Goal: Complete application form: Complete application form

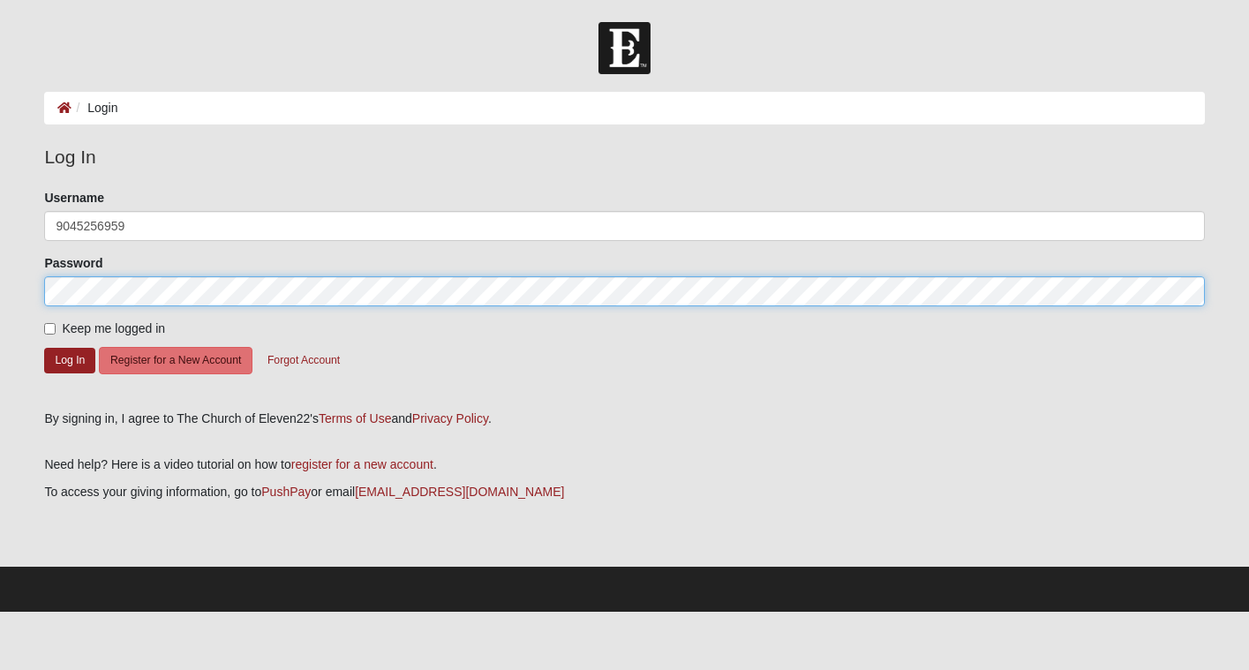
click at [70, 359] on button "Log In" at bounding box center [69, 361] width 51 height 26
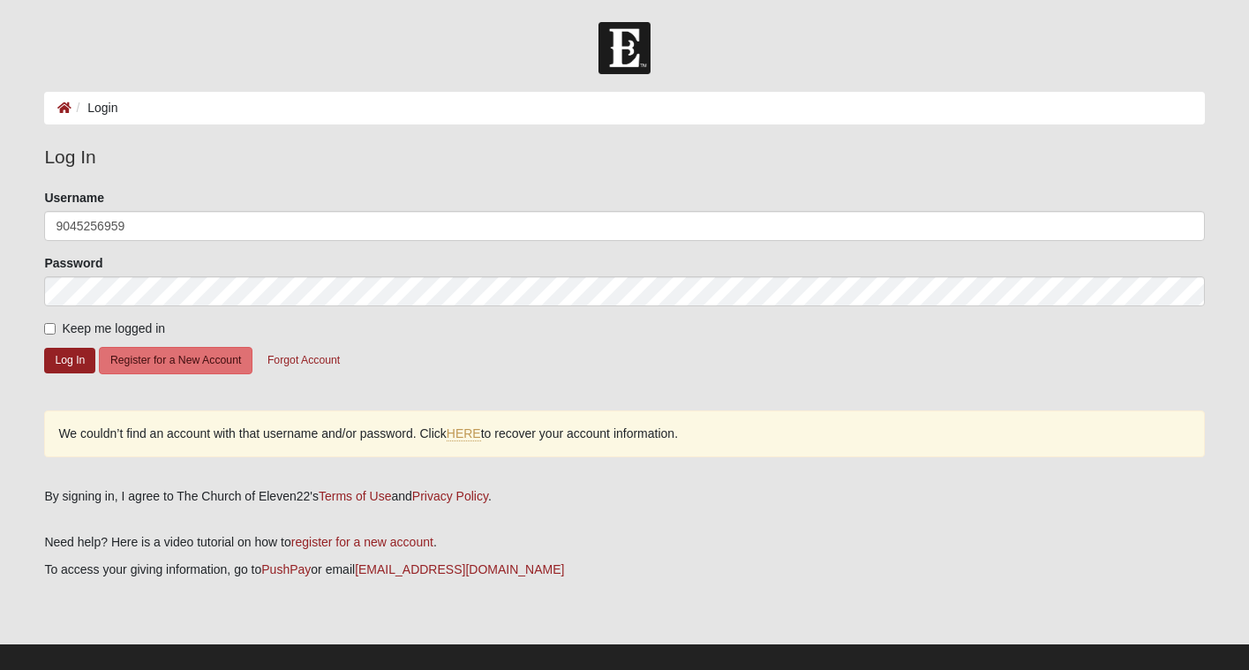
click at [126, 241] on form "Please correct the following: Username 9045256959 Password Keep me logged in Lo…" at bounding box center [624, 293] width 1160 height 208
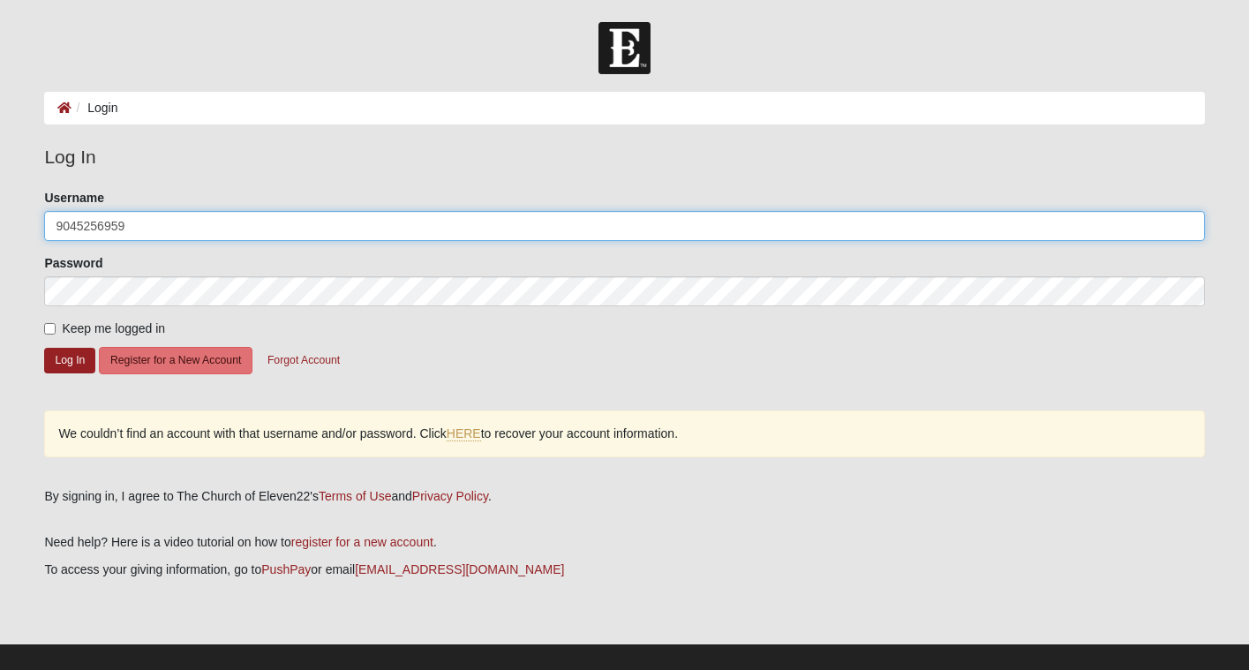
click at [139, 218] on input "9045256959" at bounding box center [624, 226] width 1160 height 30
type input "JCoram"
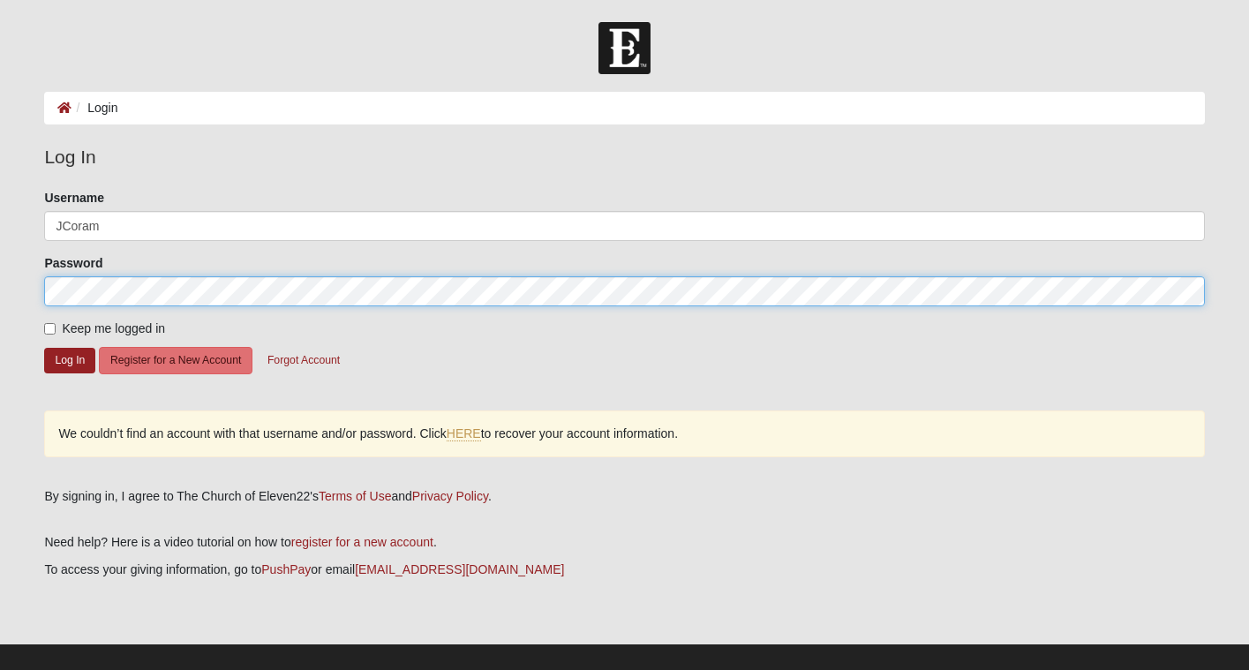
click at [70, 359] on button "Log In" at bounding box center [69, 361] width 51 height 26
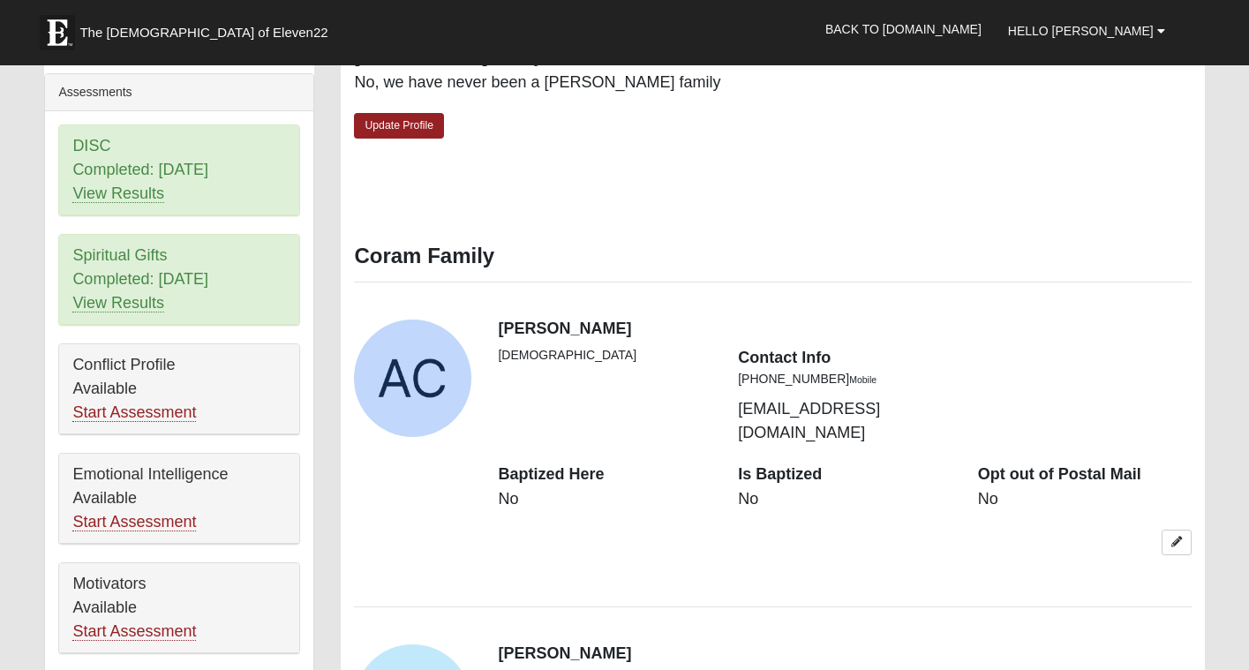
scroll to position [787, 0]
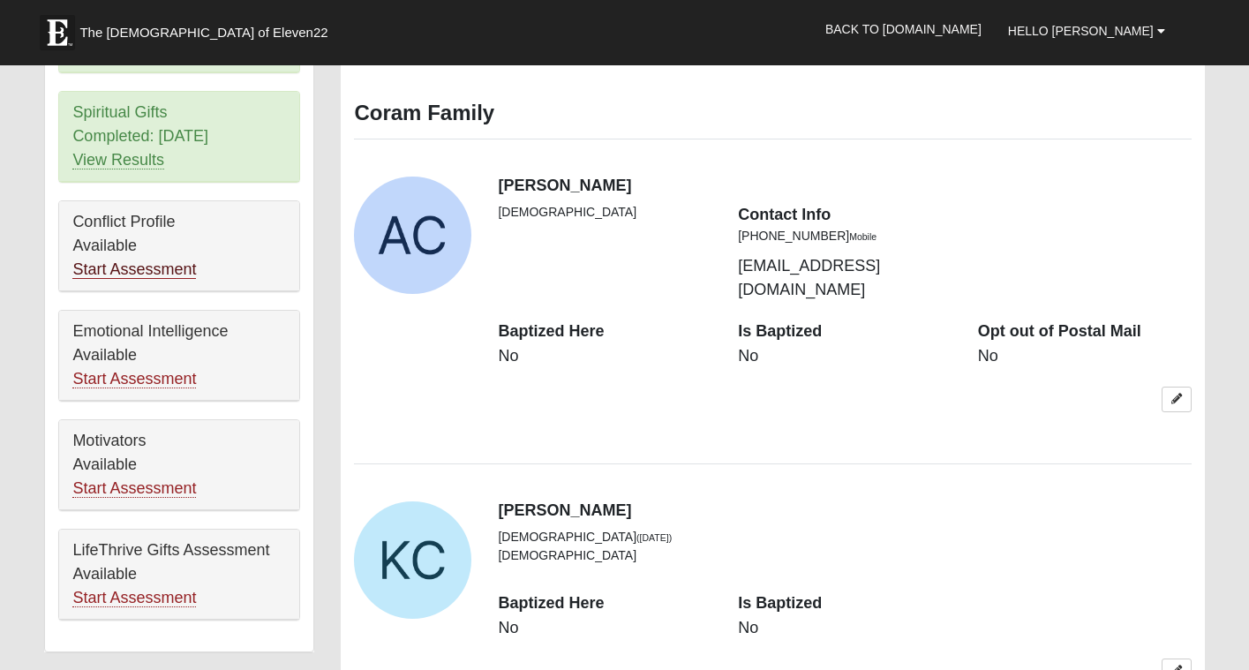
click at [157, 270] on link "Start Assessment" at bounding box center [134, 269] width 124 height 19
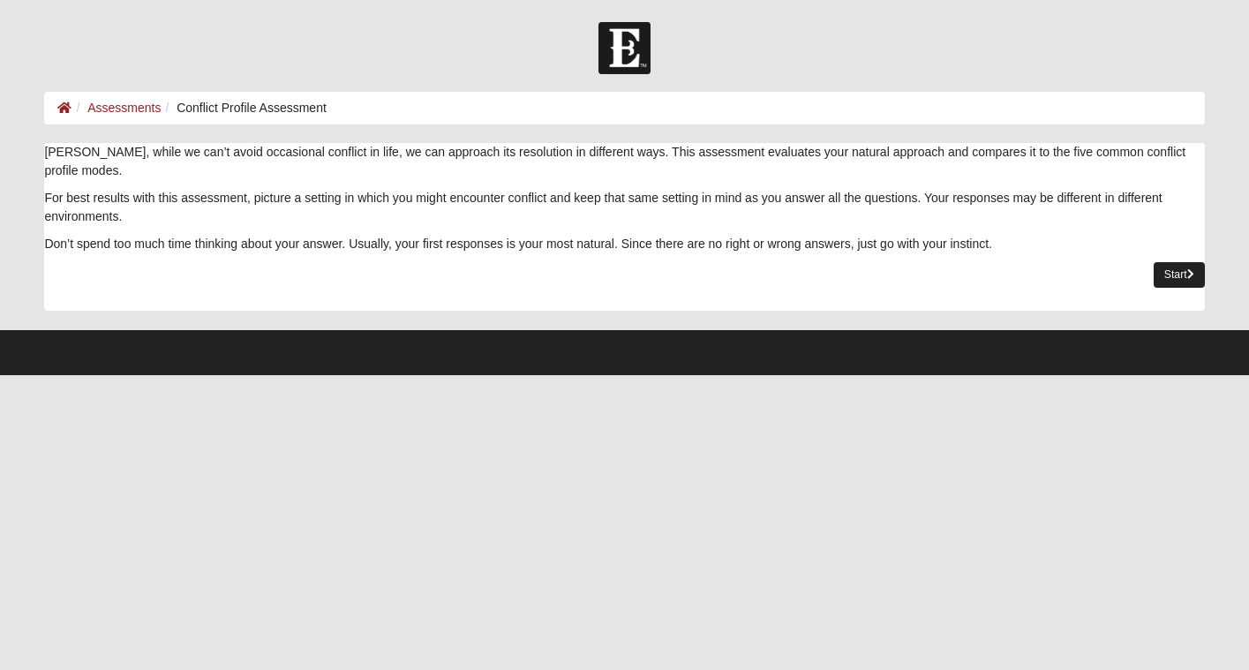
click at [1185, 272] on link "Start" at bounding box center [1179, 275] width 51 height 26
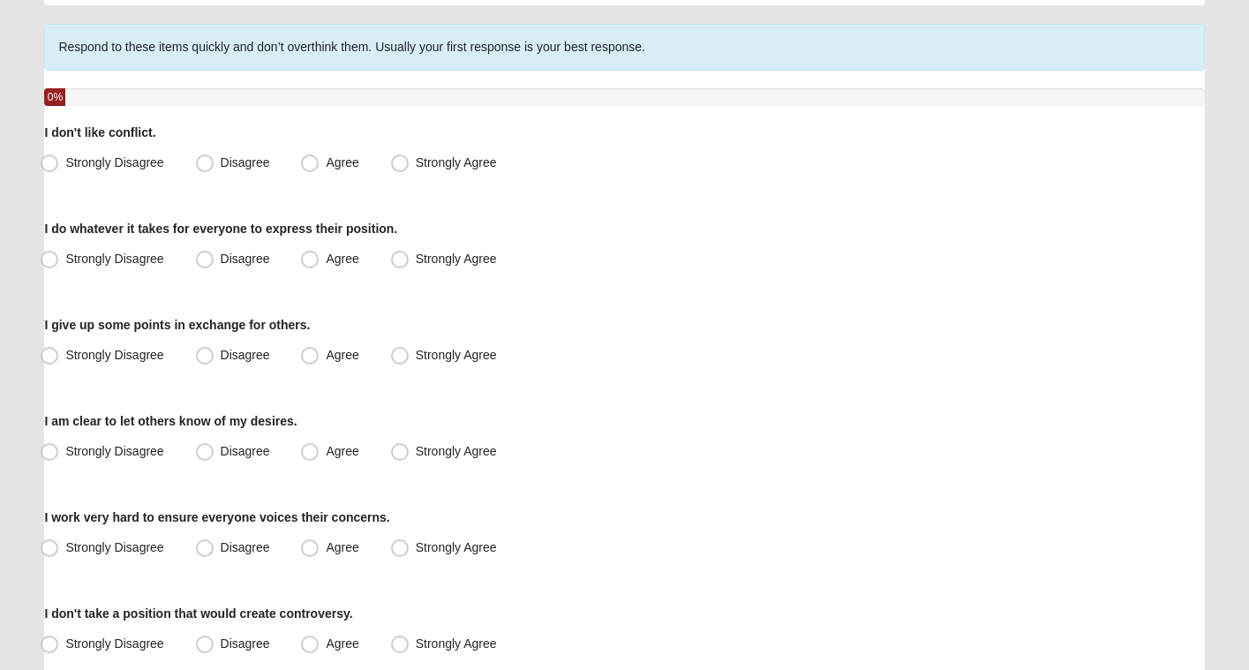
scroll to position [119, 0]
click at [326, 260] on span "Agree" at bounding box center [342, 259] width 33 height 14
click at [310, 260] on input "Agree" at bounding box center [313, 258] width 11 height 11
radio input "true"
click at [332, 447] on span "Agree" at bounding box center [342, 451] width 33 height 14
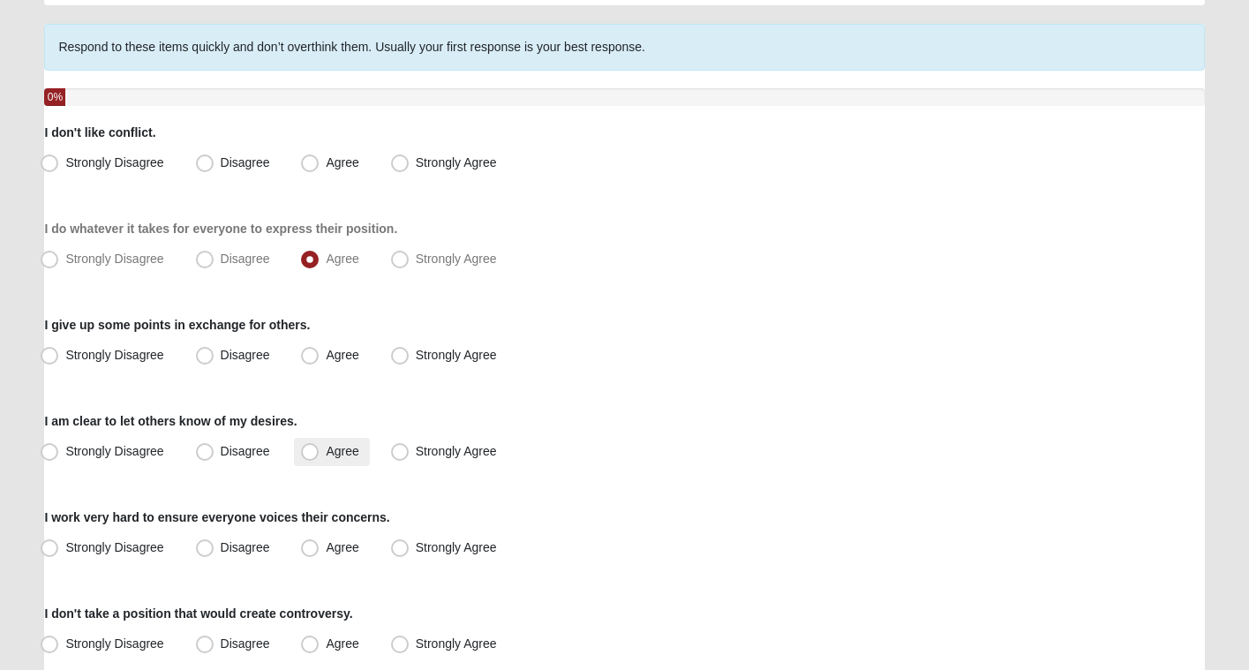
click at [320, 447] on input "Agree" at bounding box center [313, 451] width 11 height 11
radio input "true"
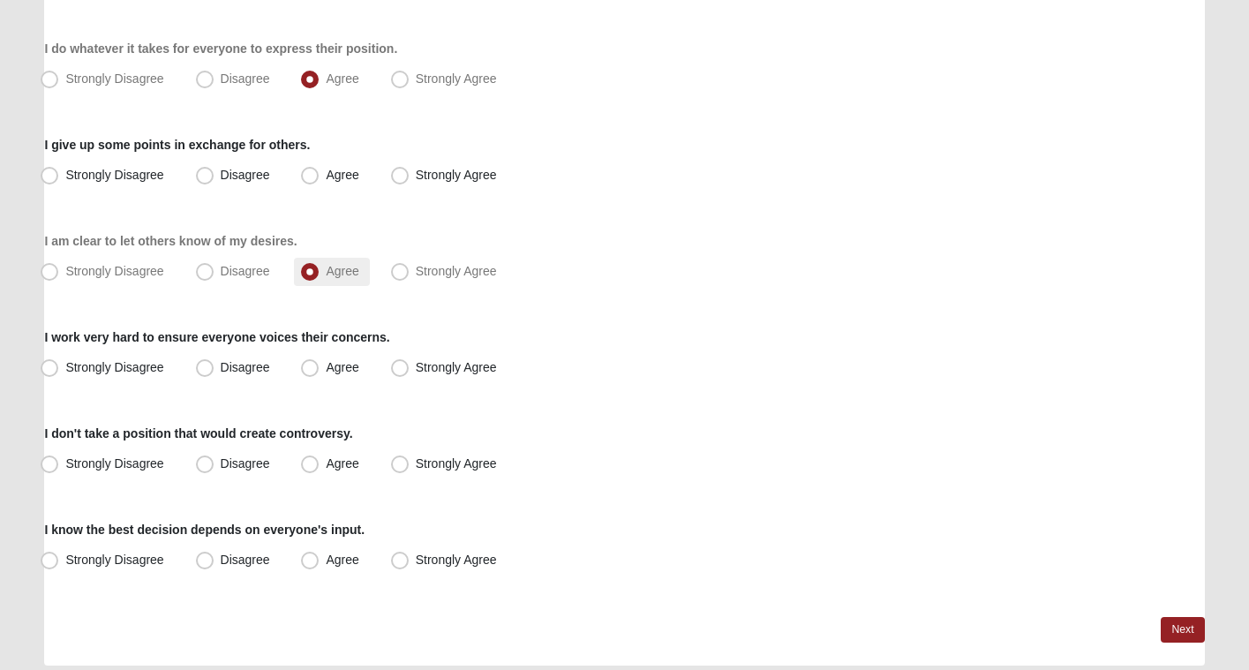
scroll to position [311, 0]
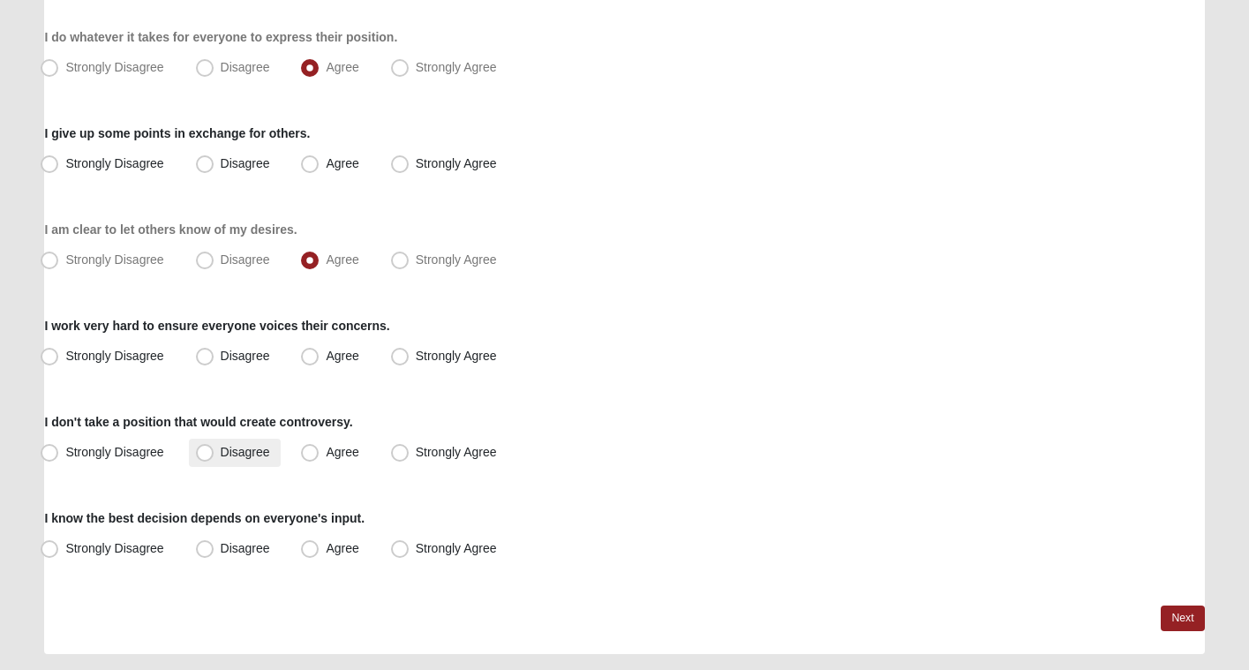
click at [221, 451] on span "Disagree" at bounding box center [245, 452] width 49 height 14
click at [207, 451] on input "Disagree" at bounding box center [208, 452] width 11 height 11
radio input "true"
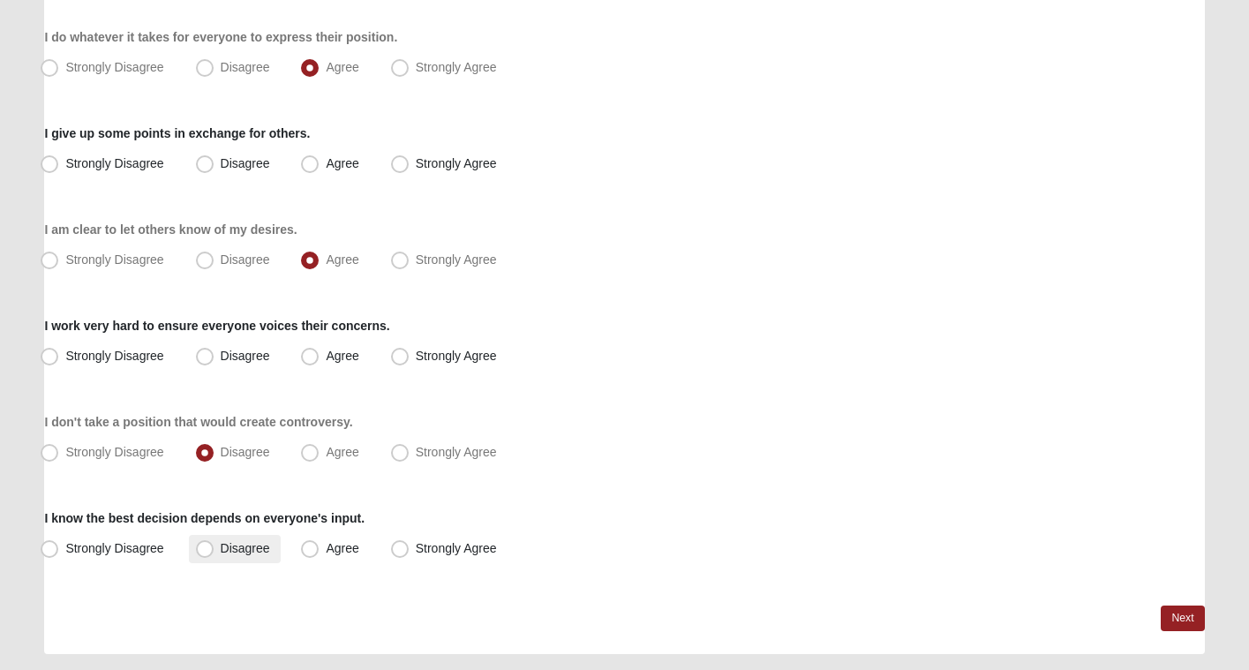
click at [252, 548] on span "Disagree" at bounding box center [245, 548] width 49 height 14
click at [214, 548] on input "Disagree" at bounding box center [208, 548] width 11 height 11
radio input "true"
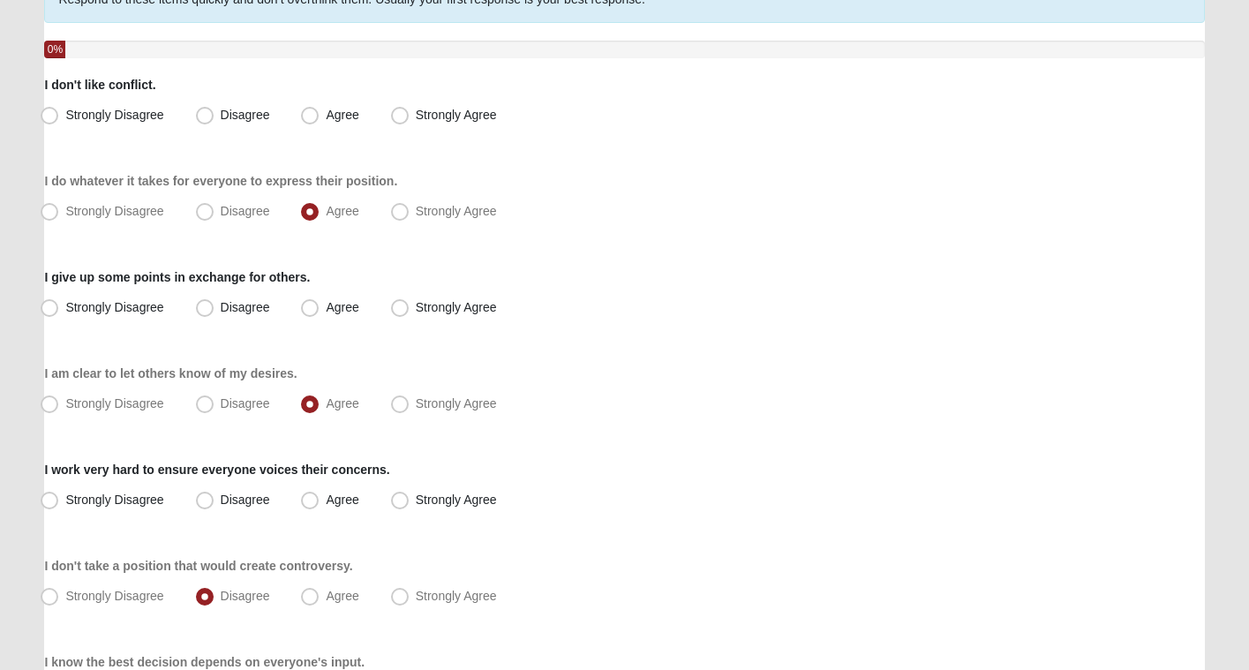
scroll to position [166, 0]
click at [326, 502] on span "Agree" at bounding box center [342, 500] width 33 height 14
click at [317, 502] on input "Agree" at bounding box center [313, 500] width 11 height 11
radio input "true"
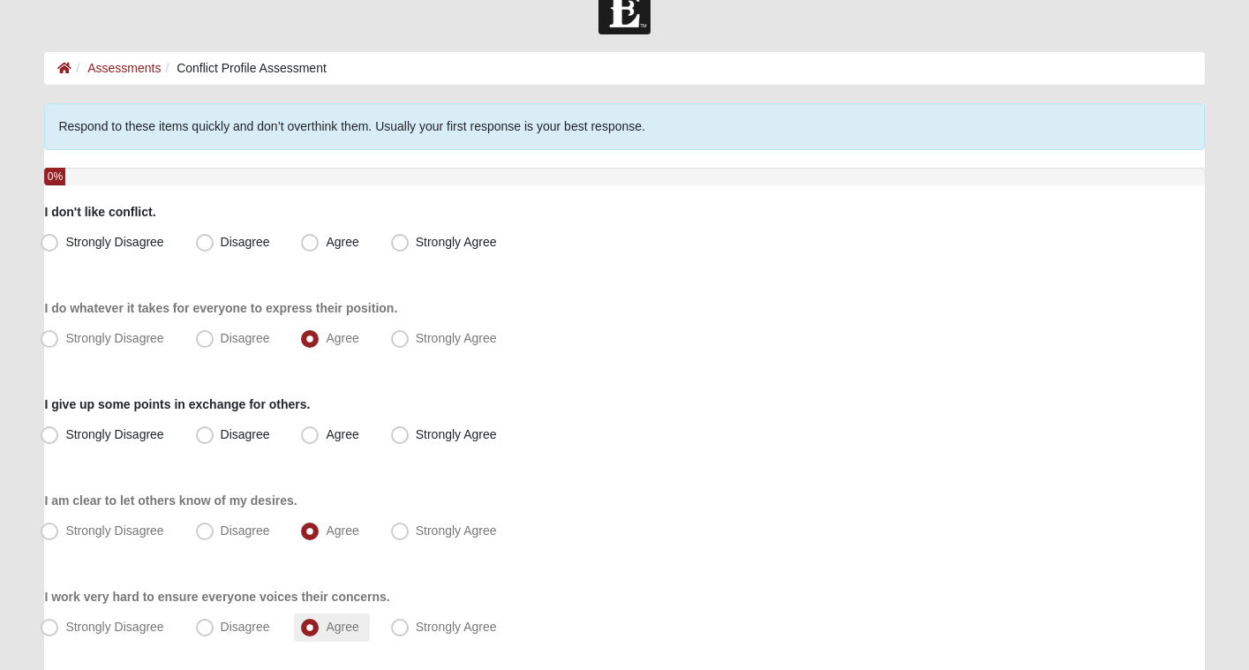
scroll to position [38, 0]
click at [236, 244] on span "Disagree" at bounding box center [245, 244] width 49 height 14
click at [214, 244] on input "Disagree" at bounding box center [208, 243] width 11 height 11
radio input "true"
click at [327, 435] on span "Agree" at bounding box center [342, 436] width 33 height 14
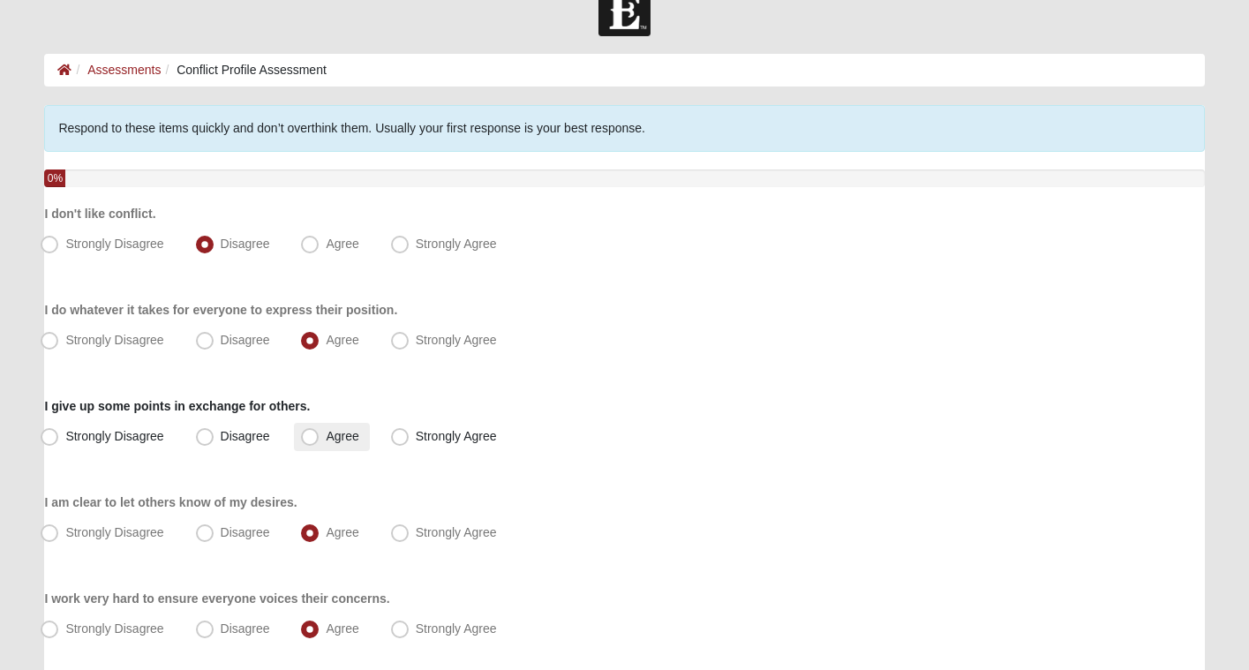
click at [320, 435] on input "Agree" at bounding box center [313, 436] width 11 height 11
radio input "true"
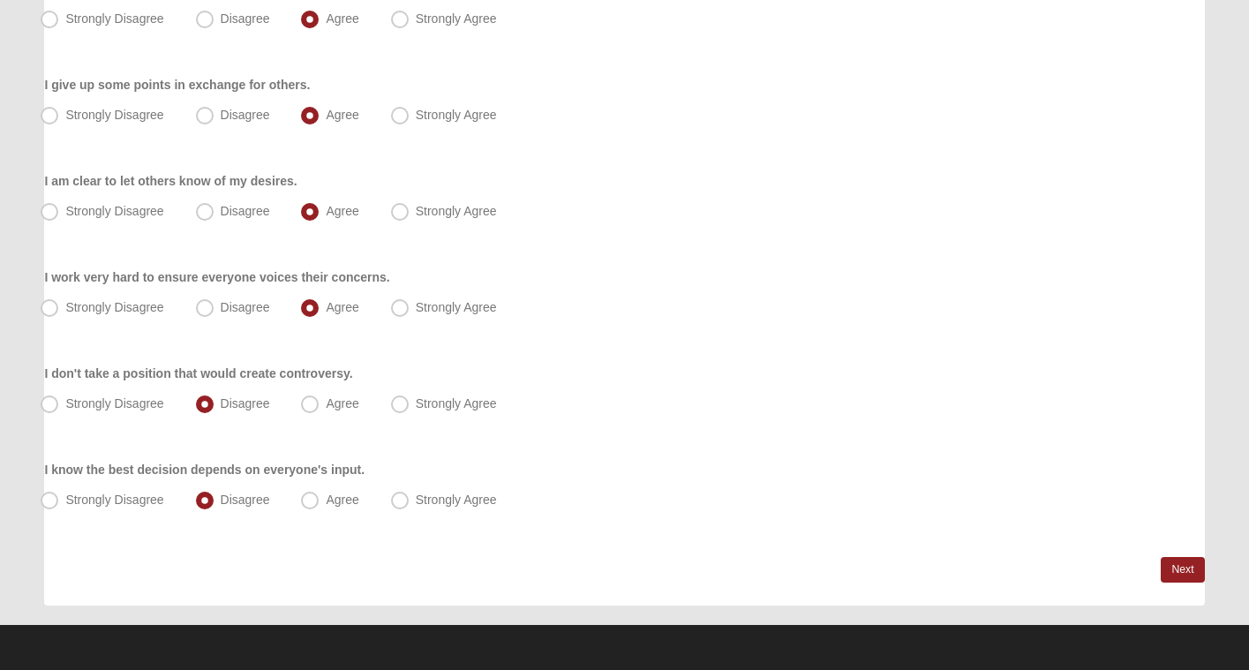
scroll to position [359, 0]
click at [1170, 570] on link "Next" at bounding box center [1182, 570] width 43 height 26
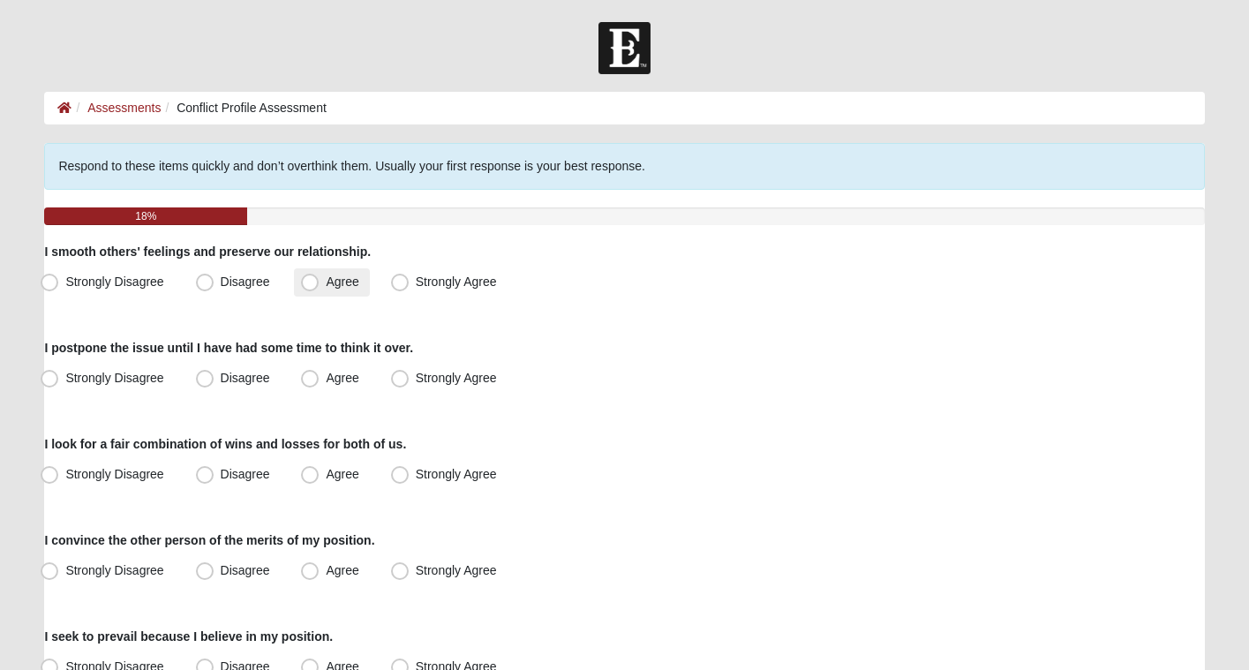
click at [332, 279] on span "Agree" at bounding box center [342, 282] width 33 height 14
click at [320, 279] on input "Agree" at bounding box center [313, 281] width 11 height 11
radio input "true"
click at [338, 380] on span "Agree" at bounding box center [342, 378] width 33 height 14
click at [320, 380] on input "Agree" at bounding box center [313, 377] width 11 height 11
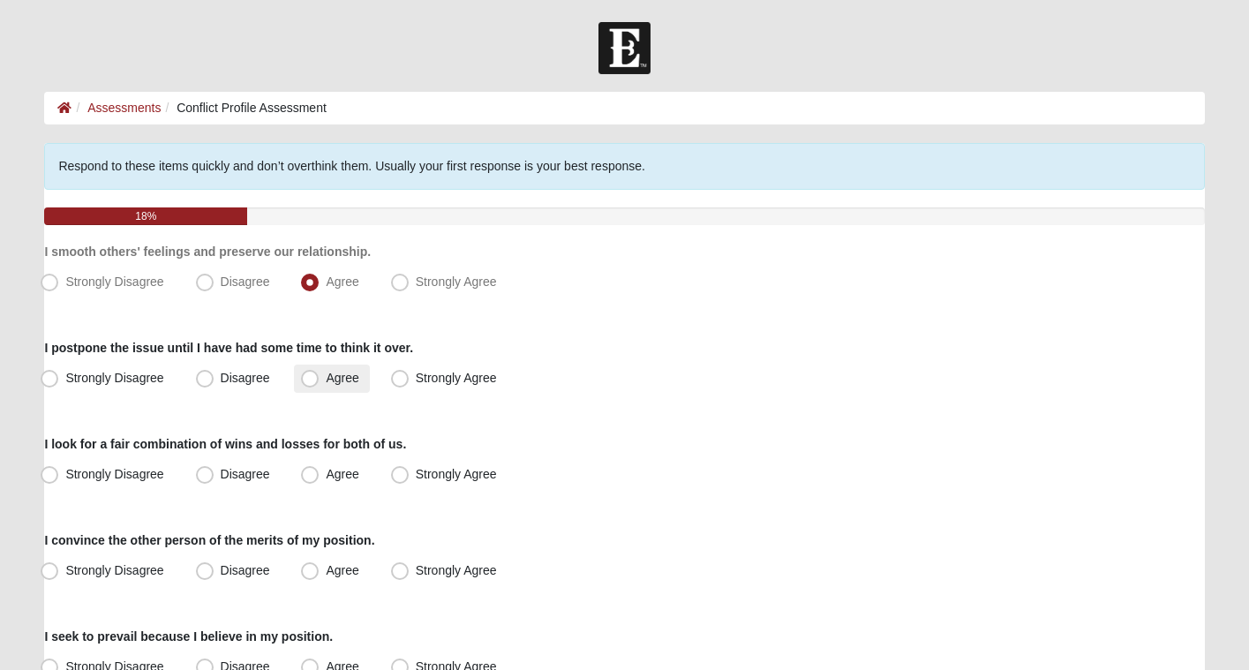
radio input "true"
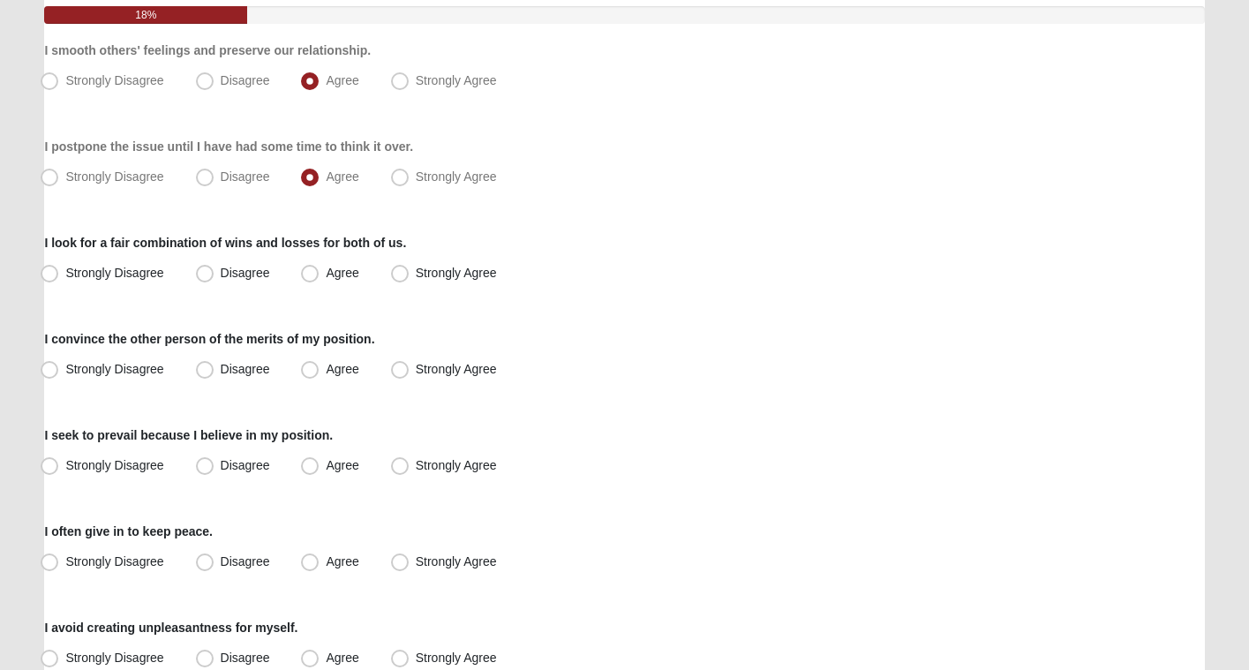
scroll to position [205, 0]
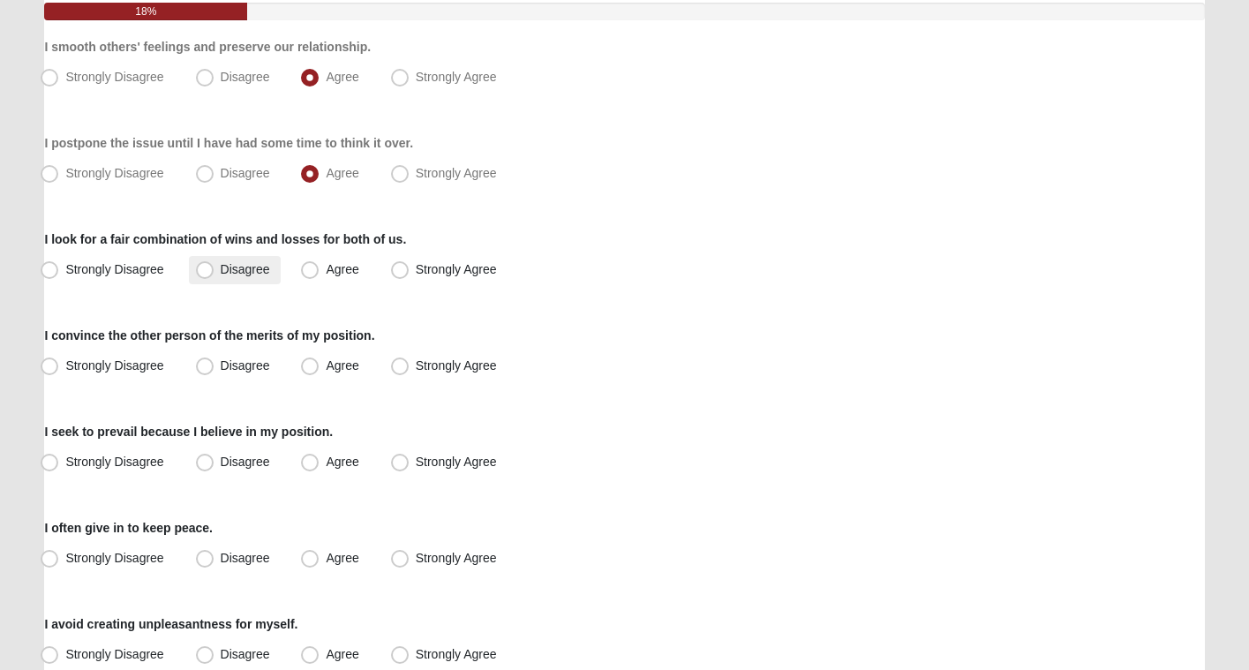
click at [253, 272] on span "Disagree" at bounding box center [245, 269] width 49 height 14
click at [214, 272] on input "Disagree" at bounding box center [208, 269] width 11 height 11
radio input "true"
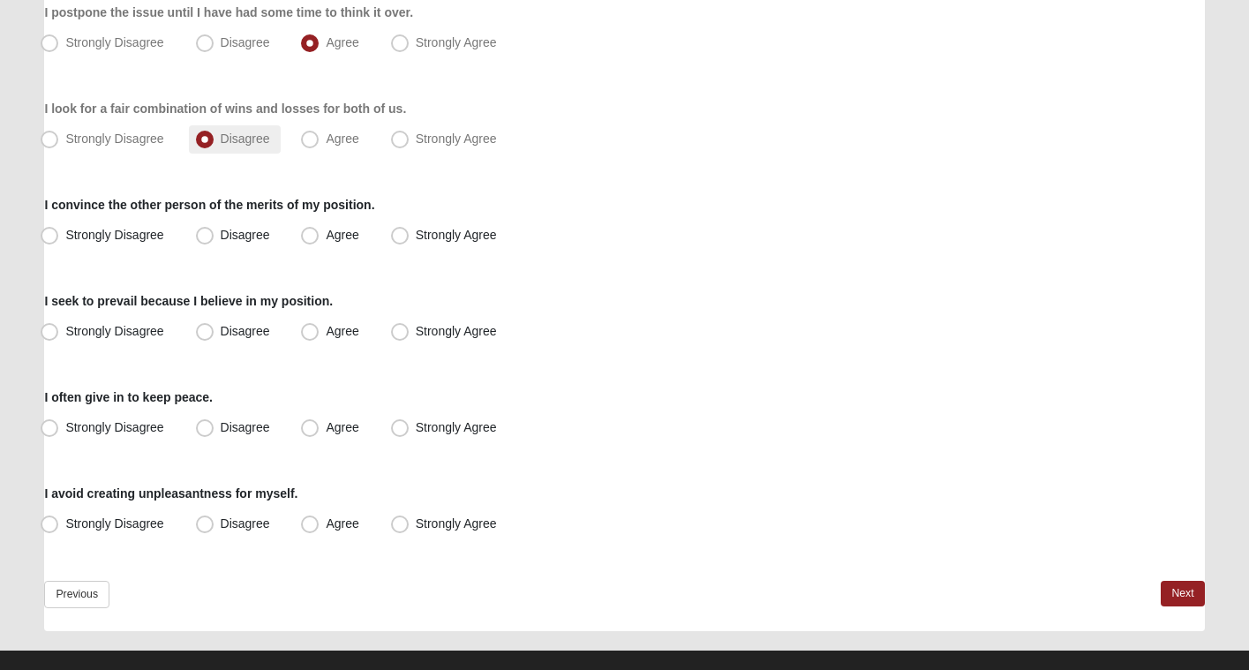
scroll to position [339, 0]
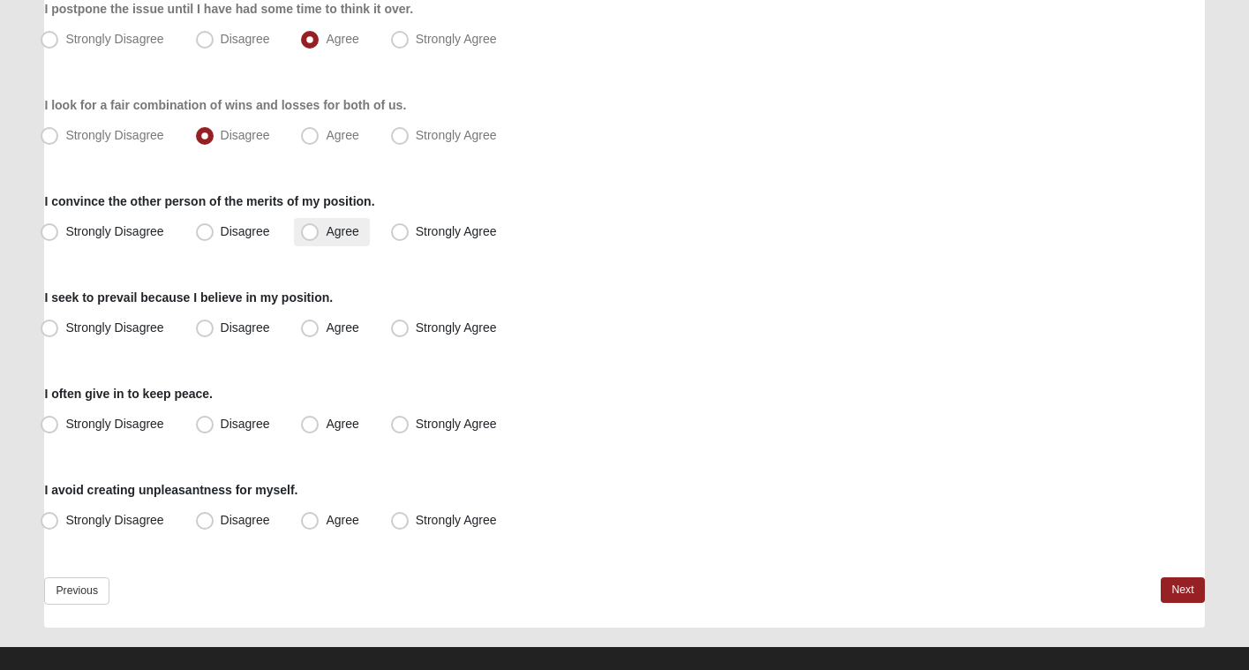
click at [334, 239] on label "Agree" at bounding box center [331, 232] width 75 height 28
click at [320, 237] on input "Agree" at bounding box center [313, 231] width 11 height 11
radio input "true"
click at [255, 318] on label "Disagree" at bounding box center [235, 328] width 92 height 28
click at [214, 322] on input "Disagree" at bounding box center [208, 327] width 11 height 11
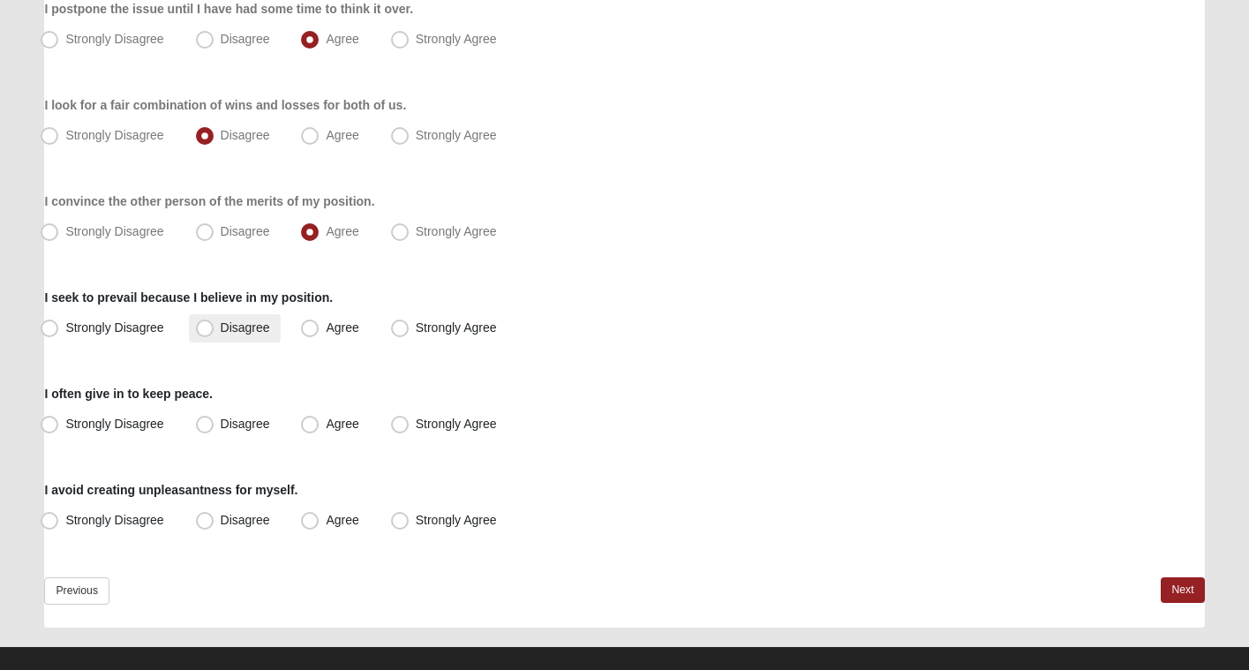
radio input "true"
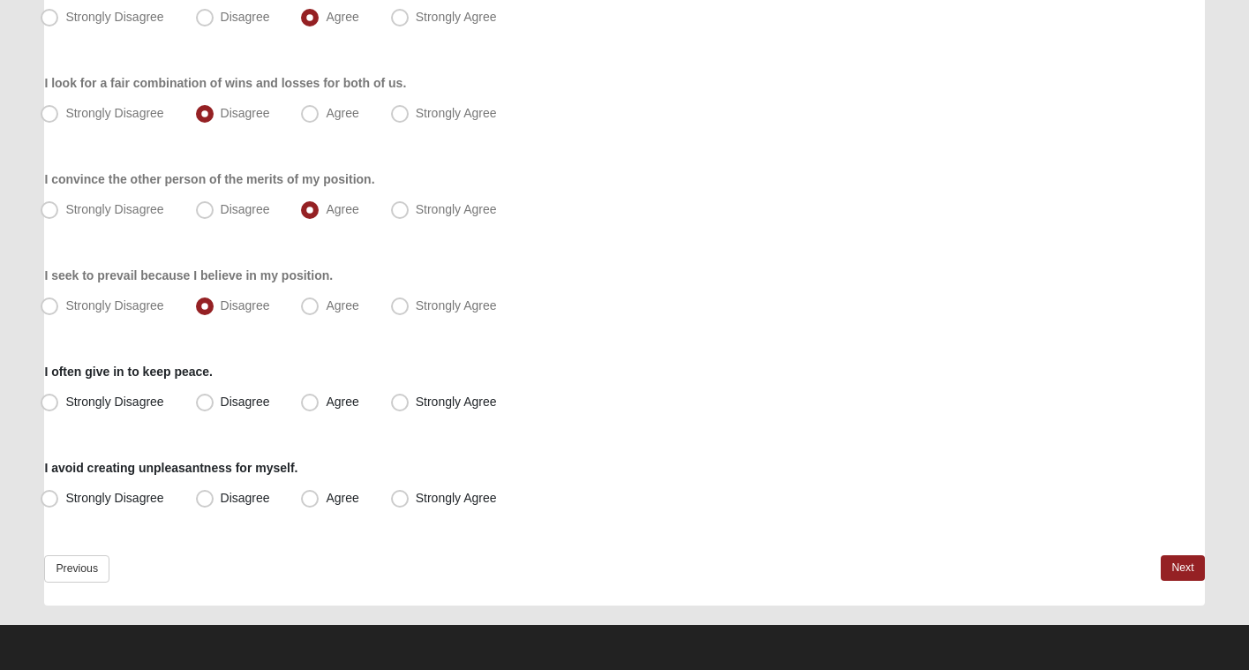
scroll to position [361, 0]
click at [267, 406] on span "Disagree" at bounding box center [245, 402] width 49 height 14
click at [214, 406] on input "Disagree" at bounding box center [208, 401] width 11 height 11
radio input "true"
click at [326, 499] on span "Agree" at bounding box center [342, 498] width 33 height 14
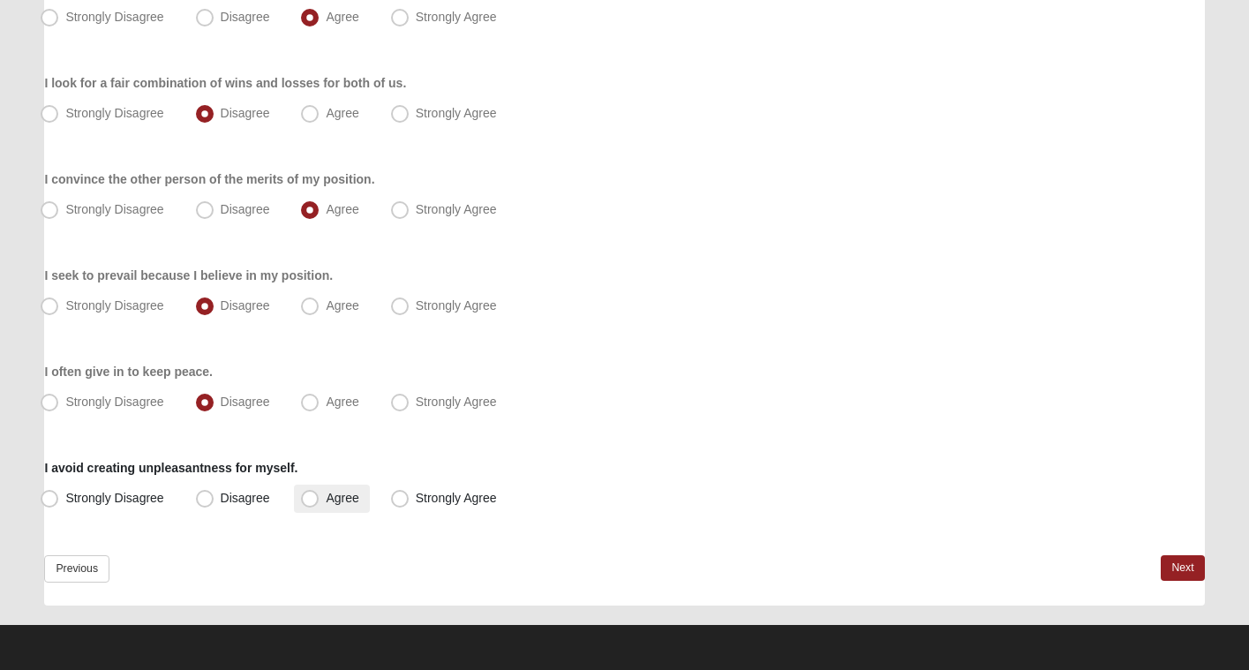
click at [308, 499] on input "Agree" at bounding box center [313, 498] width 11 height 11
radio input "true"
click at [1181, 573] on link "Next" at bounding box center [1182, 568] width 43 height 26
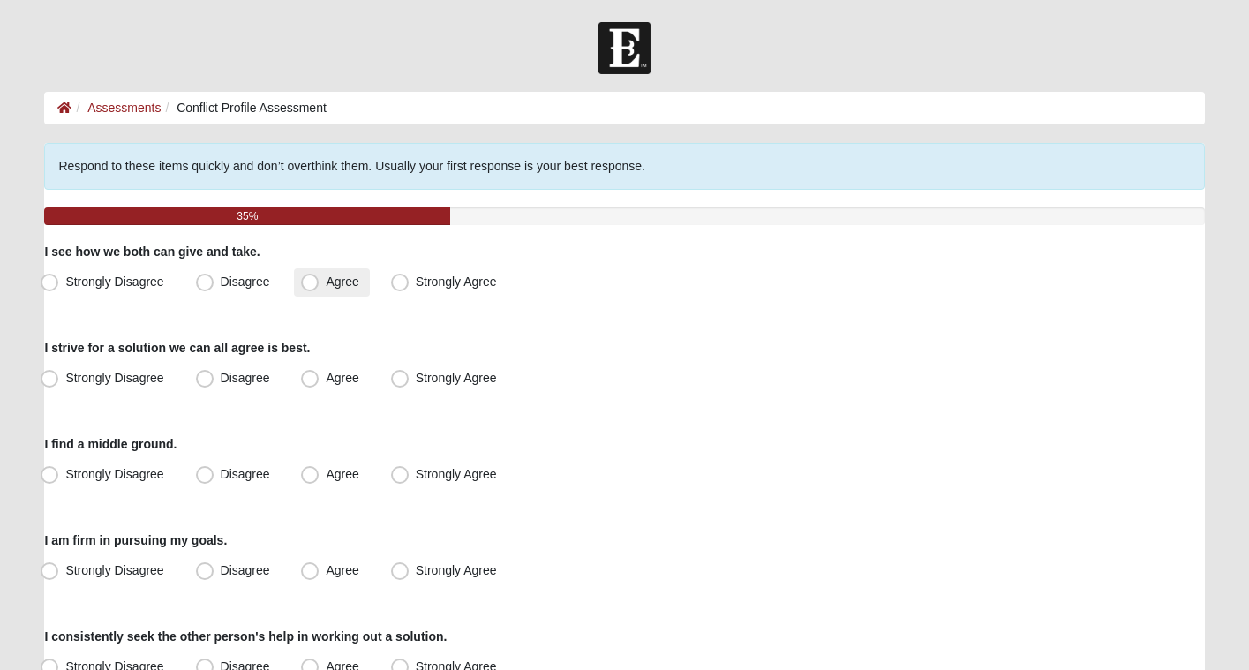
click at [320, 285] on label "Agree" at bounding box center [331, 282] width 75 height 28
click at [320, 285] on input "Agree" at bounding box center [313, 281] width 11 height 11
radio input "true"
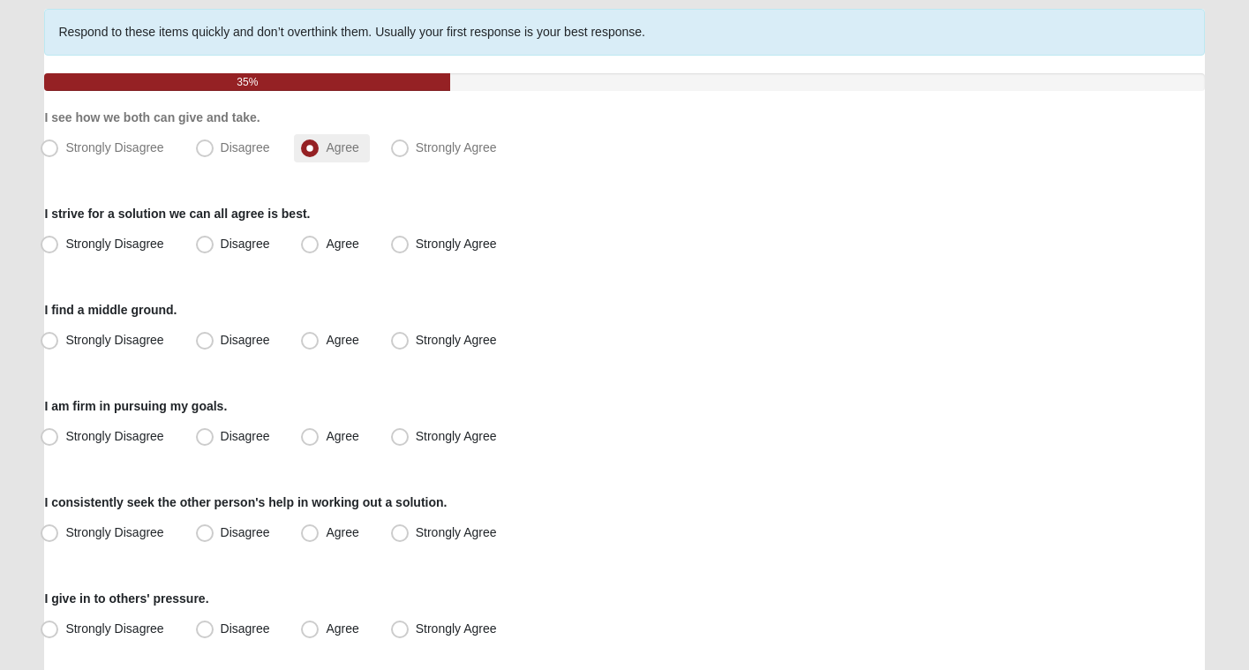
scroll to position [135, 0]
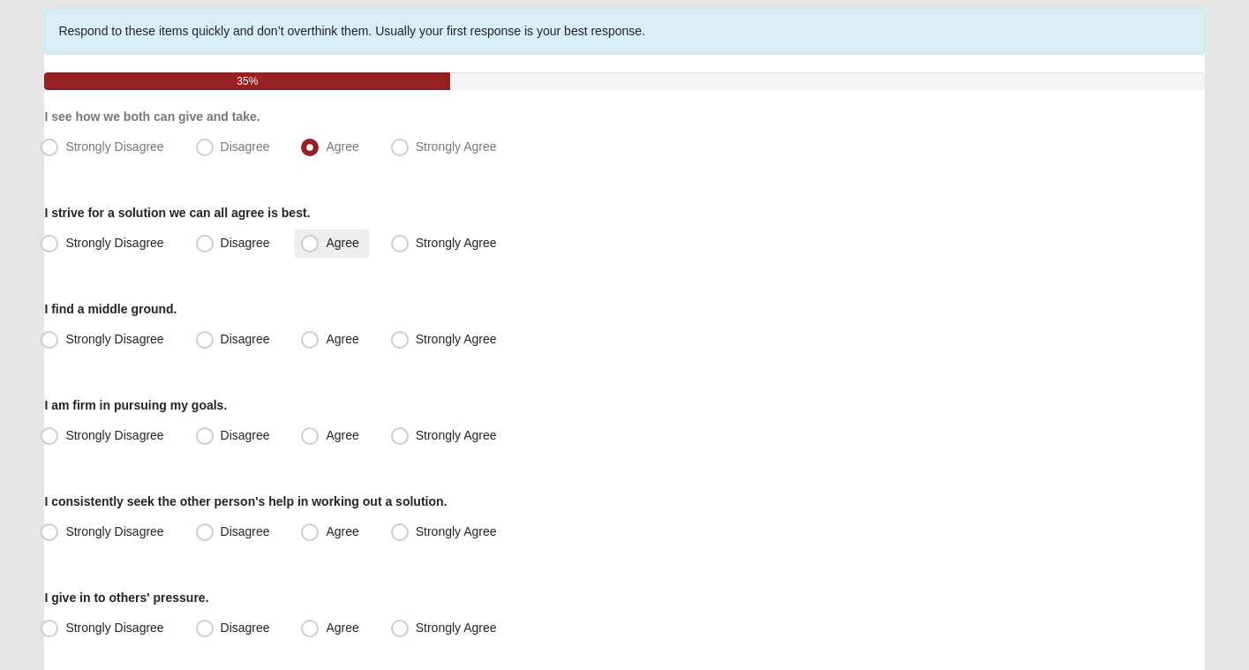
click at [326, 244] on span "Agree" at bounding box center [342, 243] width 33 height 14
click at [310, 244] on input "Agree" at bounding box center [313, 242] width 11 height 11
radio input "true"
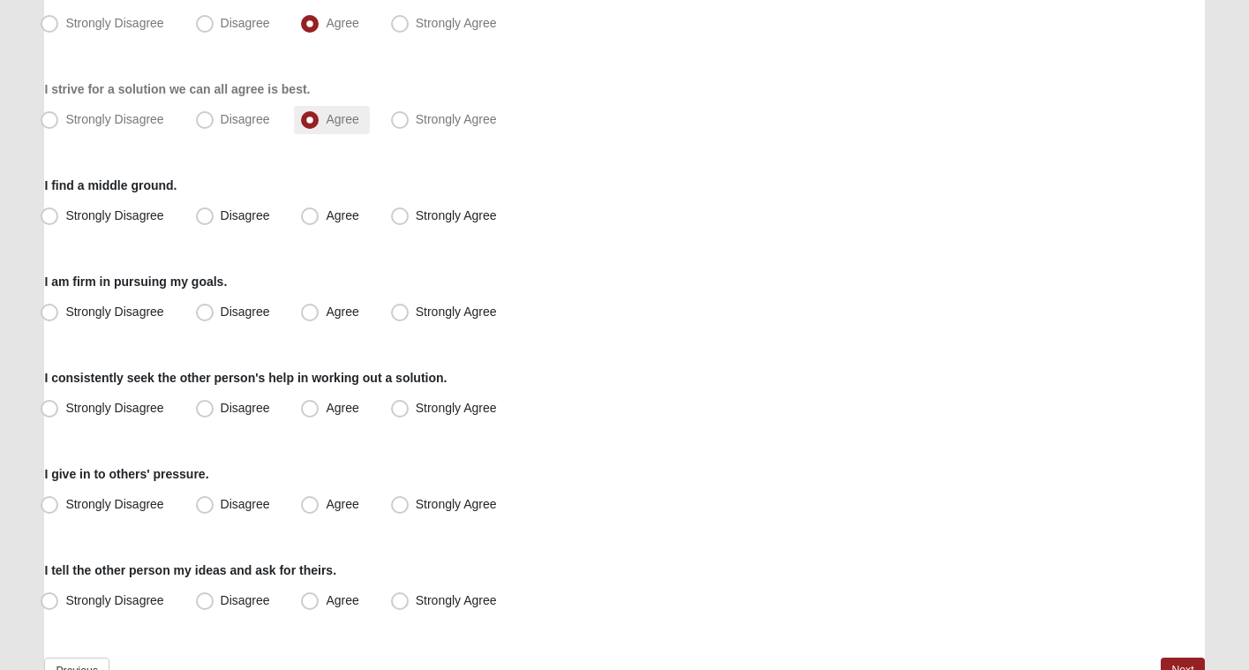
scroll to position [265, 0]
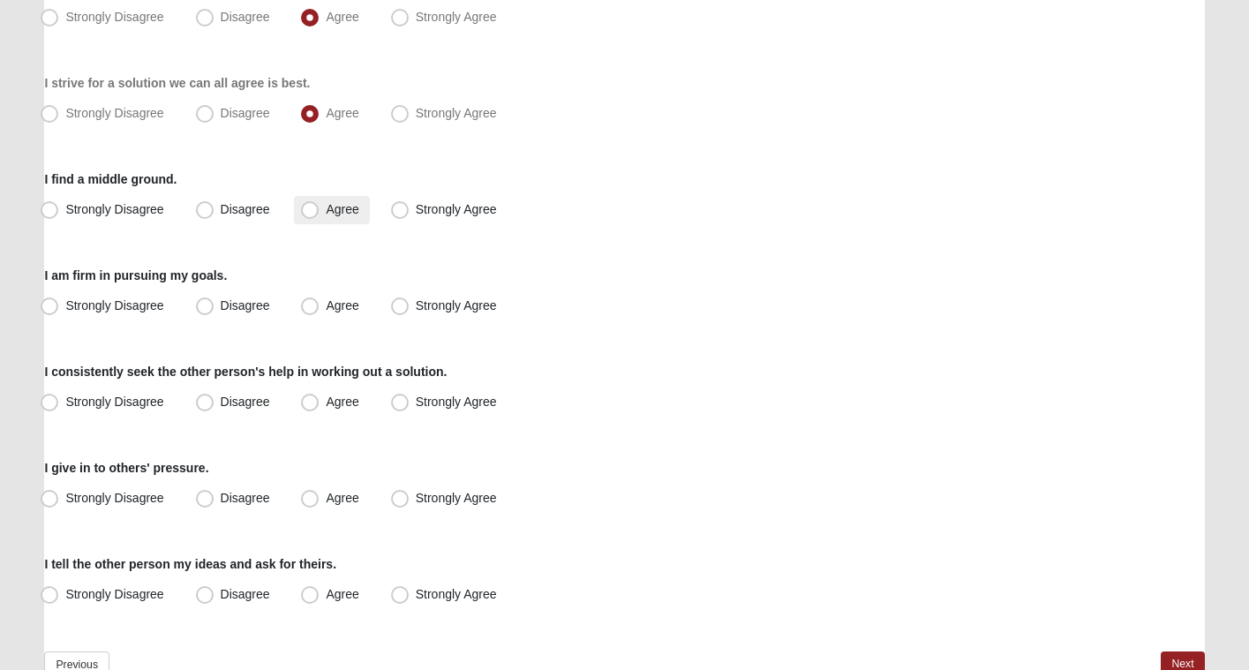
click at [327, 211] on span "Agree" at bounding box center [342, 209] width 33 height 14
click at [320, 211] on input "Agree" at bounding box center [313, 209] width 11 height 11
radio input "true"
click at [320, 307] on label "Agree" at bounding box center [331, 306] width 75 height 28
click at [320, 307] on input "Agree" at bounding box center [313, 305] width 11 height 11
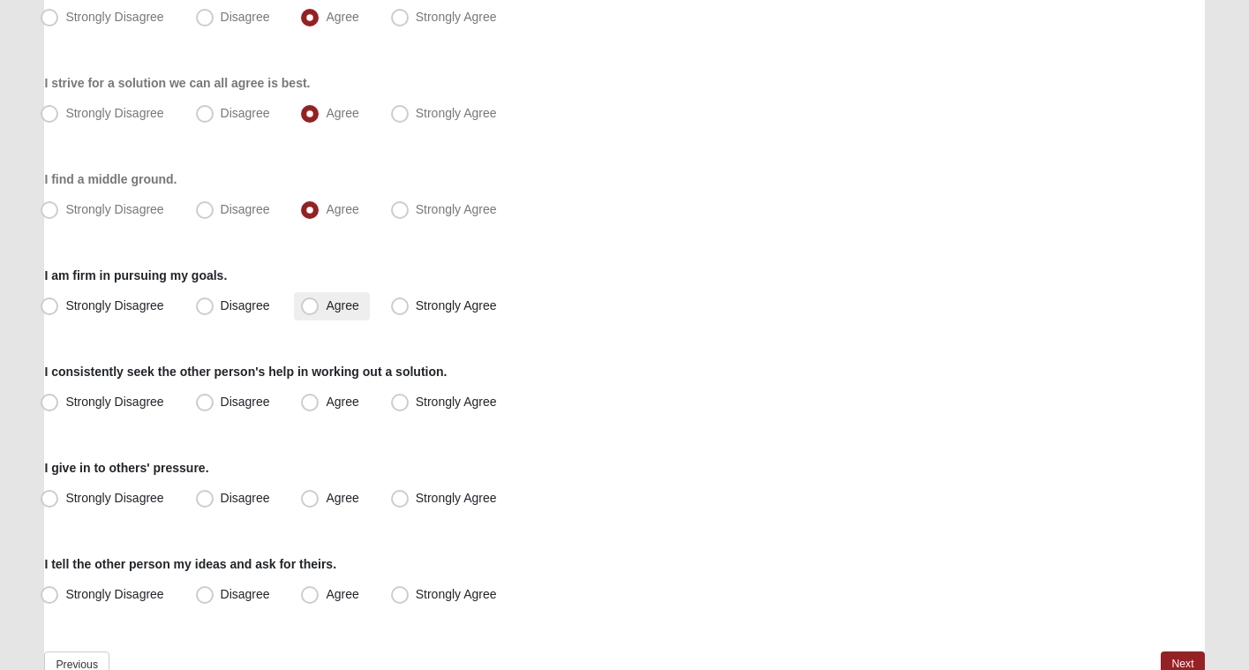
radio input "true"
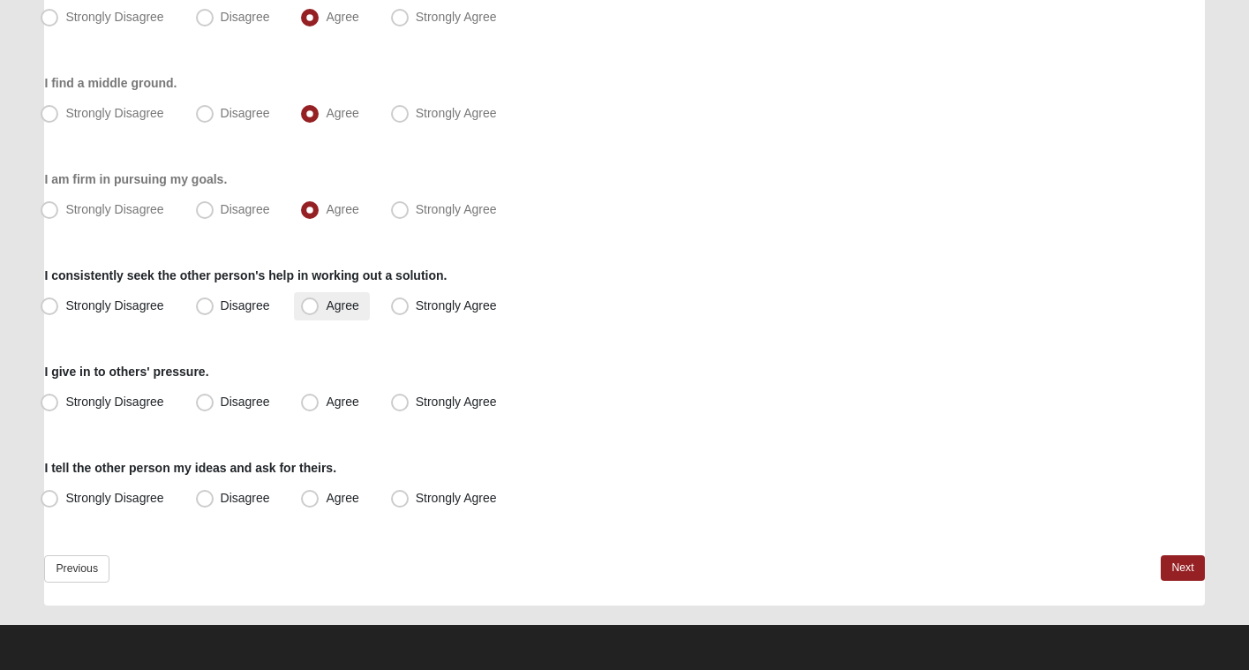
scroll to position [361, 0]
click at [244, 302] on span "Disagree" at bounding box center [245, 305] width 49 height 14
click at [214, 302] on input "Disagree" at bounding box center [208, 305] width 11 height 11
radio input "true"
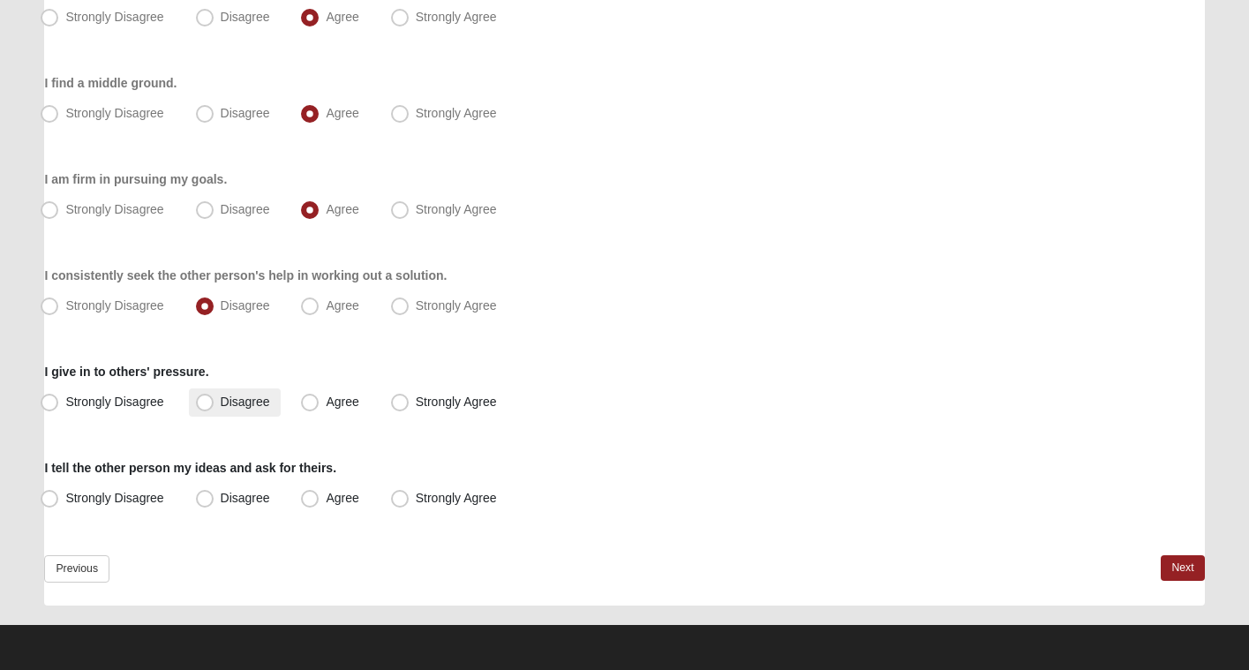
click at [265, 402] on span "Disagree" at bounding box center [245, 402] width 49 height 14
click at [214, 402] on input "Disagree" at bounding box center [208, 401] width 11 height 11
radio input "true"
click at [326, 500] on span "Agree" at bounding box center [342, 498] width 33 height 14
click at [308, 500] on input "Agree" at bounding box center [313, 498] width 11 height 11
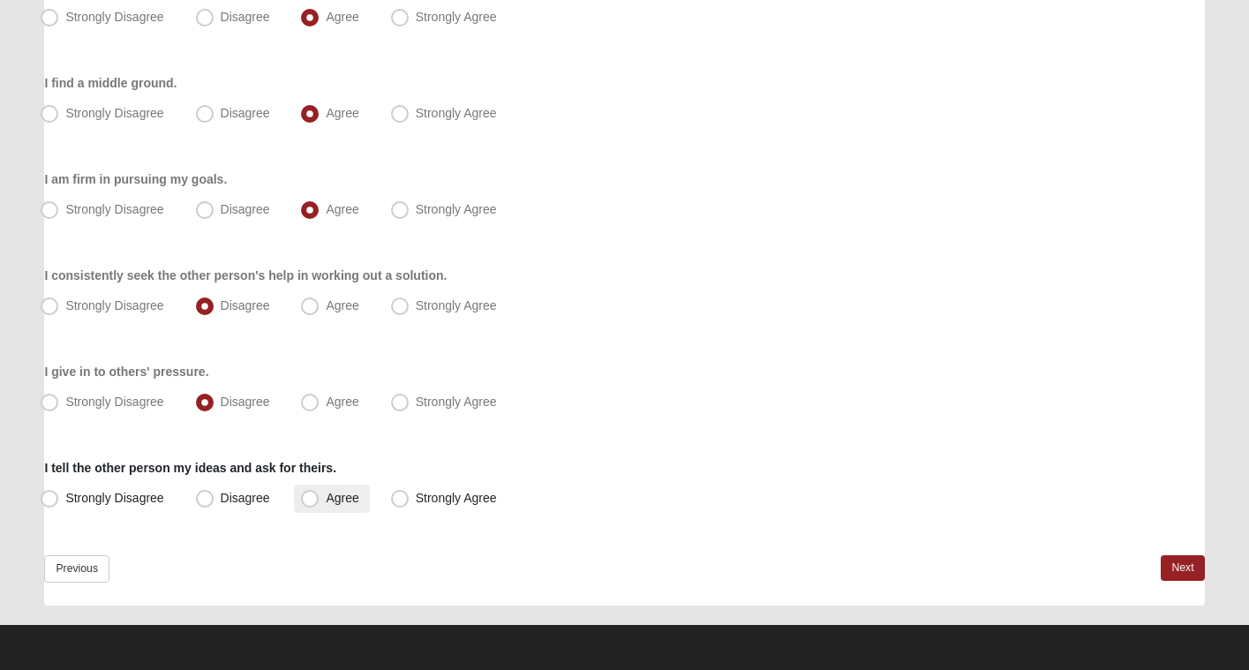
radio input "true"
click at [1168, 564] on link "Next" at bounding box center [1182, 568] width 43 height 26
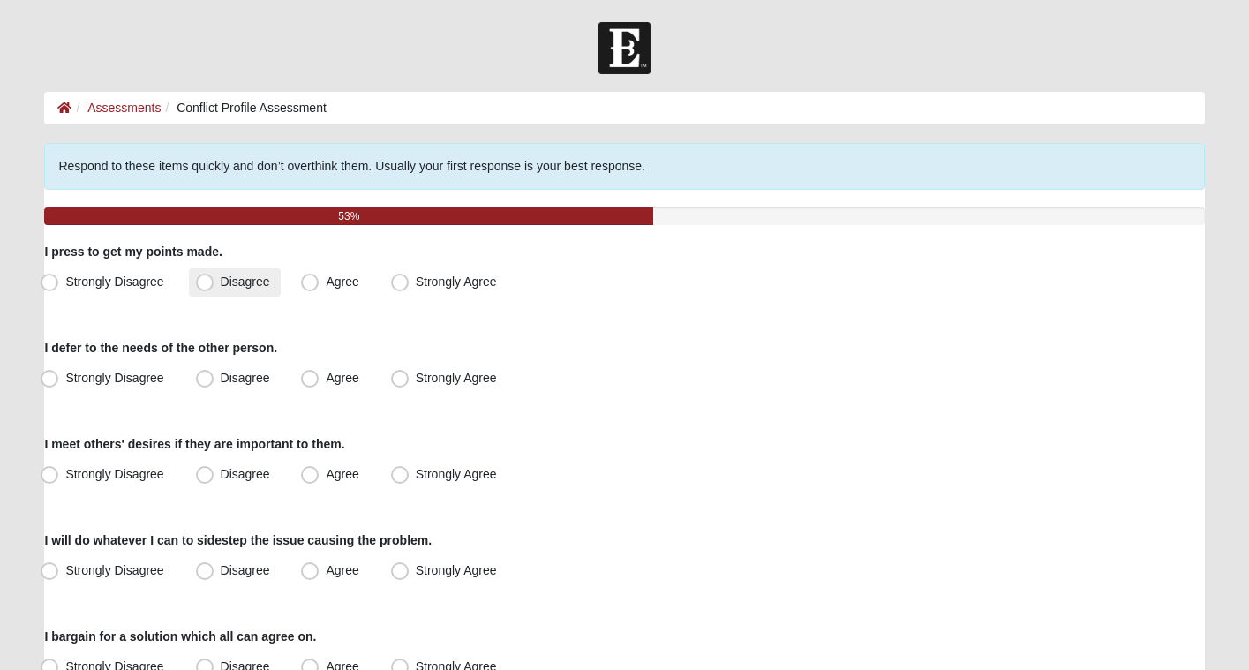
click at [246, 285] on span "Disagree" at bounding box center [245, 282] width 49 height 14
click at [214, 285] on input "Disagree" at bounding box center [208, 281] width 11 height 11
radio input "true"
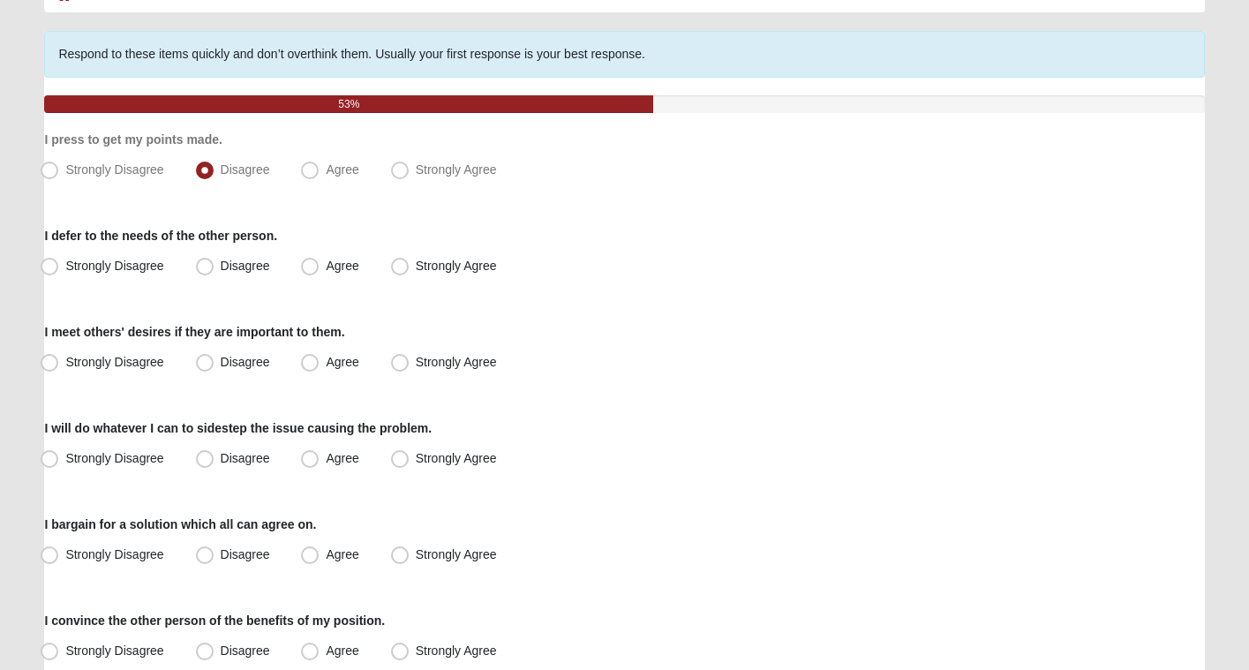
scroll to position [115, 0]
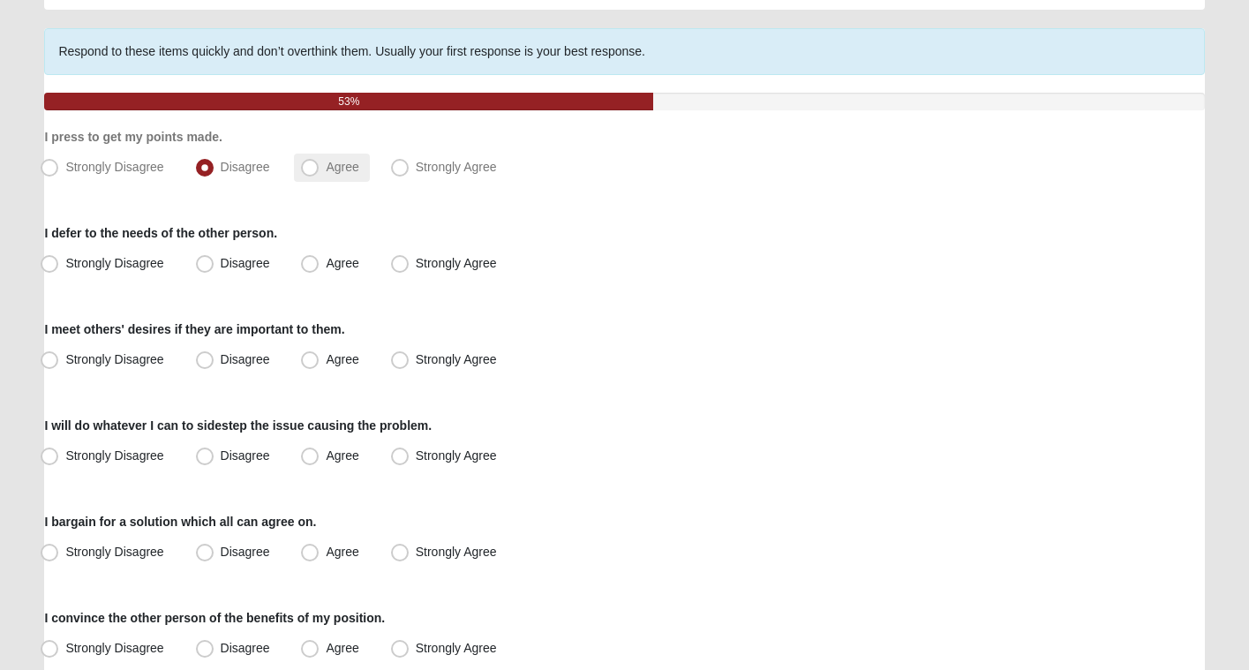
click at [328, 172] on span "Agree" at bounding box center [342, 167] width 33 height 14
click at [320, 172] on input "Agree" at bounding box center [313, 167] width 11 height 11
radio input "true"
click at [258, 265] on span "Disagree" at bounding box center [245, 263] width 49 height 14
click at [214, 265] on input "Disagree" at bounding box center [208, 263] width 11 height 11
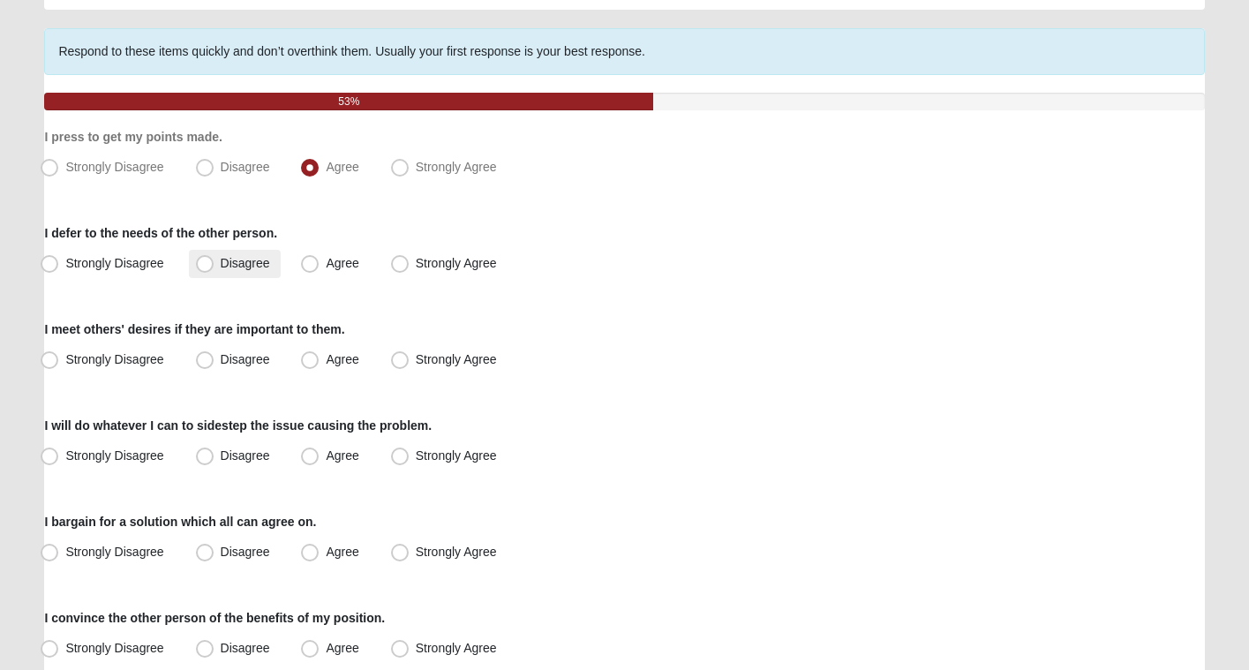
radio input "true"
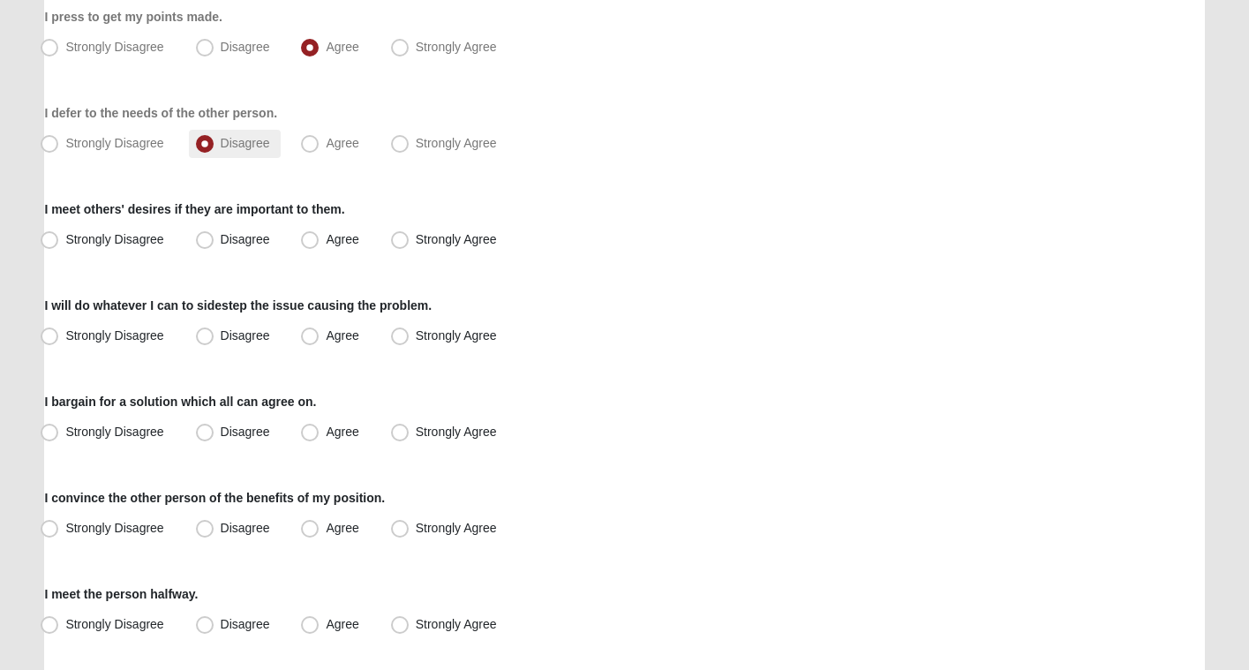
scroll to position [242, 0]
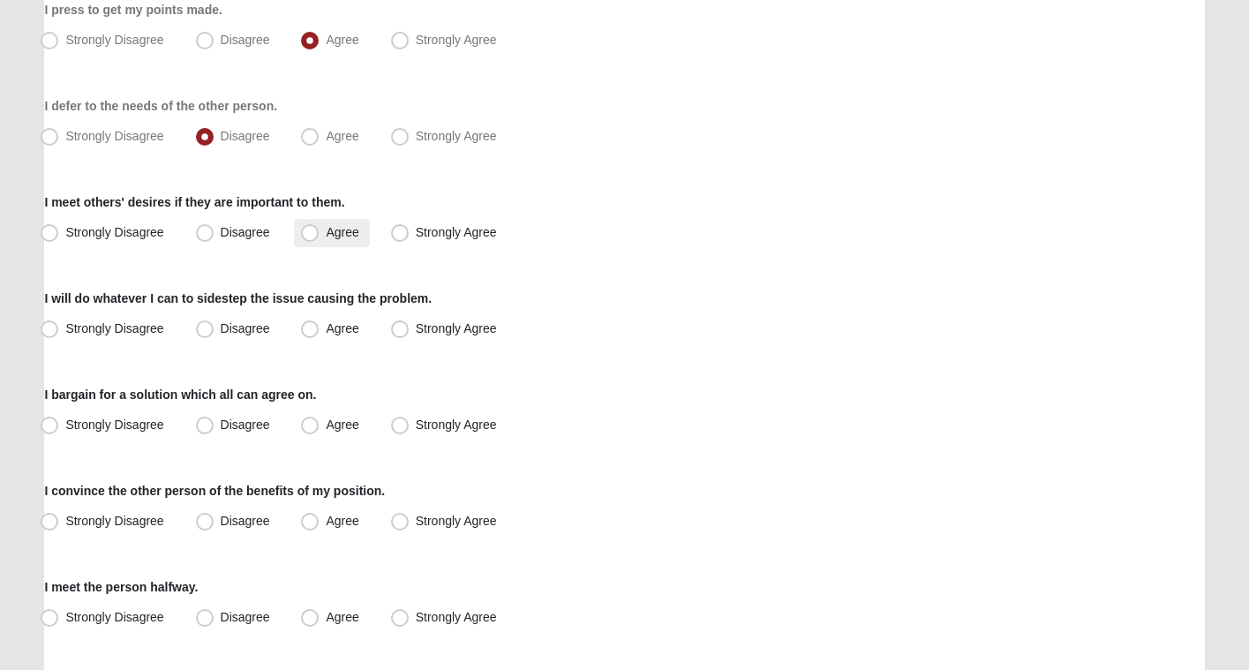
click at [326, 233] on span "Agree" at bounding box center [342, 232] width 33 height 14
click at [314, 233] on input "Agree" at bounding box center [313, 232] width 11 height 11
radio input "true"
click at [326, 325] on span "Agree" at bounding box center [342, 328] width 33 height 14
click at [314, 325] on input "Agree" at bounding box center [313, 328] width 11 height 11
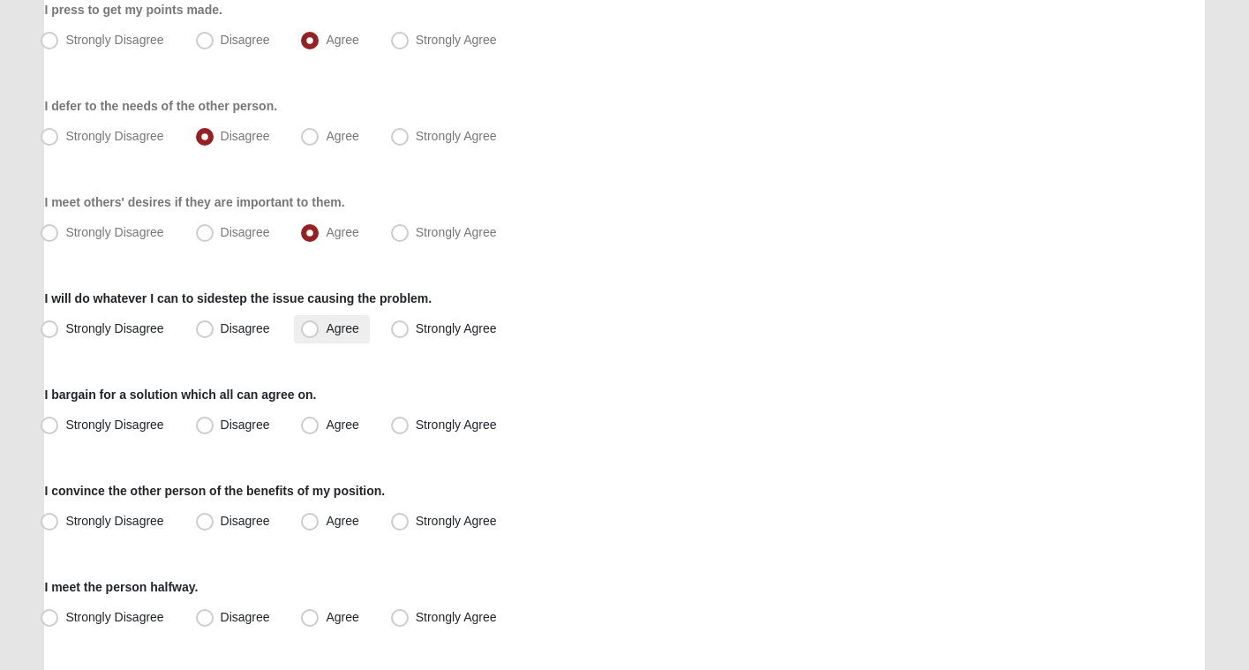
radio input "true"
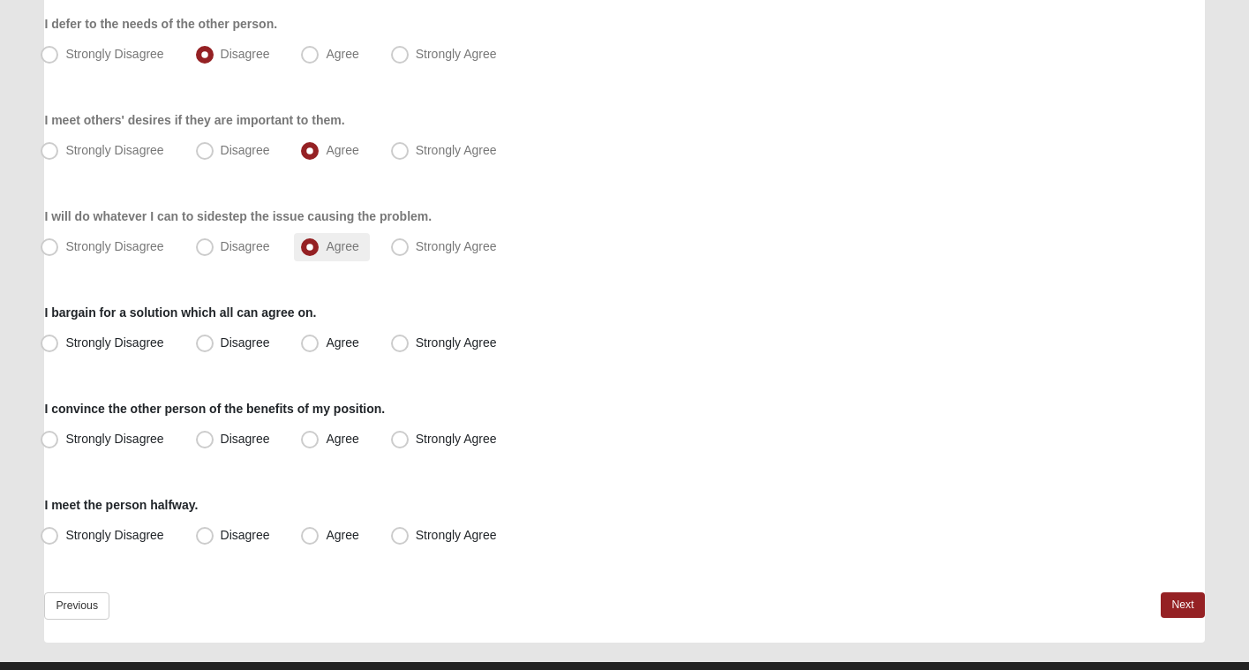
scroll to position [358, 0]
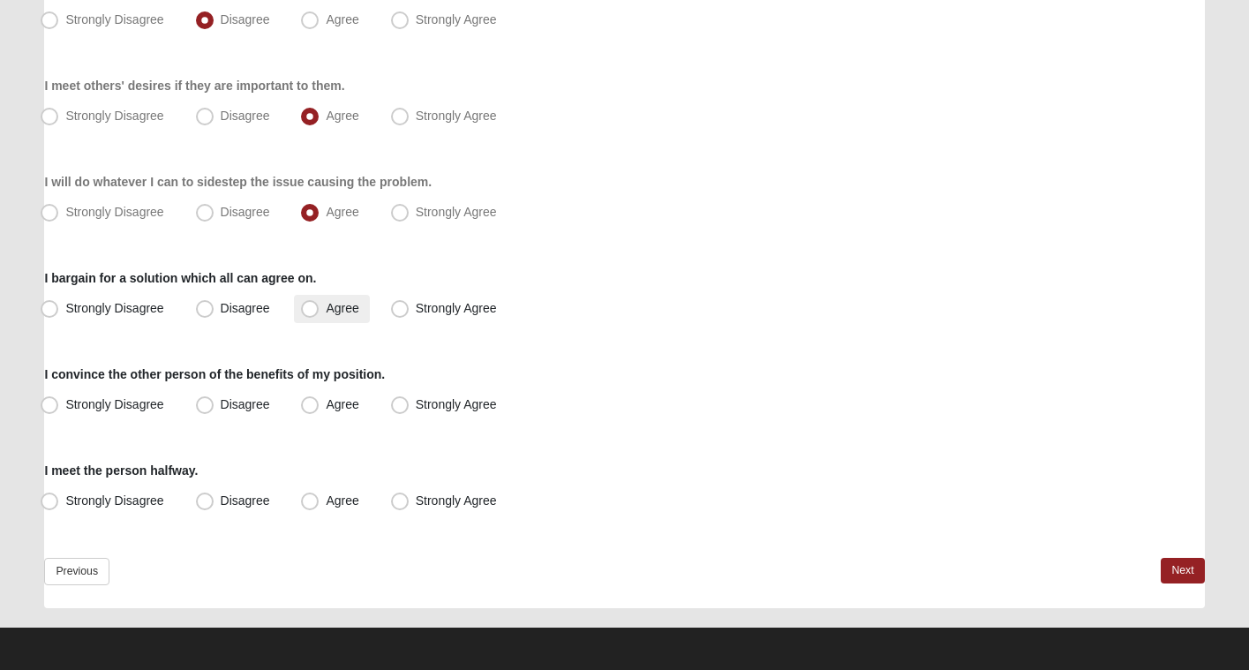
click at [329, 306] on span "Agree" at bounding box center [342, 308] width 33 height 14
click at [320, 306] on input "Agree" at bounding box center [313, 308] width 11 height 11
radio input "true"
click at [336, 398] on span "Agree" at bounding box center [342, 404] width 33 height 14
click at [320, 399] on input "Agree" at bounding box center [313, 404] width 11 height 11
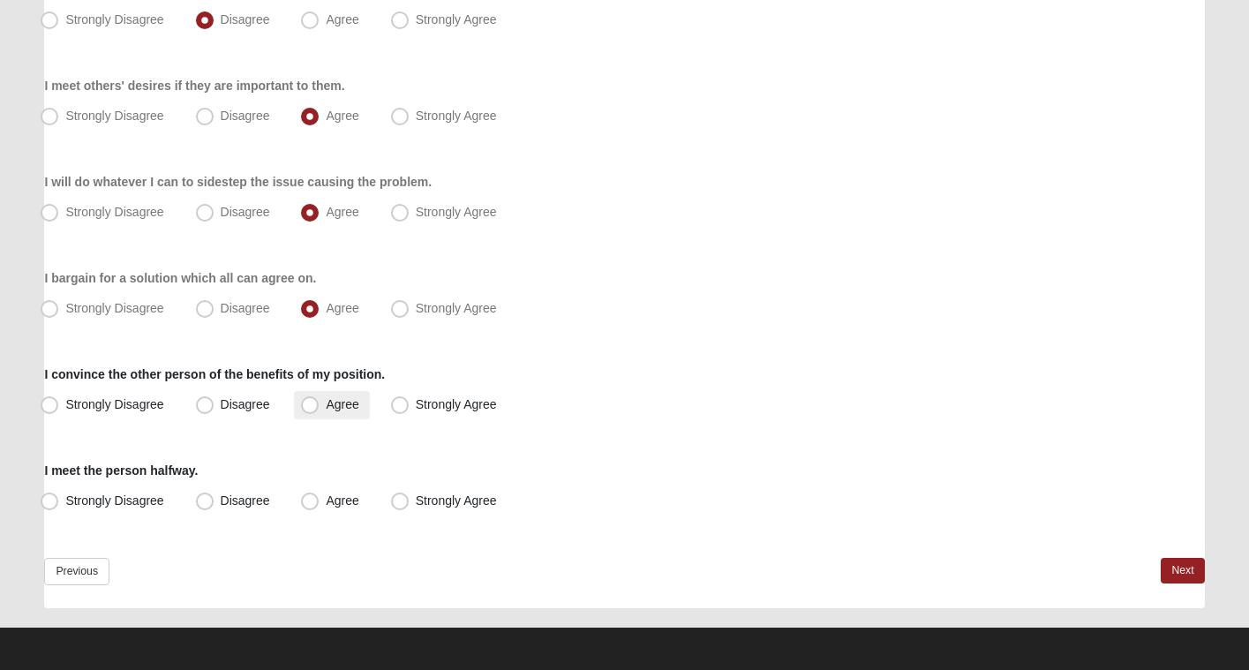
radio input "true"
click at [345, 497] on span "Agree" at bounding box center [342, 500] width 33 height 14
click at [320, 497] on input "Agree" at bounding box center [313, 500] width 11 height 11
radio input "true"
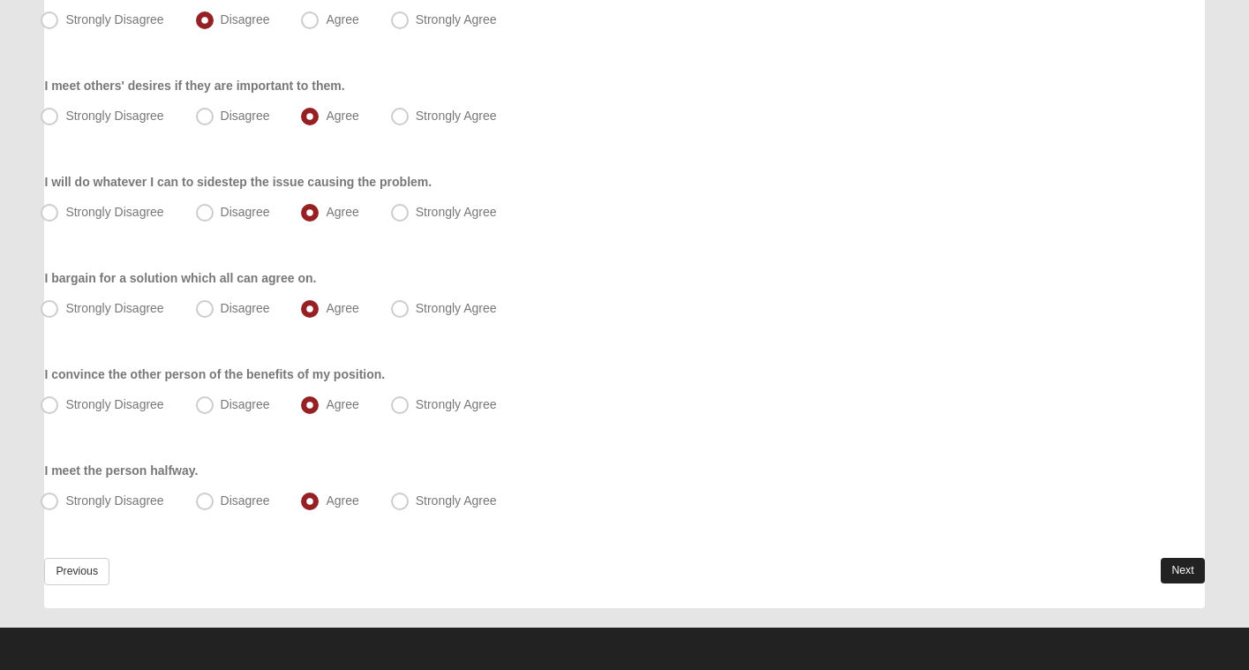
click at [1189, 574] on link "Next" at bounding box center [1182, 571] width 43 height 26
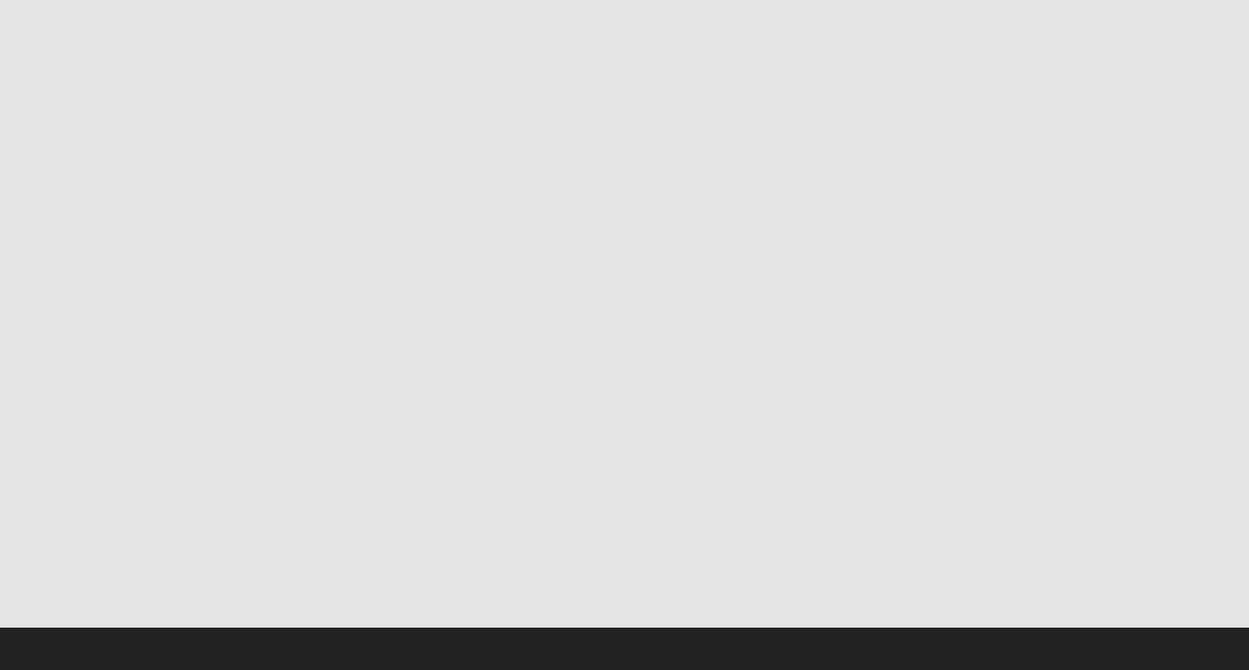
scroll to position [0, 0]
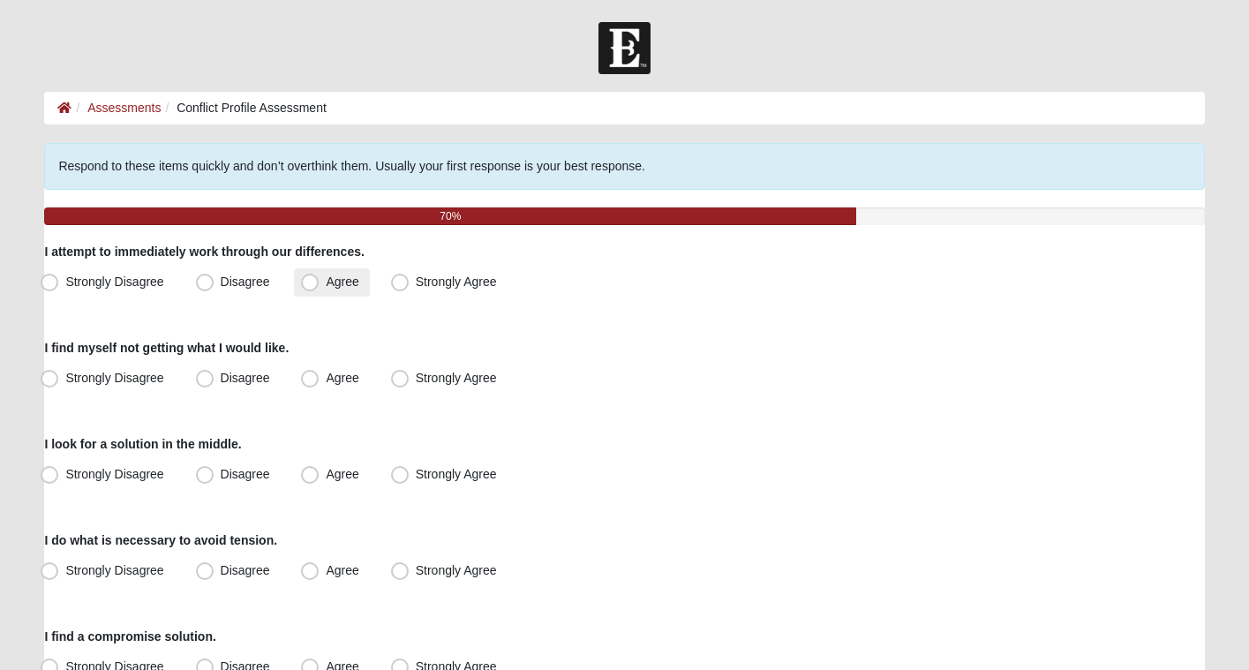
click at [326, 284] on span "Agree" at bounding box center [342, 282] width 33 height 14
click at [318, 284] on input "Agree" at bounding box center [313, 281] width 11 height 11
radio input "true"
click at [350, 376] on span "Agree" at bounding box center [342, 378] width 33 height 14
click at [320, 376] on input "Agree" at bounding box center [313, 377] width 11 height 11
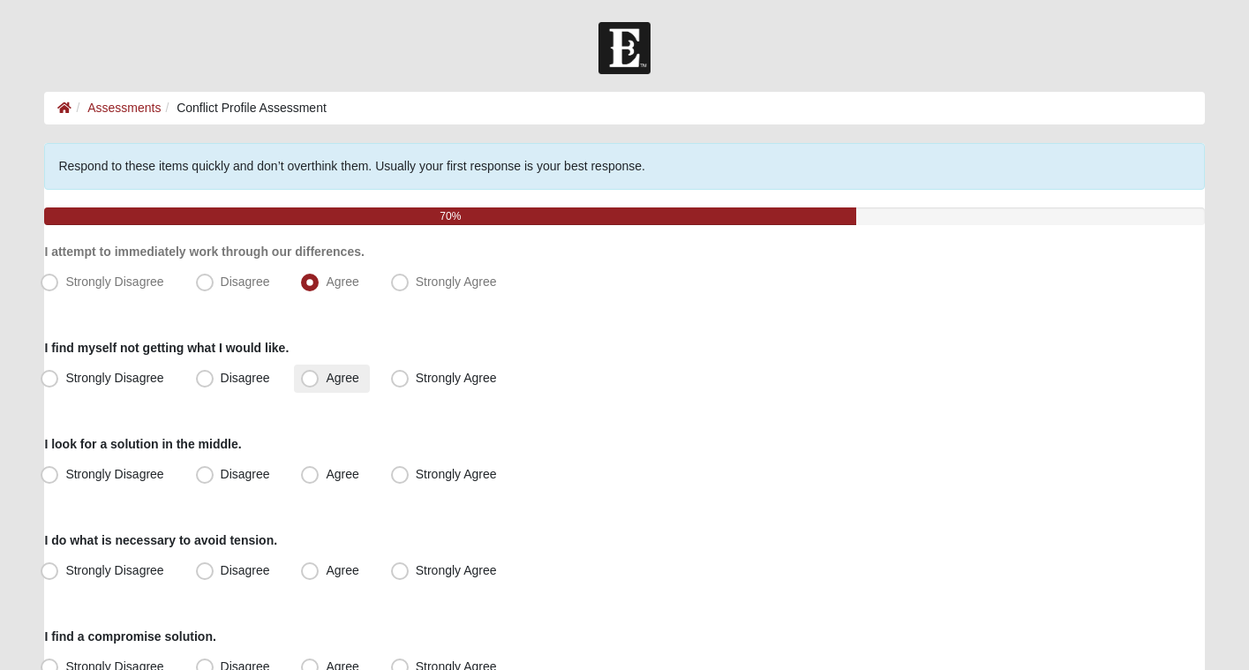
radio input "true"
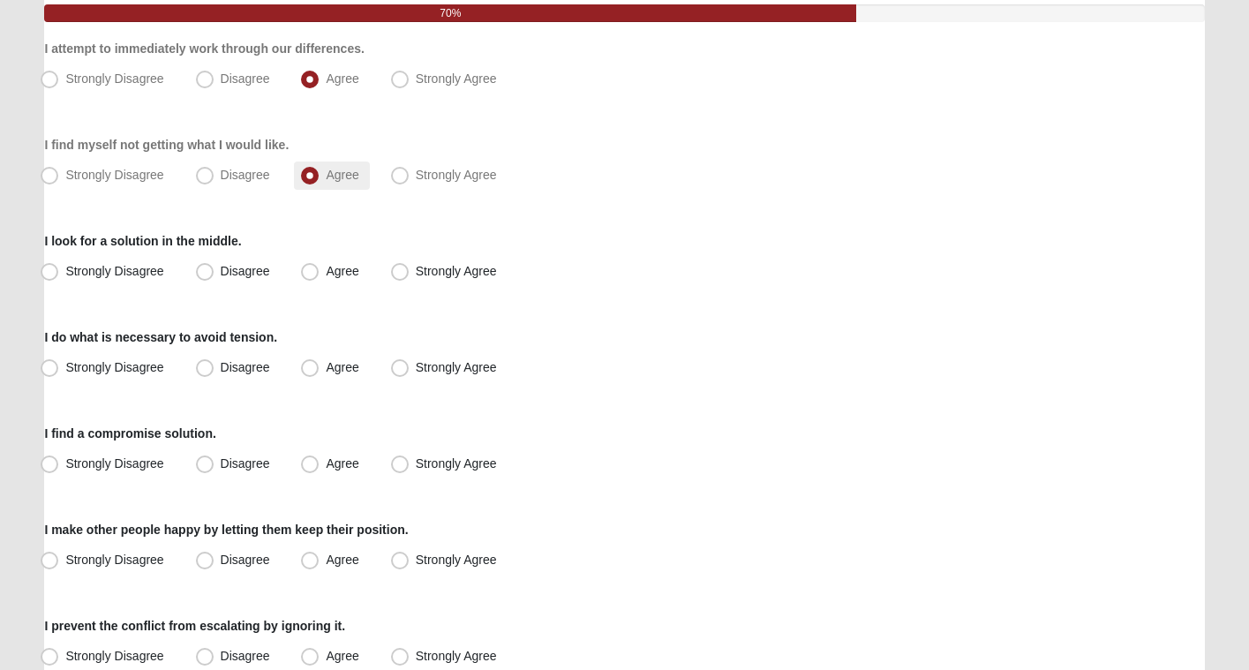
scroll to position [207, 0]
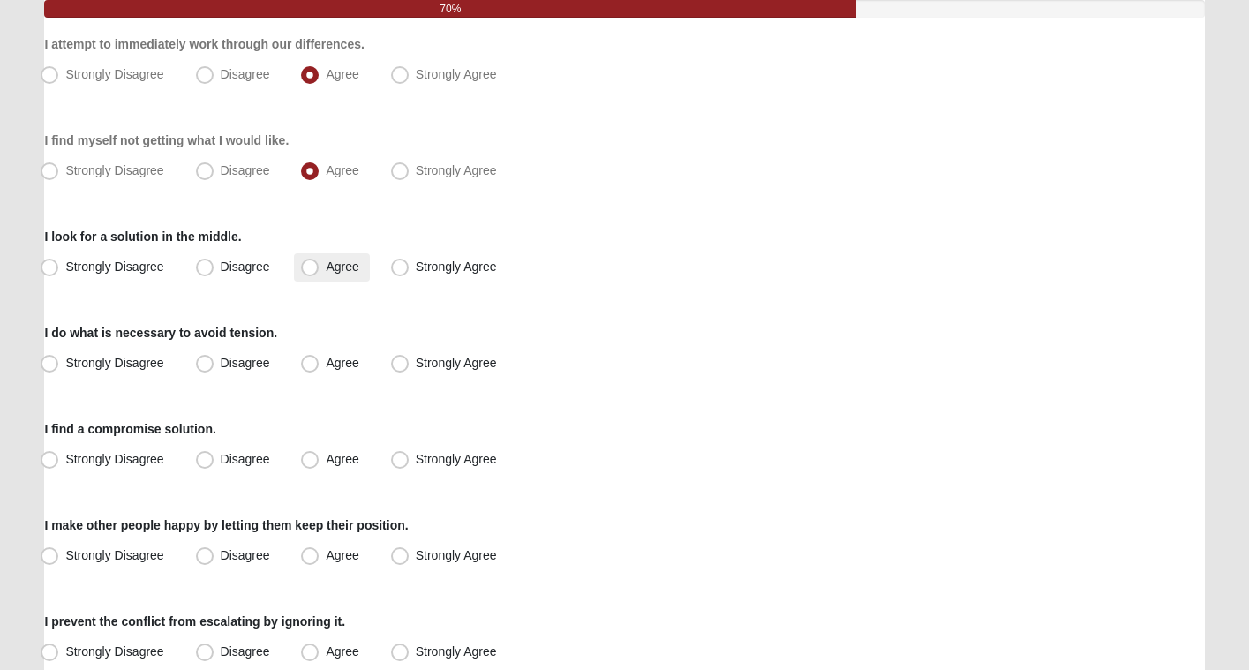
click at [347, 266] on span "Agree" at bounding box center [342, 266] width 33 height 14
click at [320, 266] on input "Agree" at bounding box center [313, 266] width 11 height 11
radio input "true"
click at [326, 358] on span "Agree" at bounding box center [342, 363] width 33 height 14
click at [312, 358] on input "Agree" at bounding box center [313, 362] width 11 height 11
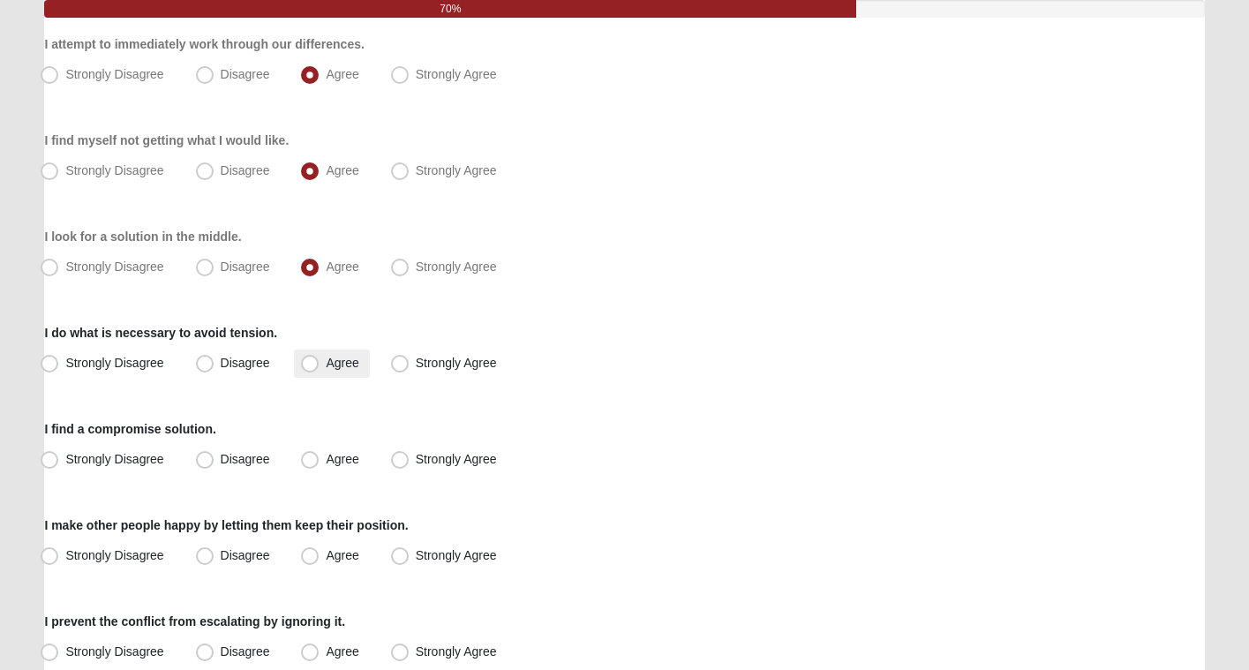
radio input "true"
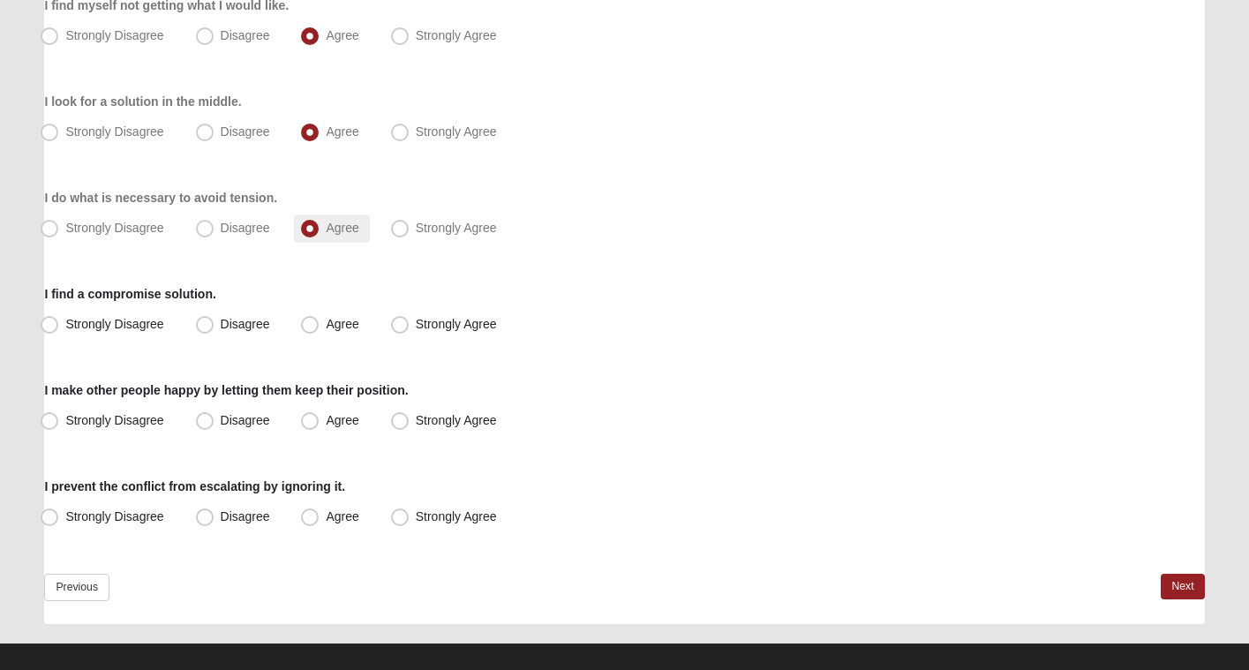
scroll to position [352, 0]
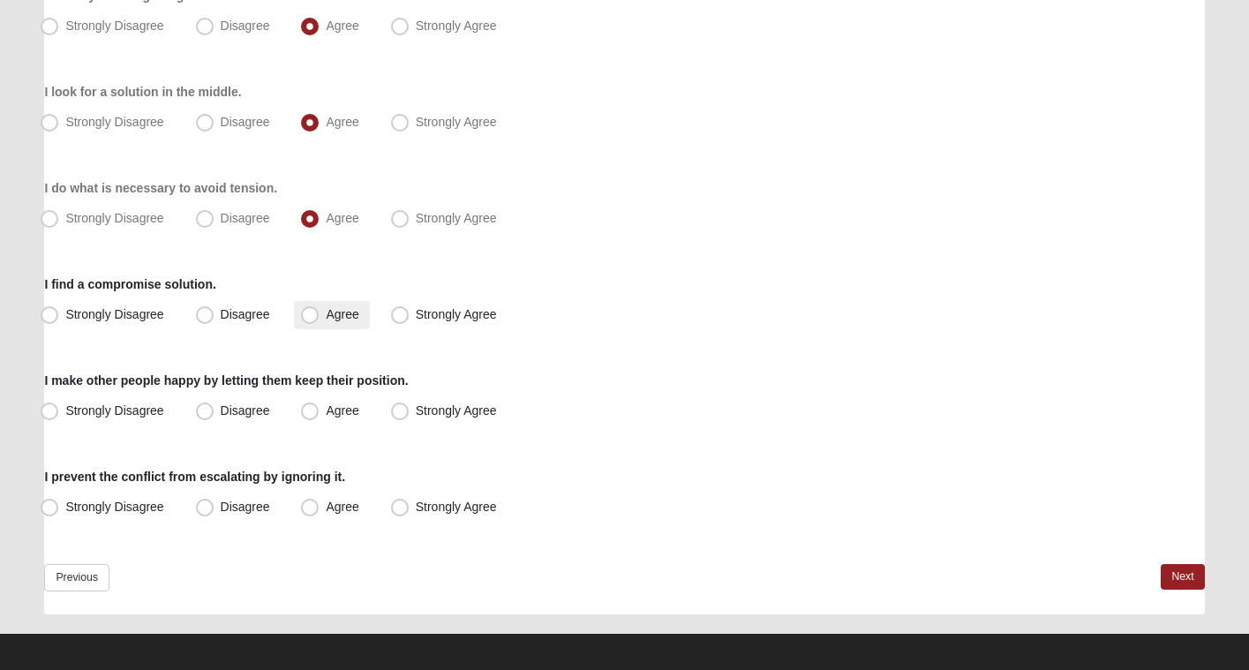
click at [333, 310] on span "Agree" at bounding box center [342, 314] width 33 height 14
click at [320, 310] on input "Agree" at bounding box center [313, 314] width 11 height 11
radio input "true"
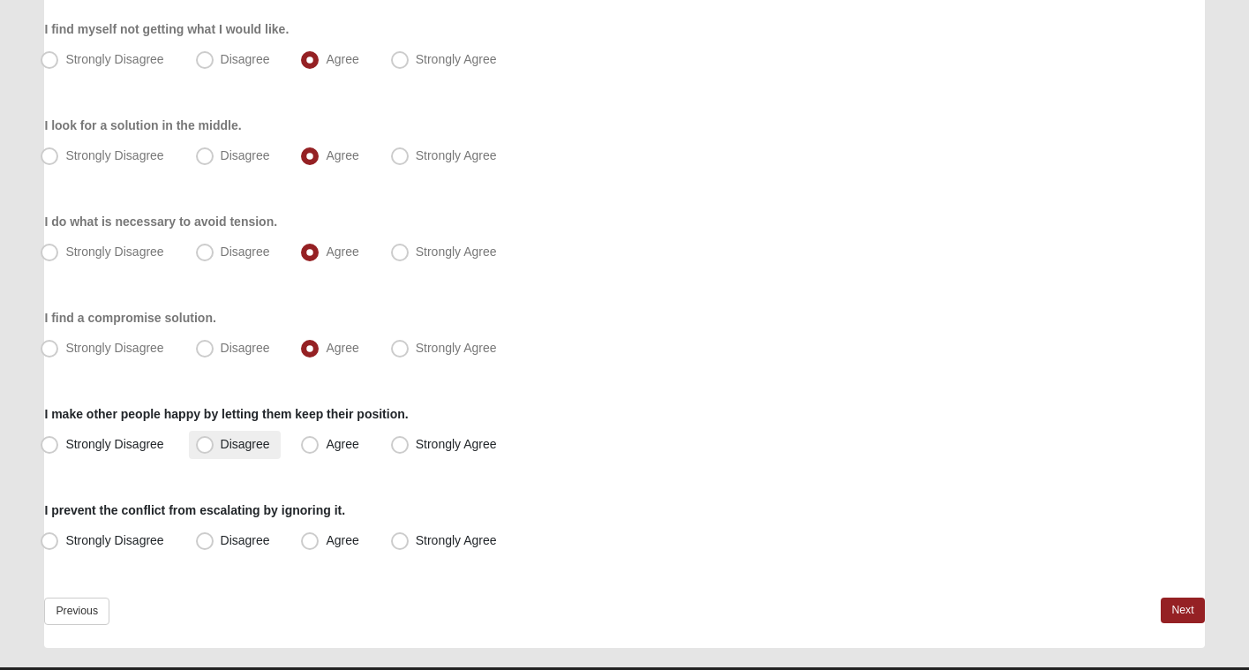
click at [230, 442] on span "Disagree" at bounding box center [245, 444] width 49 height 14
click at [214, 442] on input "Disagree" at bounding box center [208, 444] width 11 height 11
radio input "true"
click at [256, 543] on span "Disagree" at bounding box center [245, 540] width 49 height 14
click at [214, 543] on input "Disagree" at bounding box center [208, 540] width 11 height 11
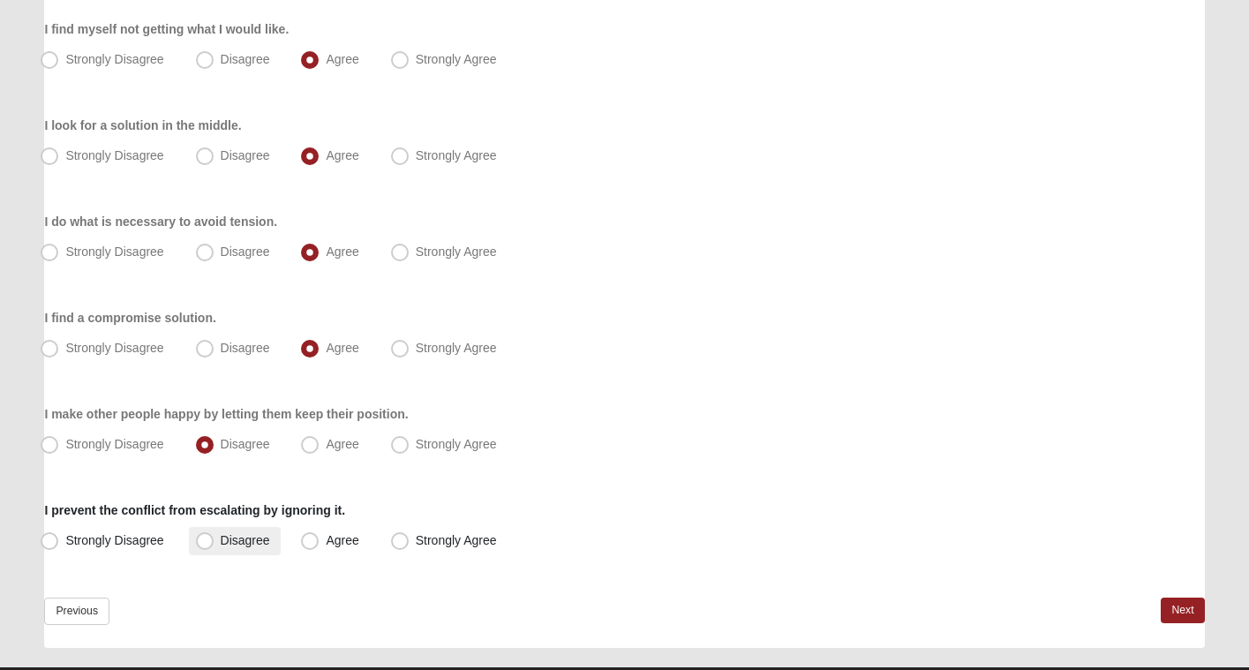
radio input "true"
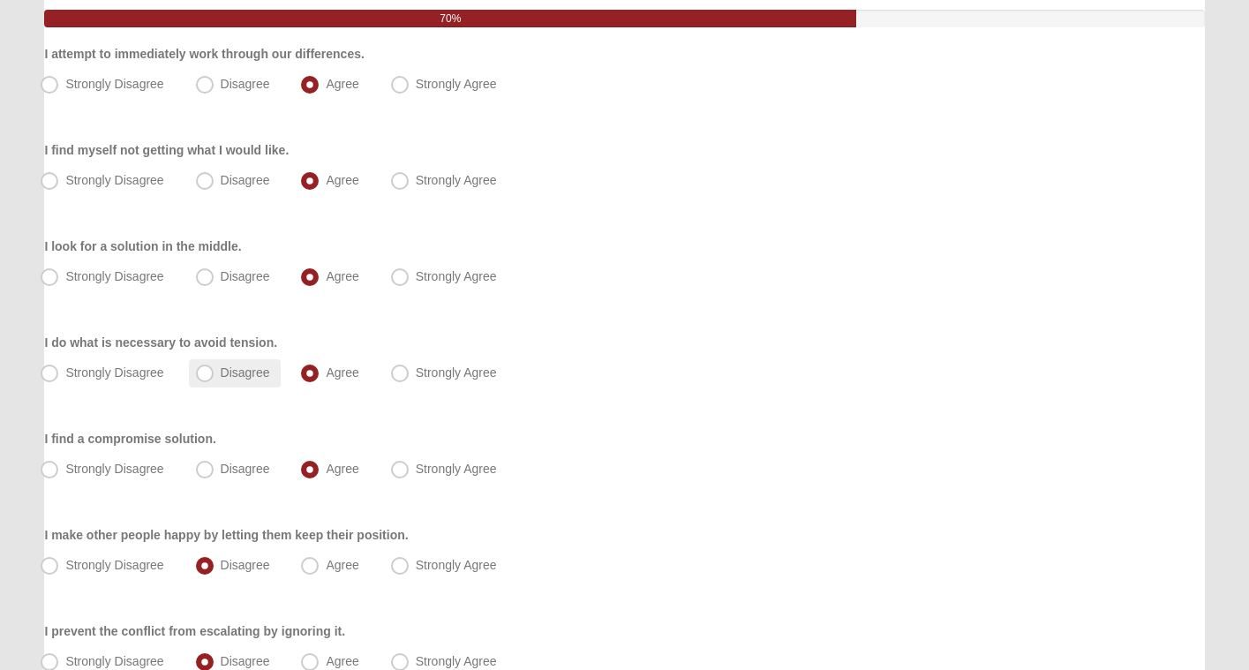
scroll to position [174, 0]
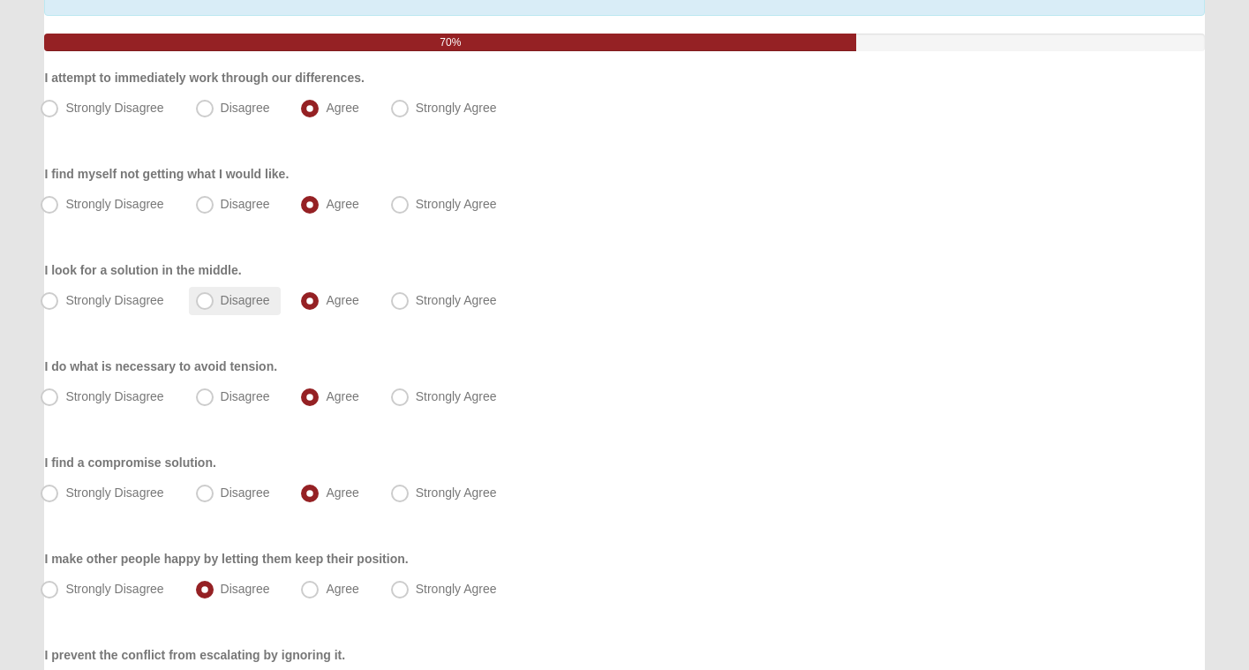
click at [253, 305] on span "Disagree" at bounding box center [245, 300] width 49 height 14
click at [214, 305] on input "Disagree" at bounding box center [208, 300] width 11 height 11
radio input "true"
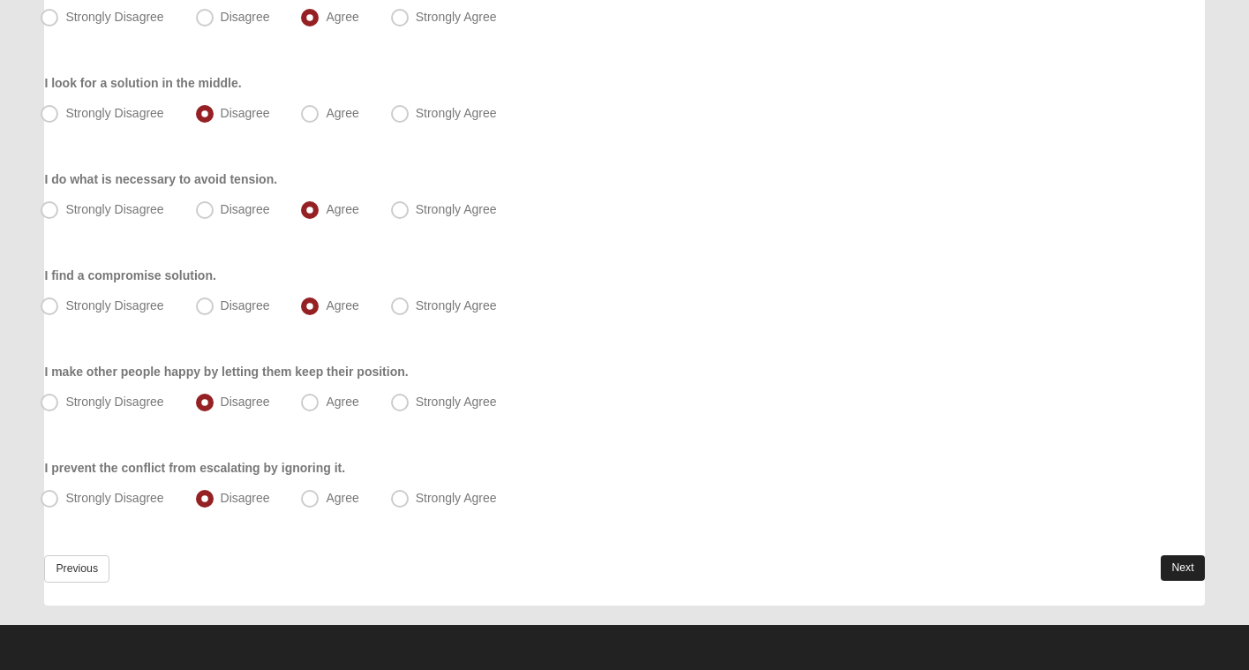
scroll to position [361, 0]
click at [1188, 571] on link "Next" at bounding box center [1182, 568] width 43 height 26
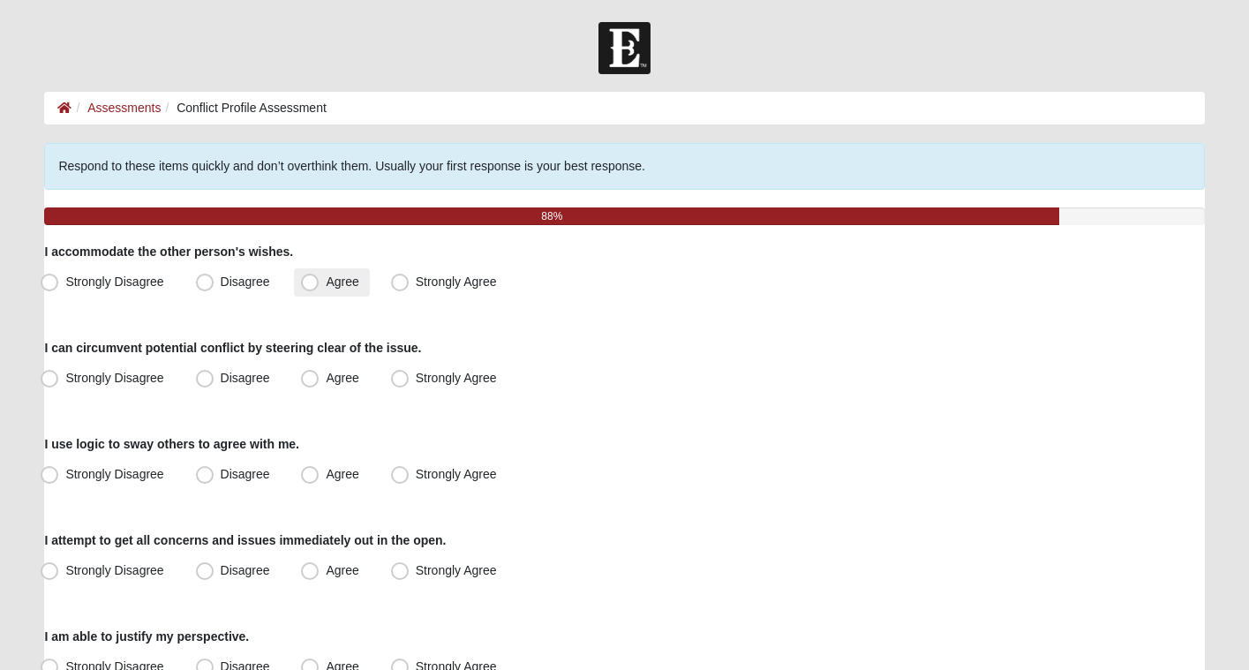
click at [320, 285] on label "Agree" at bounding box center [331, 282] width 75 height 28
click at [320, 285] on input "Agree" at bounding box center [313, 281] width 11 height 11
radio input "true"
click at [236, 380] on span "Disagree" at bounding box center [245, 378] width 49 height 14
click at [214, 380] on input "Disagree" at bounding box center [208, 377] width 11 height 11
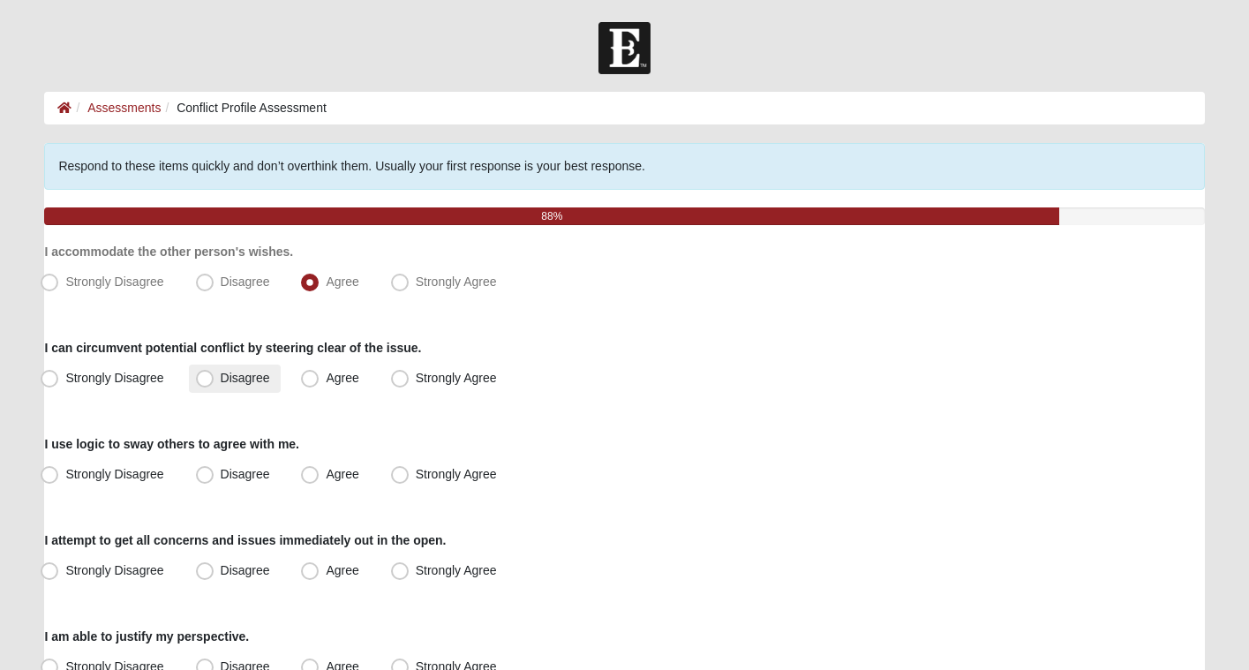
radio input "true"
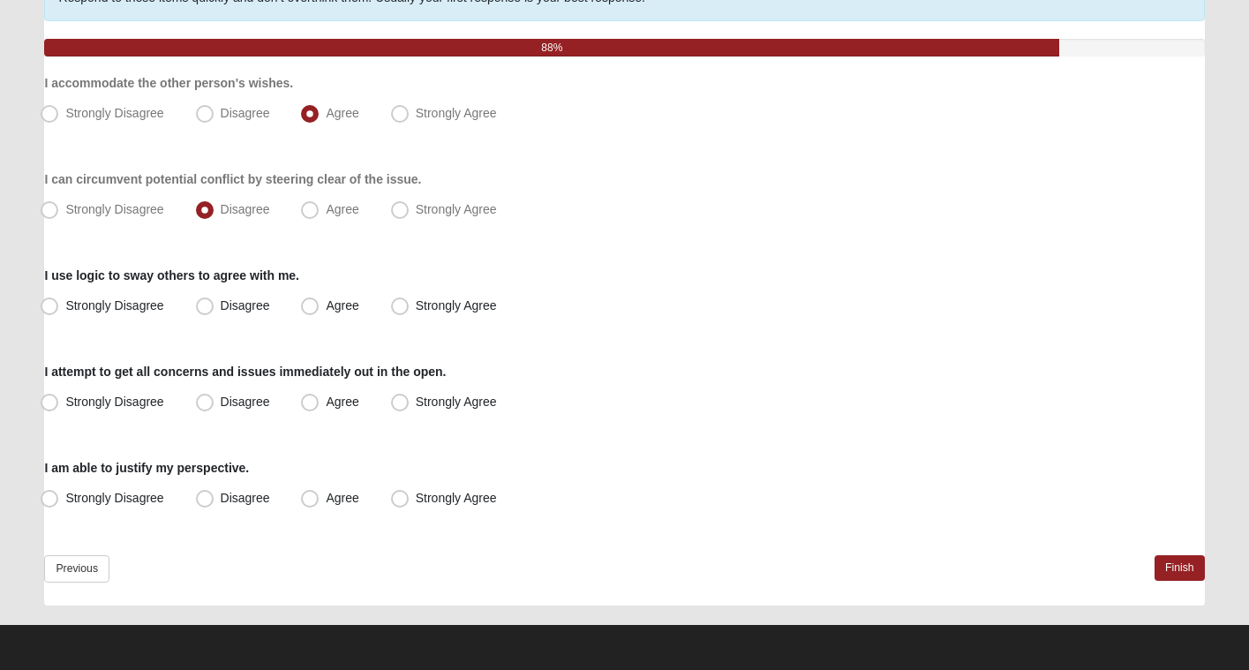
scroll to position [169, 0]
click at [329, 307] on span "Agree" at bounding box center [342, 305] width 33 height 14
click at [320, 307] on input "Agree" at bounding box center [313, 305] width 11 height 11
radio input "true"
click at [256, 401] on span "Disagree" at bounding box center [245, 402] width 49 height 14
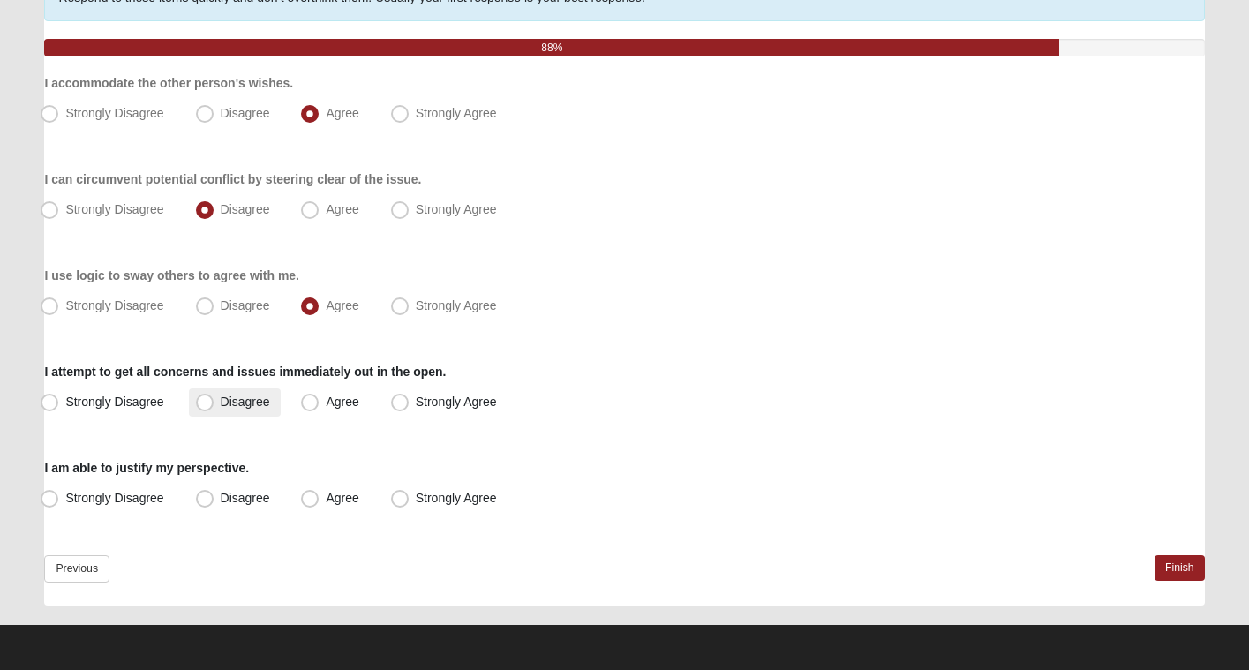
click at [214, 401] on input "Disagree" at bounding box center [208, 401] width 11 height 11
radio input "true"
click at [342, 502] on span "Agree" at bounding box center [342, 498] width 33 height 14
click at [320, 502] on input "Agree" at bounding box center [313, 498] width 11 height 11
radio input "true"
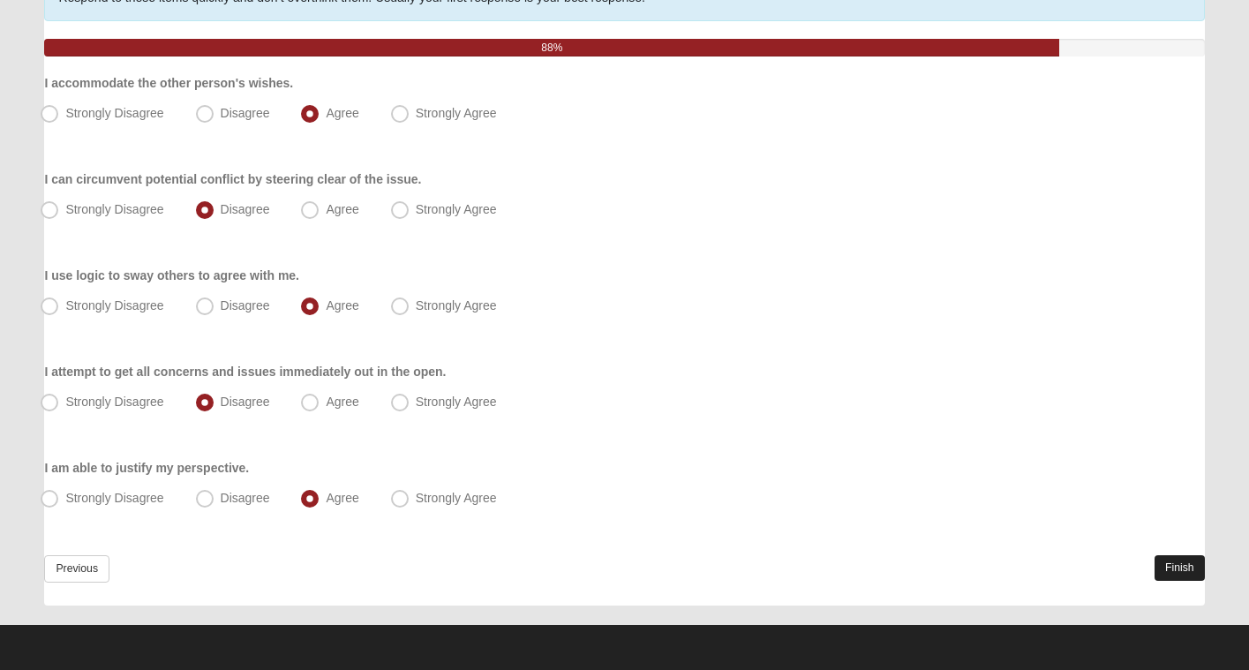
click at [1180, 563] on link "Finish" at bounding box center [1180, 568] width 50 height 26
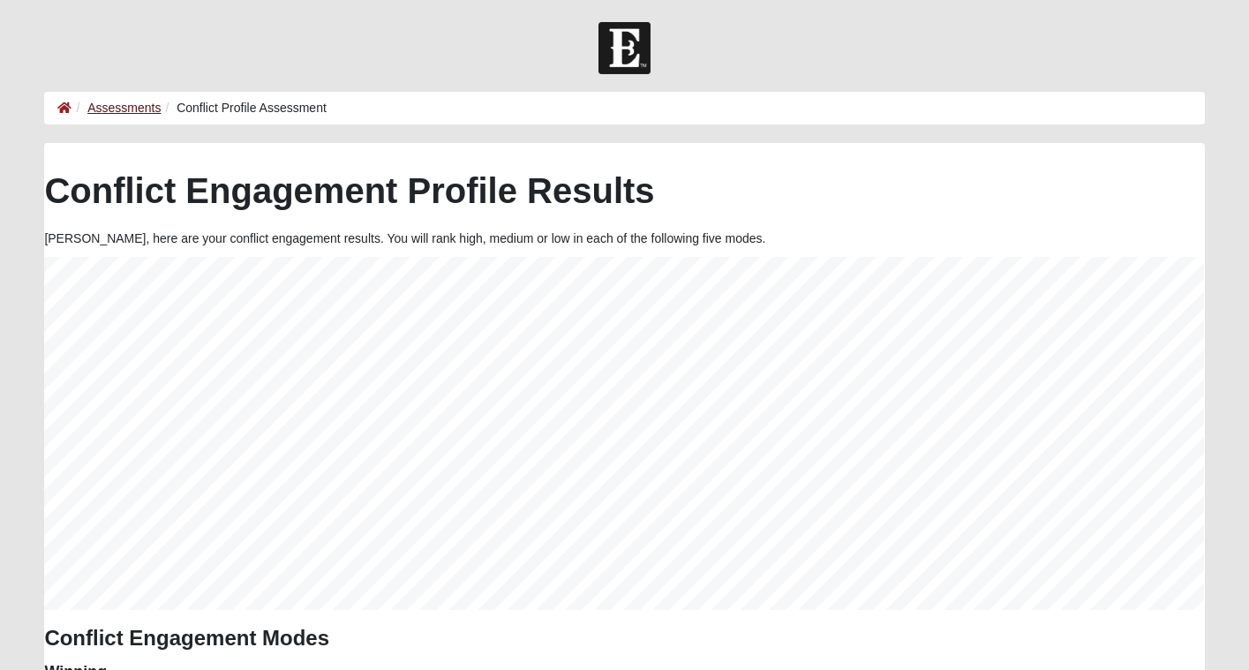
click at [128, 108] on link "Assessments" at bounding box center [123, 108] width 73 height 14
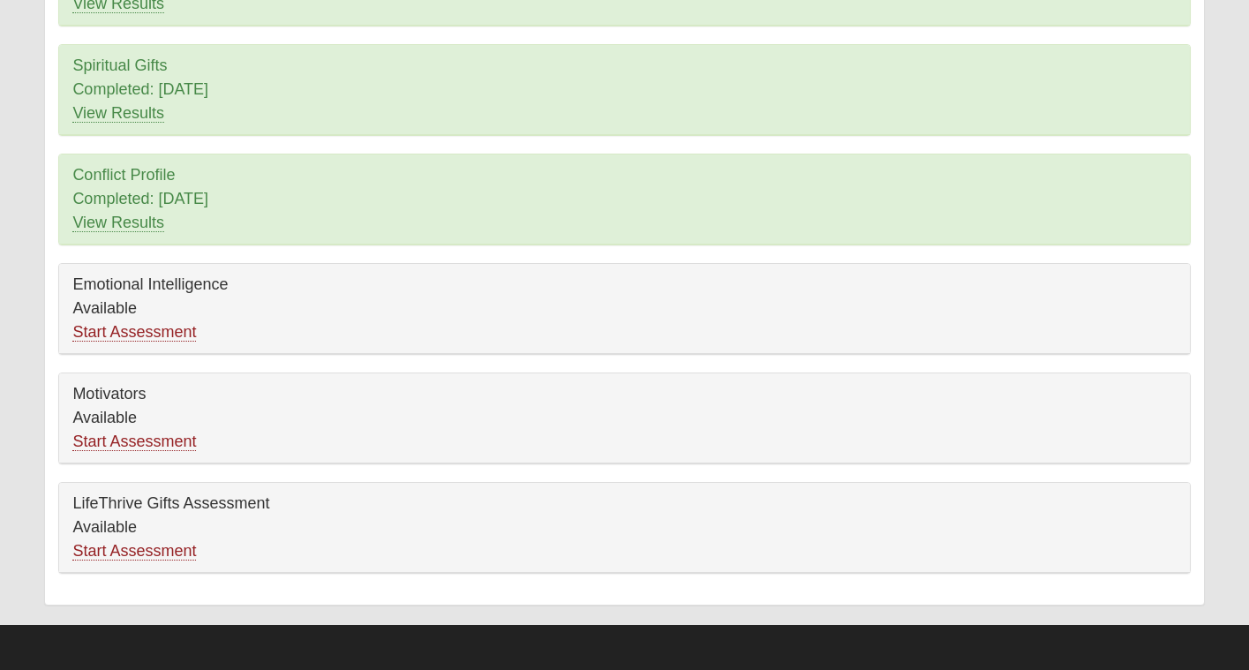
scroll to position [259, 0]
click at [161, 445] on link "Start Assessment" at bounding box center [134, 441] width 124 height 19
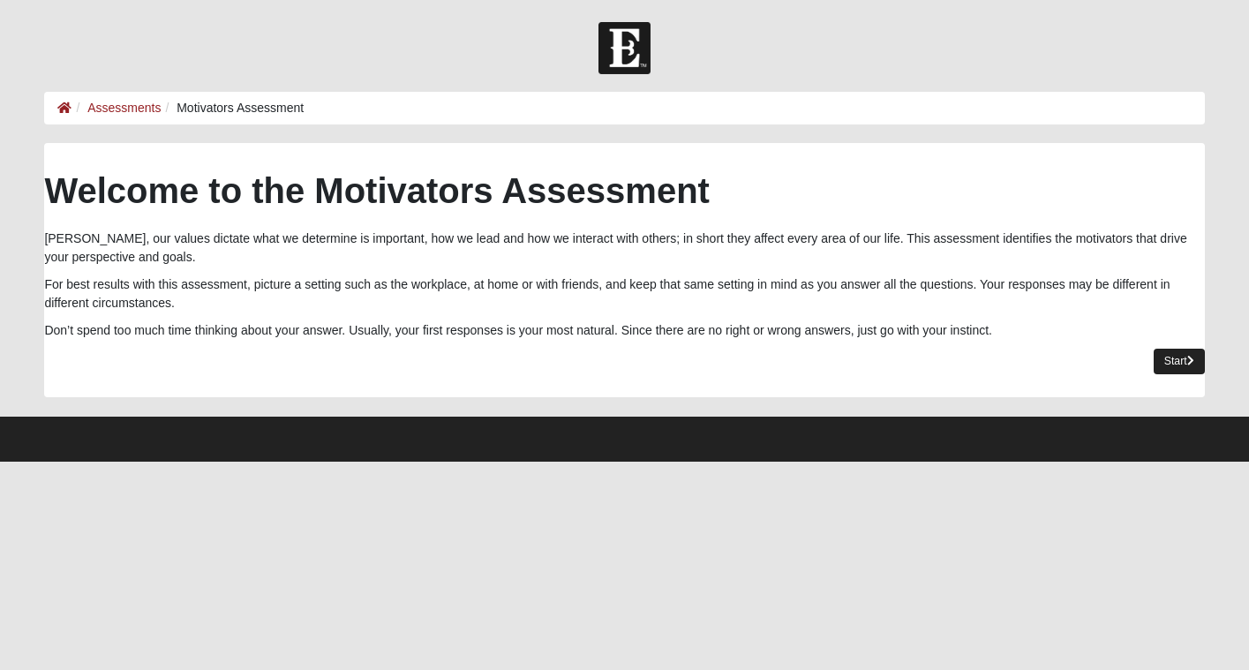
click at [1177, 357] on link "Start" at bounding box center [1179, 362] width 51 height 26
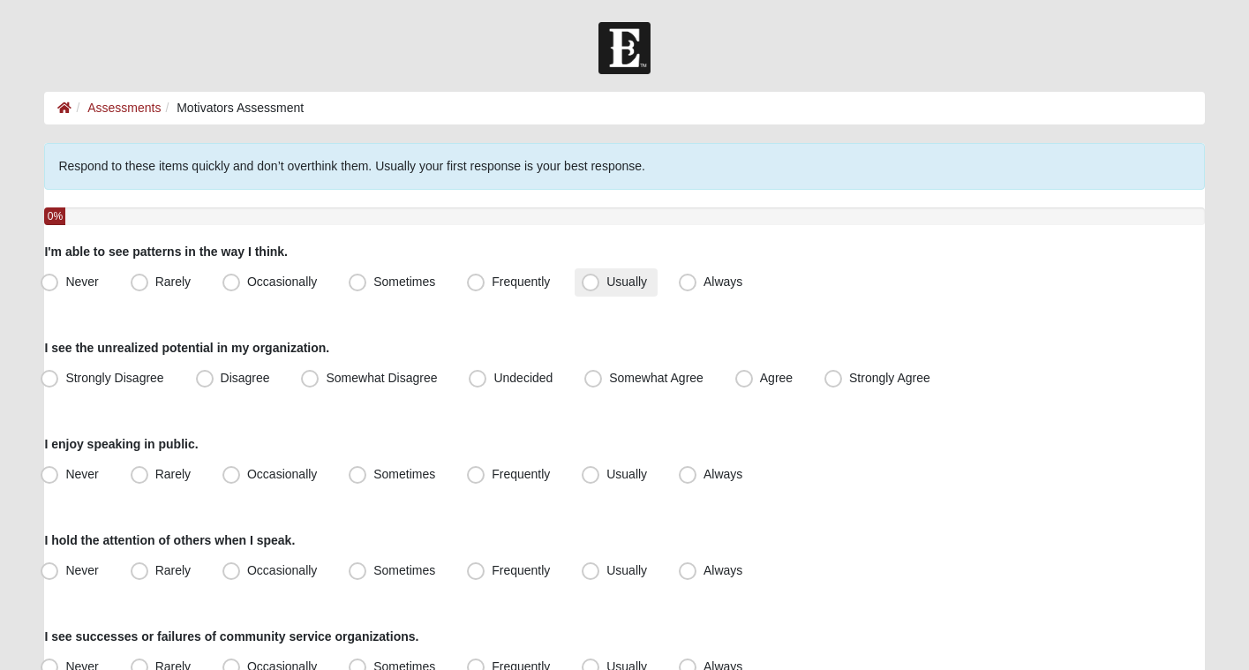
click at [606, 285] on span "Usually" at bounding box center [626, 282] width 41 height 14
click at [597, 285] on input "Usually" at bounding box center [594, 281] width 11 height 11
radio input "true"
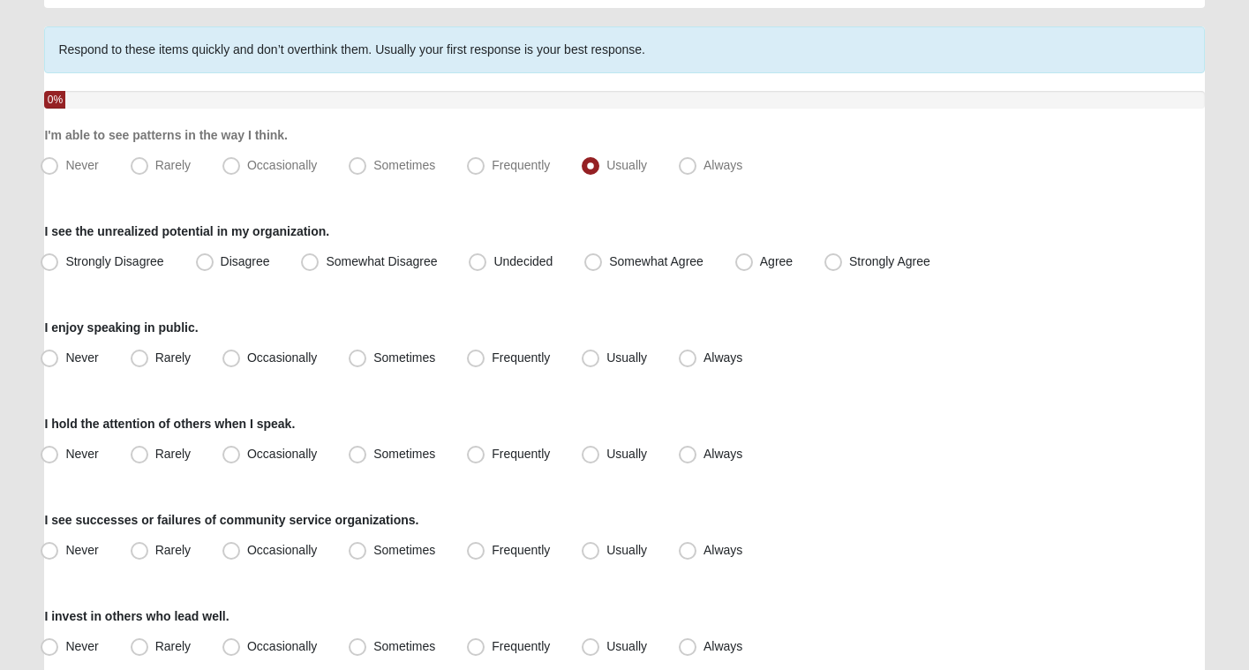
scroll to position [124, 0]
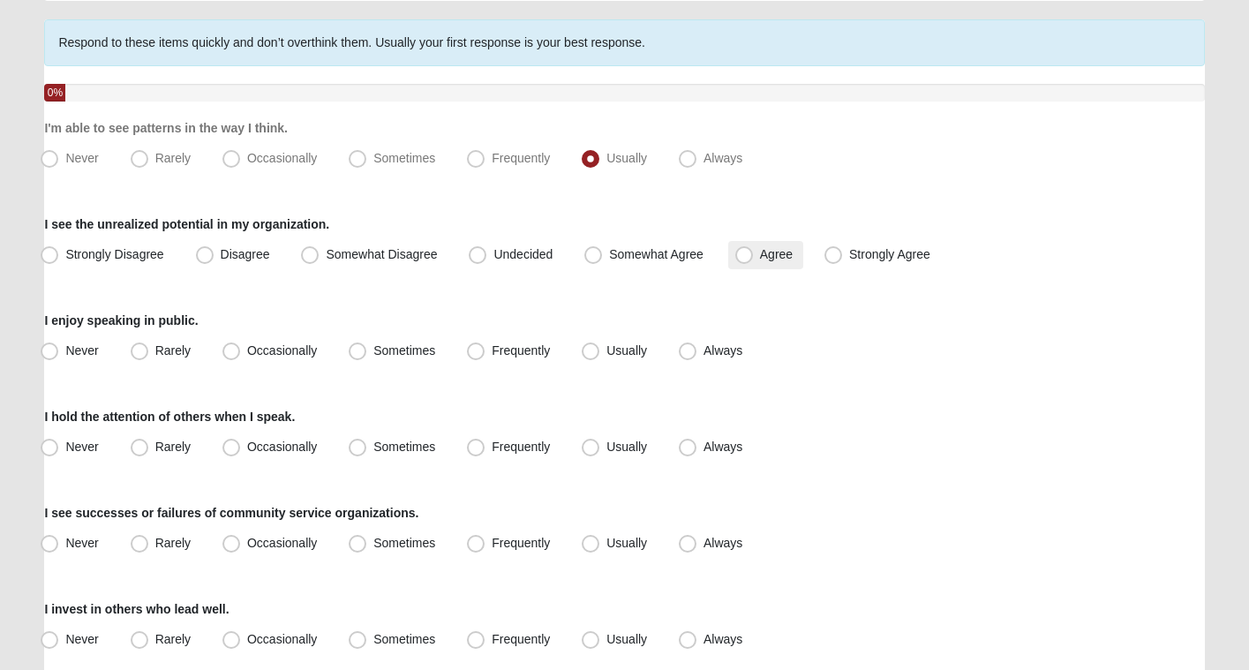
click at [760, 258] on span "Agree" at bounding box center [776, 254] width 33 height 14
click at [748, 258] on input "Agree" at bounding box center [747, 254] width 11 height 11
radio input "true"
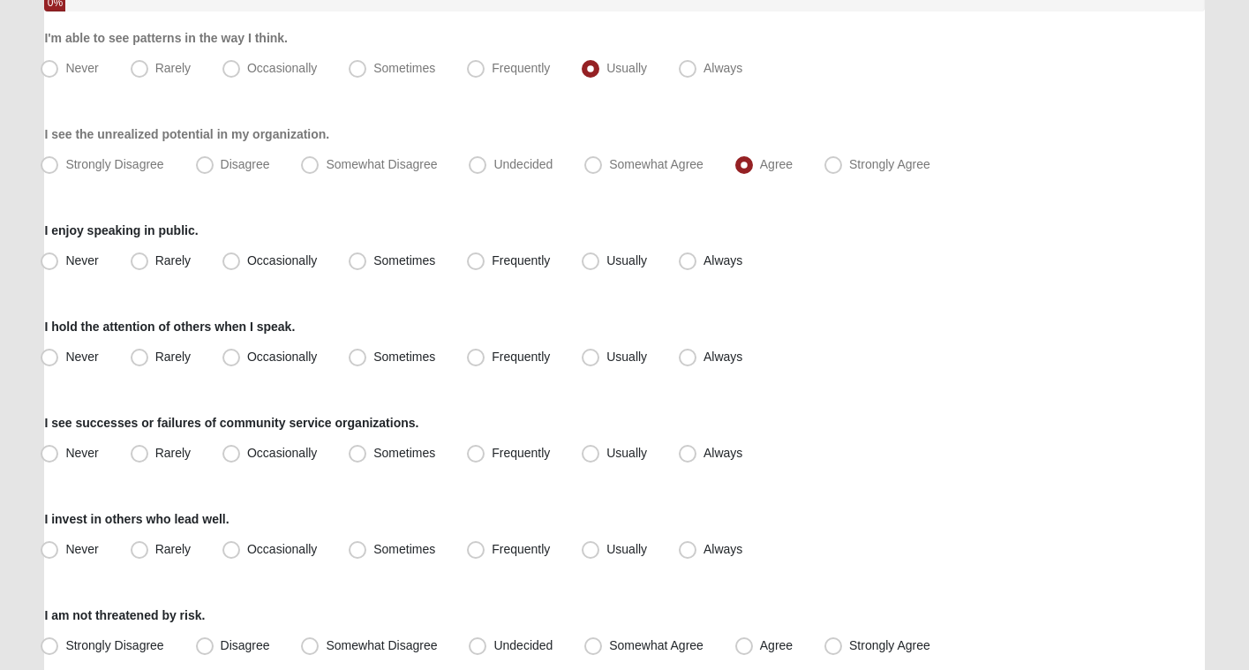
scroll to position [218, 0]
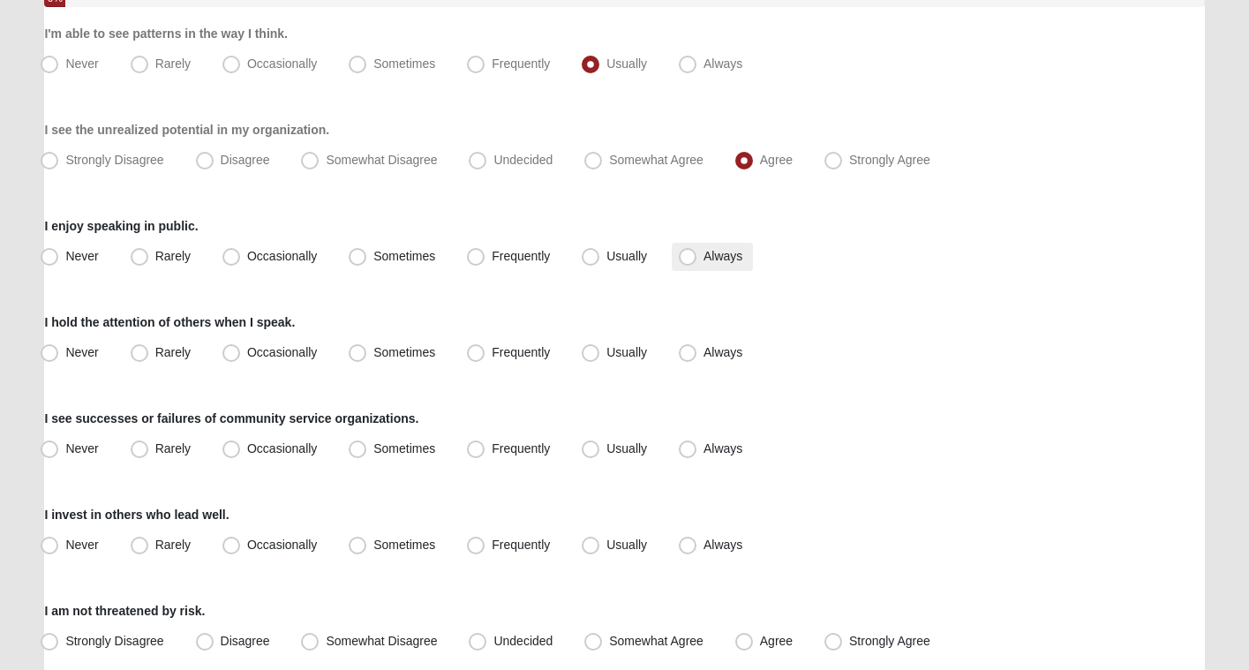
click at [703, 255] on span "Always" at bounding box center [722, 256] width 39 height 14
click at [686, 255] on input "Always" at bounding box center [691, 256] width 11 height 11
radio input "true"
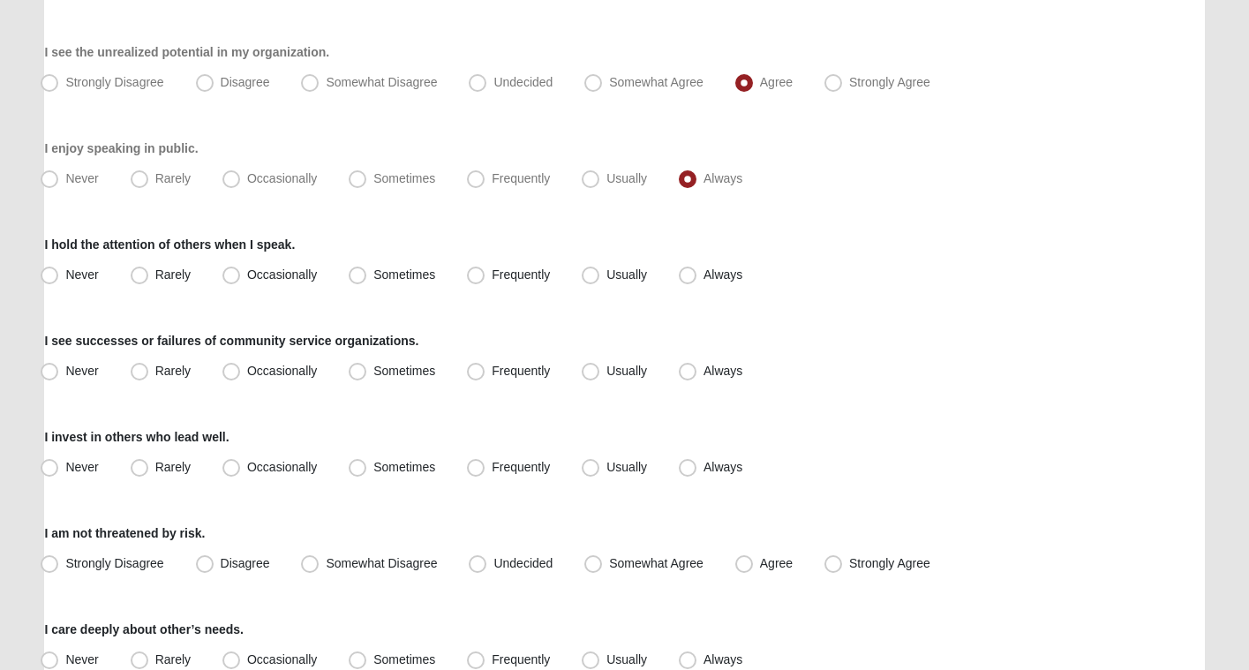
scroll to position [298, 0]
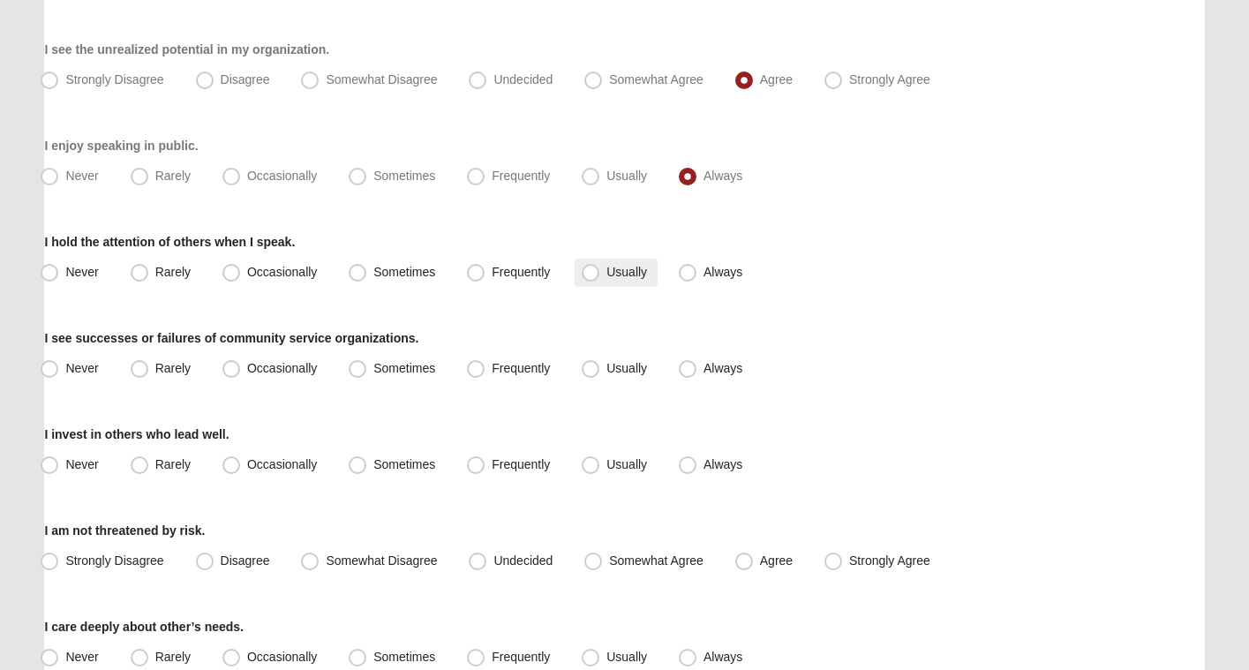
click at [606, 271] on span "Usually" at bounding box center [626, 272] width 41 height 14
click at [589, 271] on input "Usually" at bounding box center [594, 272] width 11 height 11
radio input "true"
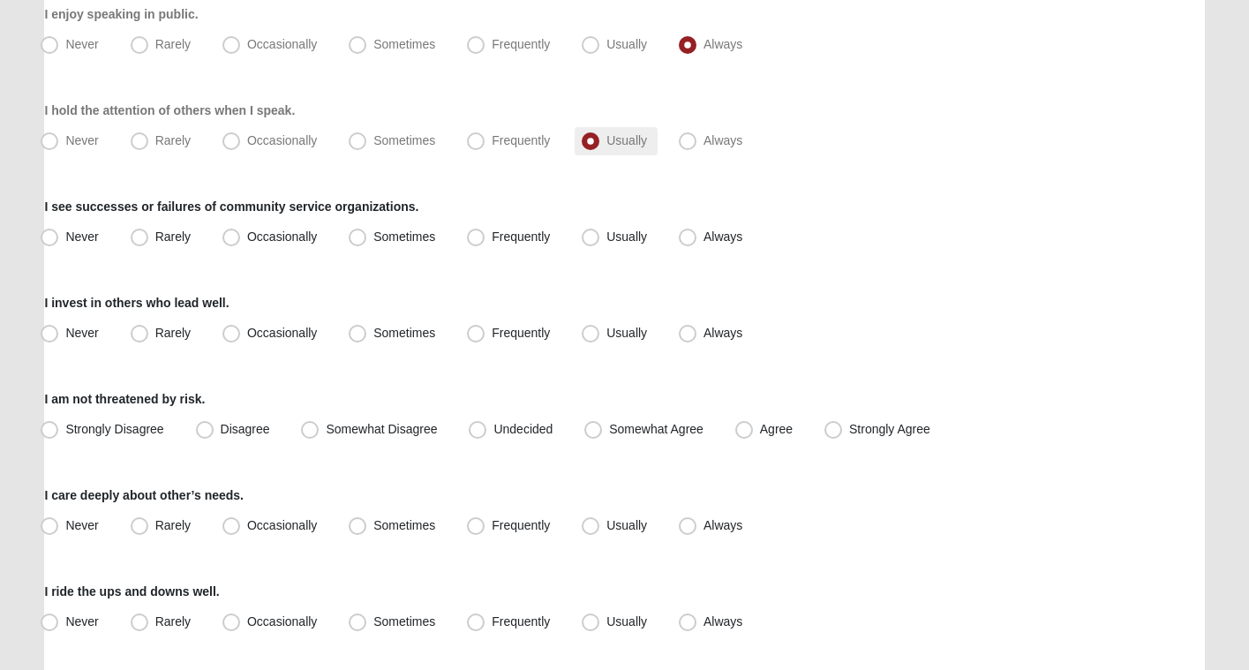
scroll to position [432, 0]
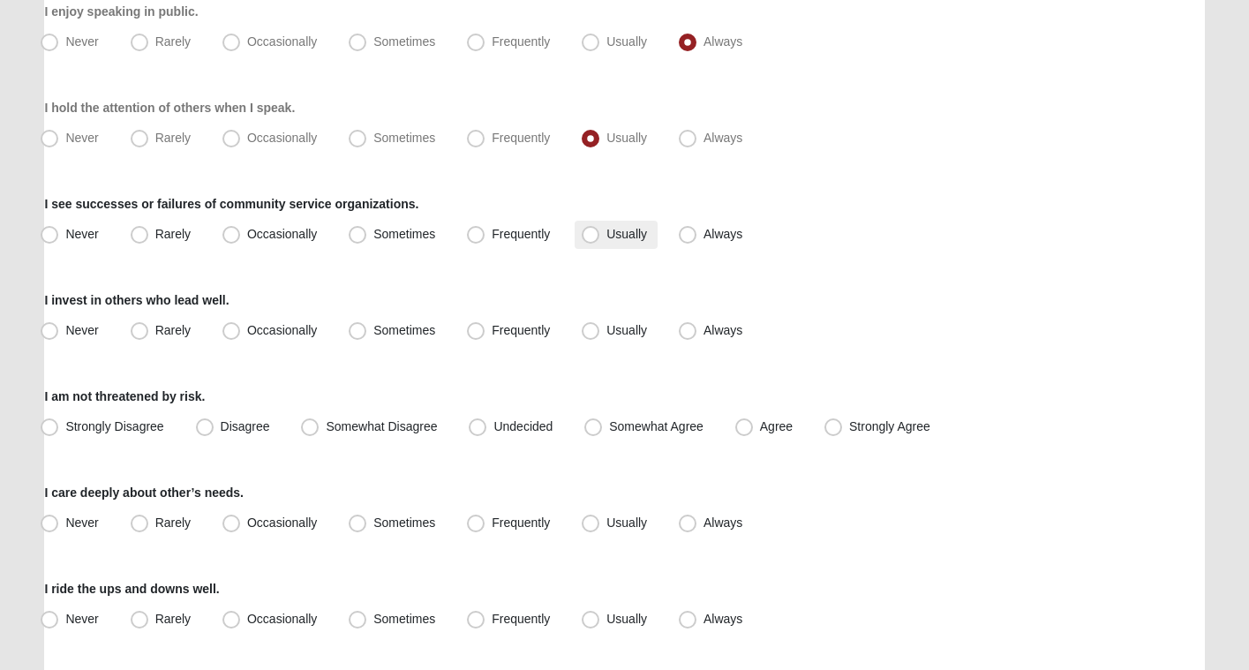
click at [603, 234] on label "Usually" at bounding box center [616, 235] width 83 height 28
click at [600, 234] on input "Usually" at bounding box center [594, 234] width 11 height 11
radio input "true"
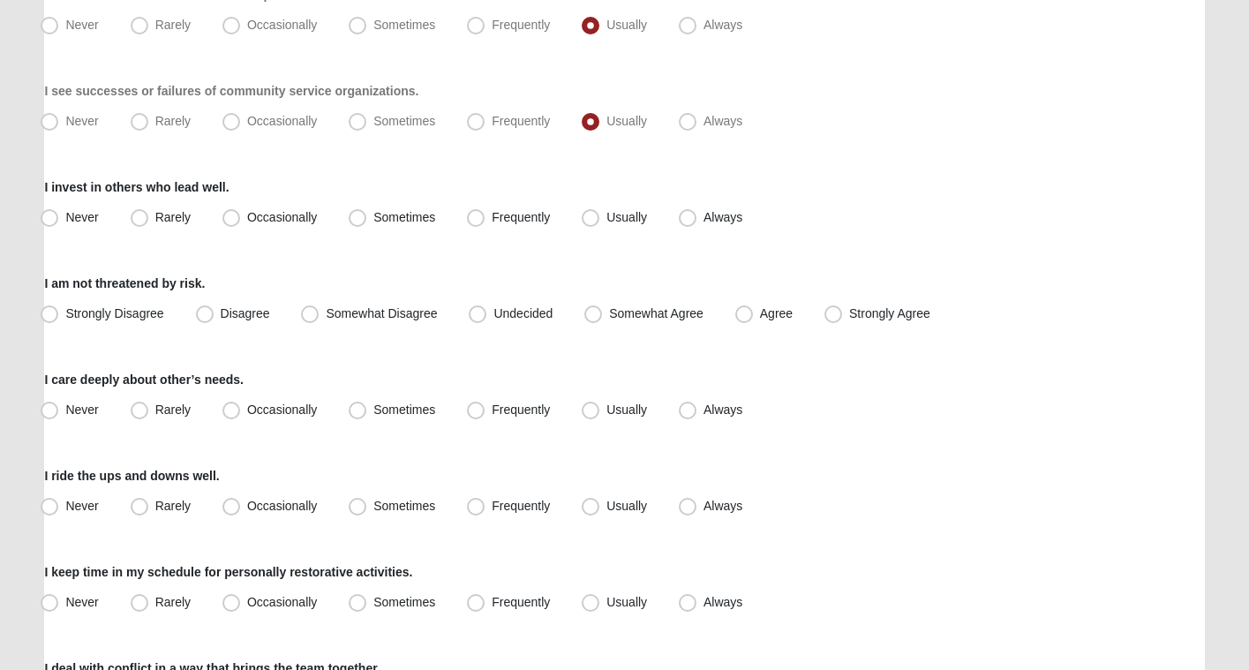
scroll to position [545, 0]
click at [508, 222] on span "Frequently" at bounding box center [521, 217] width 58 height 14
click at [485, 222] on input "Frequently" at bounding box center [479, 217] width 11 height 11
radio input "true"
click at [666, 311] on span "Somewhat Agree" at bounding box center [656, 313] width 94 height 14
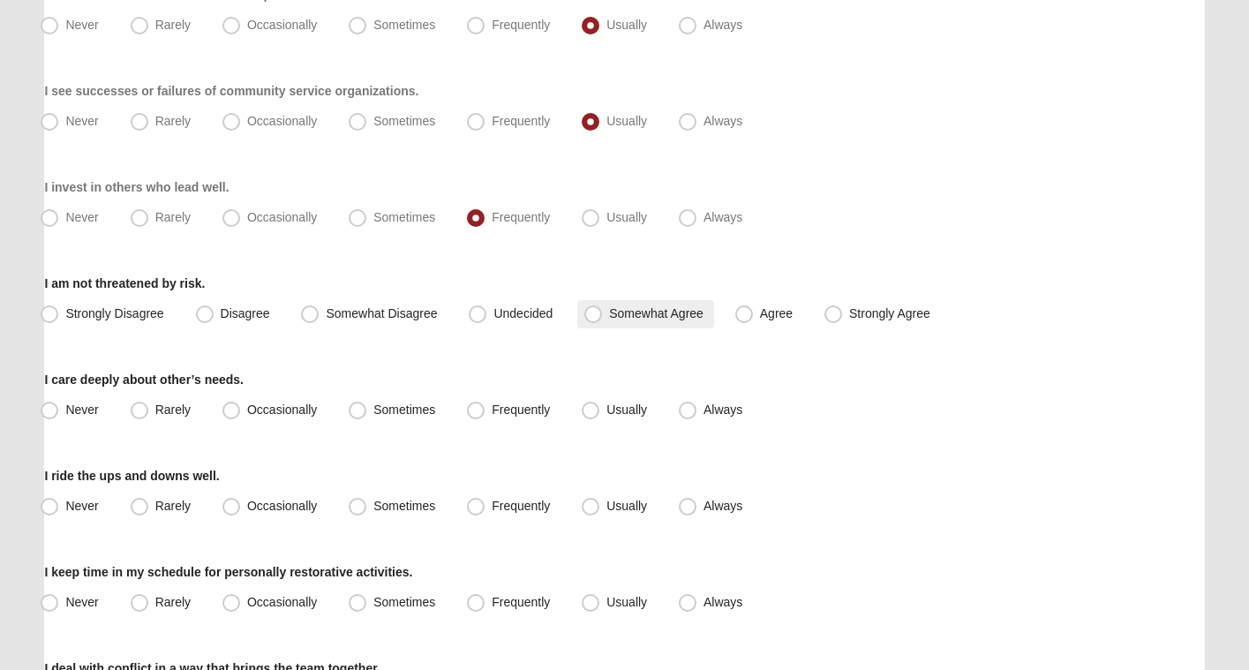
click at [603, 311] on input "Somewhat Agree" at bounding box center [596, 313] width 11 height 11
radio input "true"
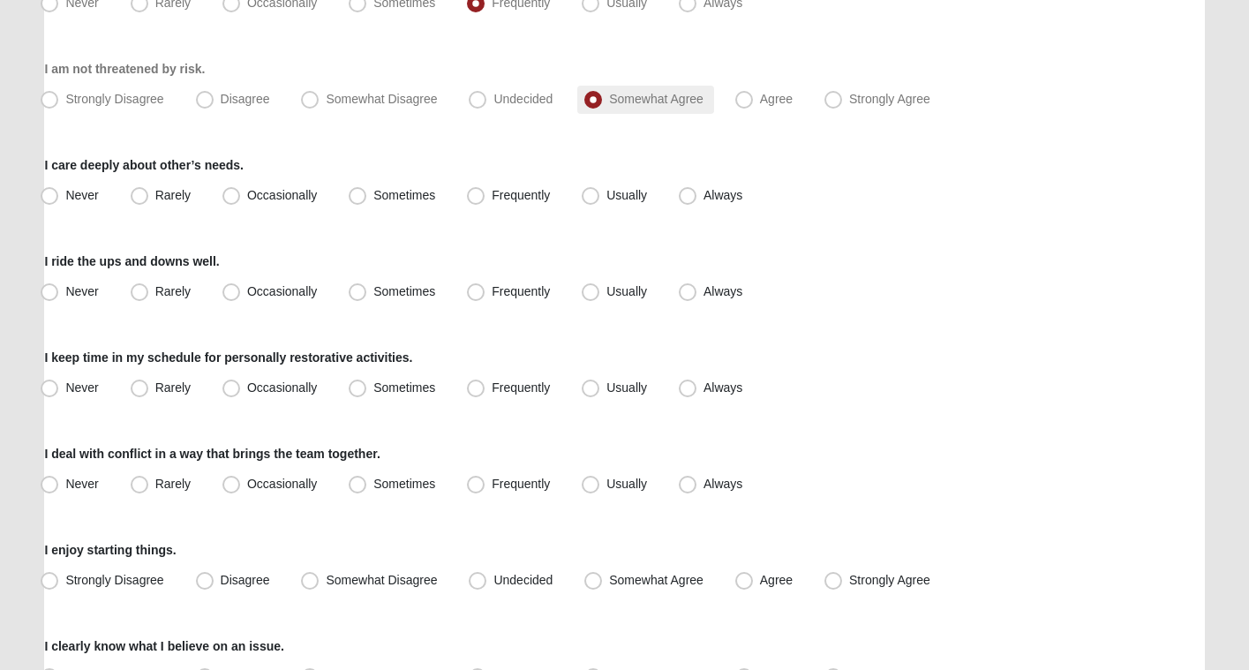
scroll to position [761, 0]
click at [606, 197] on span "Usually" at bounding box center [626, 194] width 41 height 14
click at [595, 197] on input "Usually" at bounding box center [594, 194] width 11 height 11
radio input "true"
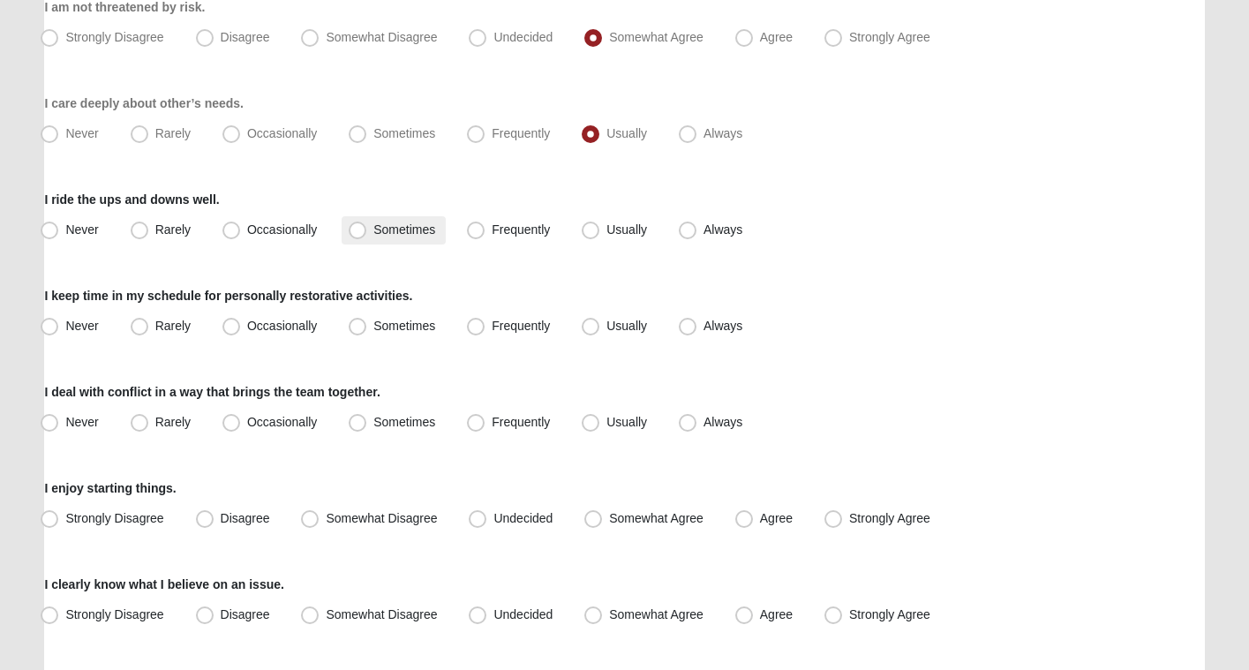
scroll to position [836, 0]
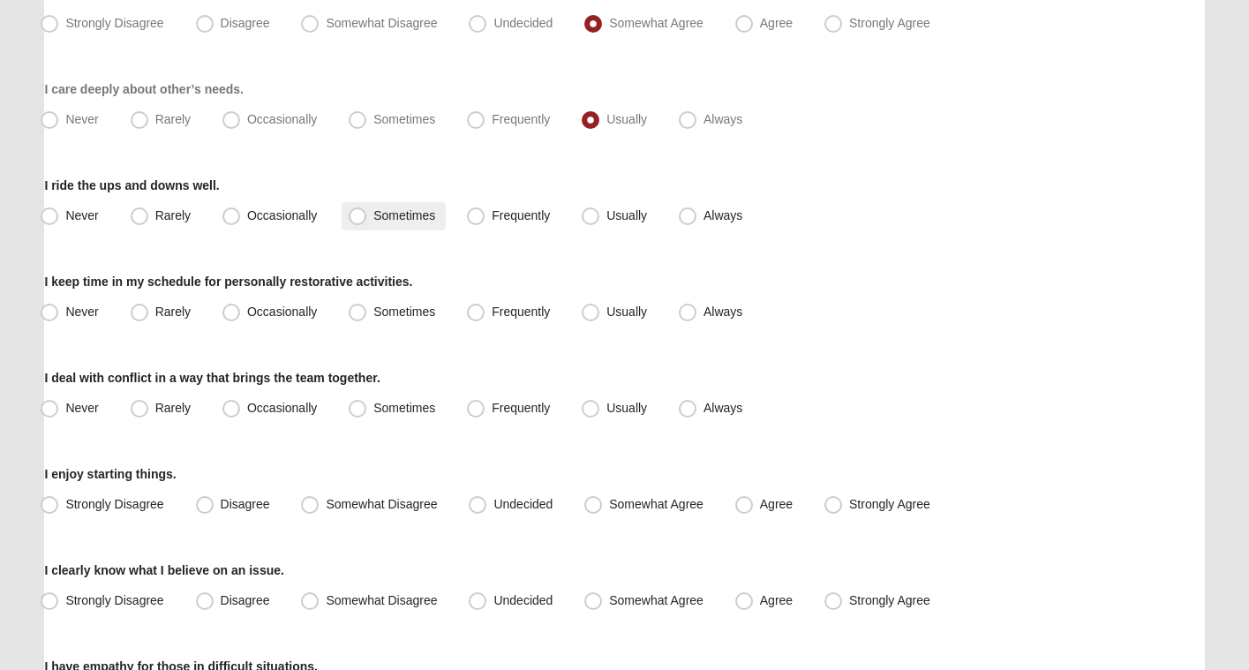
click at [377, 214] on span "Sometimes" at bounding box center [404, 215] width 62 height 14
click at [367, 214] on input "Sometimes" at bounding box center [361, 215] width 11 height 11
radio input "true"
click at [615, 315] on span "Usually" at bounding box center [626, 312] width 41 height 14
click at [600, 315] on input "Usually" at bounding box center [594, 311] width 11 height 11
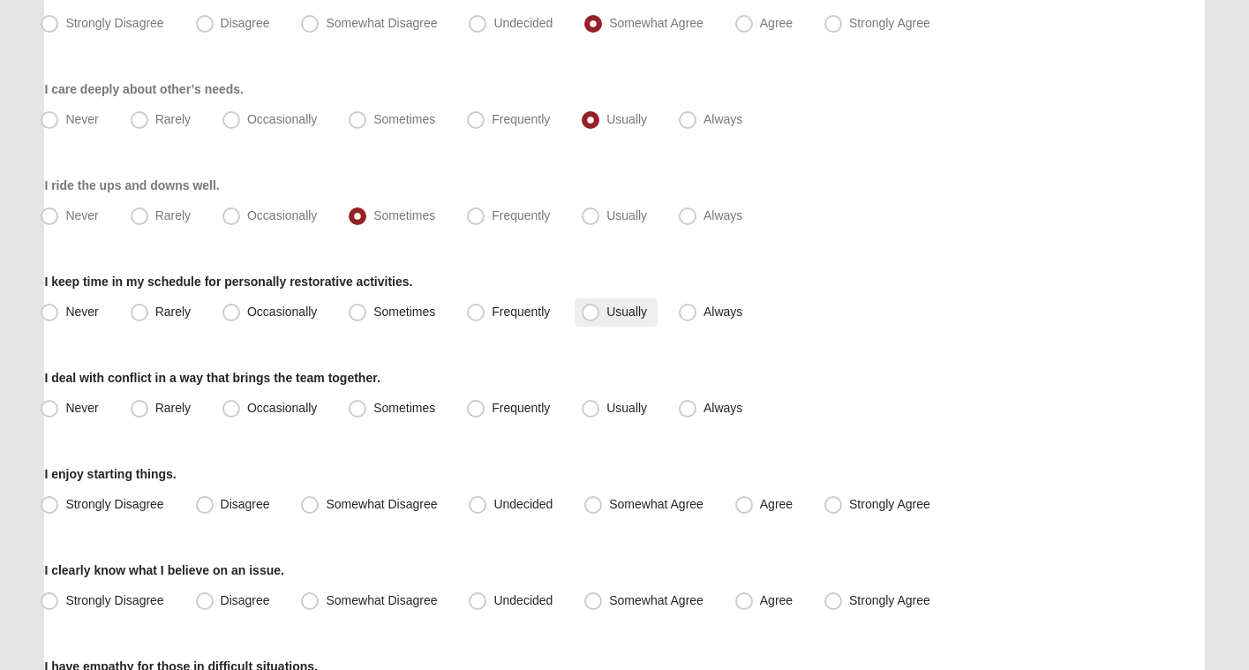
radio input "true"
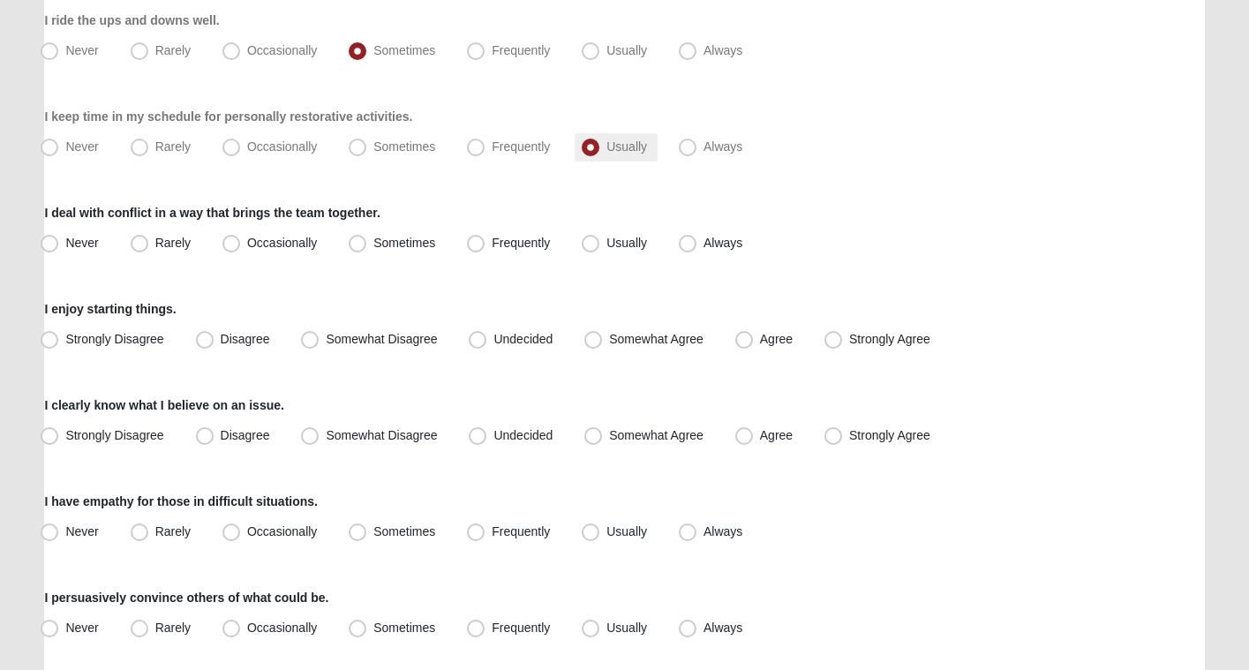
scroll to position [1005, 0]
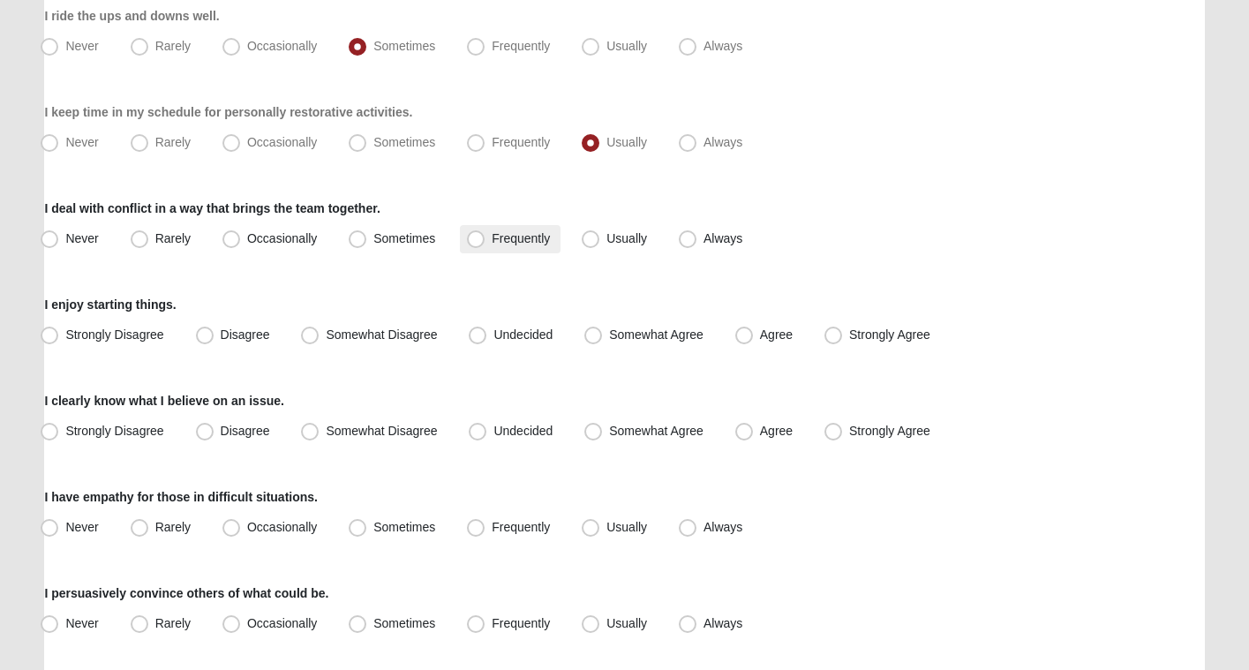
click at [489, 240] on label "Frequently" at bounding box center [510, 239] width 101 height 28
click at [485, 240] on input "Frequently" at bounding box center [479, 238] width 11 height 11
radio input "true"
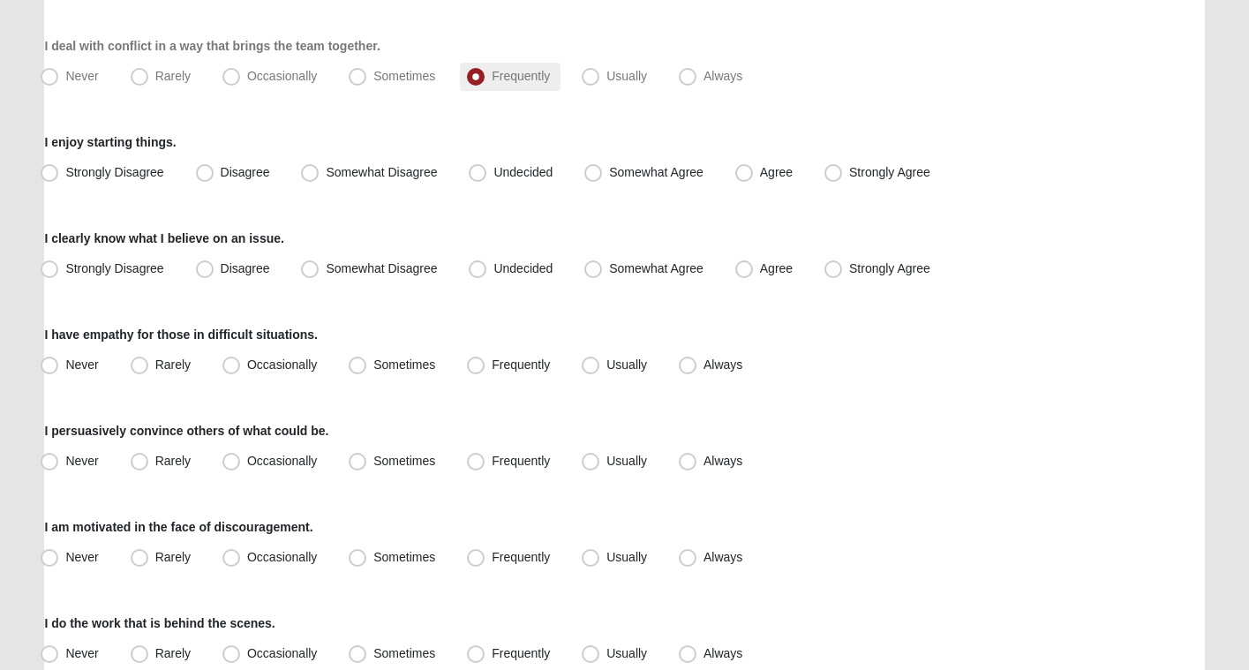
scroll to position [1169, 0]
click at [766, 179] on label "Agree" at bounding box center [765, 172] width 75 height 28
click at [754, 177] on input "Agree" at bounding box center [747, 171] width 11 height 11
radio input "true"
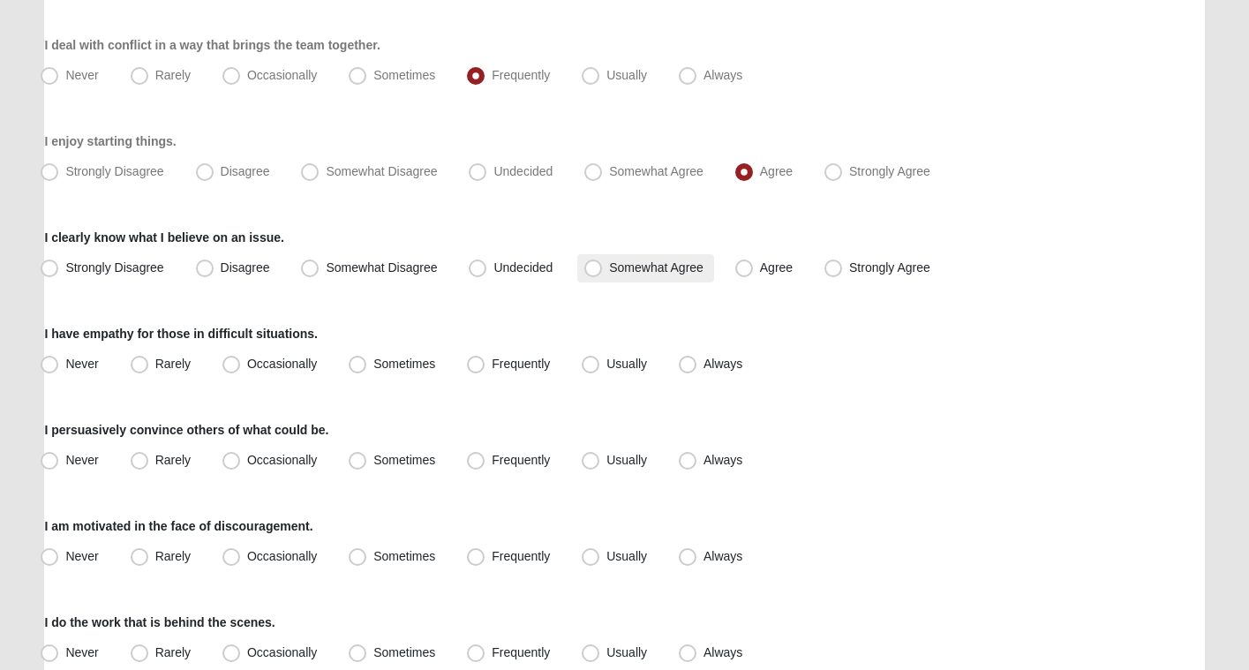
click at [651, 267] on span "Somewhat Agree" at bounding box center [656, 267] width 94 height 14
click at [603, 267] on input "Somewhat Agree" at bounding box center [596, 267] width 11 height 11
radio input "true"
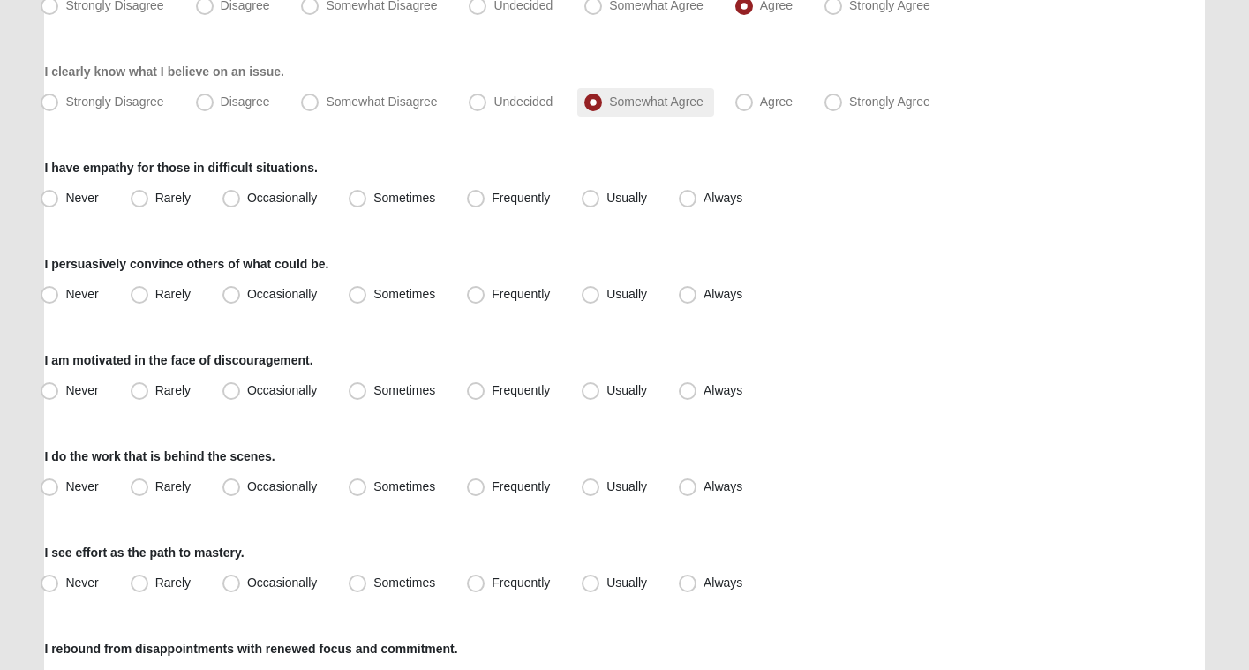
scroll to position [1337, 0]
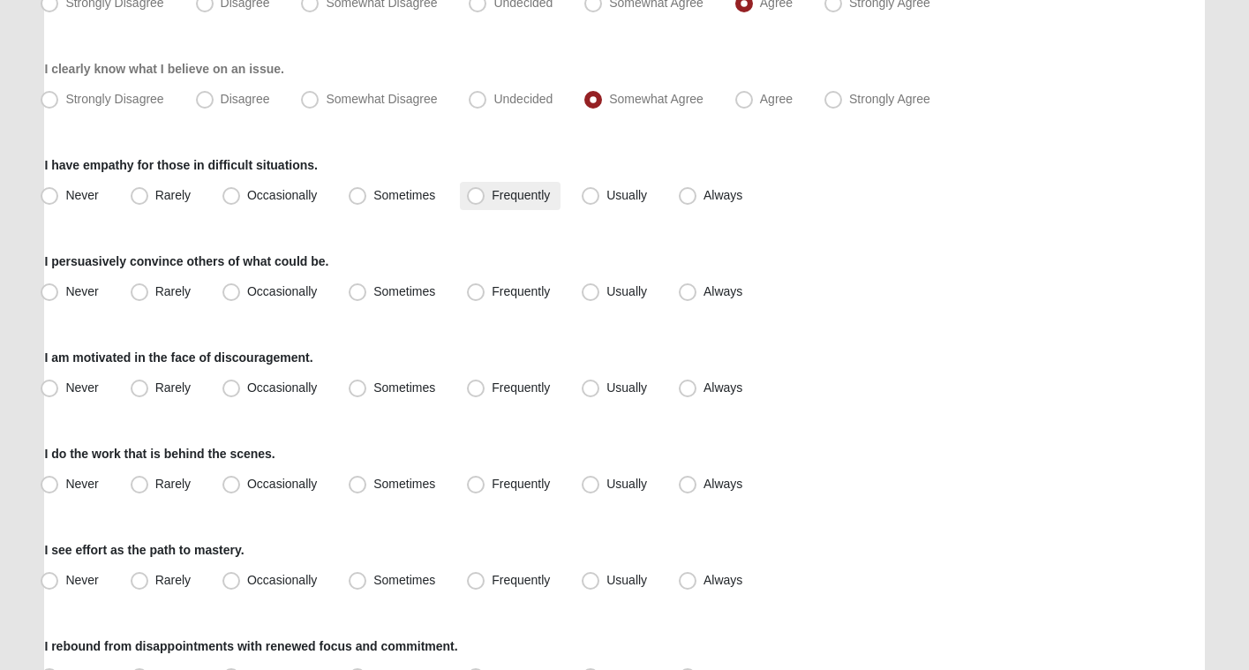
click at [513, 201] on span "Frequently" at bounding box center [521, 195] width 58 height 14
click at [485, 201] on input "Frequently" at bounding box center [479, 195] width 11 height 11
radio input "true"
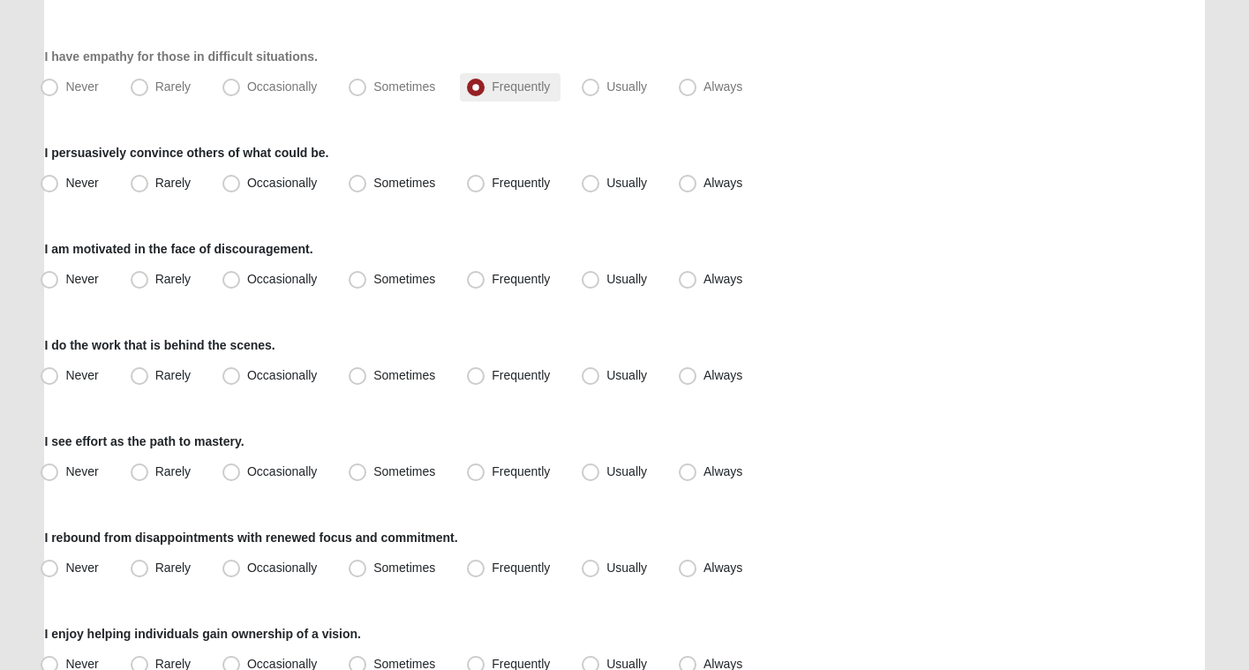
scroll to position [1450, 0]
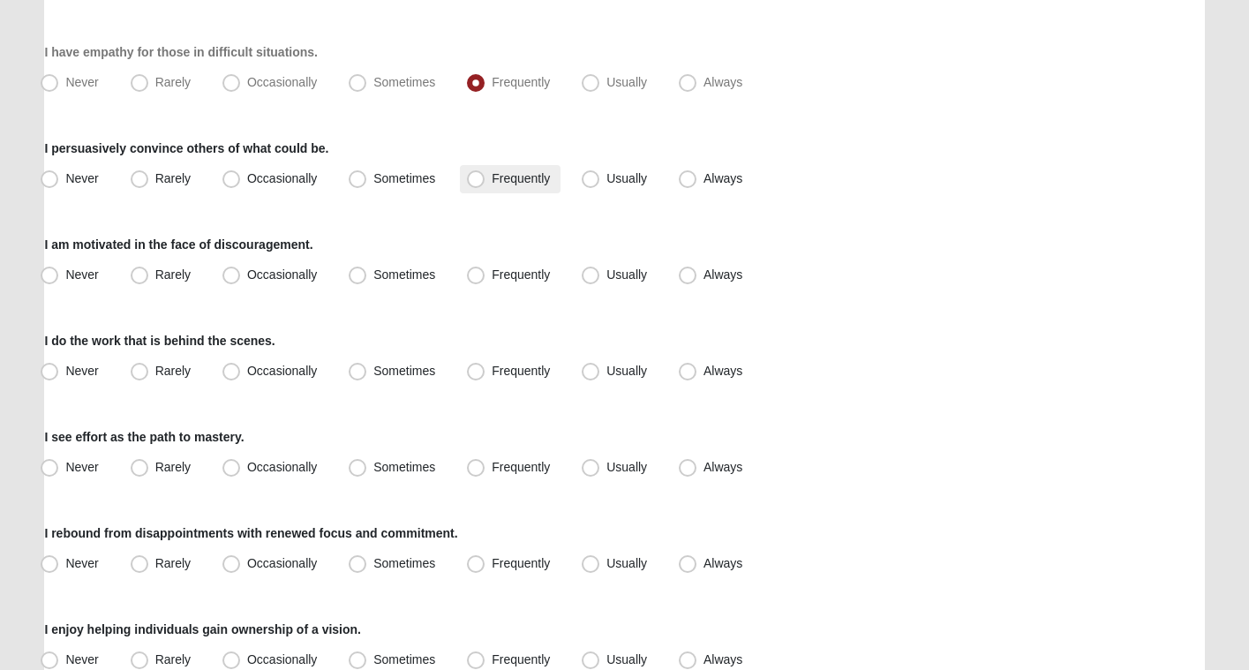
click at [535, 180] on span "Frequently" at bounding box center [521, 178] width 58 height 14
click at [485, 180] on input "Frequently" at bounding box center [479, 178] width 11 height 11
radio input "true"
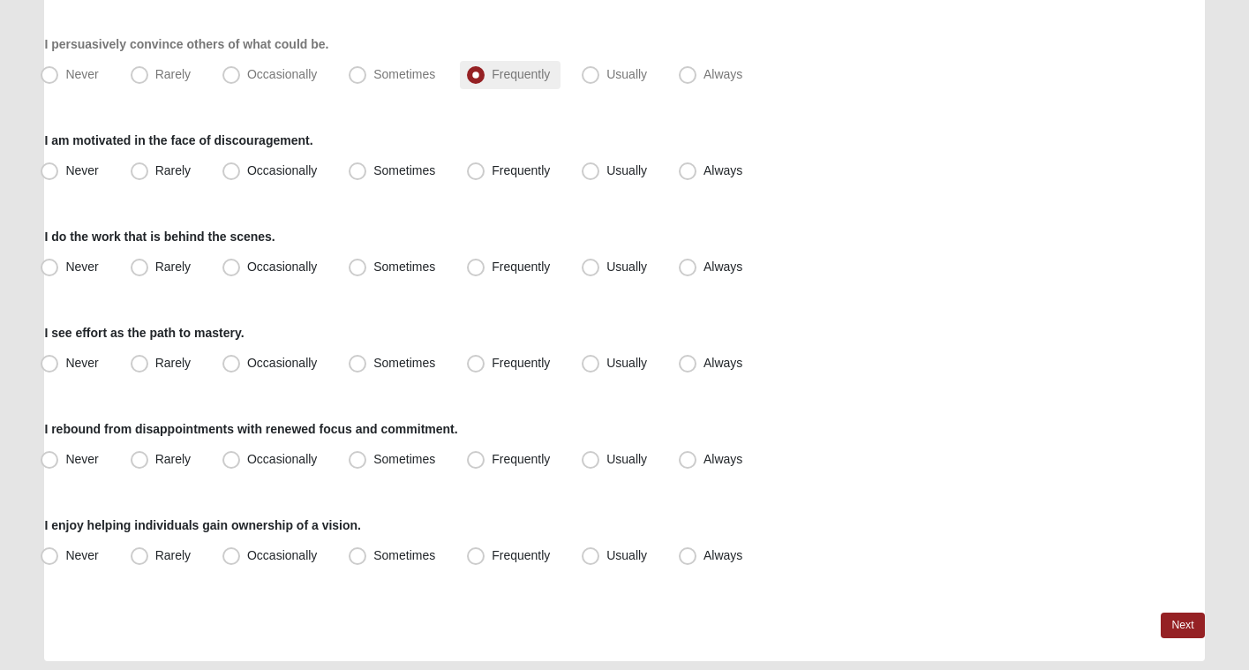
scroll to position [1555, 0]
click at [404, 168] on span "Sometimes" at bounding box center [404, 169] width 62 height 14
click at [367, 168] on input "Sometimes" at bounding box center [361, 169] width 11 height 11
radio input "true"
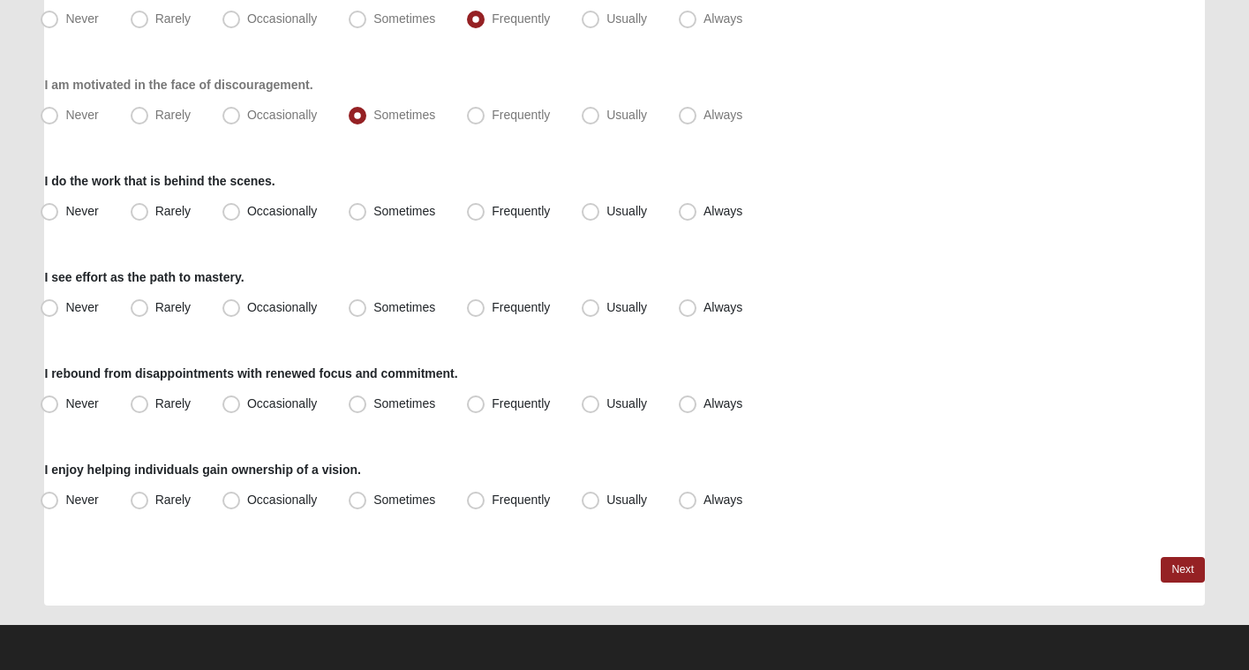
scroll to position [1610, 0]
click at [629, 212] on span "Usually" at bounding box center [626, 211] width 41 height 14
click at [600, 212] on input "Usually" at bounding box center [594, 211] width 11 height 11
radio input "true"
click at [522, 309] on span "Frequently" at bounding box center [521, 307] width 58 height 14
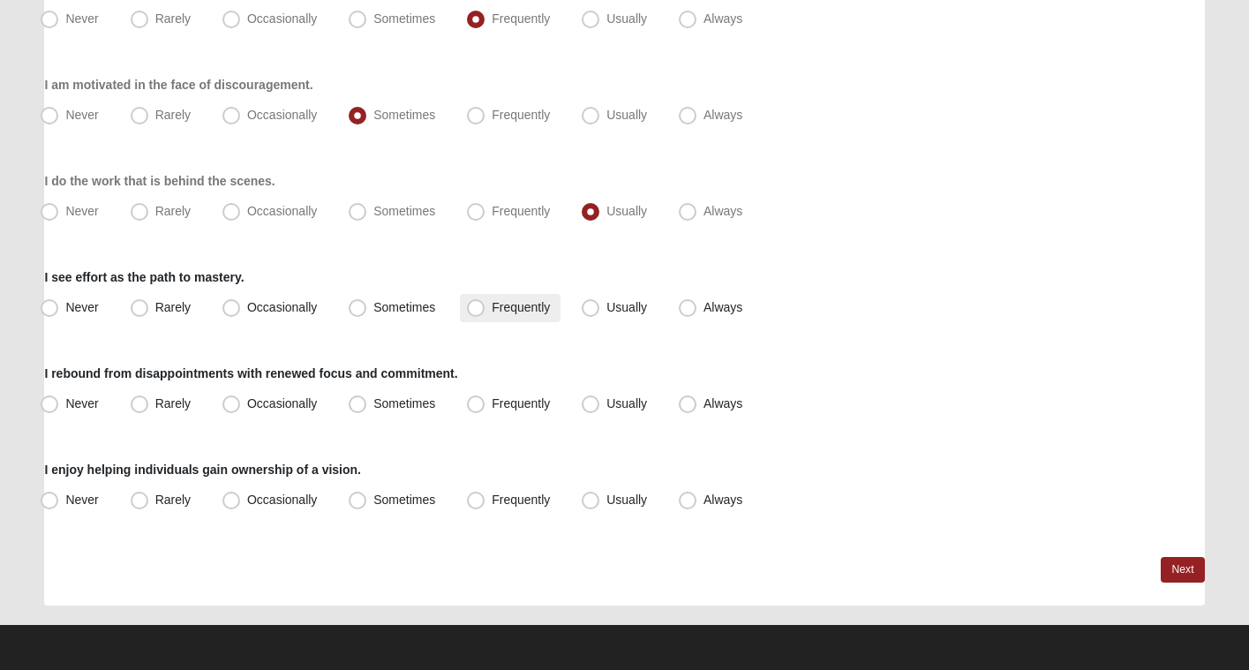
click at [485, 309] on input "Frequently" at bounding box center [479, 307] width 11 height 11
radio input "true"
click at [606, 409] on span "Usually" at bounding box center [626, 403] width 41 height 14
click at [599, 409] on input "Usually" at bounding box center [594, 403] width 11 height 11
radio input "true"
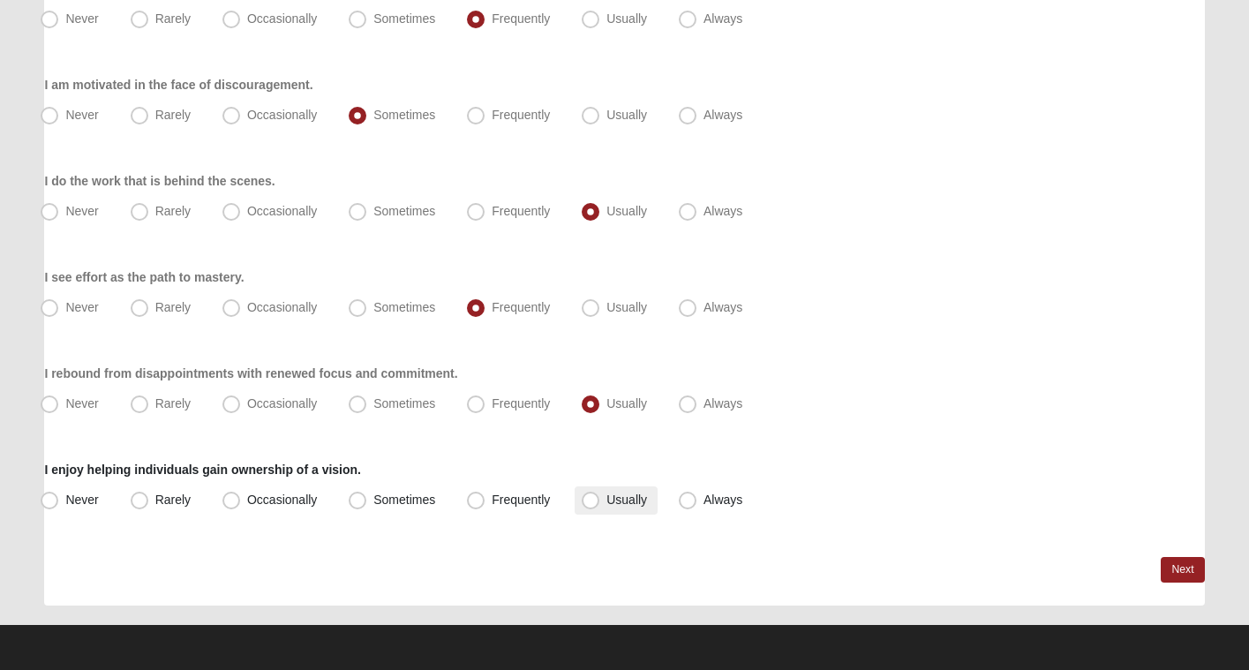
click at [613, 504] on span "Usually" at bounding box center [626, 500] width 41 height 14
click at [600, 504] on input "Usually" at bounding box center [594, 499] width 11 height 11
radio input "true"
click at [1177, 568] on link "Next" at bounding box center [1182, 570] width 43 height 26
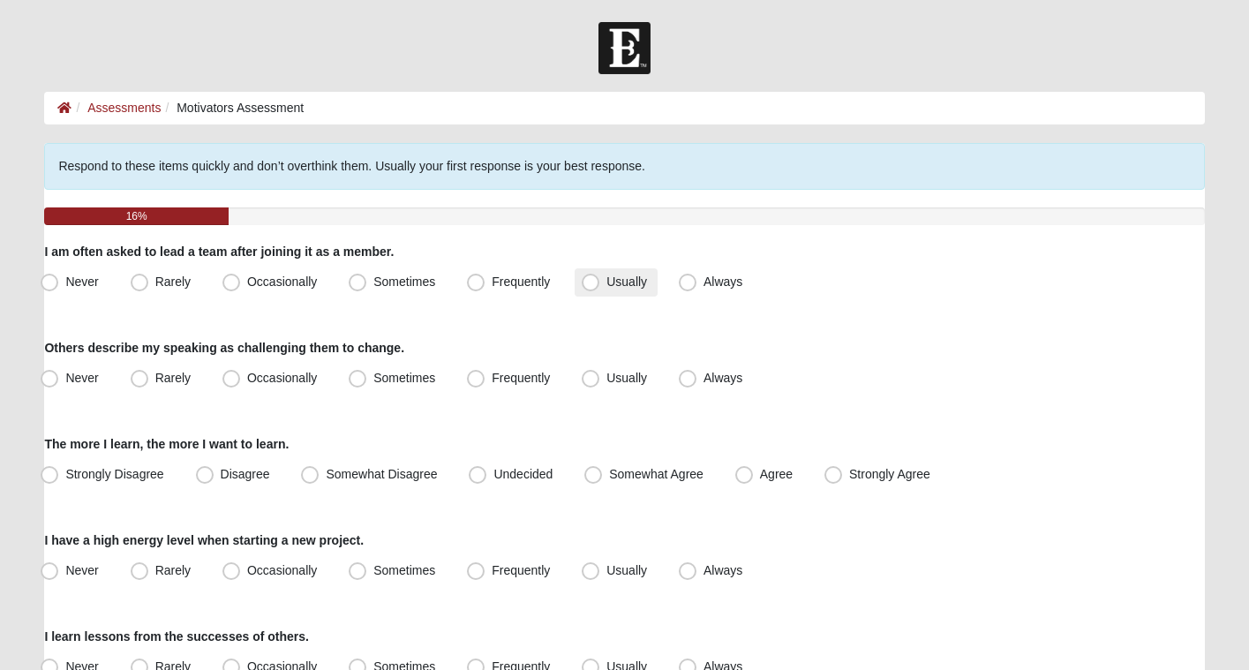
click at [610, 290] on label "Usually" at bounding box center [616, 282] width 83 height 28
click at [600, 288] on input "Usually" at bounding box center [594, 281] width 11 height 11
radio input "true"
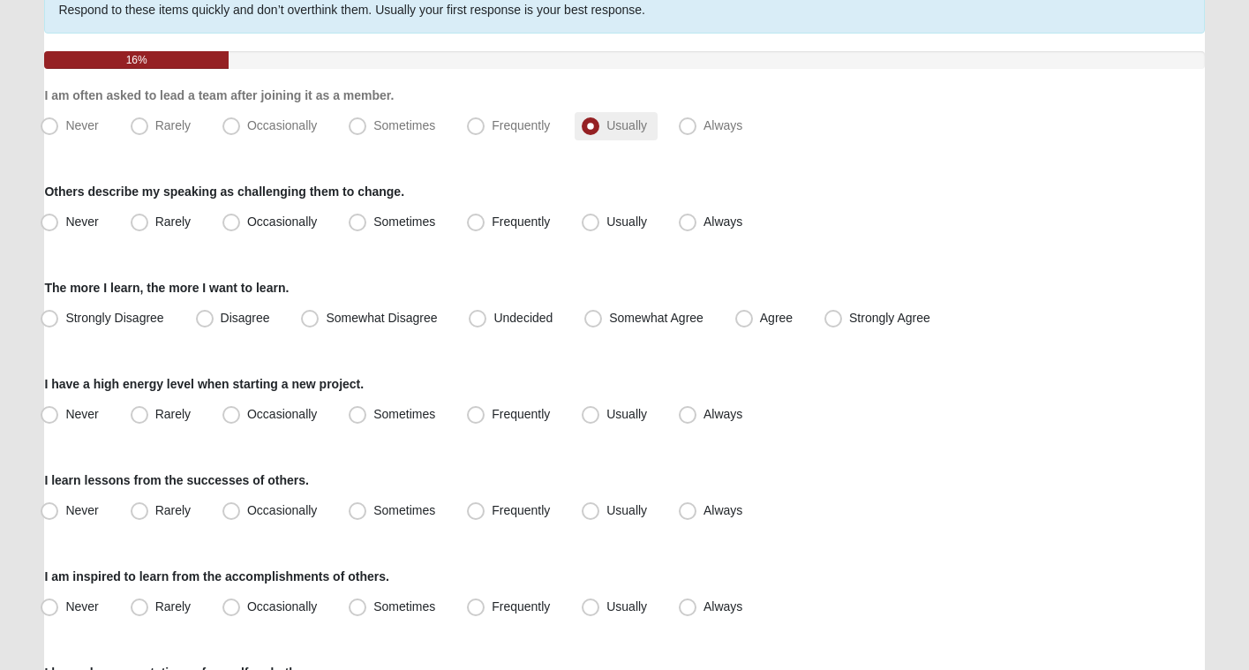
scroll to position [159, 0]
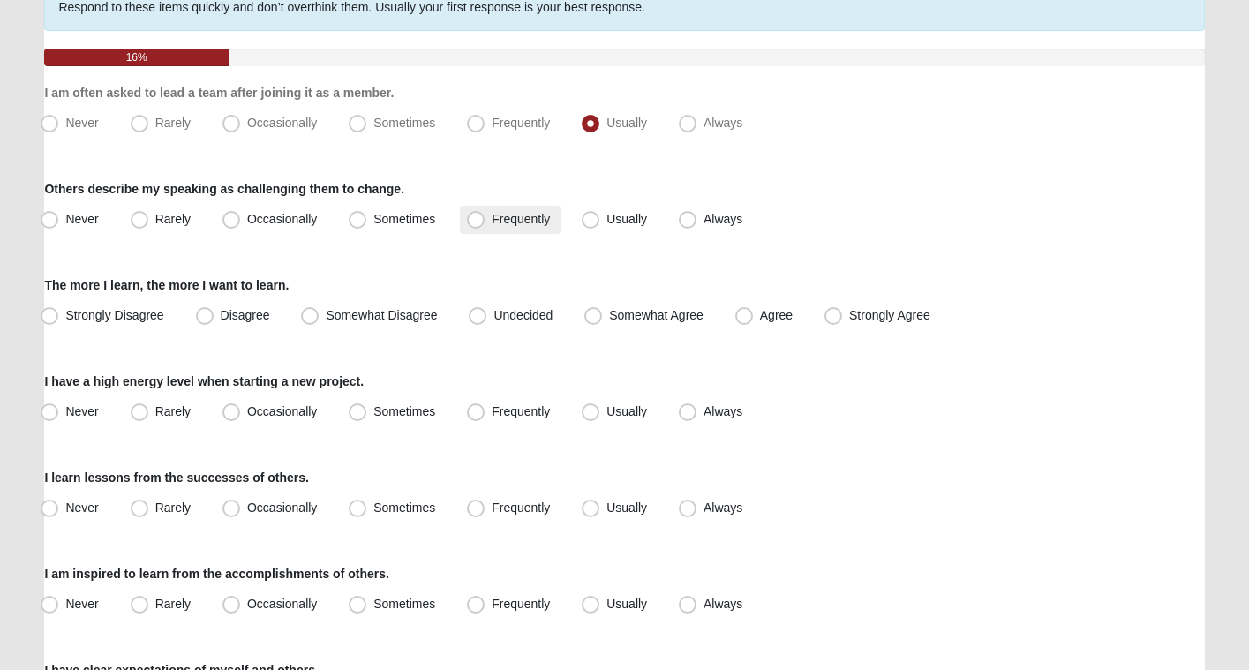
click at [529, 218] on span "Frequently" at bounding box center [521, 219] width 58 height 14
click at [485, 218] on input "Frequently" at bounding box center [479, 219] width 11 height 11
radio input "true"
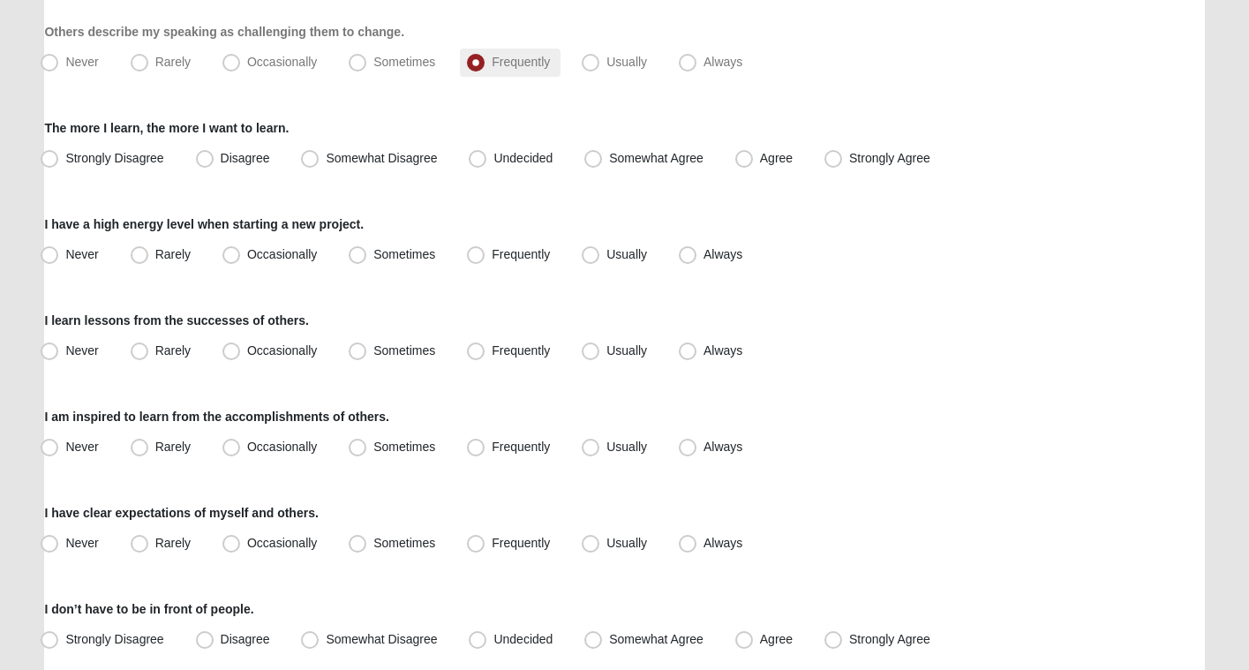
scroll to position [318, 0]
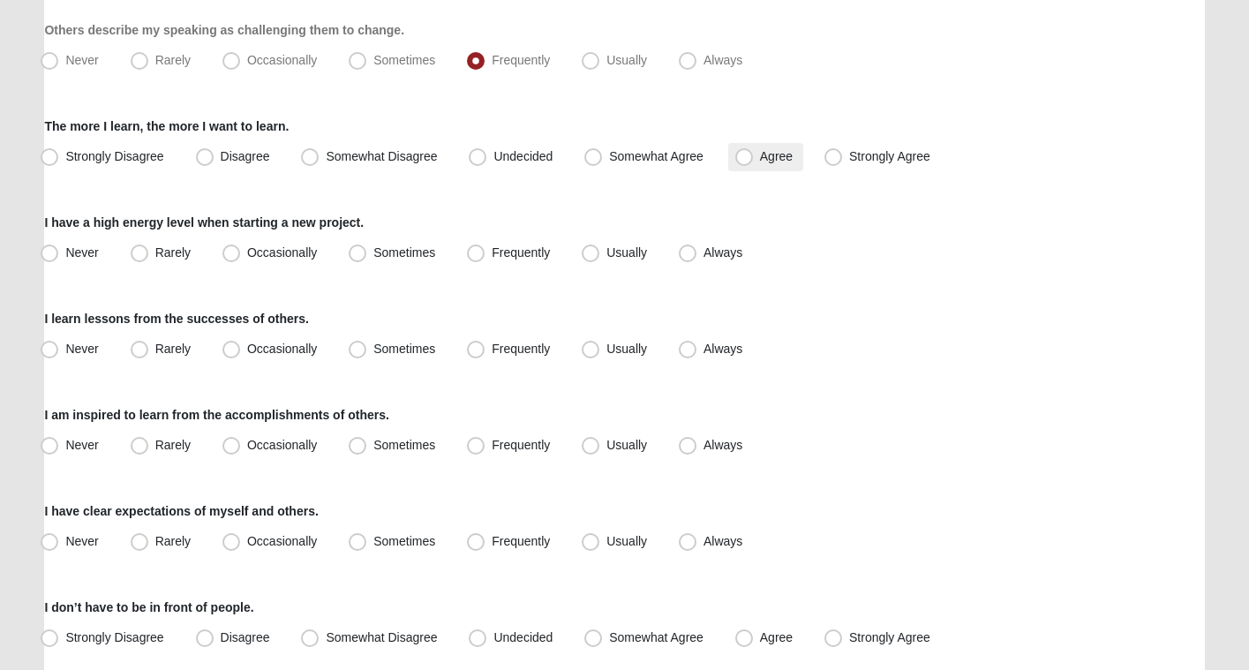
click at [760, 161] on span "Agree" at bounding box center [776, 156] width 33 height 14
click at [747, 161] on input "Agree" at bounding box center [747, 156] width 11 height 11
radio input "true"
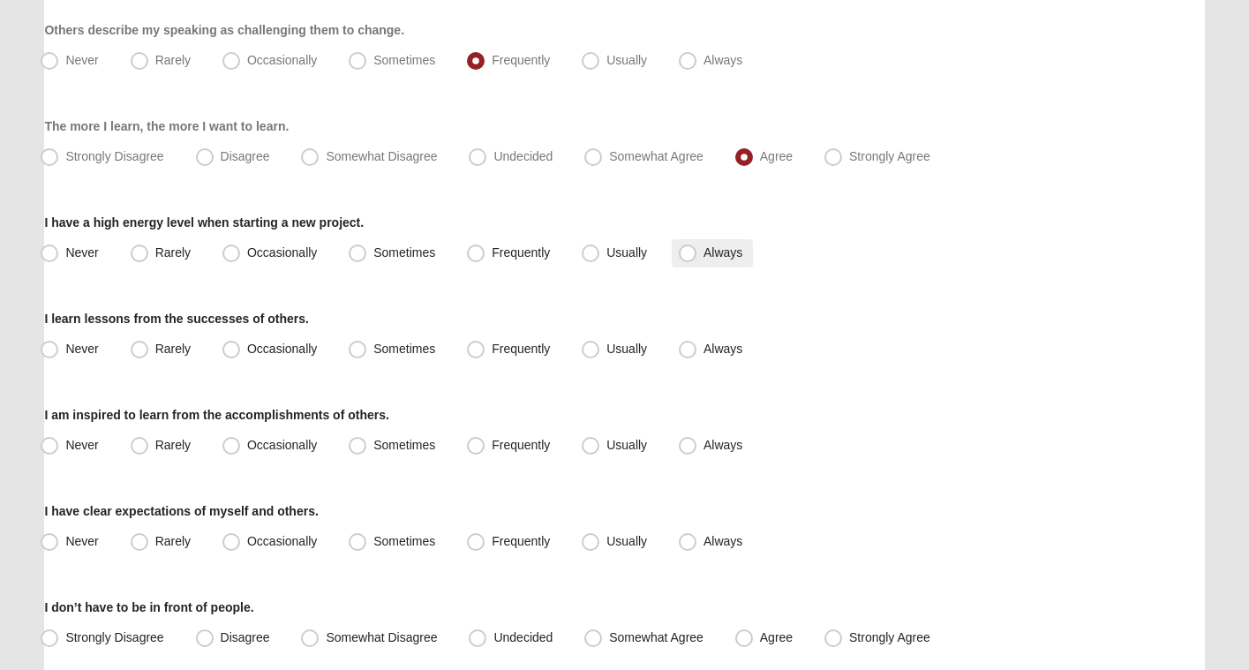
click at [704, 249] on span "Always" at bounding box center [722, 252] width 39 height 14
click at [697, 249] on input "Always" at bounding box center [691, 252] width 11 height 11
radio input "true"
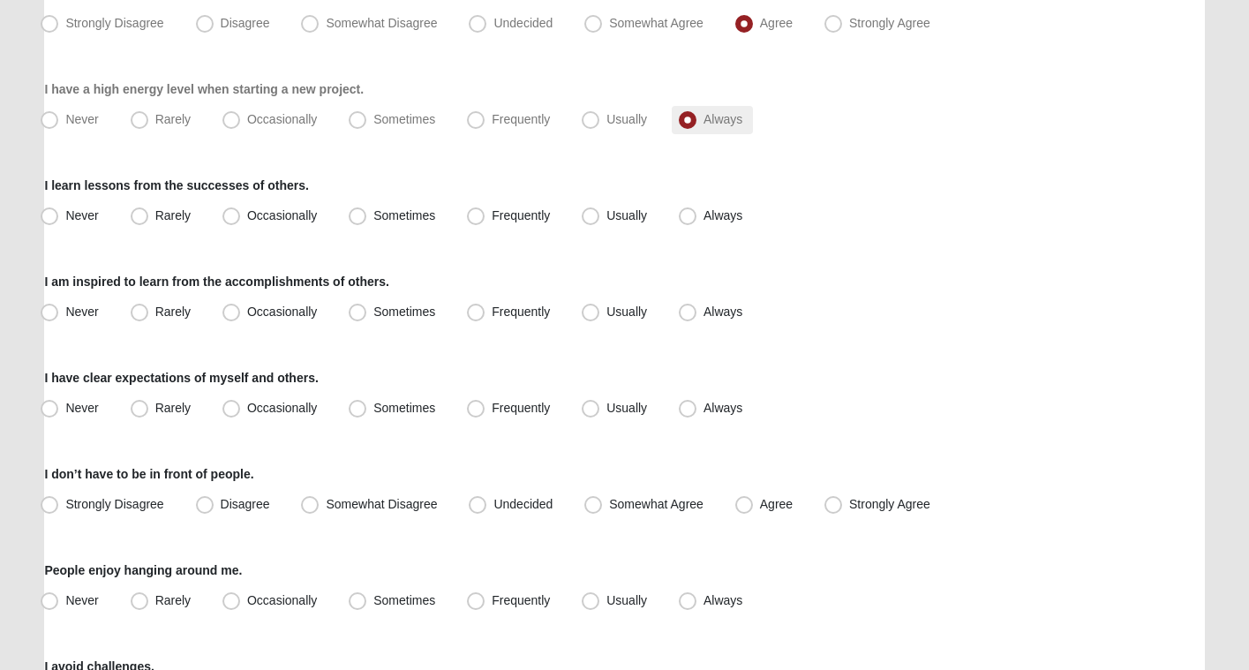
scroll to position [454, 0]
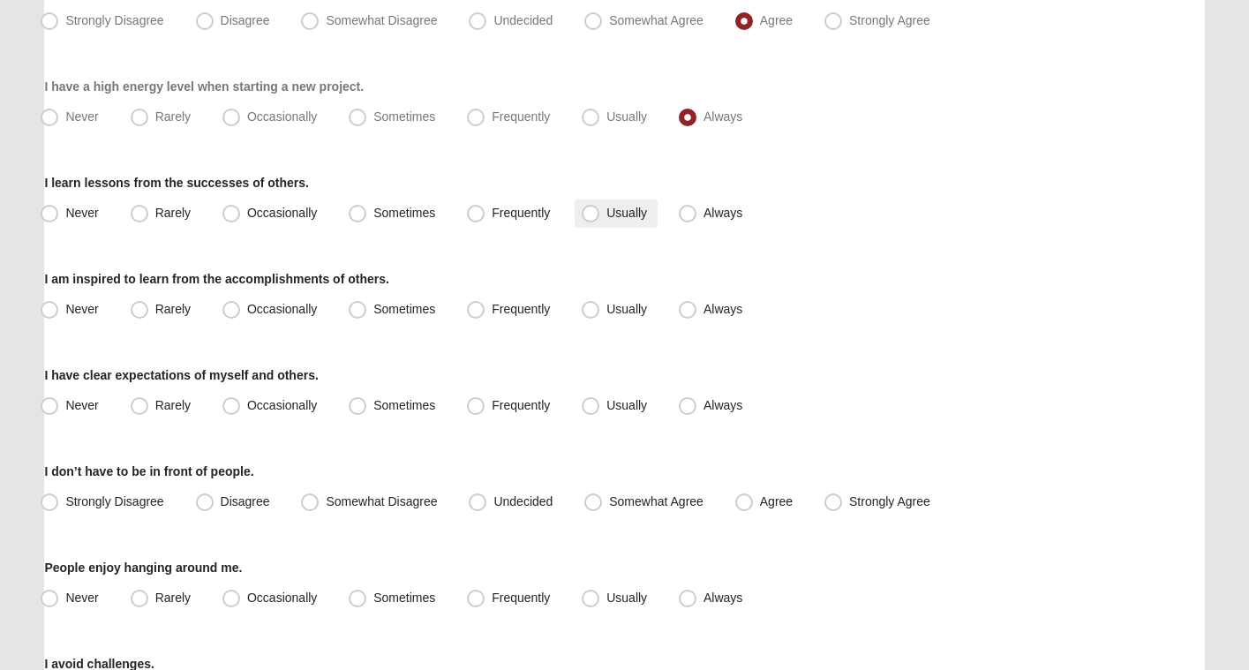
click at [638, 221] on label "Usually" at bounding box center [616, 213] width 83 height 28
click at [600, 219] on input "Usually" at bounding box center [594, 212] width 11 height 11
radio input "true"
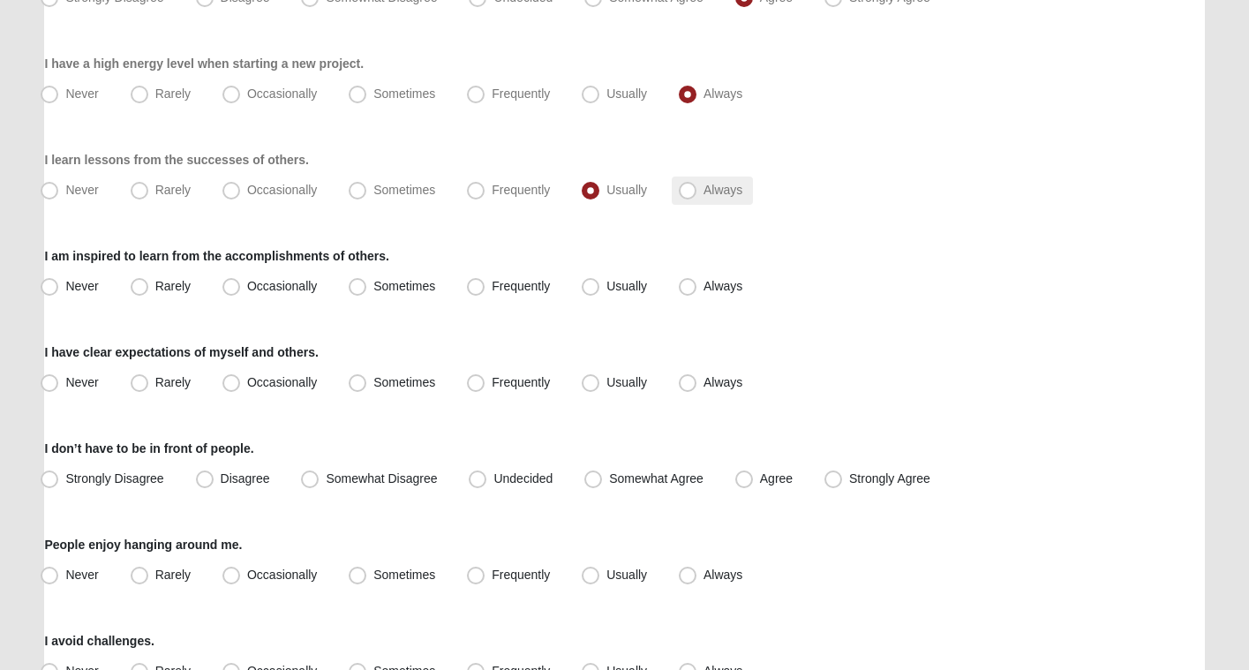
click at [703, 191] on span "Always" at bounding box center [722, 190] width 39 height 14
click at [694, 191] on input "Always" at bounding box center [691, 189] width 11 height 11
radio input "true"
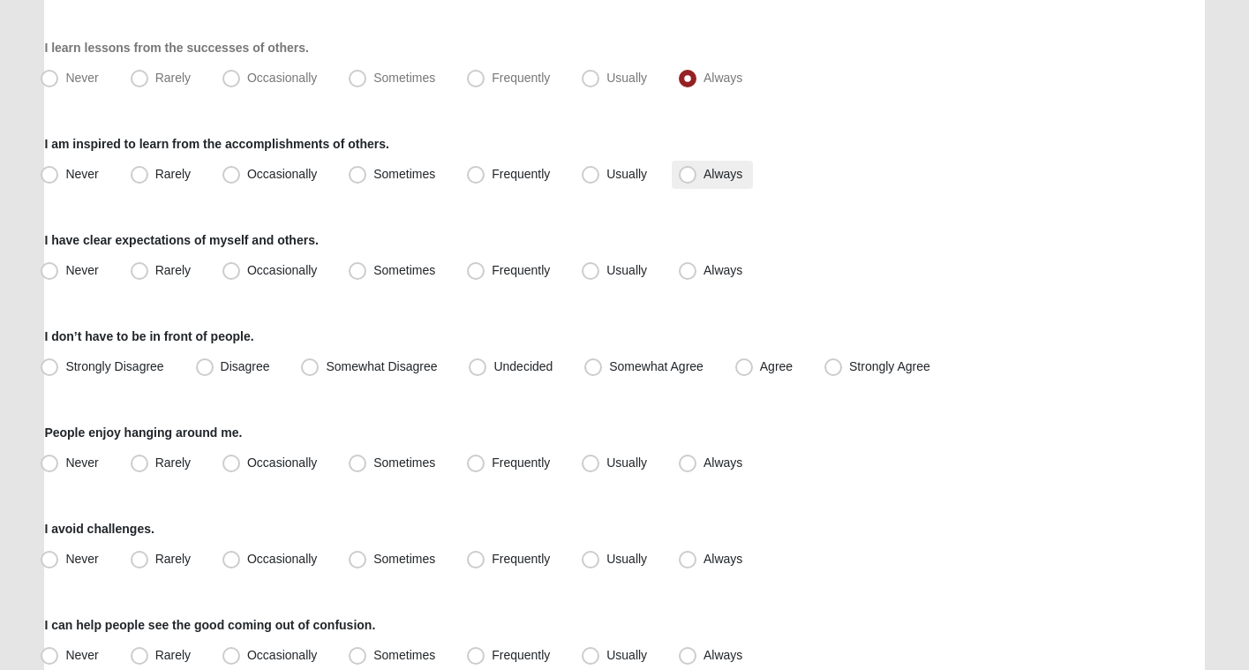
click at [694, 184] on label "Always" at bounding box center [712, 175] width 81 height 28
click at [694, 180] on input "Always" at bounding box center [691, 174] width 11 height 11
radio input "true"
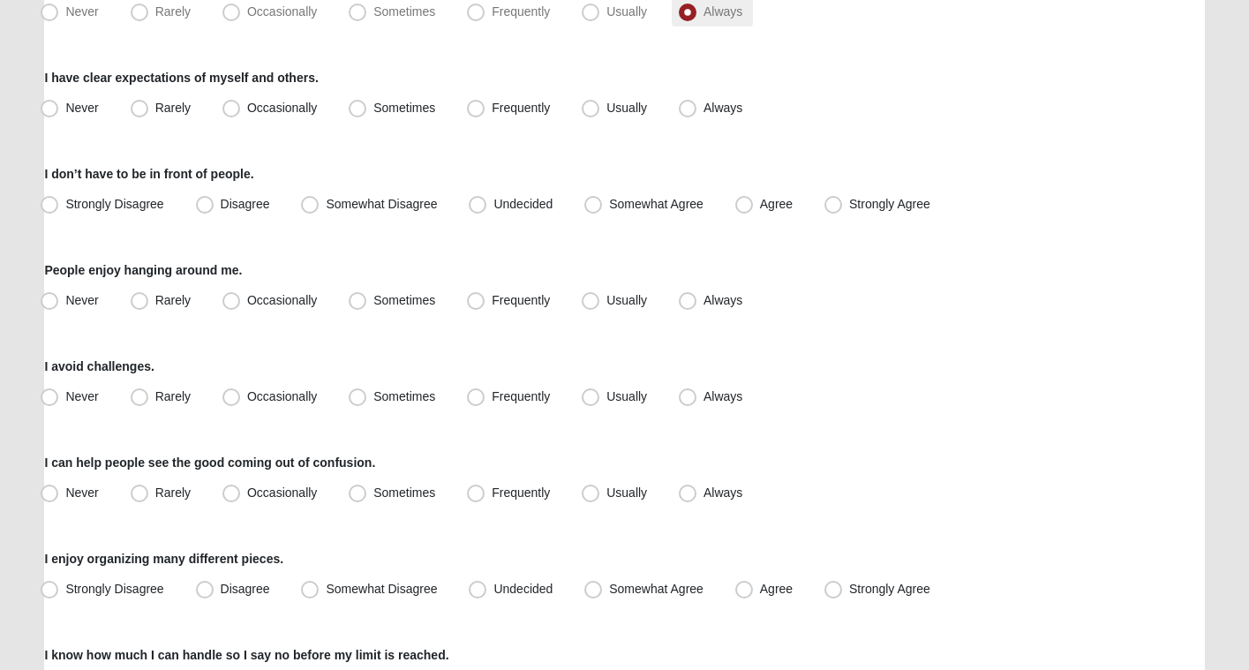
scroll to position [754, 0]
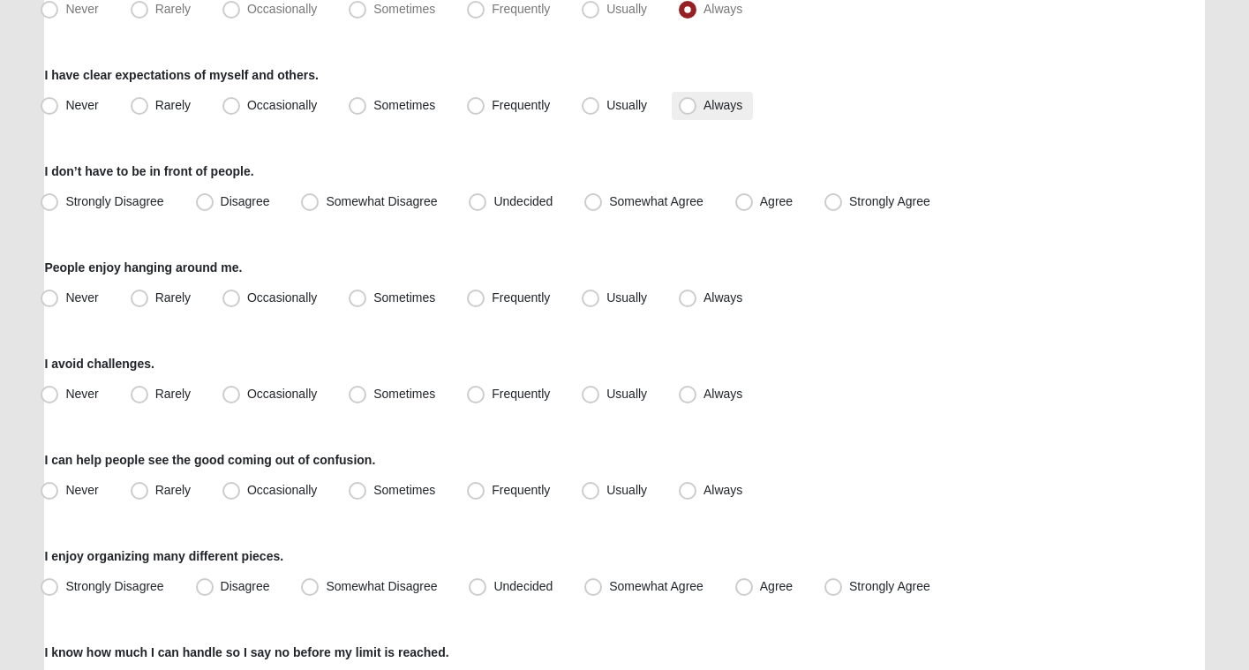
click at [703, 112] on span "Always" at bounding box center [722, 105] width 39 height 14
click at [693, 111] on input "Always" at bounding box center [691, 105] width 11 height 11
radio input "true"
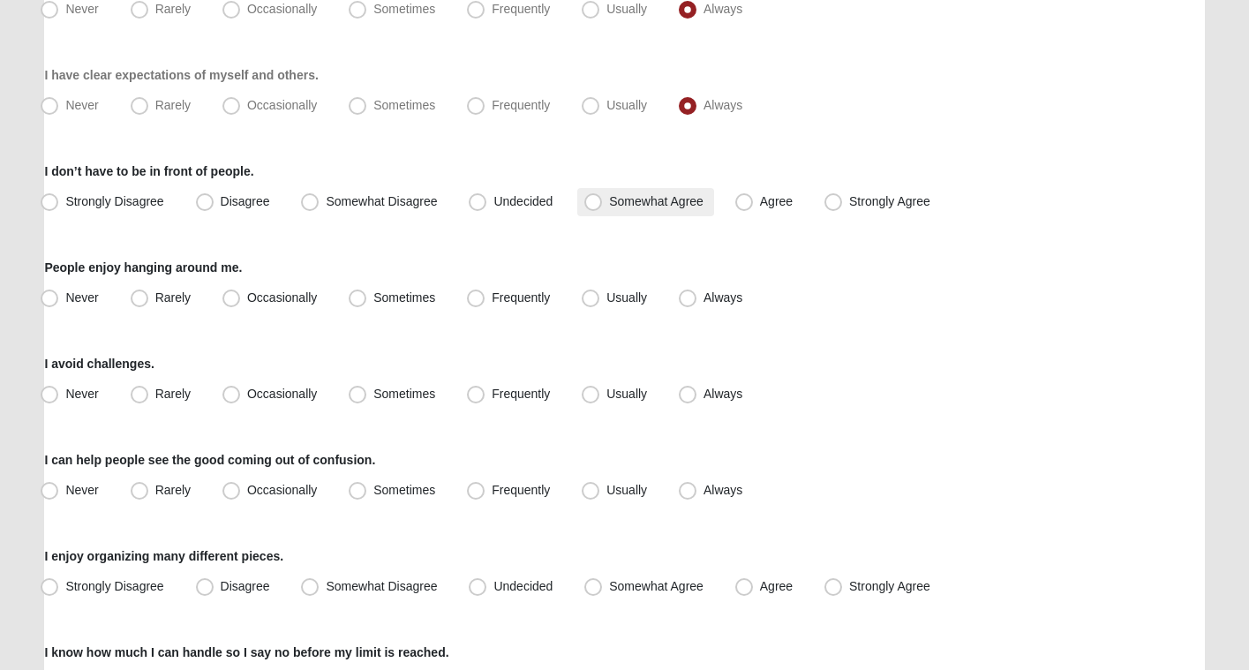
click at [608, 207] on label "Somewhat Agree" at bounding box center [645, 202] width 137 height 28
click at [603, 207] on input "Somewhat Agree" at bounding box center [596, 201] width 11 height 11
radio input "true"
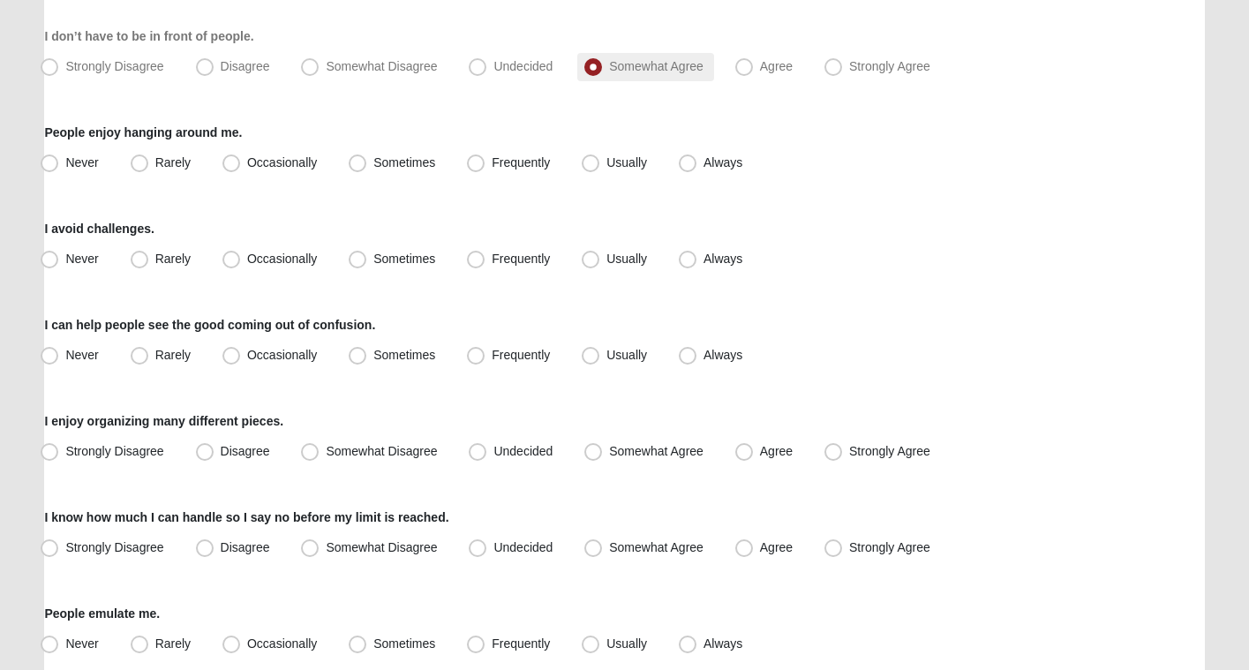
scroll to position [891, 0]
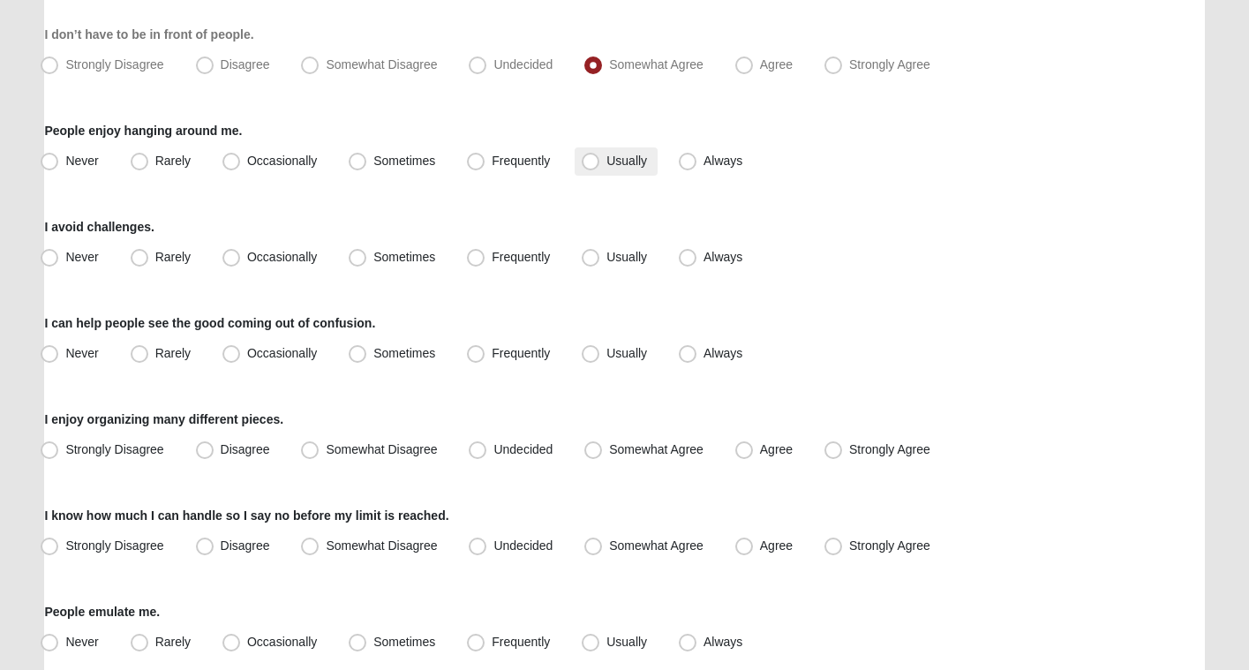
click at [618, 169] on label "Usually" at bounding box center [616, 161] width 83 height 28
click at [600, 167] on input "Usually" at bounding box center [594, 160] width 11 height 11
radio input "true"
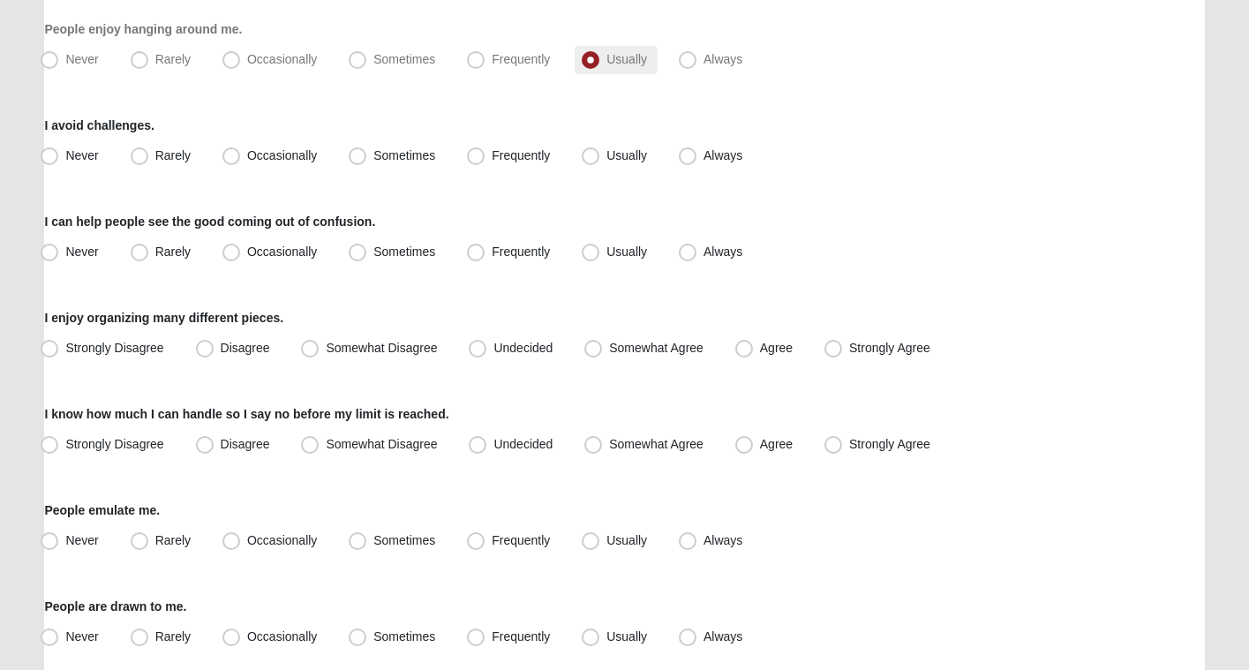
scroll to position [999, 0]
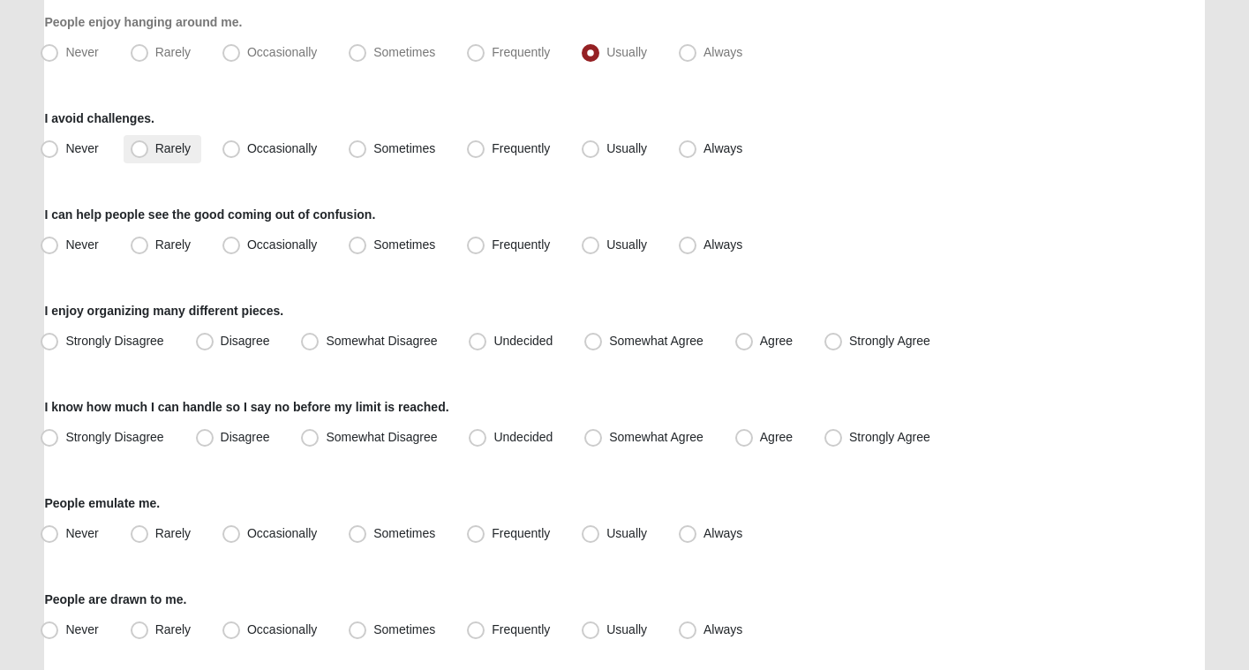
click at [174, 150] on span "Rarely" at bounding box center [172, 148] width 35 height 14
click at [149, 150] on input "Rarely" at bounding box center [143, 148] width 11 height 11
radio input "true"
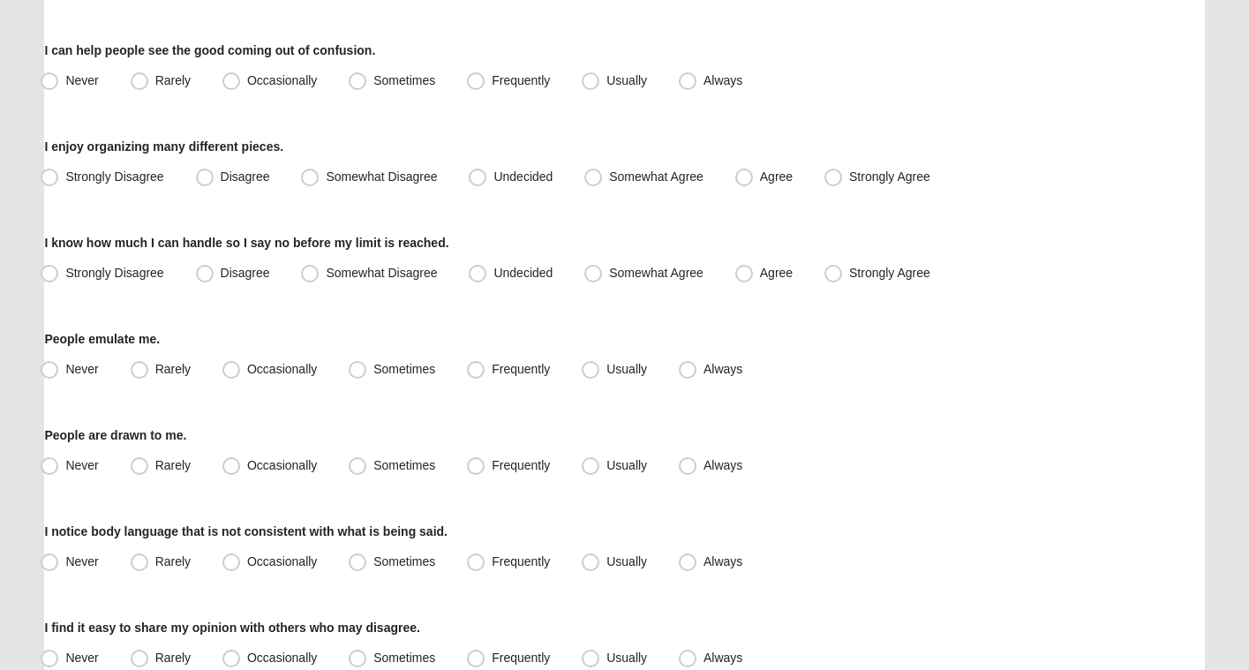
scroll to position [1165, 0]
click at [404, 78] on span "Sometimes" at bounding box center [404, 78] width 62 height 14
click at [367, 78] on input "Sometimes" at bounding box center [361, 78] width 11 height 11
radio input "true"
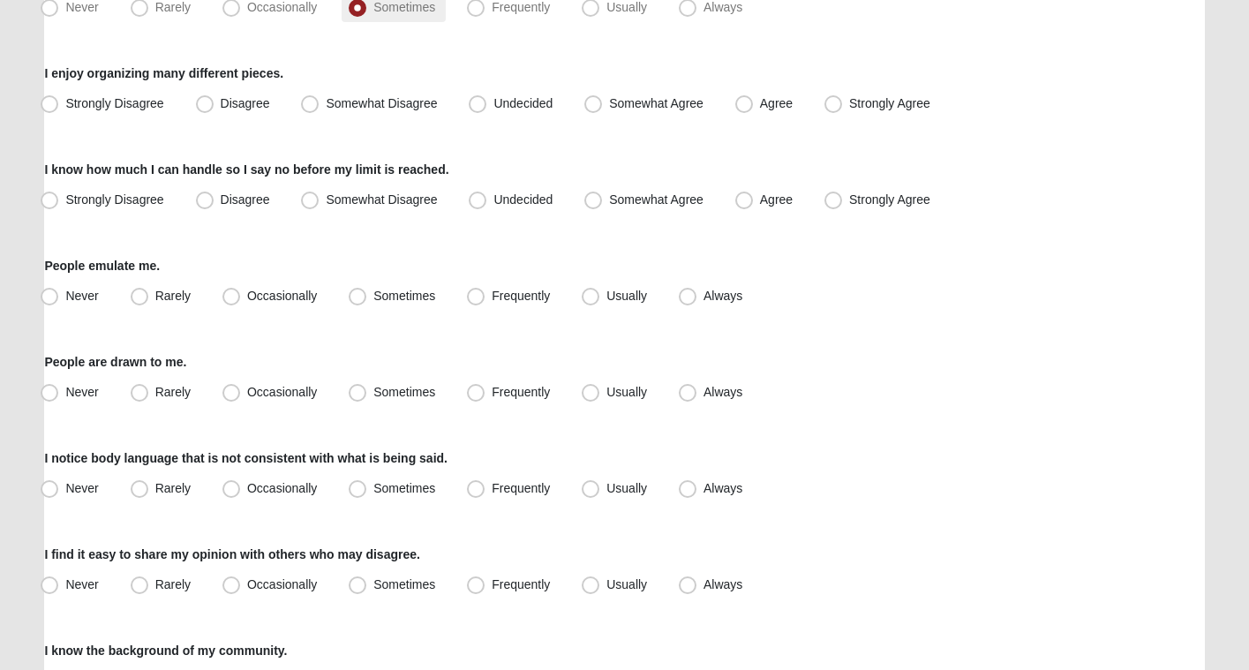
scroll to position [1237, 0]
click at [685, 108] on span "Somewhat Agree" at bounding box center [656, 102] width 94 height 14
click at [603, 108] on input "Somewhat Agree" at bounding box center [596, 102] width 11 height 11
radio input "true"
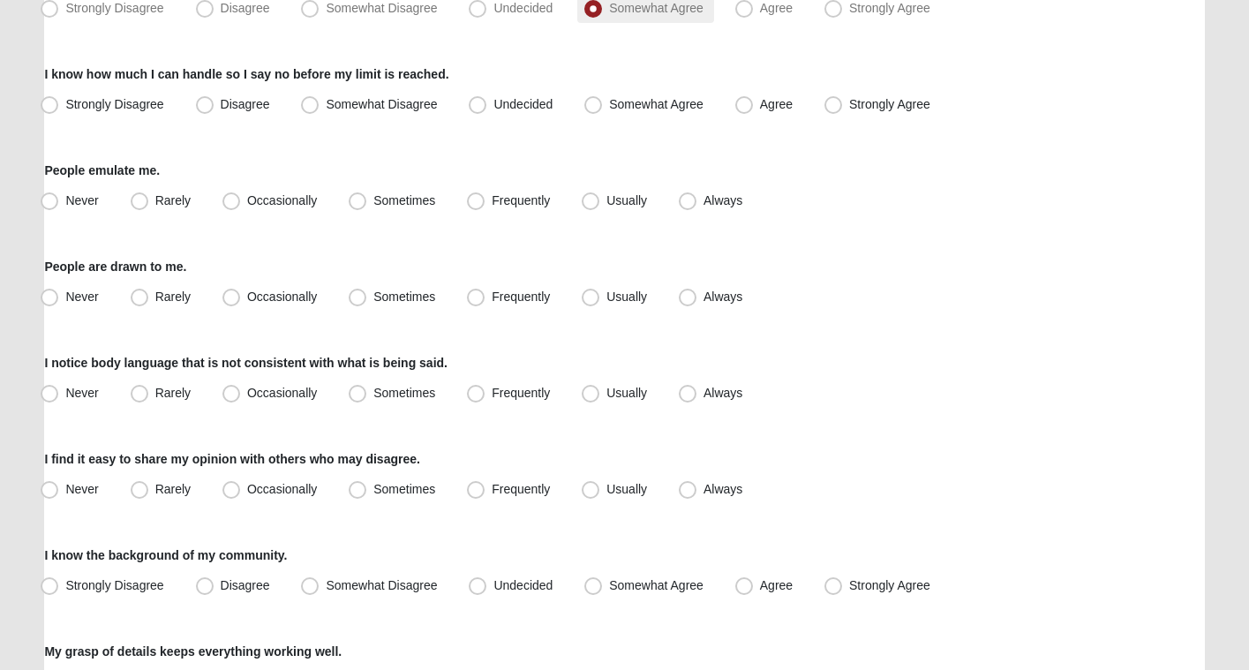
scroll to position [1334, 0]
click at [691, 104] on span "Somewhat Agree" at bounding box center [656, 102] width 94 height 14
click at [603, 104] on input "Somewhat Agree" at bounding box center [596, 102] width 11 height 11
radio input "true"
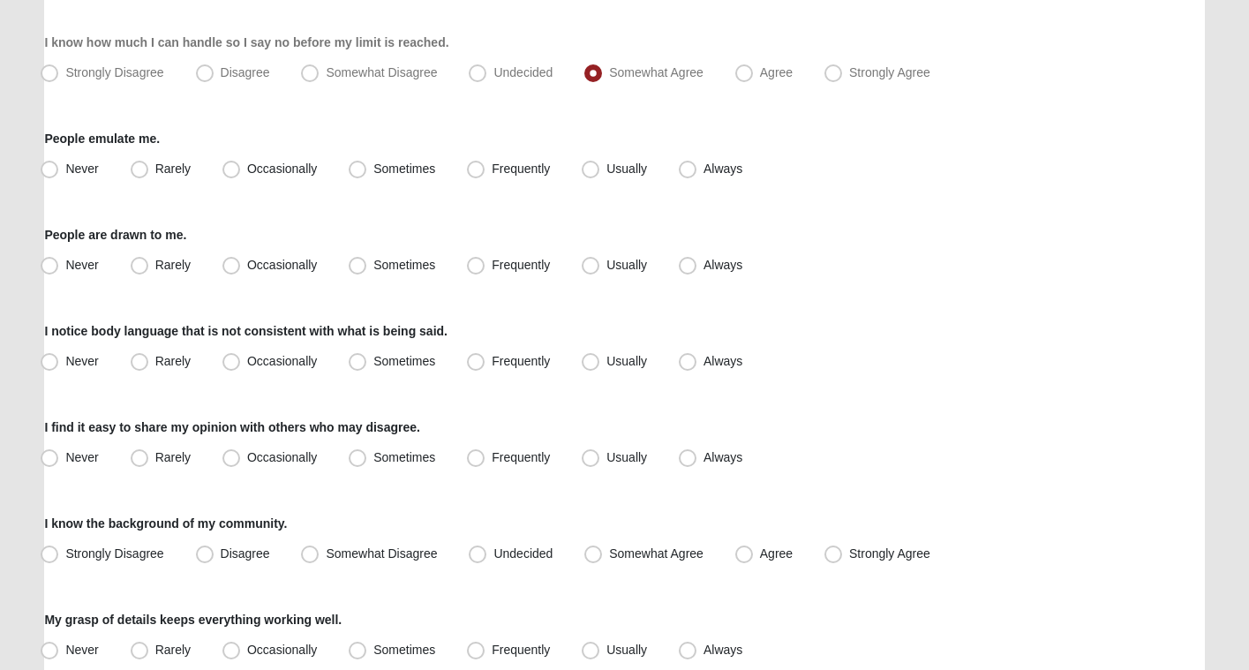
scroll to position [1360, 0]
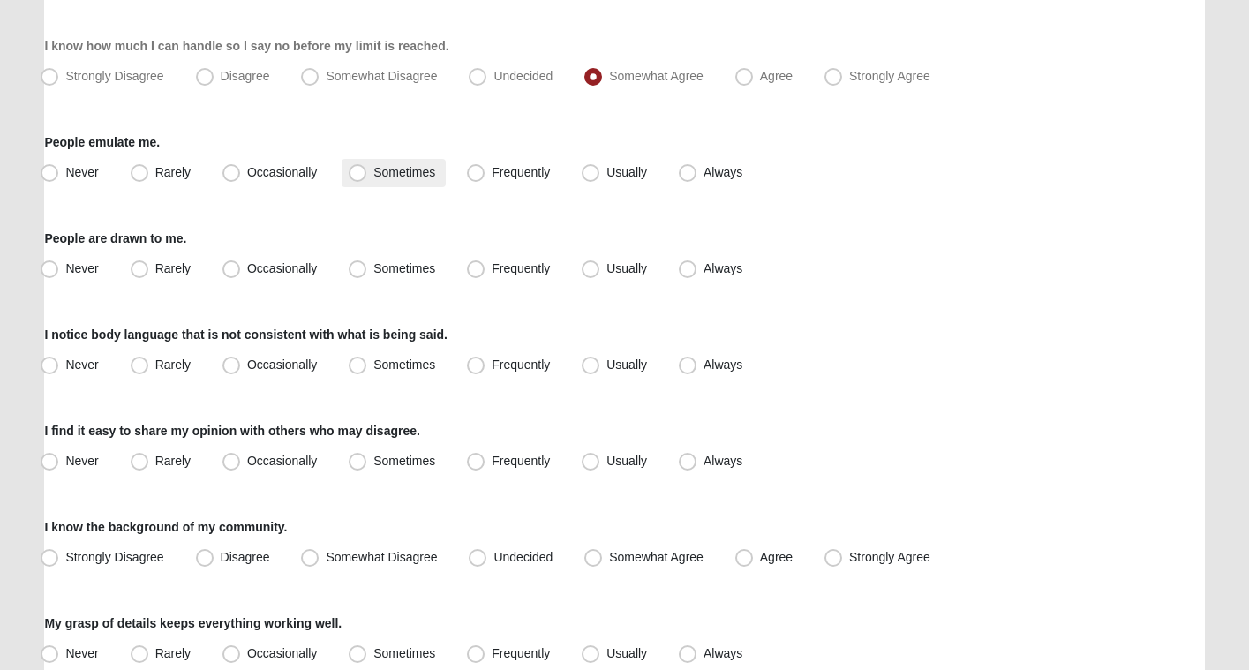
click at [414, 169] on span "Sometimes" at bounding box center [404, 172] width 62 height 14
click at [367, 169] on input "Sometimes" at bounding box center [361, 172] width 11 height 11
radio input "true"
click at [537, 268] on span "Frequently" at bounding box center [521, 268] width 58 height 14
click at [485, 268] on input "Frequently" at bounding box center [479, 268] width 11 height 11
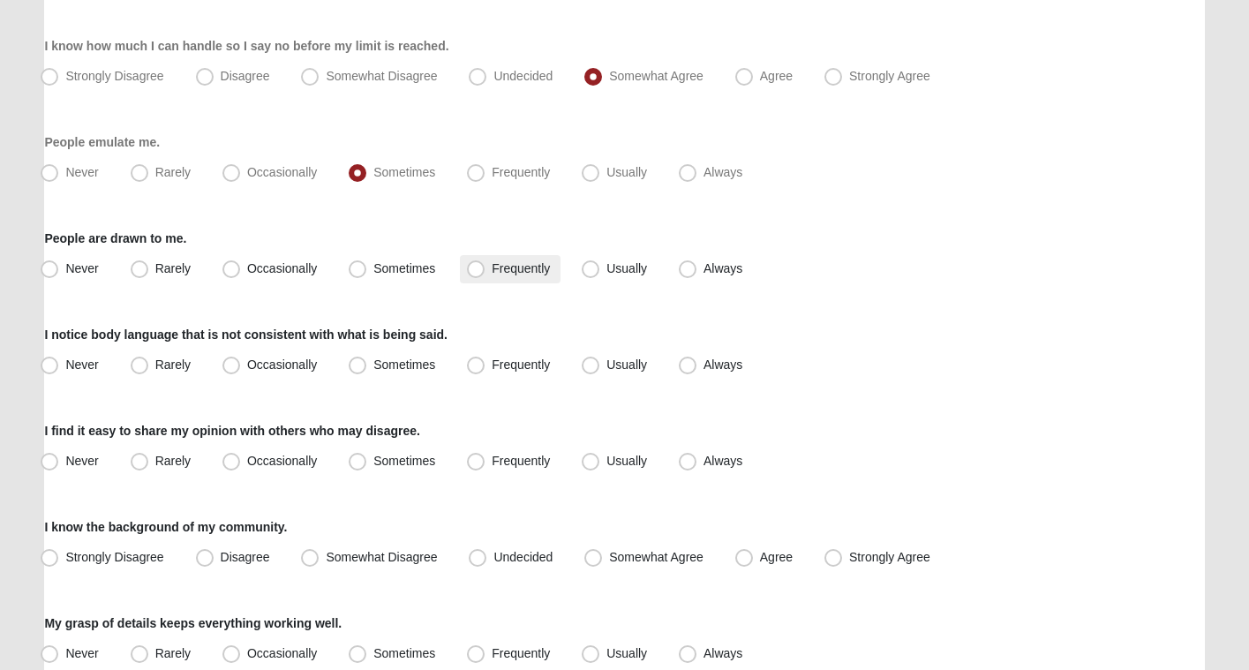
radio input "true"
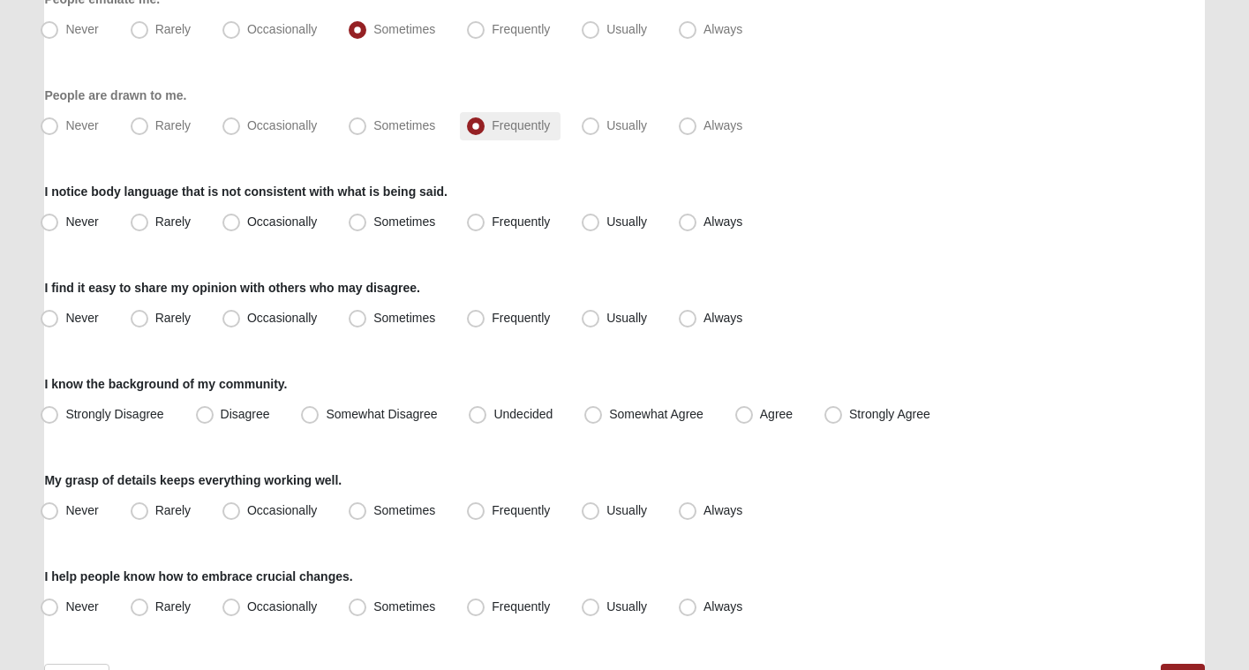
scroll to position [1505, 0]
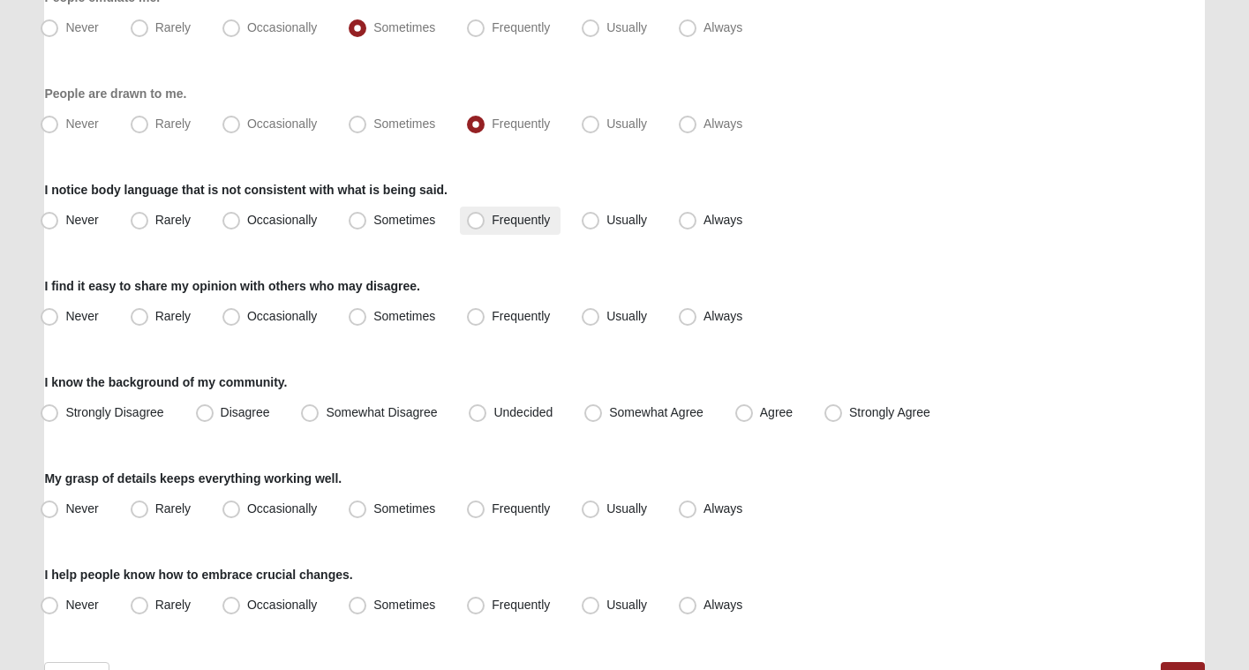
click at [526, 223] on span "Frequently" at bounding box center [521, 220] width 58 height 14
click at [485, 223] on input "Frequently" at bounding box center [479, 219] width 11 height 11
radio input "true"
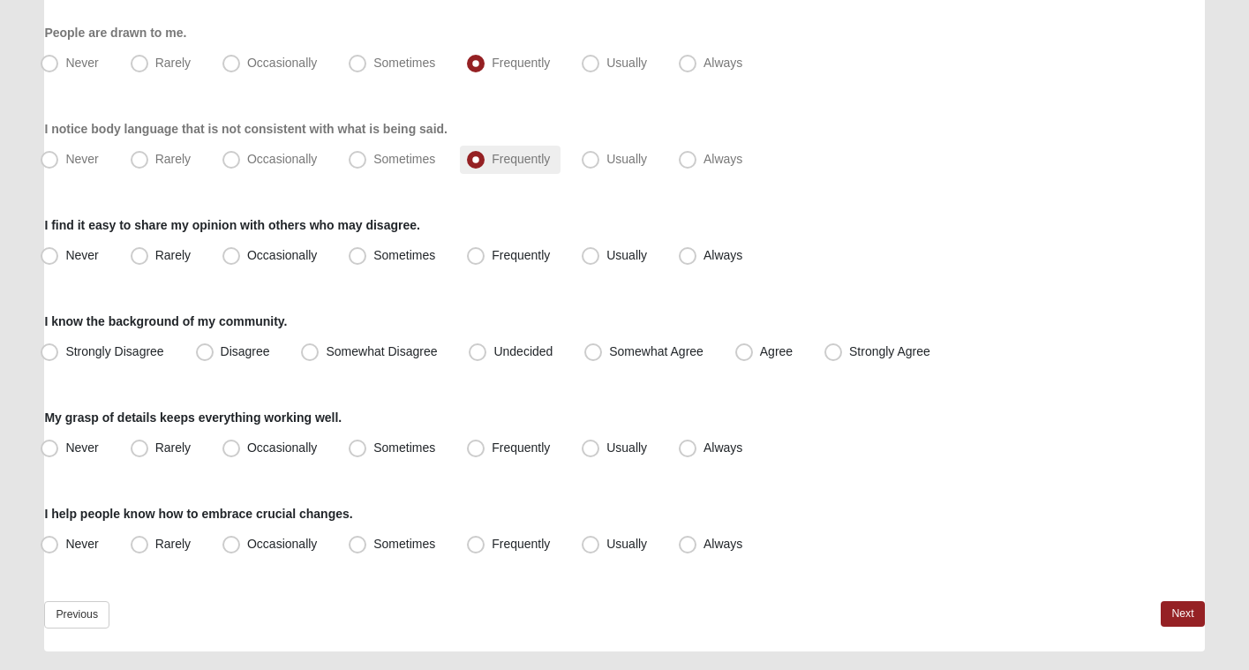
scroll to position [1612, 0]
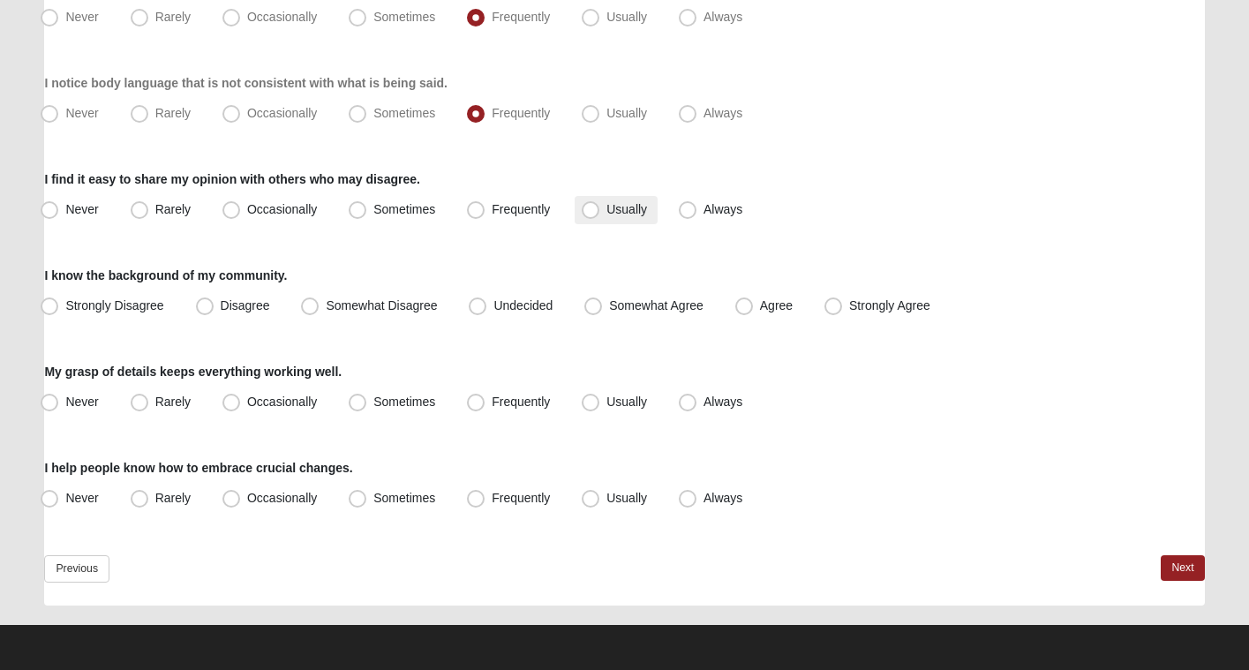
click at [611, 216] on label "Usually" at bounding box center [616, 210] width 83 height 28
click at [600, 215] on input "Usually" at bounding box center [594, 209] width 11 height 11
radio input "true"
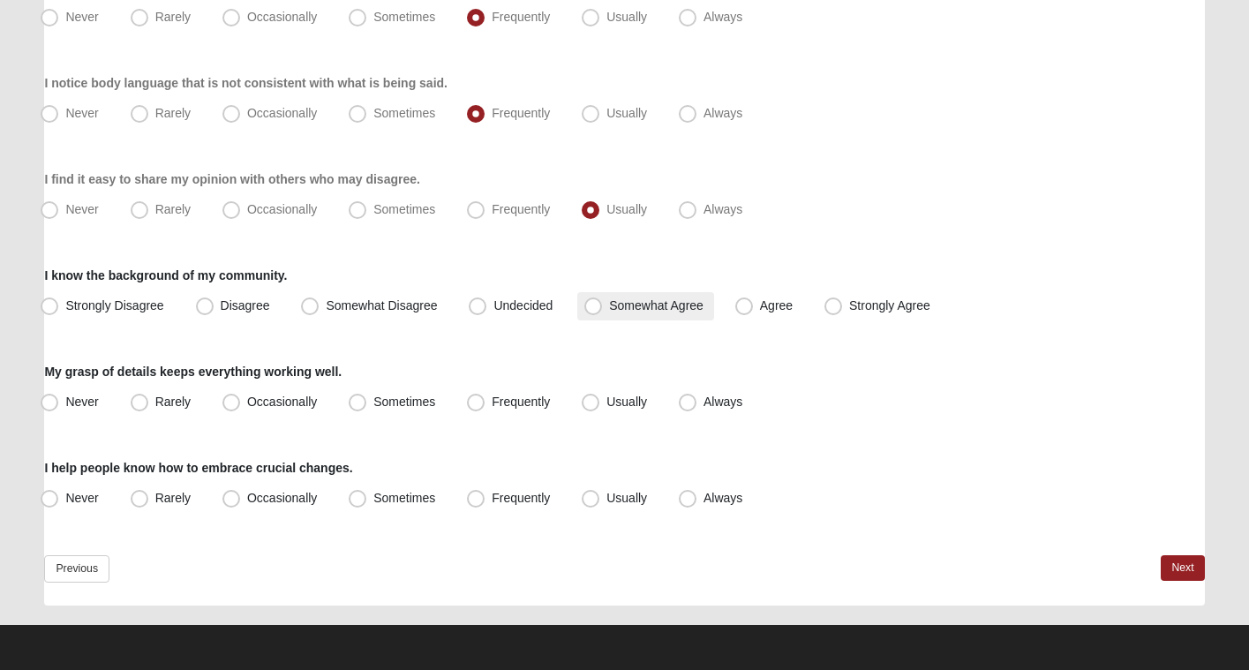
click at [628, 310] on span "Somewhat Agree" at bounding box center [656, 305] width 94 height 14
click at [603, 310] on input "Somewhat Agree" at bounding box center [596, 305] width 11 height 11
radio input "true"
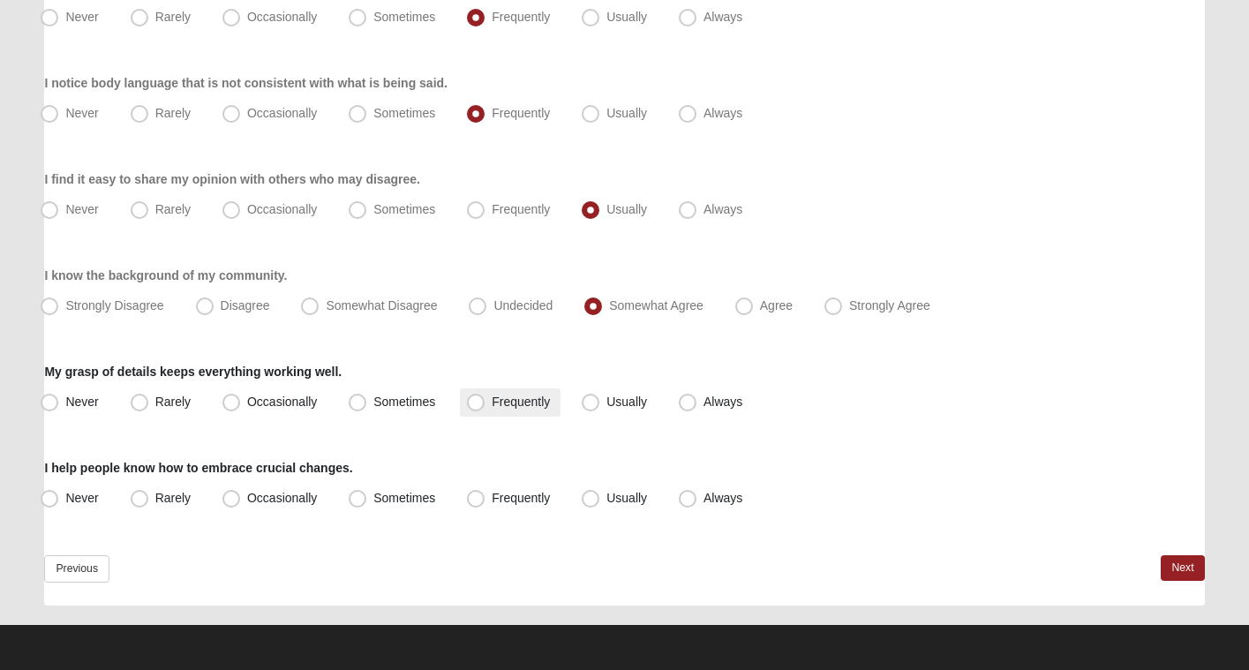
click at [492, 402] on span "Frequently" at bounding box center [521, 402] width 58 height 14
click at [479, 402] on input "Frequently" at bounding box center [479, 401] width 11 height 11
radio input "true"
click at [409, 500] on span "Sometimes" at bounding box center [404, 498] width 62 height 14
click at [367, 500] on input "Sometimes" at bounding box center [361, 498] width 11 height 11
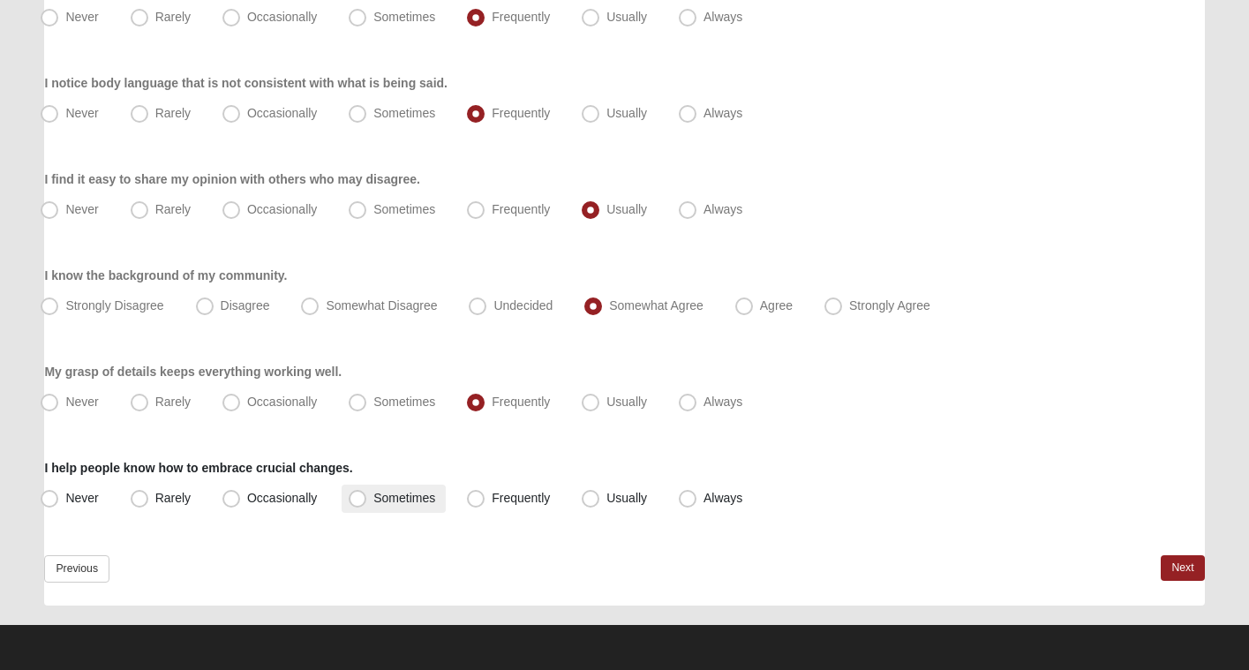
radio input "true"
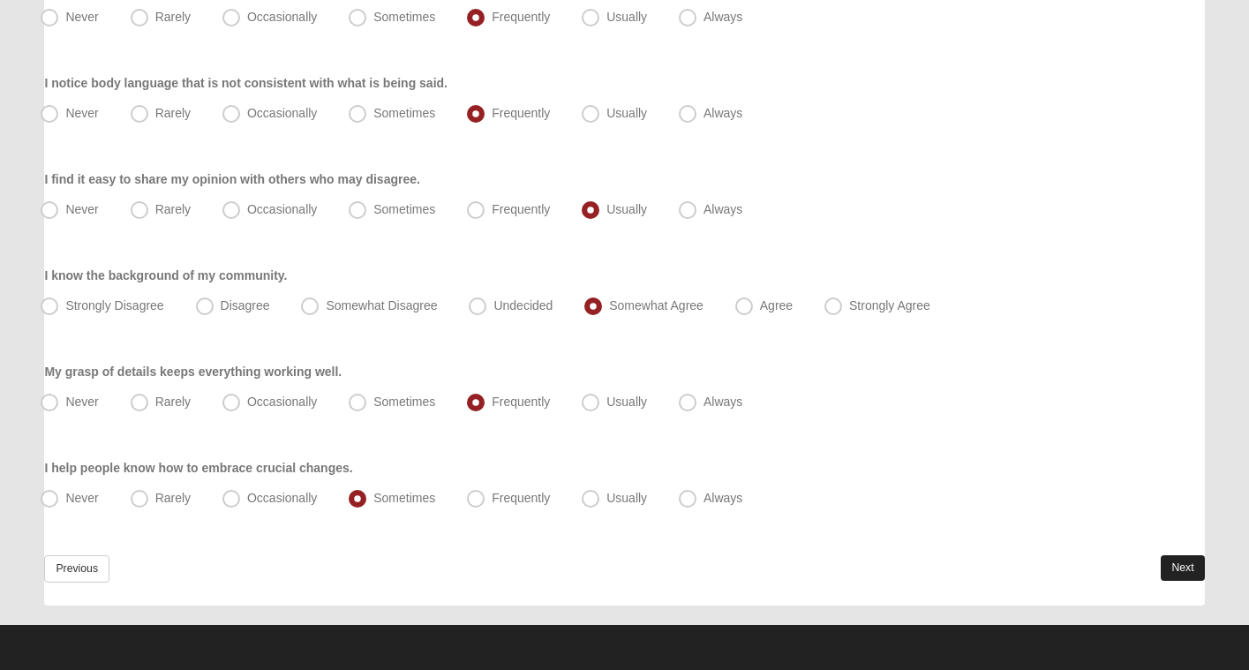
click at [1164, 572] on link "Next" at bounding box center [1182, 568] width 43 height 26
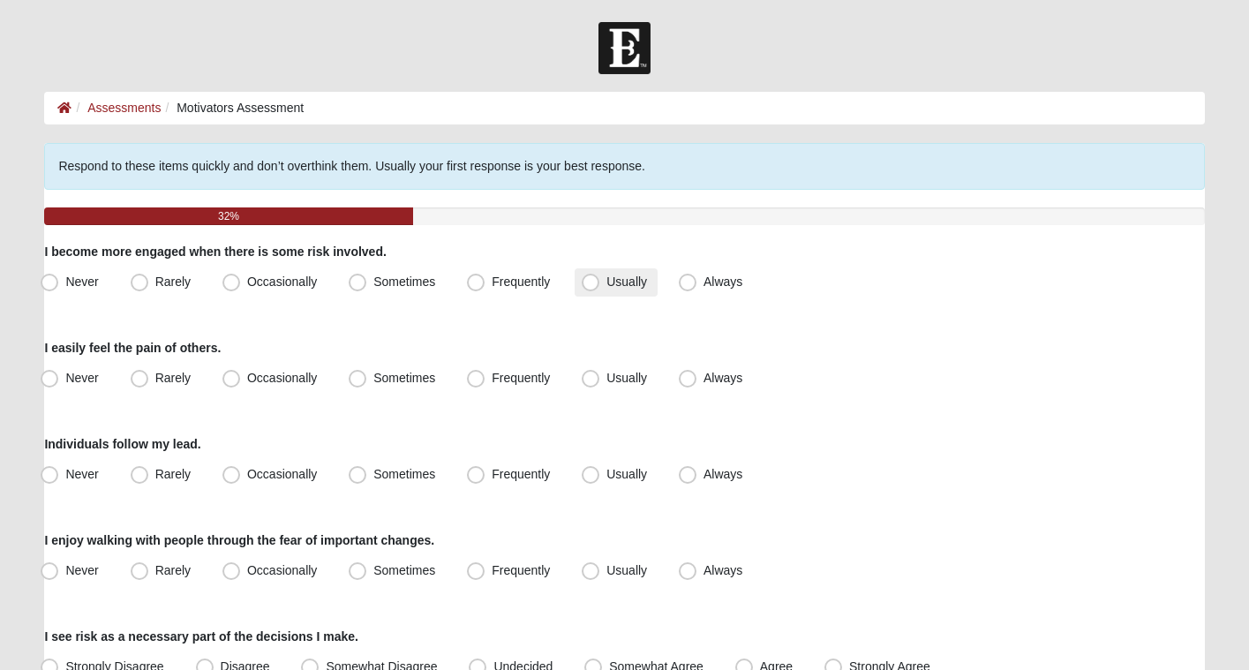
click at [606, 275] on span "Usually" at bounding box center [626, 282] width 41 height 14
click at [598, 276] on input "Usually" at bounding box center [594, 281] width 11 height 11
radio input "true"
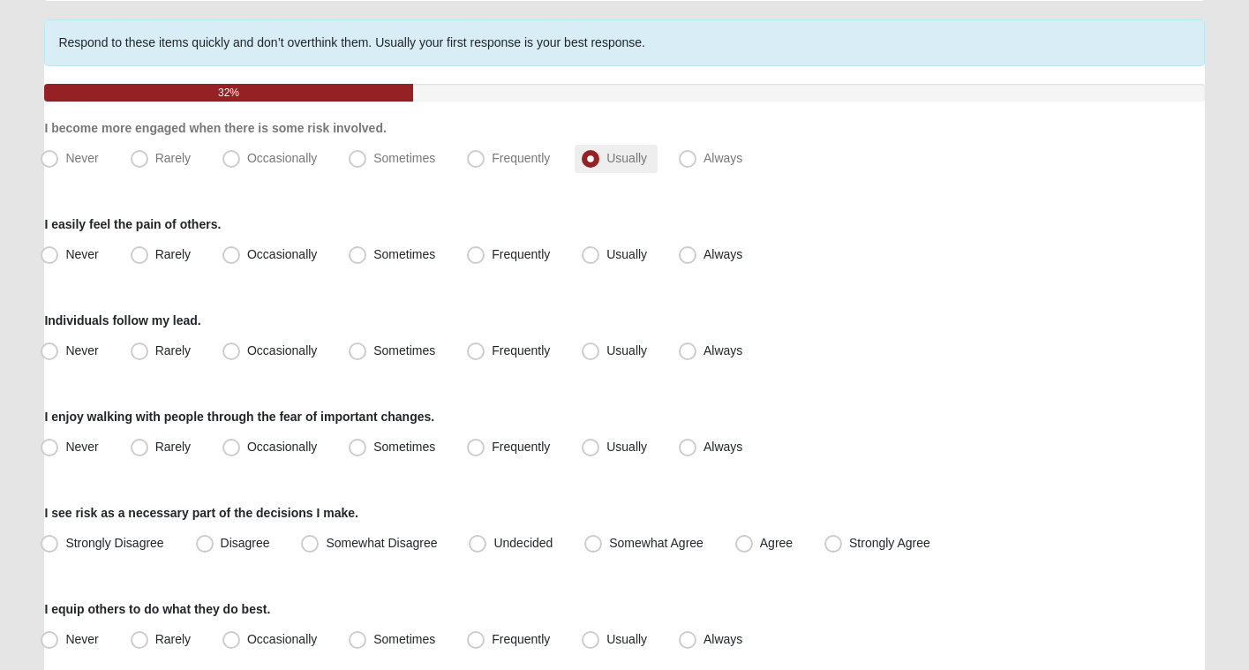
scroll to position [124, 0]
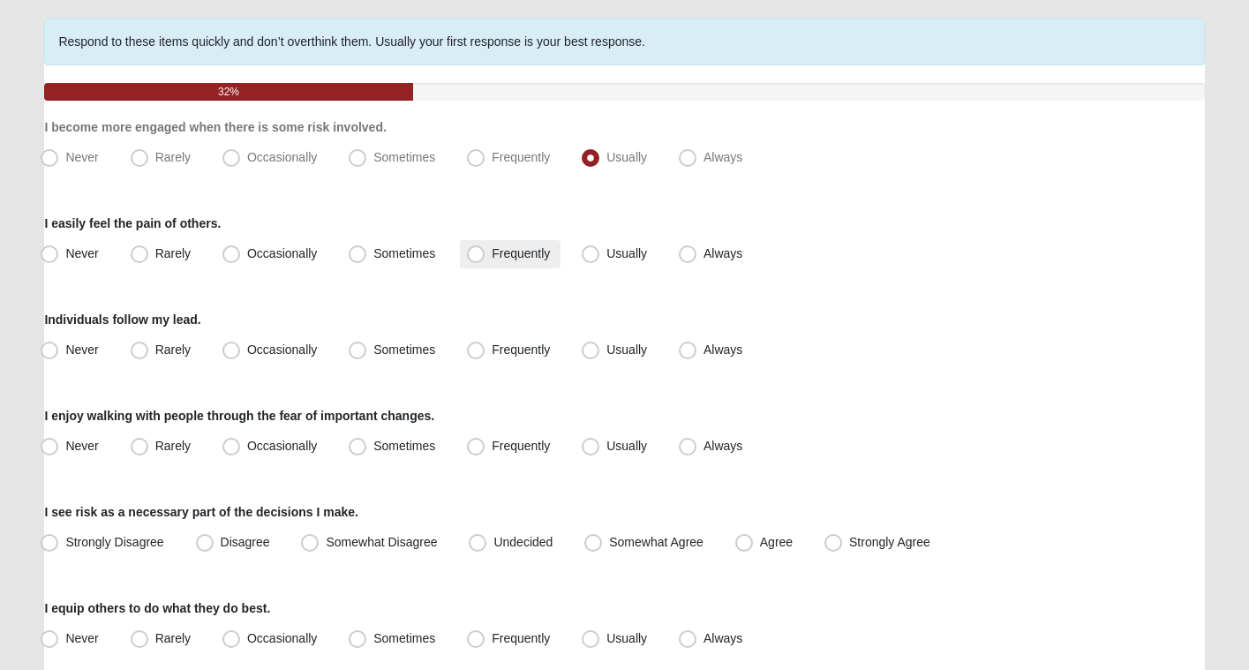
click at [492, 252] on span "Frequently" at bounding box center [521, 253] width 58 height 14
click at [476, 252] on input "Frequently" at bounding box center [479, 253] width 11 height 11
radio input "true"
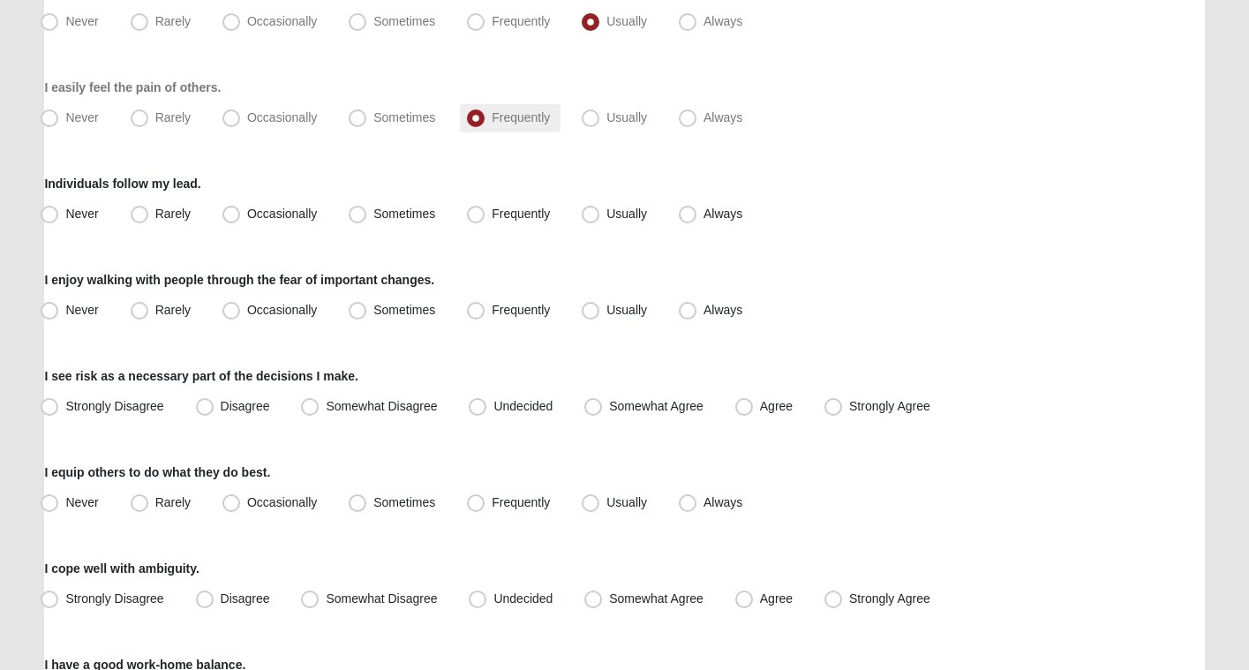
scroll to position [270, 0]
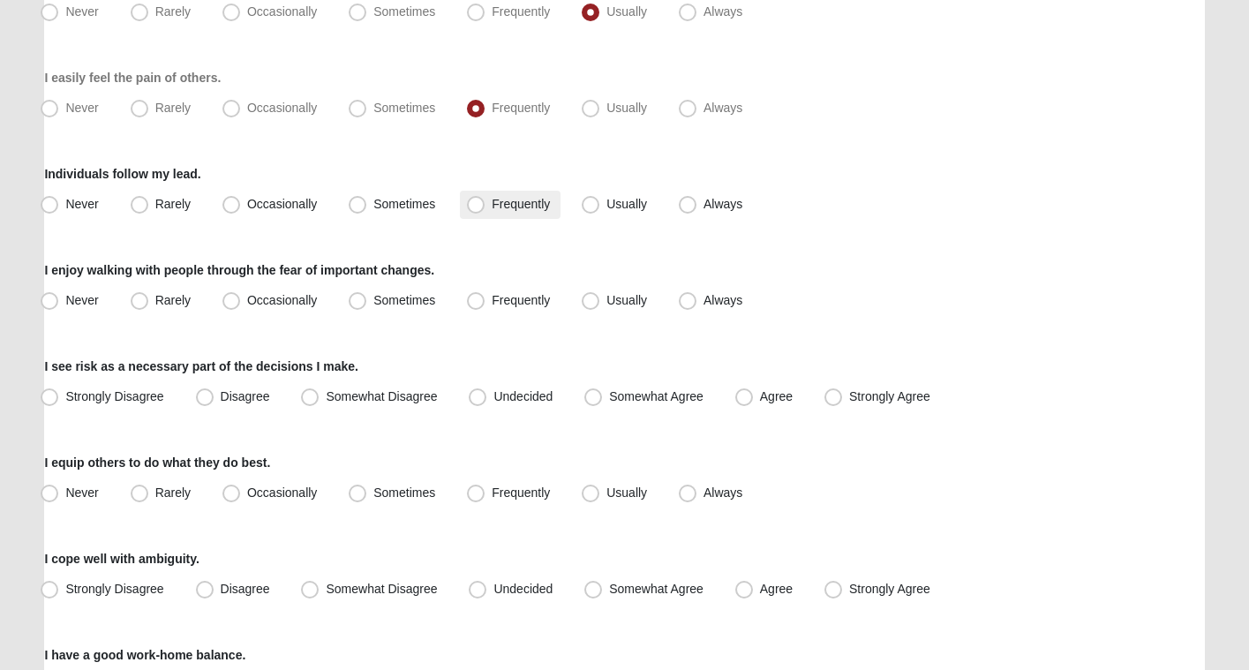
click at [525, 197] on span "Frequently" at bounding box center [521, 204] width 58 height 14
click at [485, 199] on input "Frequently" at bounding box center [479, 204] width 11 height 11
radio input "true"
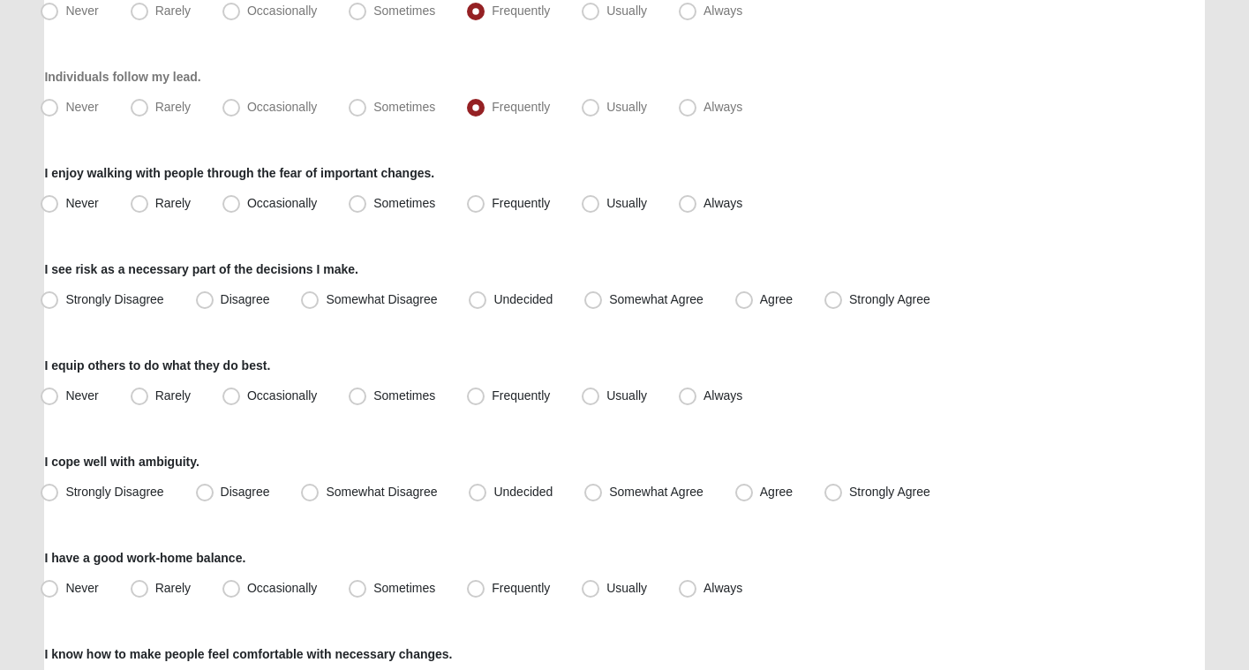
scroll to position [372, 0]
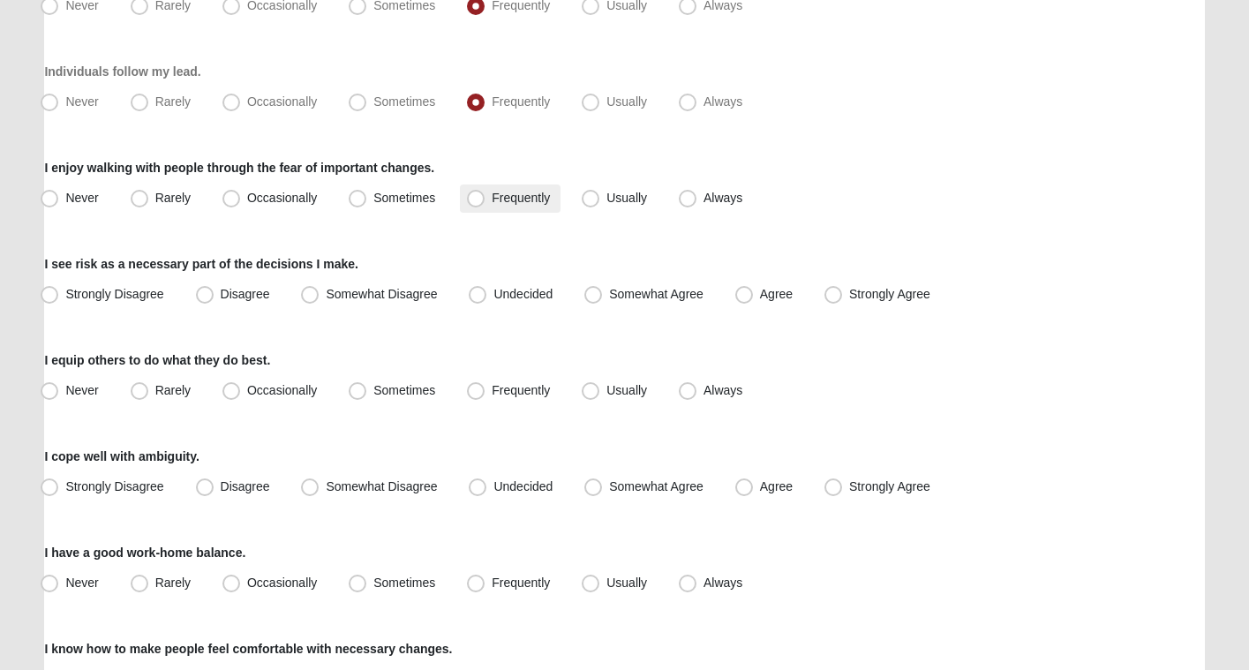
click at [498, 193] on span "Frequently" at bounding box center [521, 198] width 58 height 14
click at [485, 193] on input "Frequently" at bounding box center [479, 197] width 11 height 11
radio input "true"
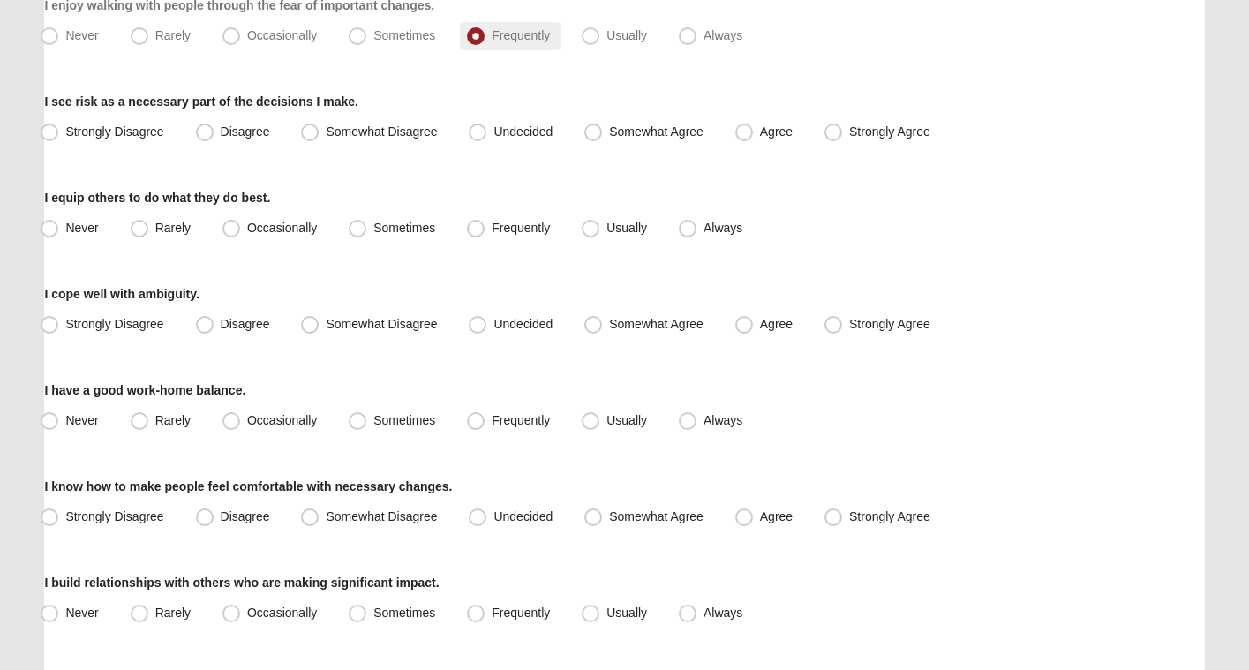
scroll to position [537, 0]
click at [668, 133] on span "Somewhat Agree" at bounding box center [656, 130] width 94 height 14
click at [603, 133] on input "Somewhat Agree" at bounding box center [596, 129] width 11 height 11
radio input "true"
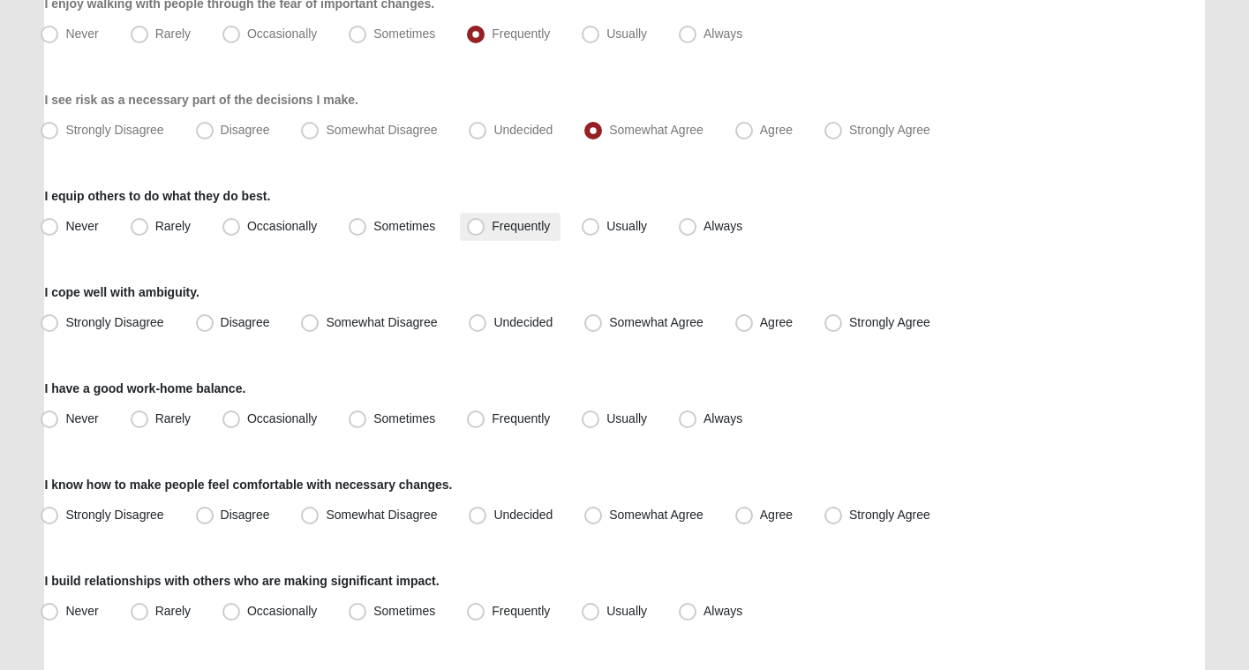
click at [509, 228] on span "Frequently" at bounding box center [521, 226] width 58 height 14
click at [485, 228] on input "Frequently" at bounding box center [479, 226] width 11 height 11
radio input "true"
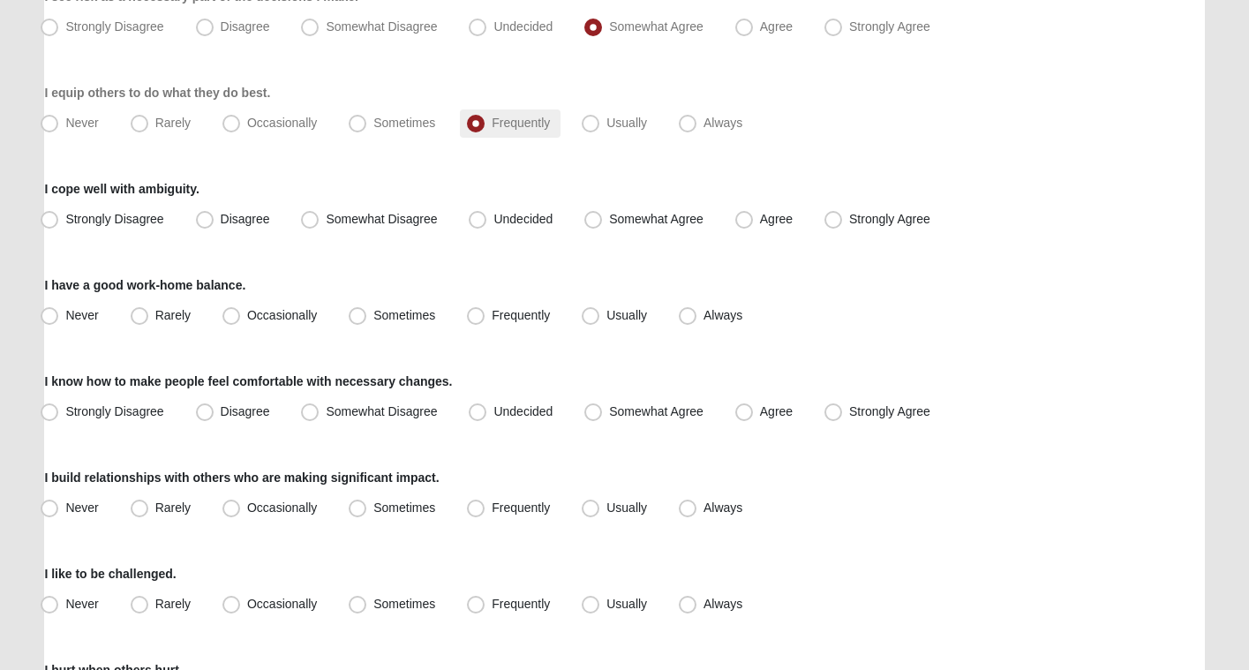
scroll to position [641, 0]
click at [609, 225] on span "Somewhat Agree" at bounding box center [656, 218] width 94 height 14
click at [601, 224] on input "Somewhat Agree" at bounding box center [596, 218] width 11 height 11
radio input "true"
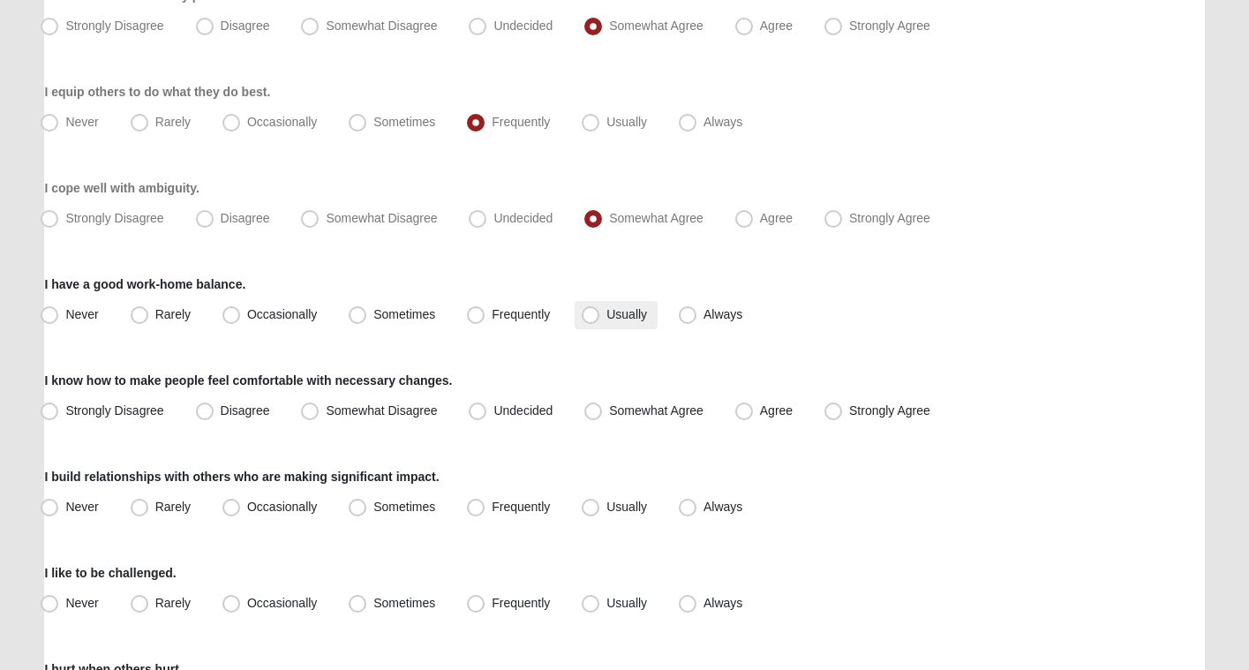
click at [613, 317] on span "Usually" at bounding box center [626, 314] width 41 height 14
click at [600, 317] on input "Usually" at bounding box center [594, 314] width 11 height 11
radio input "true"
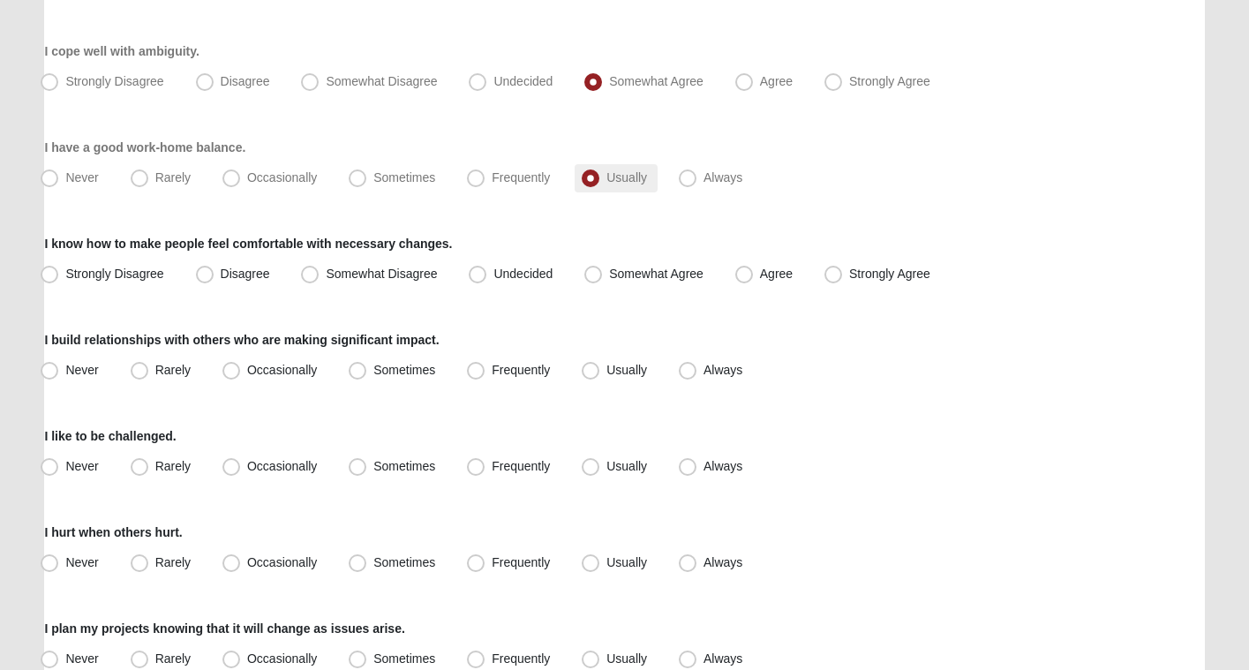
scroll to position [782, 0]
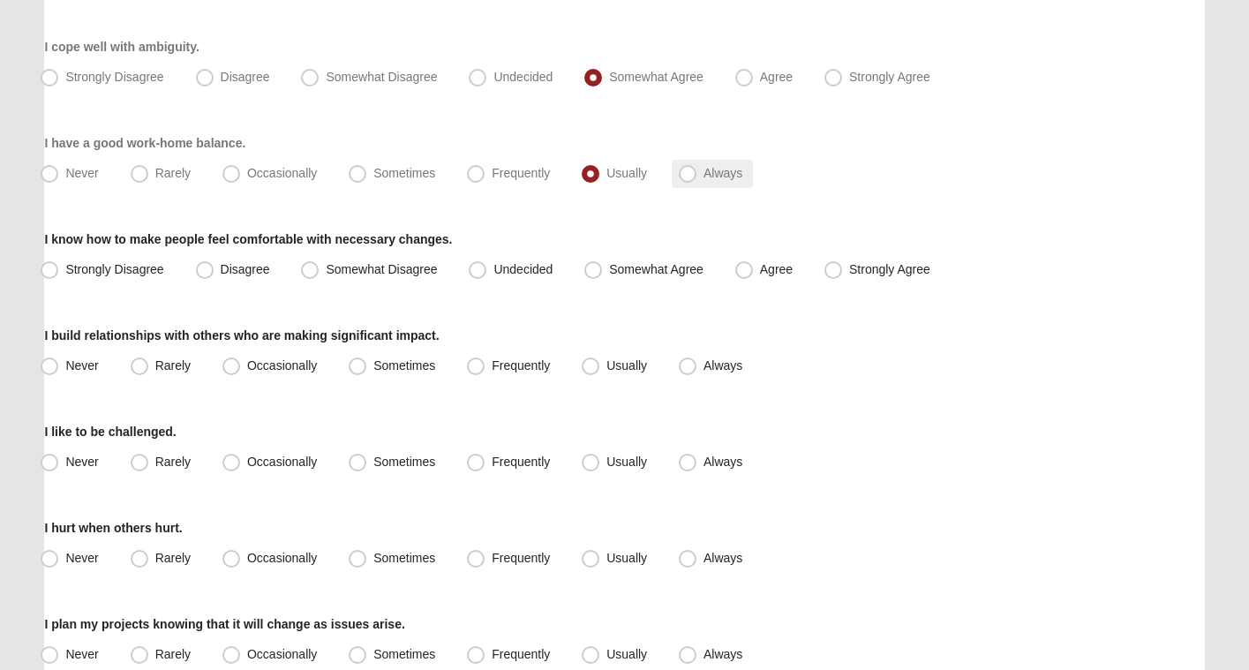
click at [703, 169] on span "Always" at bounding box center [722, 173] width 39 height 14
click at [688, 169] on input "Always" at bounding box center [691, 173] width 11 height 11
radio input "true"
click at [621, 271] on span "Somewhat Agree" at bounding box center [656, 269] width 94 height 14
click at [603, 271] on input "Somewhat Agree" at bounding box center [596, 269] width 11 height 11
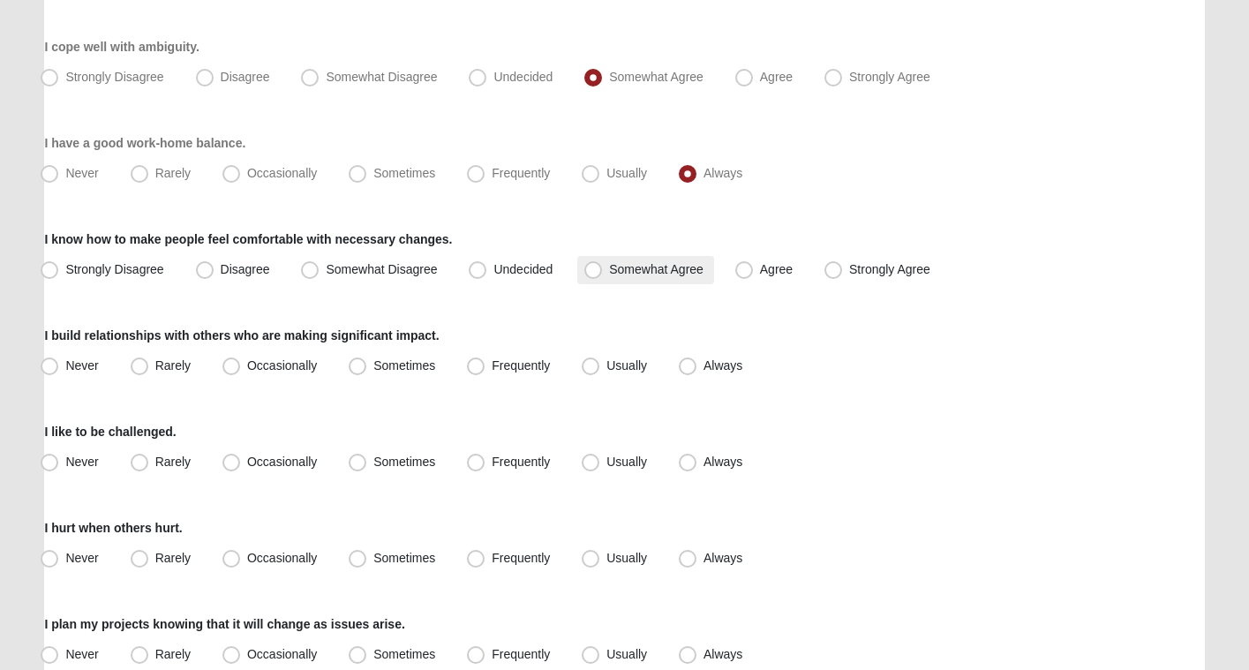
radio input "true"
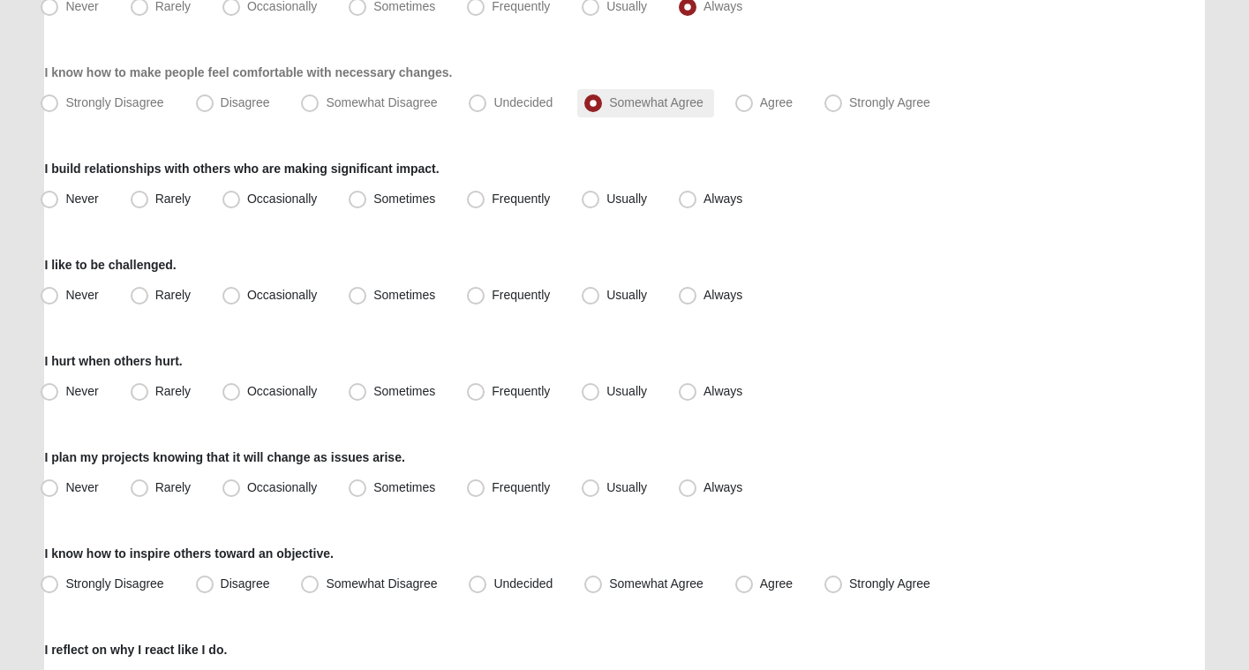
scroll to position [951, 0]
click at [630, 198] on span "Usually" at bounding box center [626, 197] width 41 height 14
click at [600, 198] on input "Usually" at bounding box center [594, 197] width 11 height 11
radio input "true"
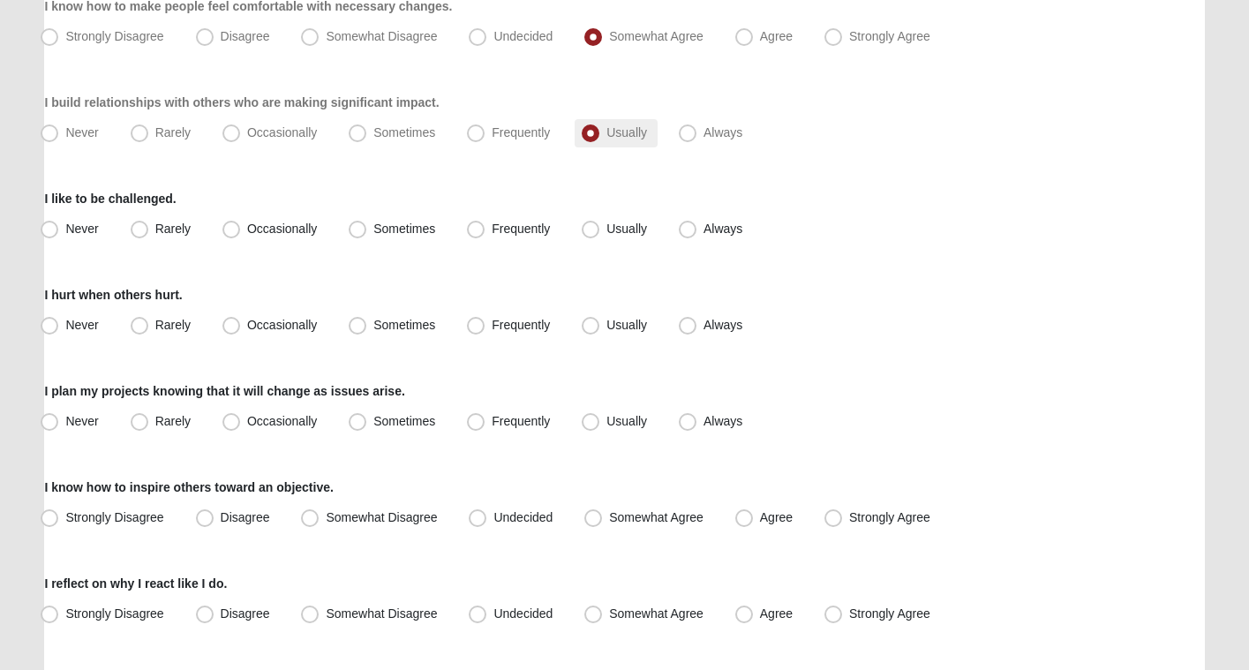
scroll to position [1020, 0]
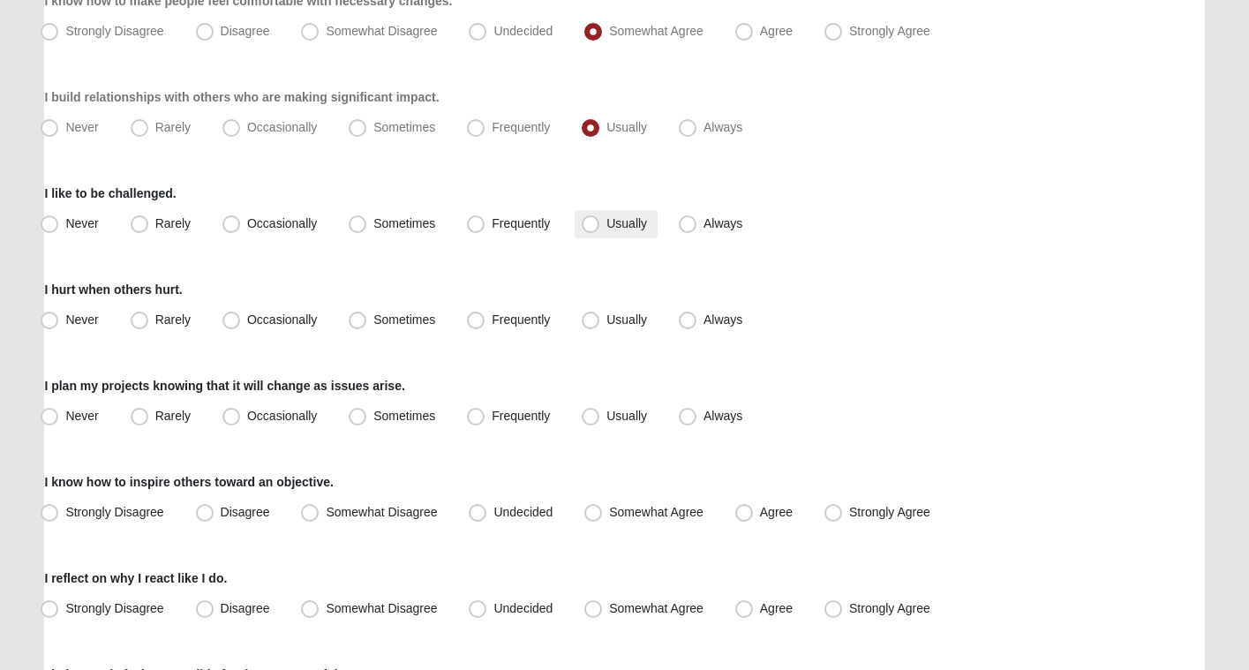
click at [627, 227] on span "Usually" at bounding box center [626, 223] width 41 height 14
click at [600, 227] on input "Usually" at bounding box center [594, 223] width 11 height 11
radio input "true"
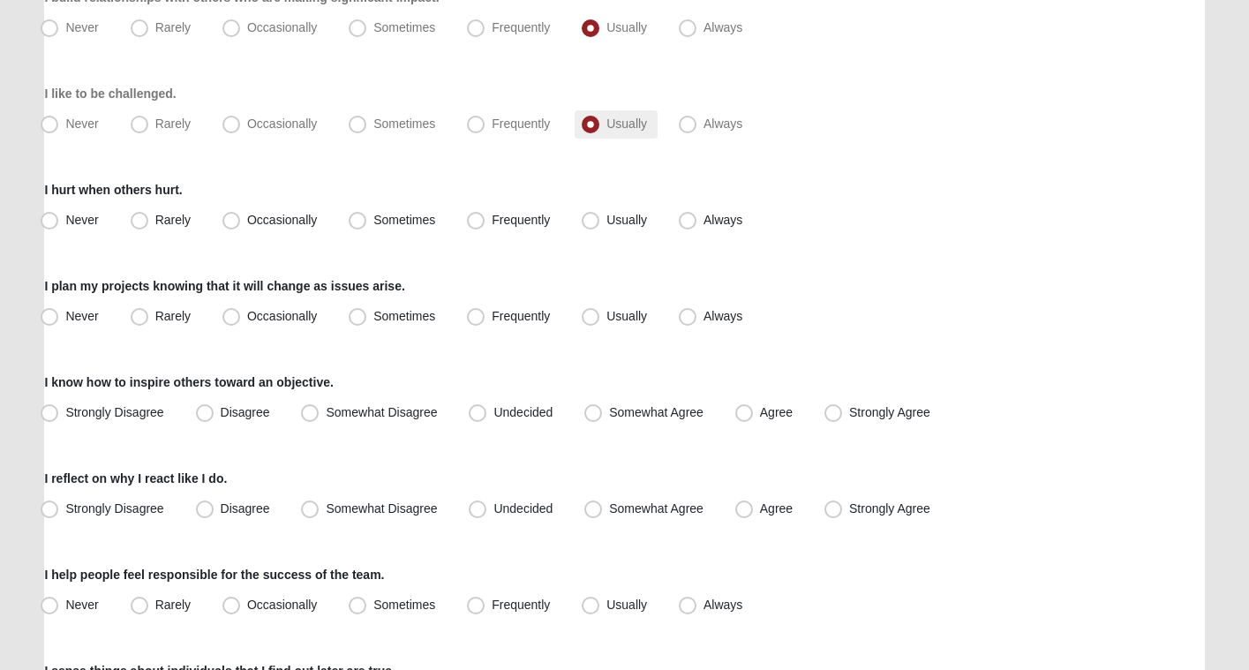
scroll to position [1130, 0]
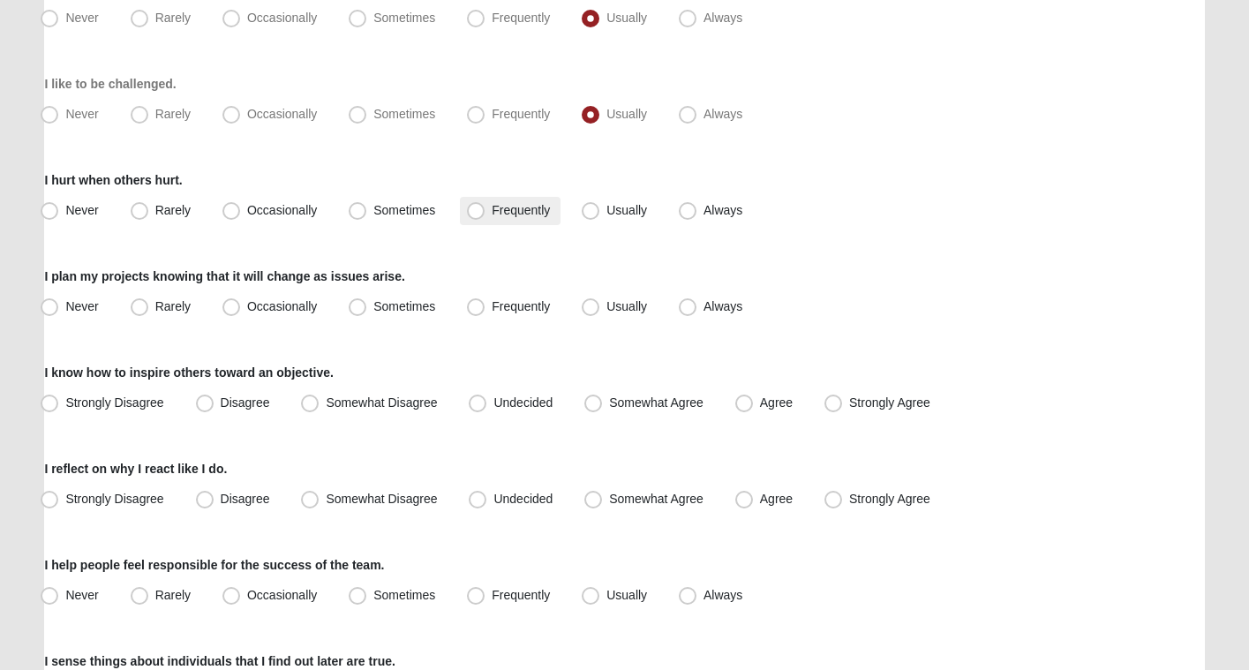
click at [515, 209] on span "Frequently" at bounding box center [521, 210] width 58 height 14
click at [485, 209] on input "Frequently" at bounding box center [479, 210] width 11 height 11
radio input "true"
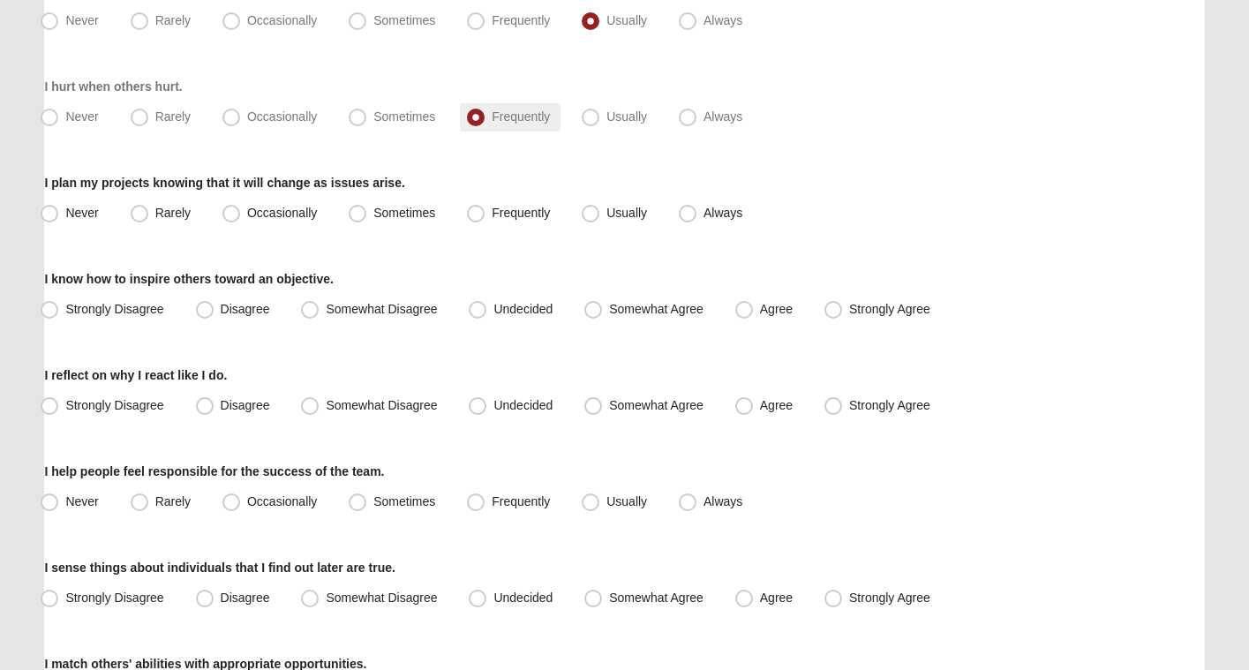
scroll to position [1225, 0]
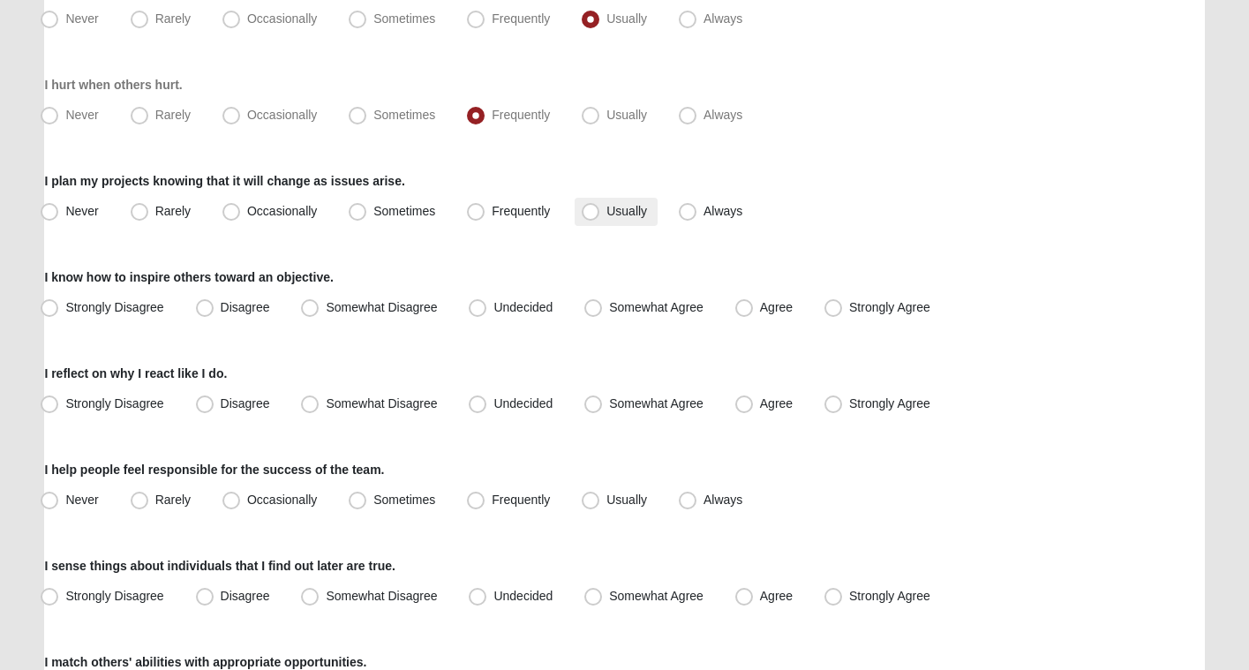
click at [637, 207] on span "Usually" at bounding box center [626, 211] width 41 height 14
click at [600, 207] on input "Usually" at bounding box center [594, 211] width 11 height 11
radio input "true"
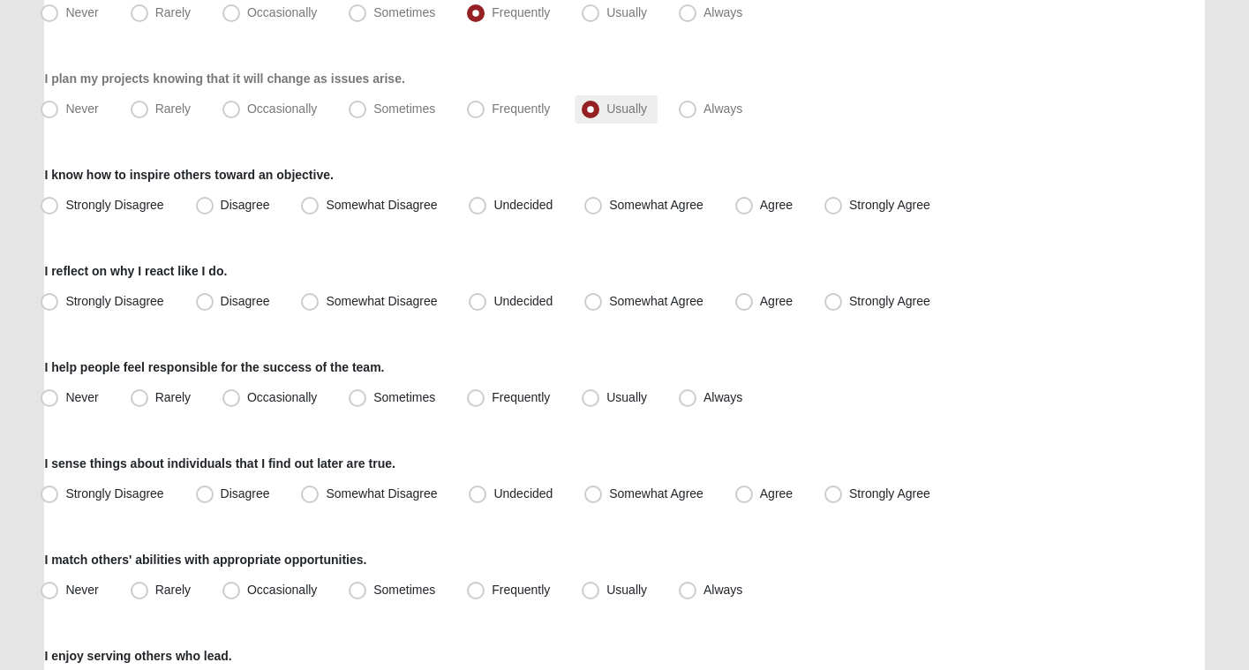
scroll to position [1328, 0]
click at [760, 204] on span "Agree" at bounding box center [776, 204] width 33 height 14
click at [748, 204] on input "Agree" at bounding box center [747, 204] width 11 height 11
radio input "true"
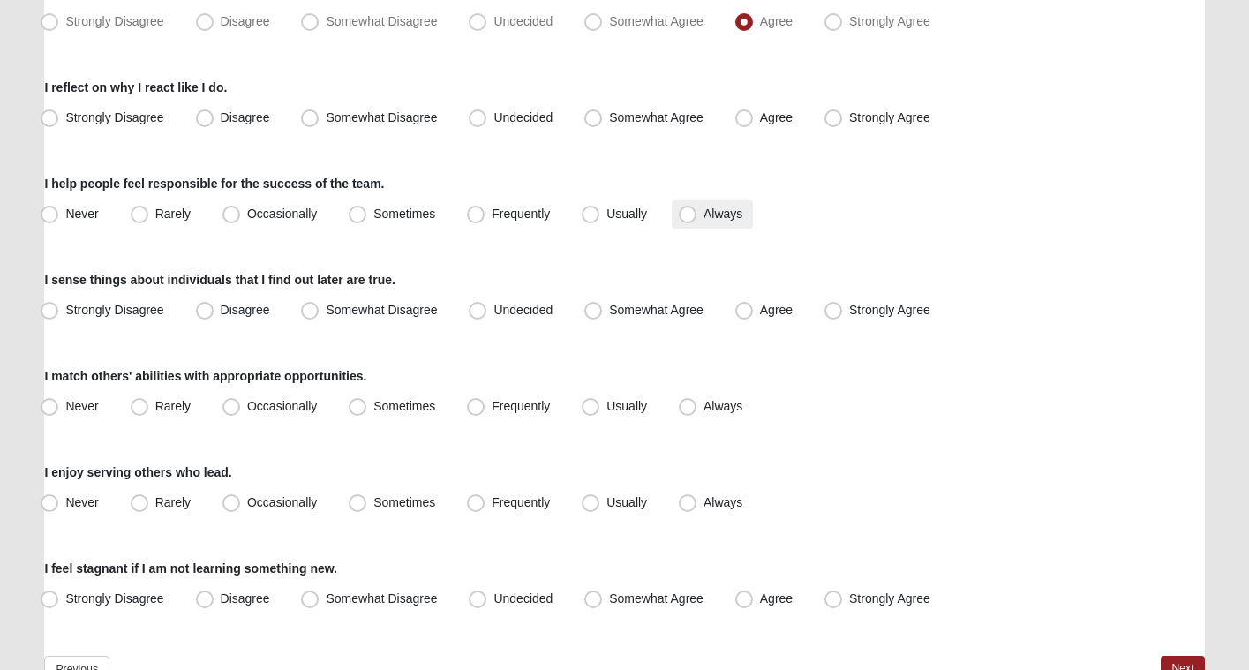
scroll to position [1511, 0]
click at [831, 128] on label "Strongly Agree" at bounding box center [879, 118] width 124 height 28
click at [831, 124] on input "Strongly Agree" at bounding box center [836, 117] width 11 height 11
radio input "true"
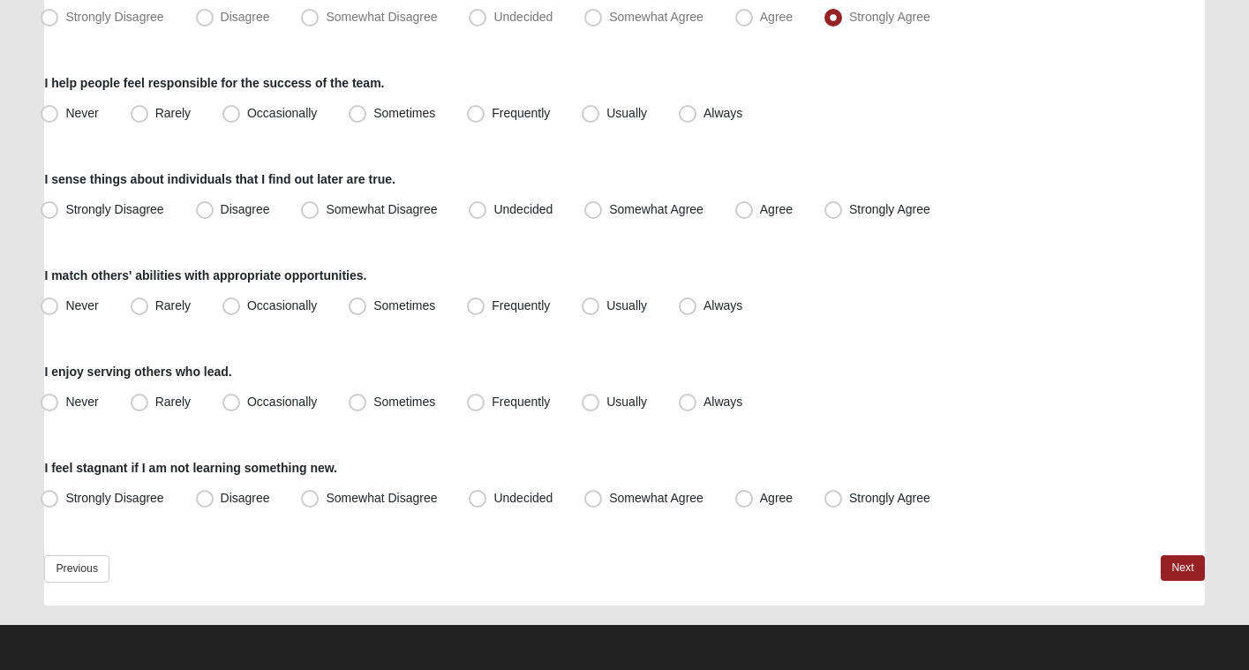
scroll to position [1612, 0]
click at [606, 110] on span "Usually" at bounding box center [626, 113] width 41 height 14
click at [600, 110] on input "Usually" at bounding box center [594, 113] width 11 height 11
radio input "true"
click at [780, 212] on span "Agree" at bounding box center [776, 209] width 33 height 14
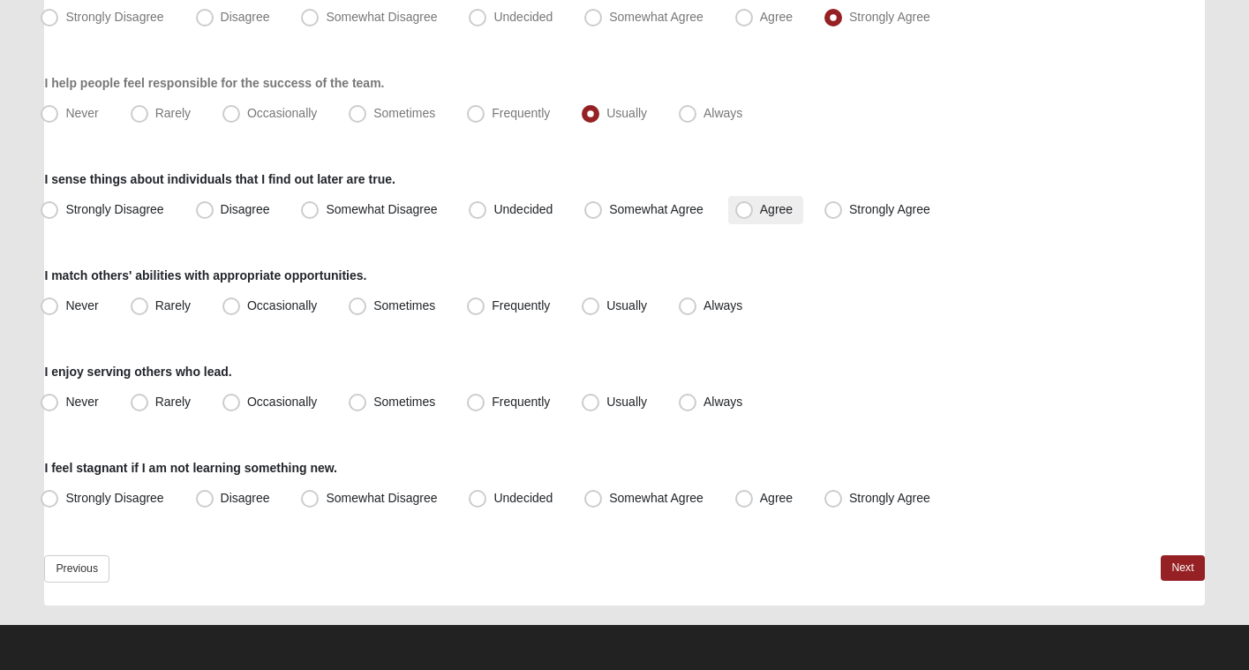
click at [754, 212] on input "Agree" at bounding box center [747, 209] width 11 height 11
radio input "true"
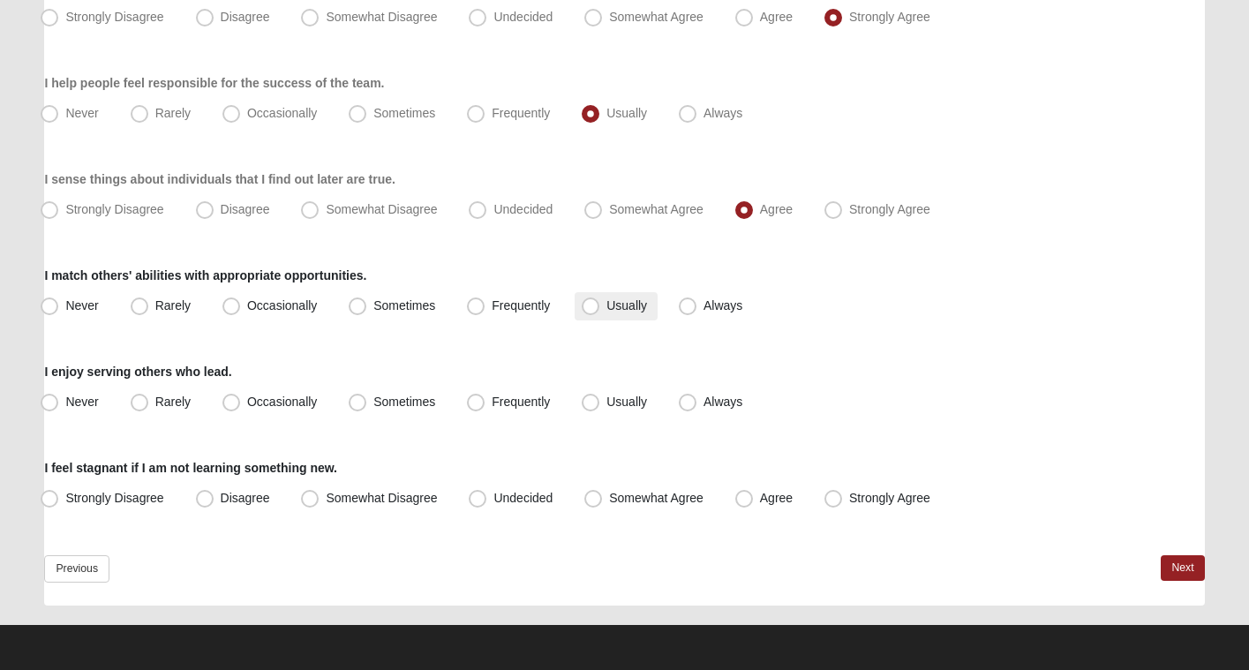
click at [636, 302] on span "Usually" at bounding box center [626, 305] width 41 height 14
click at [600, 302] on input "Usually" at bounding box center [594, 305] width 11 height 11
radio input "true"
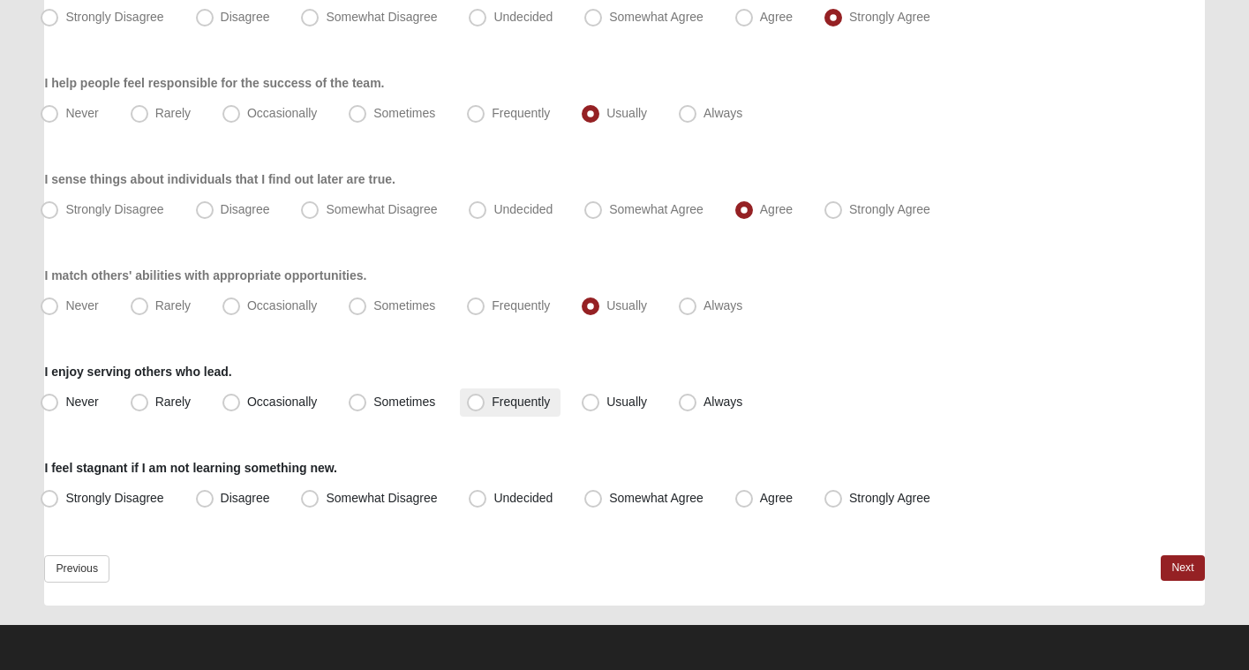
click at [507, 402] on span "Frequently" at bounding box center [521, 402] width 58 height 14
click at [485, 402] on input "Frequently" at bounding box center [479, 401] width 11 height 11
radio input "true"
click at [620, 494] on span "Somewhat Agree" at bounding box center [656, 498] width 94 height 14
click at [603, 494] on input "Somewhat Agree" at bounding box center [596, 498] width 11 height 11
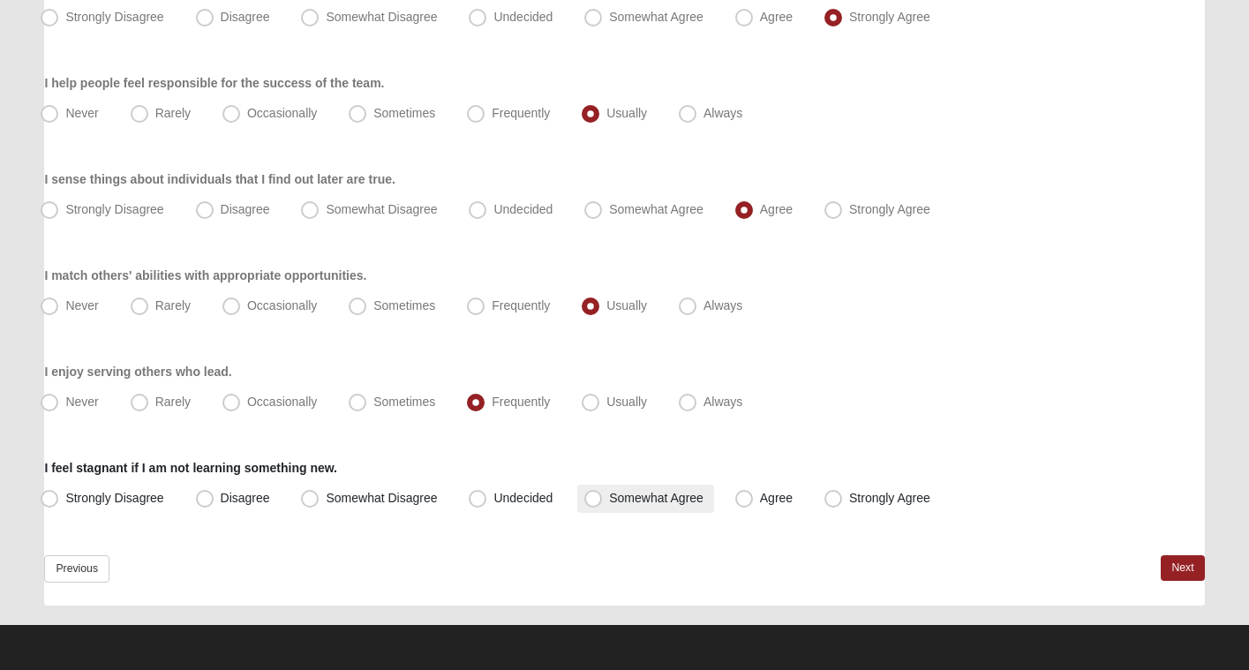
radio input "true"
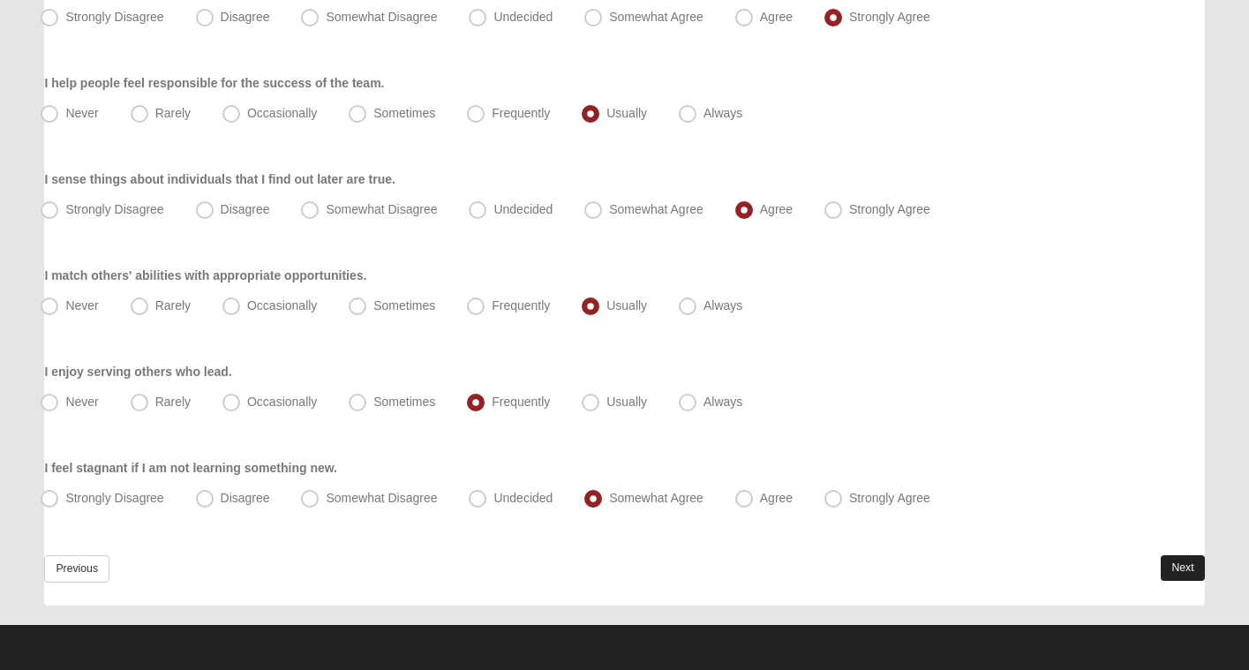
click at [1172, 564] on link "Next" at bounding box center [1182, 568] width 43 height 26
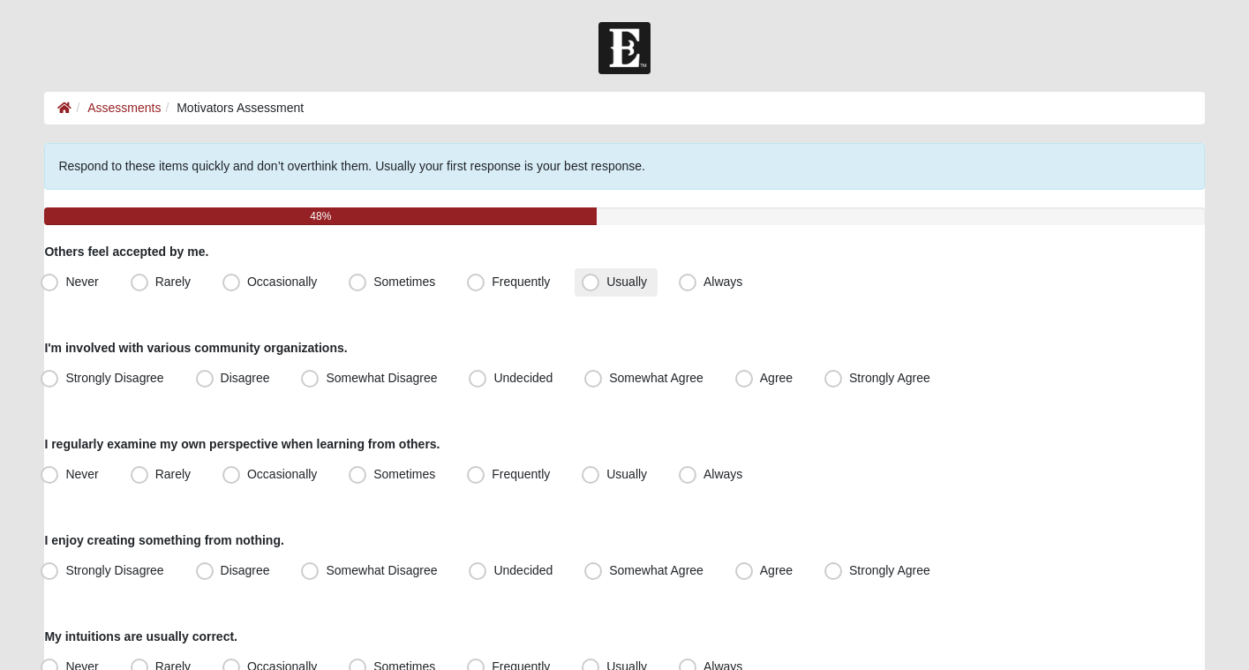
click at [606, 282] on span "Usually" at bounding box center [626, 282] width 41 height 14
click at [589, 282] on input "Usually" at bounding box center [594, 281] width 11 height 11
radio input "true"
click at [641, 382] on span "Somewhat Agree" at bounding box center [656, 378] width 94 height 14
click at [603, 382] on input "Somewhat Agree" at bounding box center [596, 377] width 11 height 11
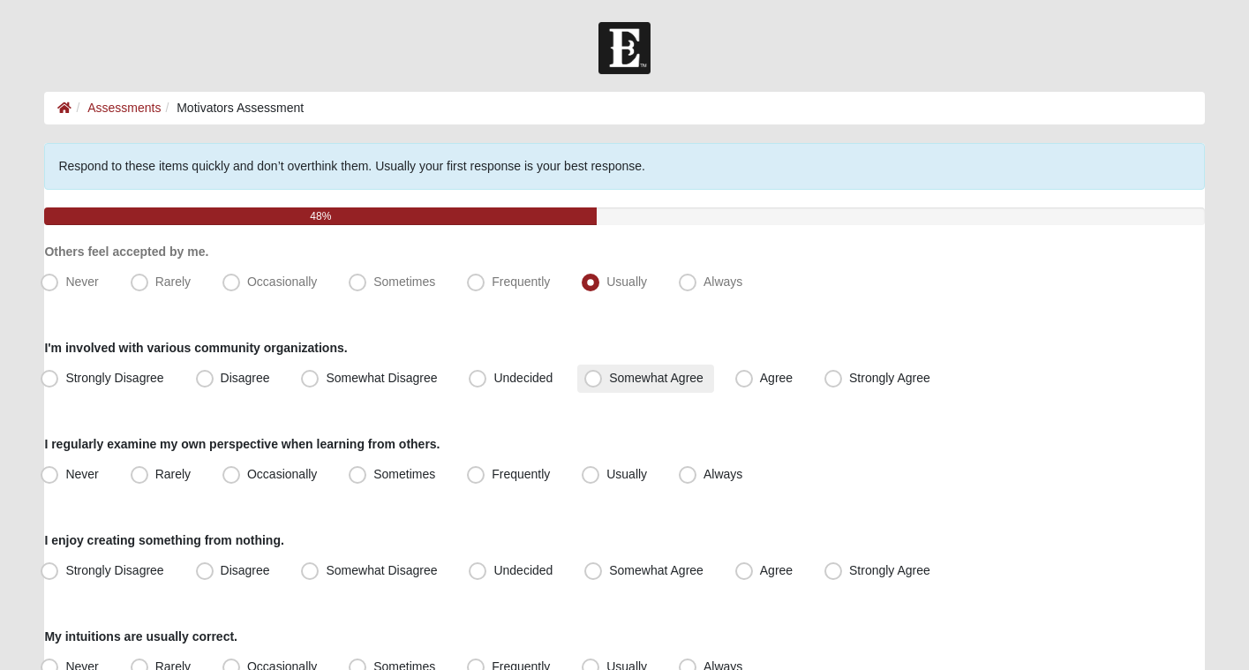
radio input "true"
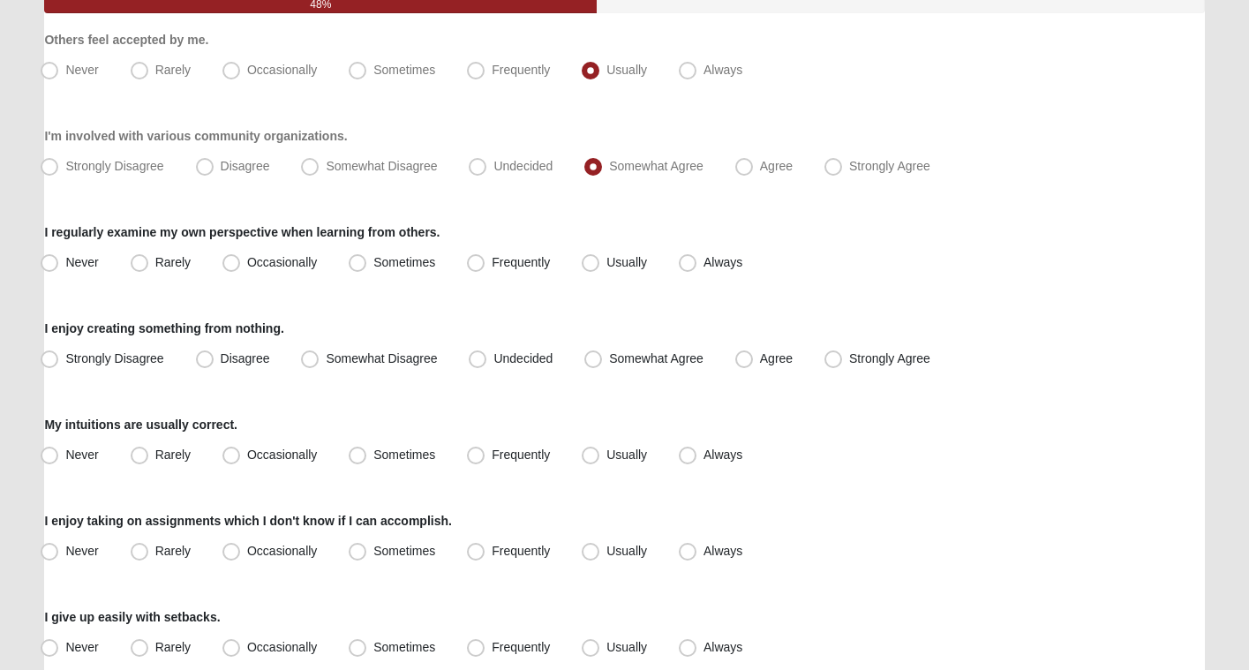
scroll to position [212, 0]
click at [628, 262] on span "Usually" at bounding box center [626, 262] width 41 height 14
click at [600, 262] on input "Usually" at bounding box center [594, 262] width 11 height 11
radio input "true"
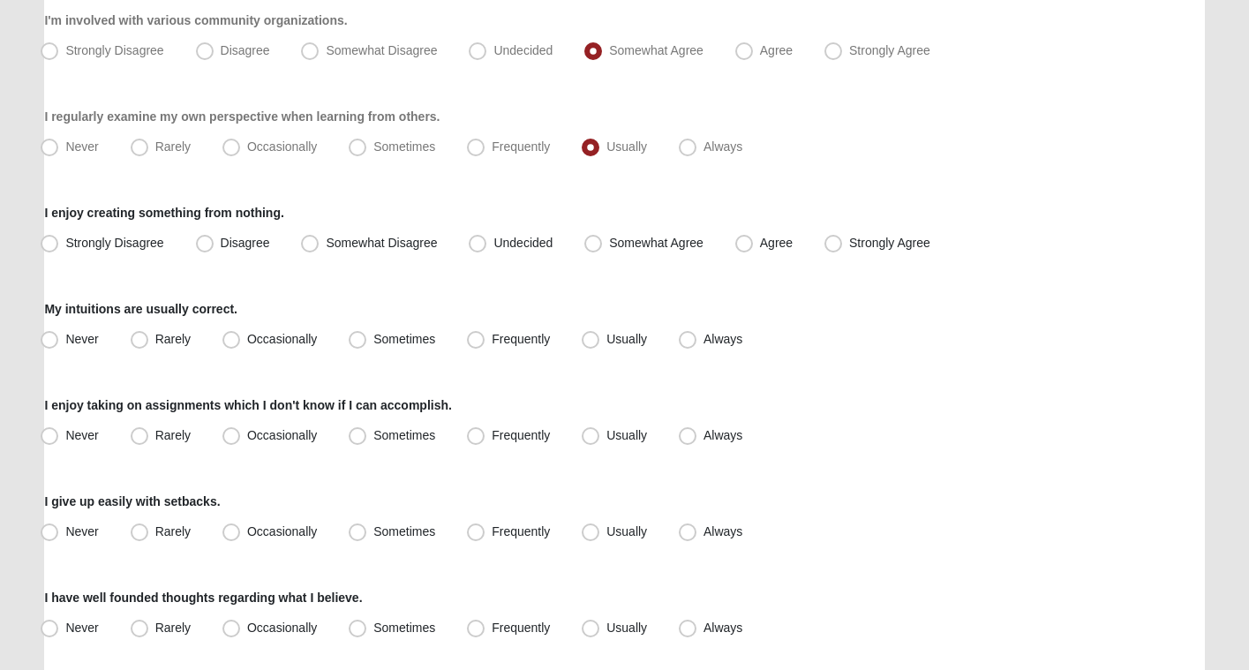
scroll to position [327, 0]
click at [760, 240] on span "Agree" at bounding box center [776, 243] width 33 height 14
click at [742, 240] on input "Agree" at bounding box center [747, 242] width 11 height 11
radio input "true"
click at [875, 243] on span "Strongly Agree" at bounding box center [889, 243] width 81 height 14
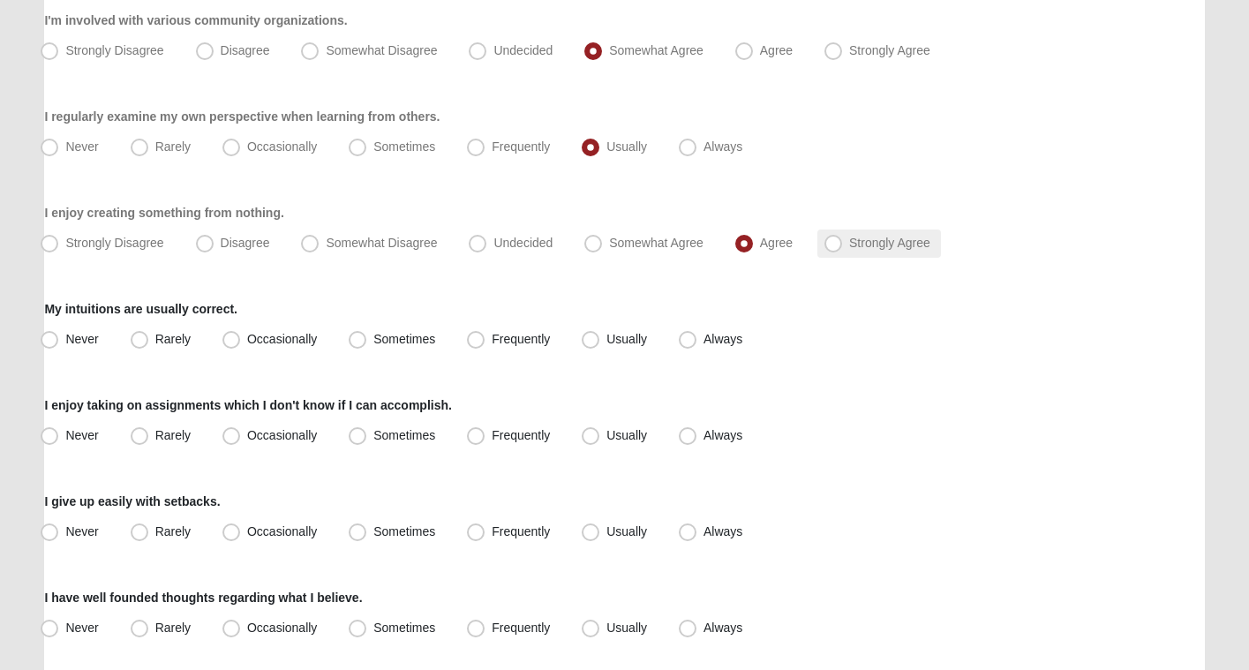
click at [843, 243] on input "Strongly Agree" at bounding box center [836, 242] width 11 height 11
radio input "true"
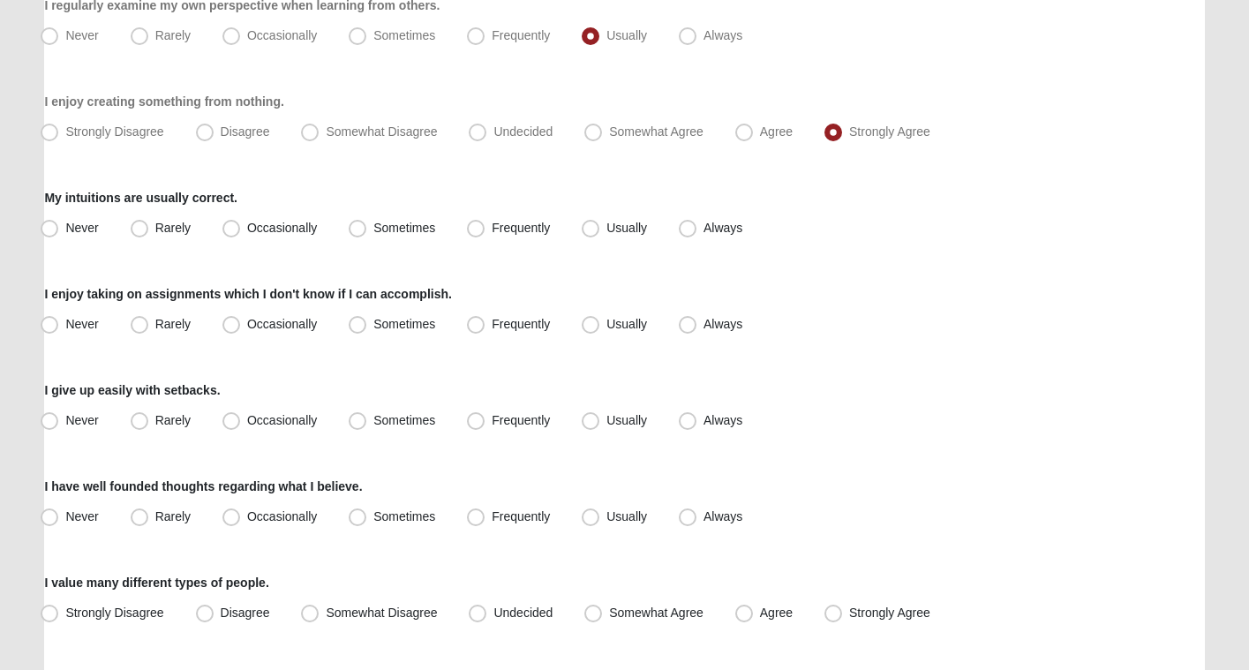
scroll to position [443, 0]
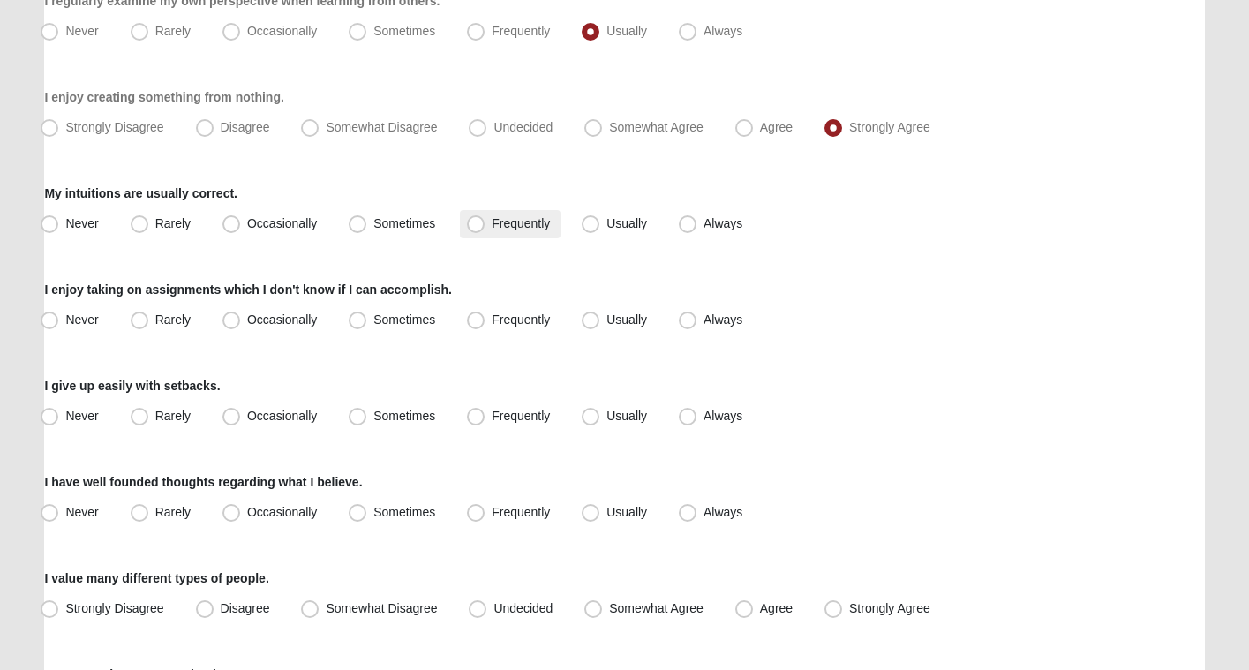
click at [539, 231] on label "Frequently" at bounding box center [510, 224] width 101 height 28
click at [485, 229] on input "Frequently" at bounding box center [479, 223] width 11 height 11
radio input "true"
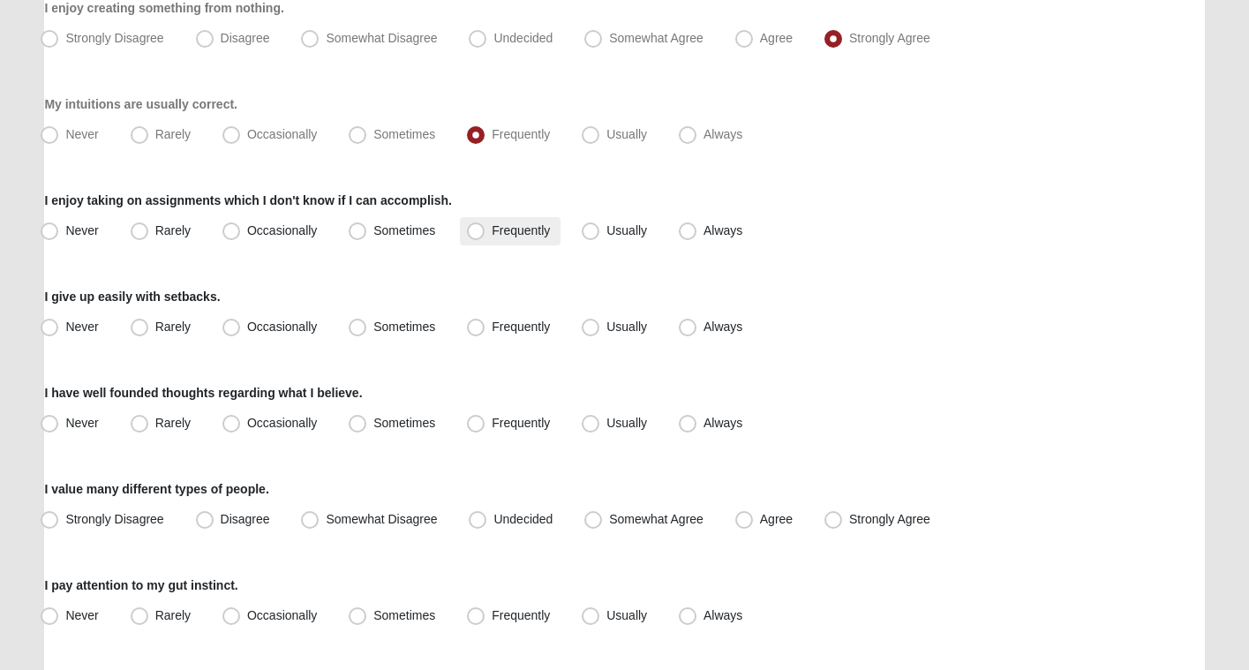
scroll to position [543, 0]
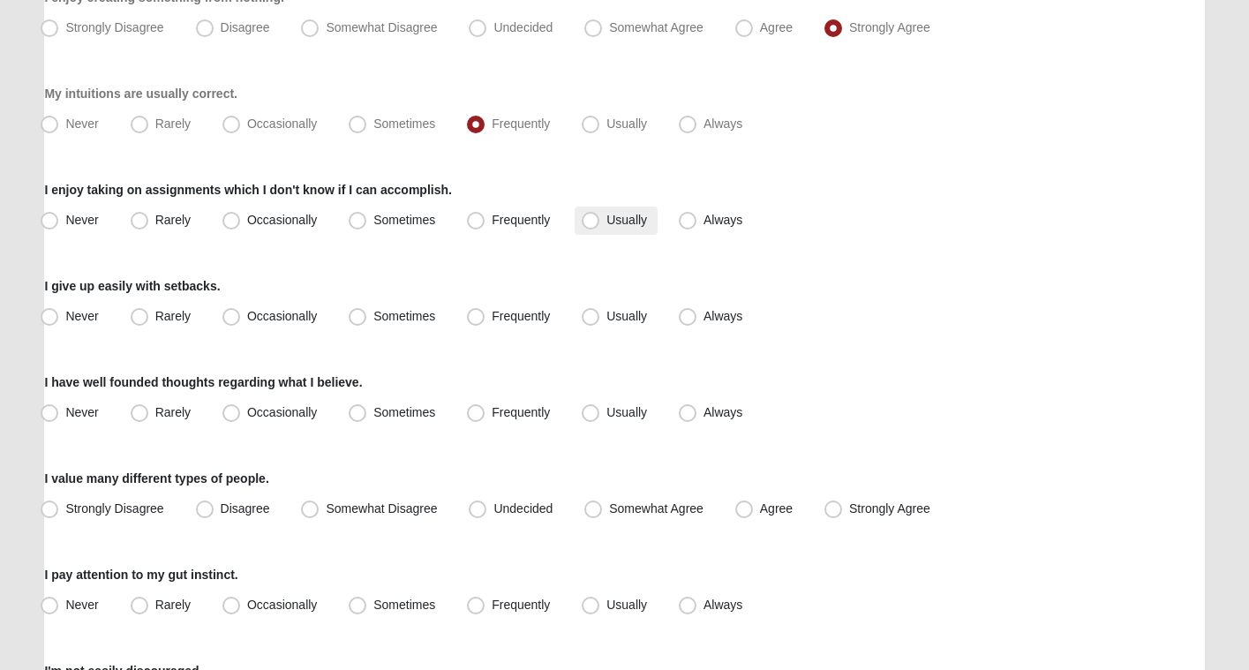
click at [623, 216] on span "Usually" at bounding box center [626, 220] width 41 height 14
click at [600, 216] on input "Usually" at bounding box center [594, 219] width 11 height 11
radio input "true"
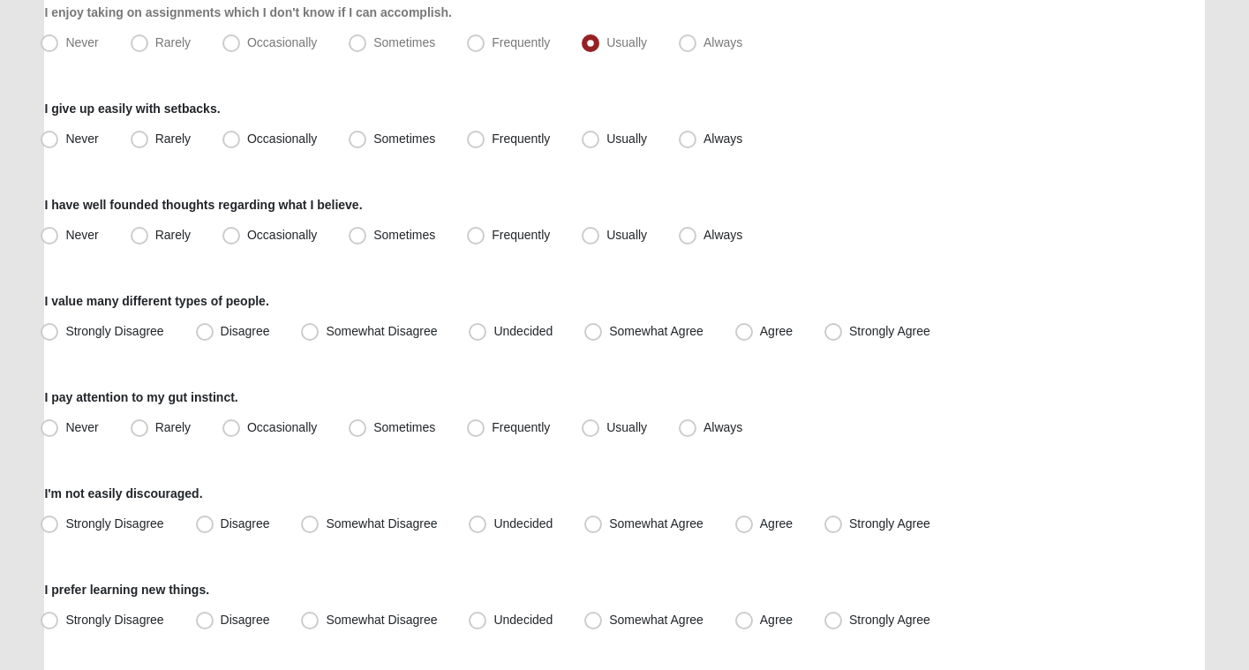
scroll to position [720, 0]
click at [294, 143] on span "Occasionally" at bounding box center [282, 139] width 70 height 14
click at [241, 143] on input "Occasionally" at bounding box center [234, 138] width 11 height 11
radio input "true"
click at [624, 237] on span "Usually" at bounding box center [626, 235] width 41 height 14
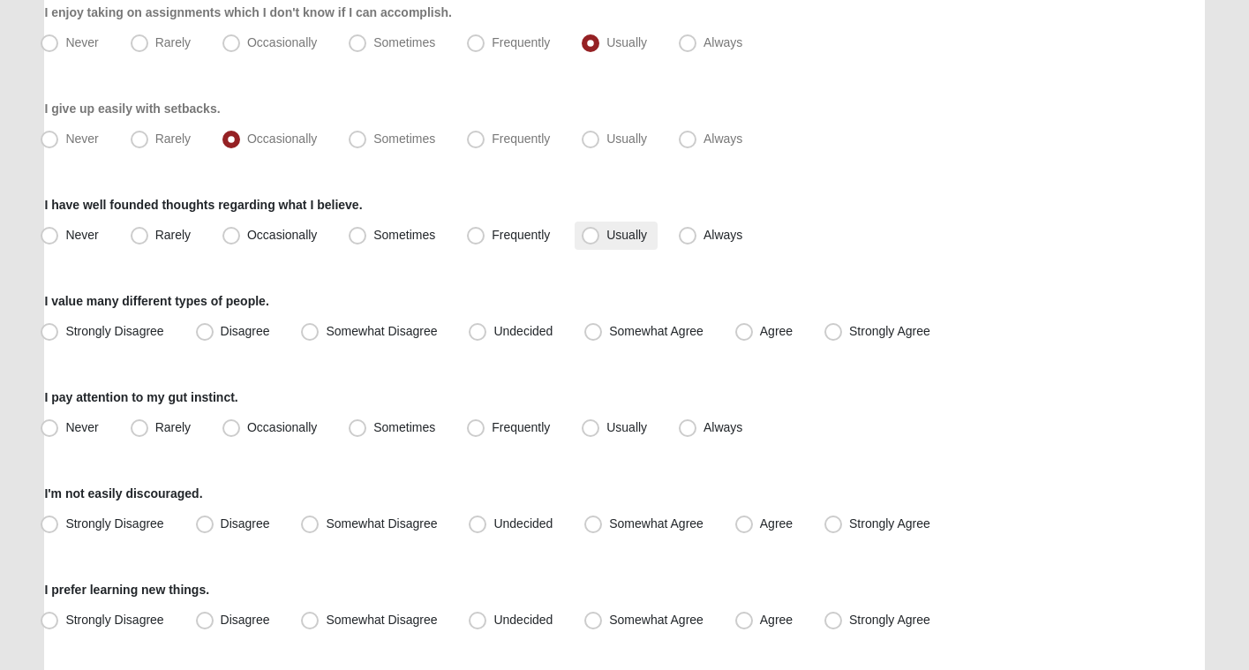
click at [600, 237] on input "Usually" at bounding box center [594, 234] width 11 height 11
radio input "true"
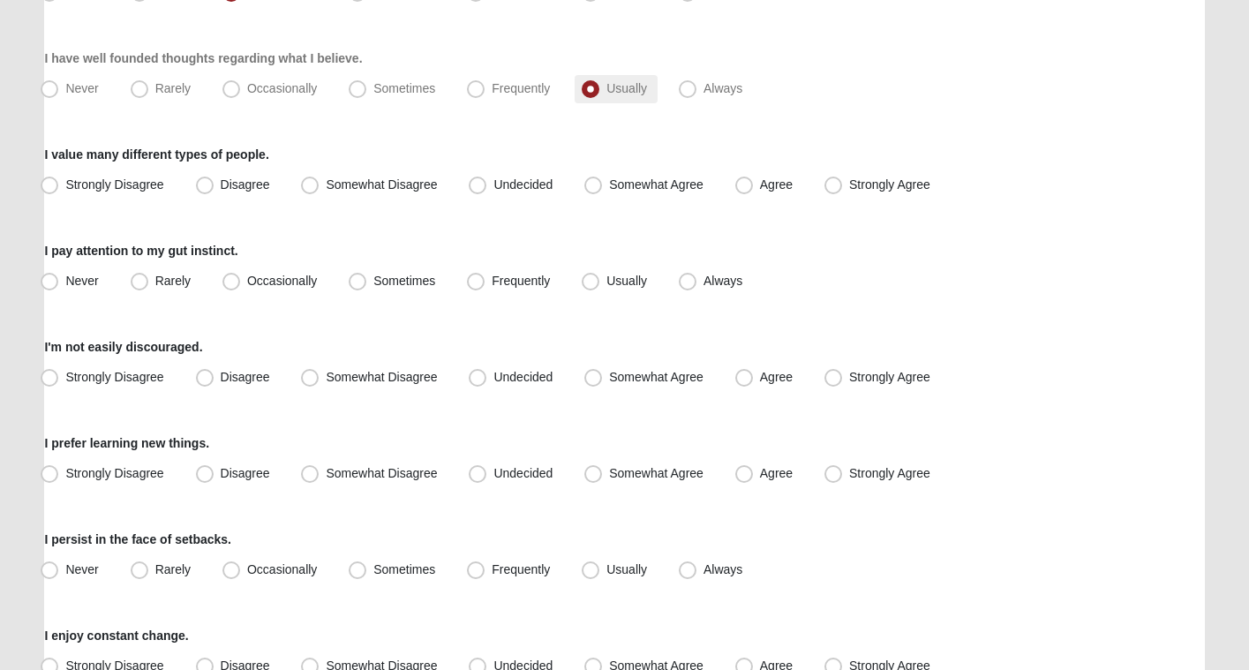
scroll to position [881, 0]
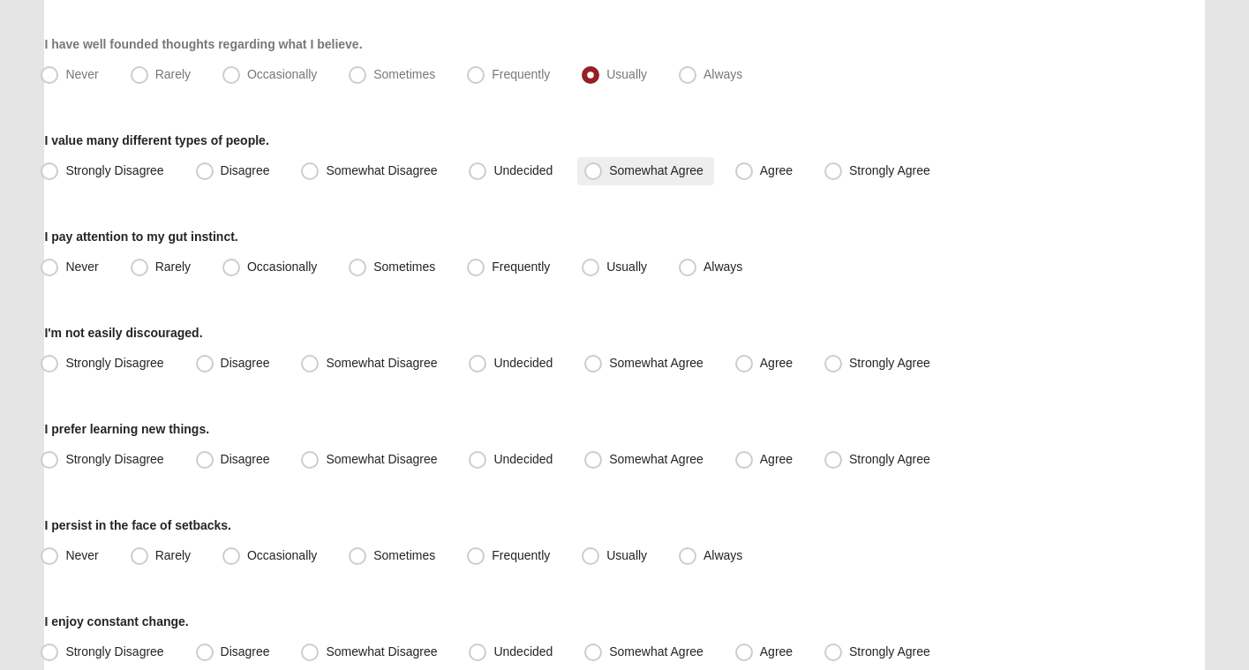
click at [626, 173] on span "Somewhat Agree" at bounding box center [656, 170] width 94 height 14
click at [603, 173] on input "Somewhat Agree" at bounding box center [596, 170] width 11 height 11
radio input "true"
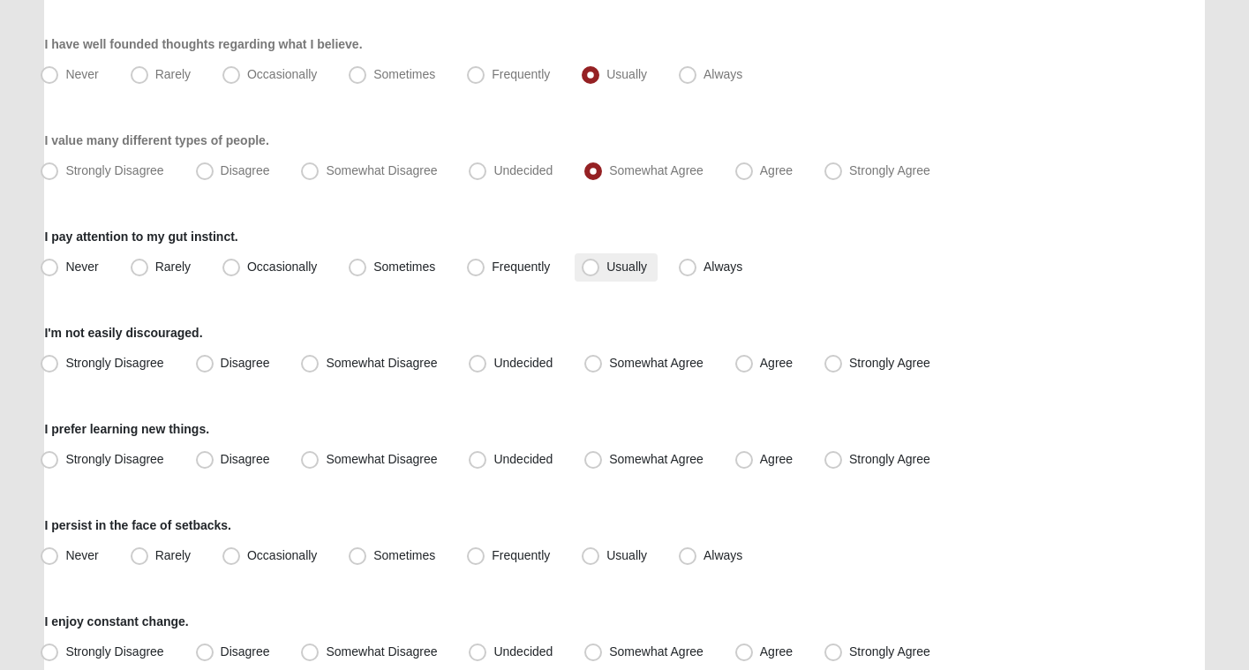
click at [629, 267] on span "Usually" at bounding box center [626, 266] width 41 height 14
click at [600, 267] on input "Usually" at bounding box center [594, 266] width 11 height 11
radio input "true"
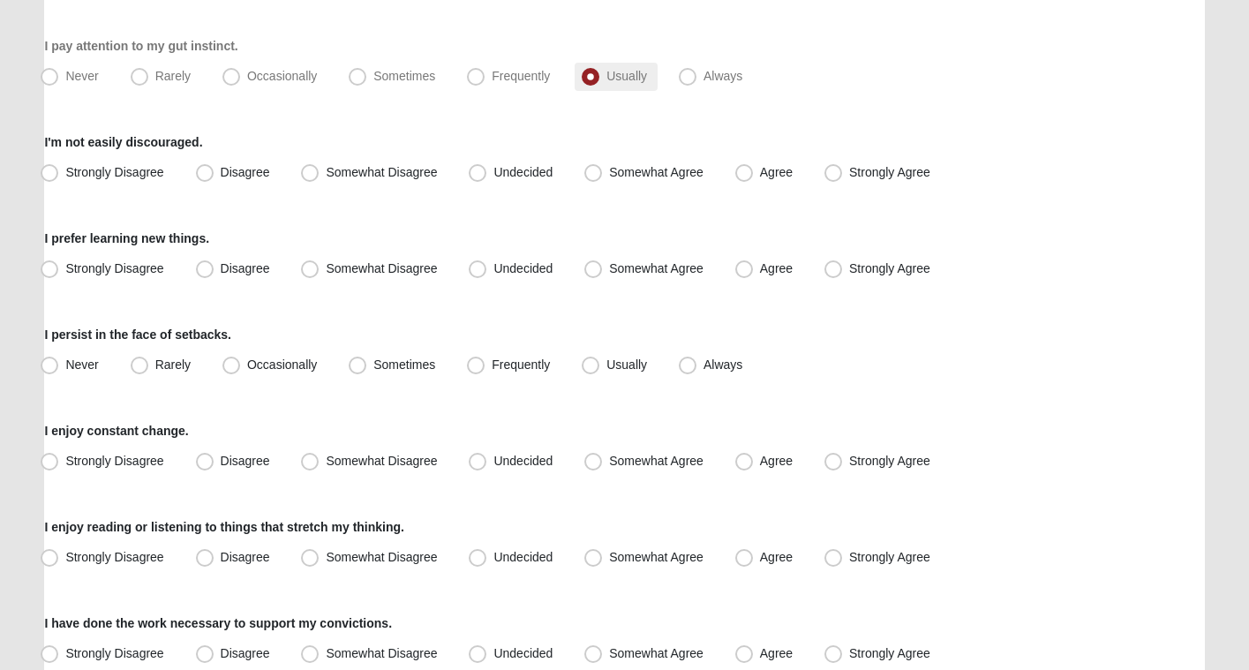
scroll to position [1075, 0]
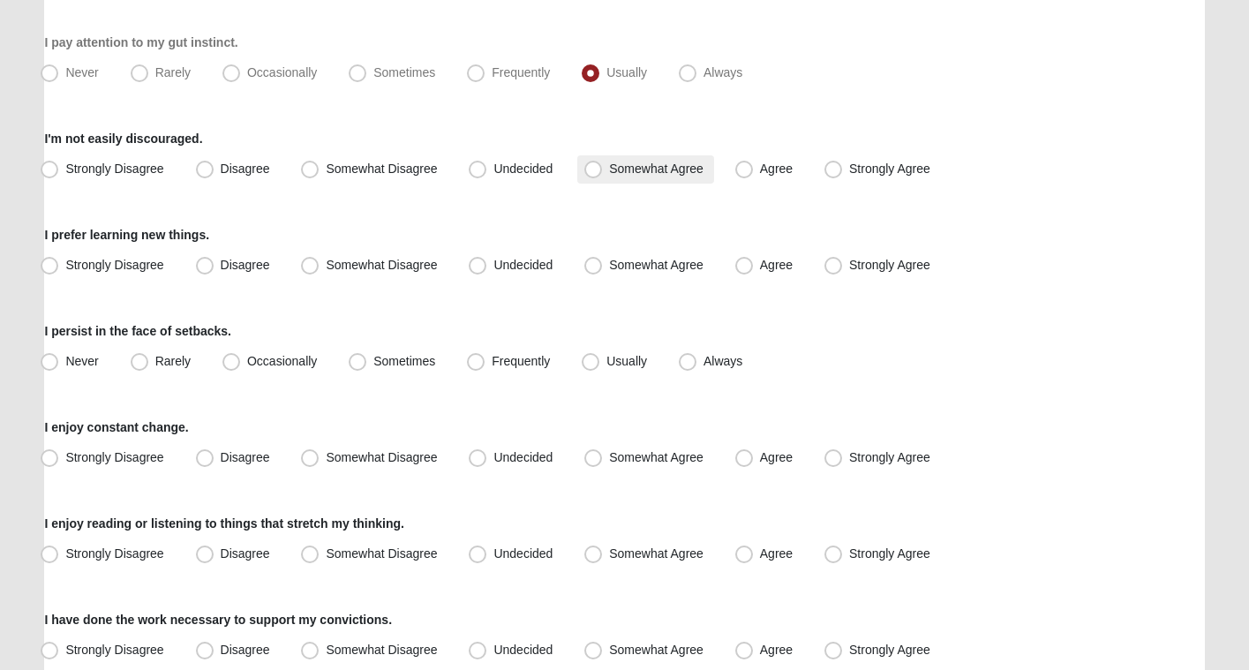
click at [661, 180] on label "Somewhat Agree" at bounding box center [645, 169] width 137 height 28
click at [603, 175] on input "Somewhat Agree" at bounding box center [596, 168] width 11 height 11
radio input "true"
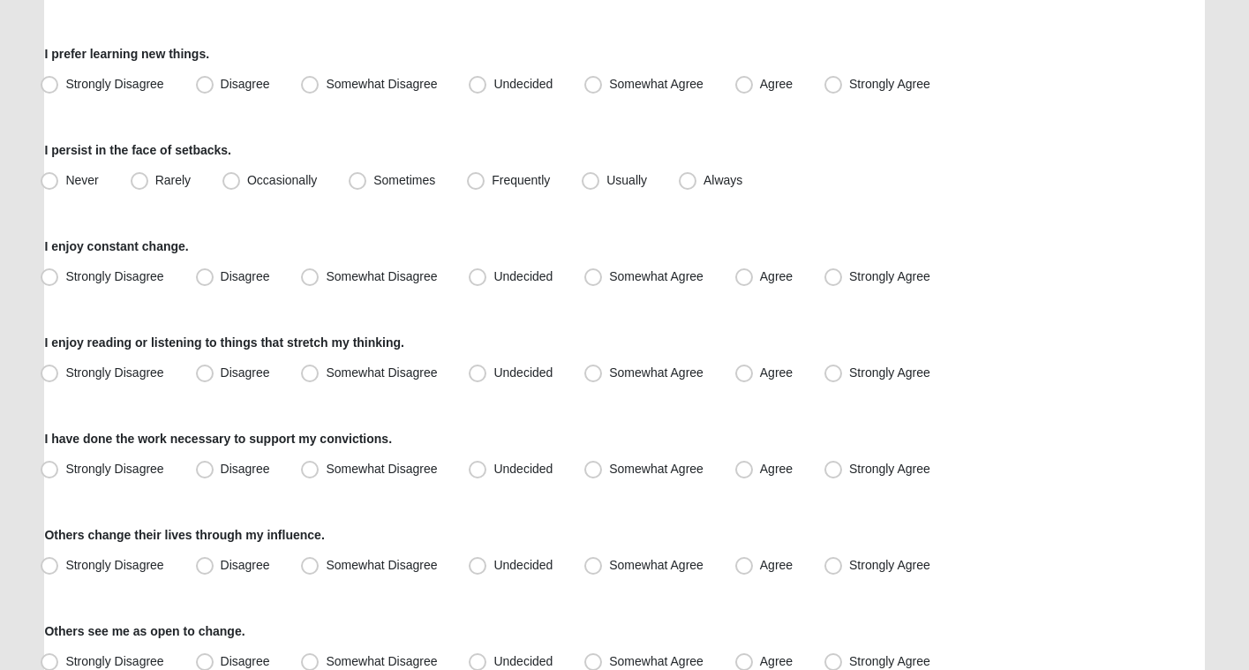
scroll to position [1259, 0]
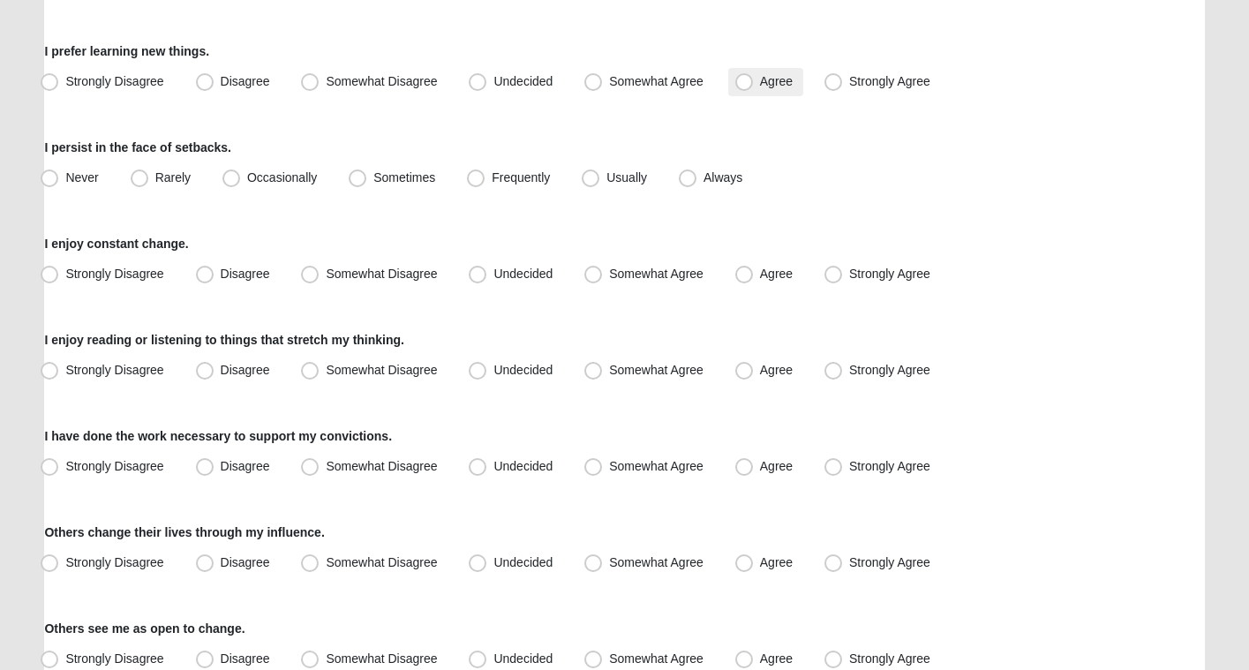
click at [758, 78] on label "Agree" at bounding box center [765, 82] width 75 height 28
click at [754, 78] on input "Agree" at bounding box center [747, 81] width 11 height 11
radio input "true"
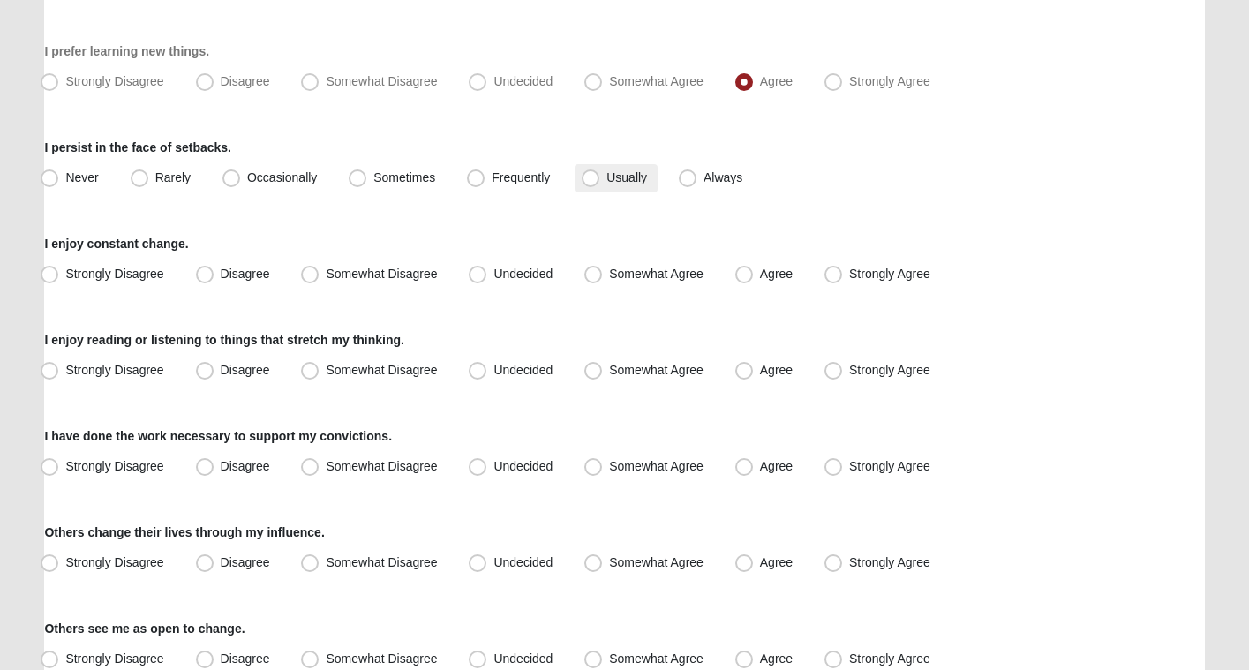
click at [609, 180] on span "Usually" at bounding box center [626, 177] width 41 height 14
click at [600, 180] on input "Usually" at bounding box center [594, 177] width 11 height 11
radio input "true"
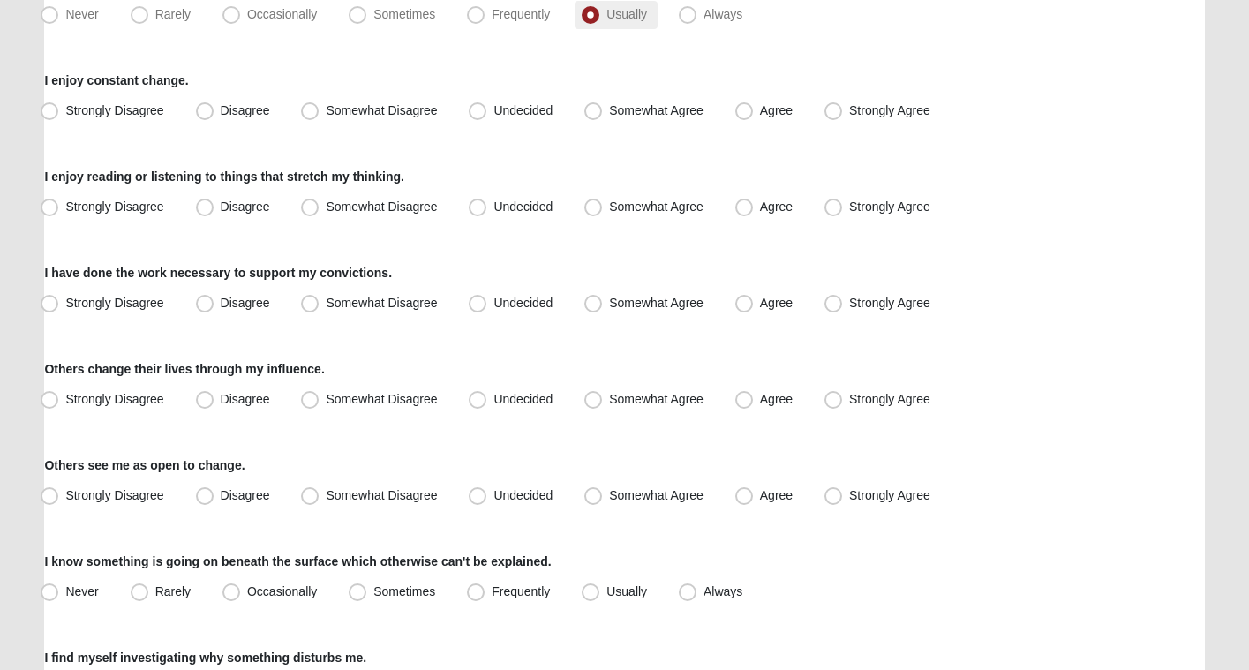
scroll to position [1431, 0]
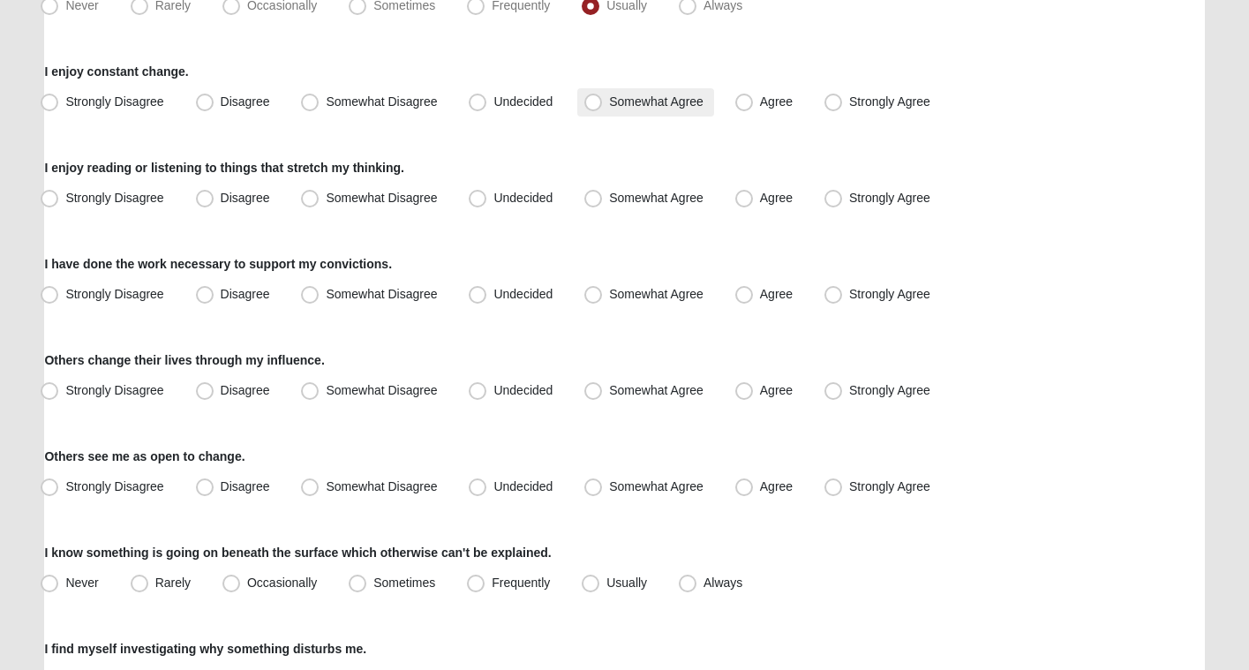
click at [621, 99] on span "Somewhat Agree" at bounding box center [656, 101] width 94 height 14
click at [603, 99] on input "Somewhat Agree" at bounding box center [596, 101] width 11 height 11
radio input "true"
click at [754, 193] on label "Agree" at bounding box center [765, 198] width 75 height 28
click at [754, 193] on input "Agree" at bounding box center [747, 197] width 11 height 11
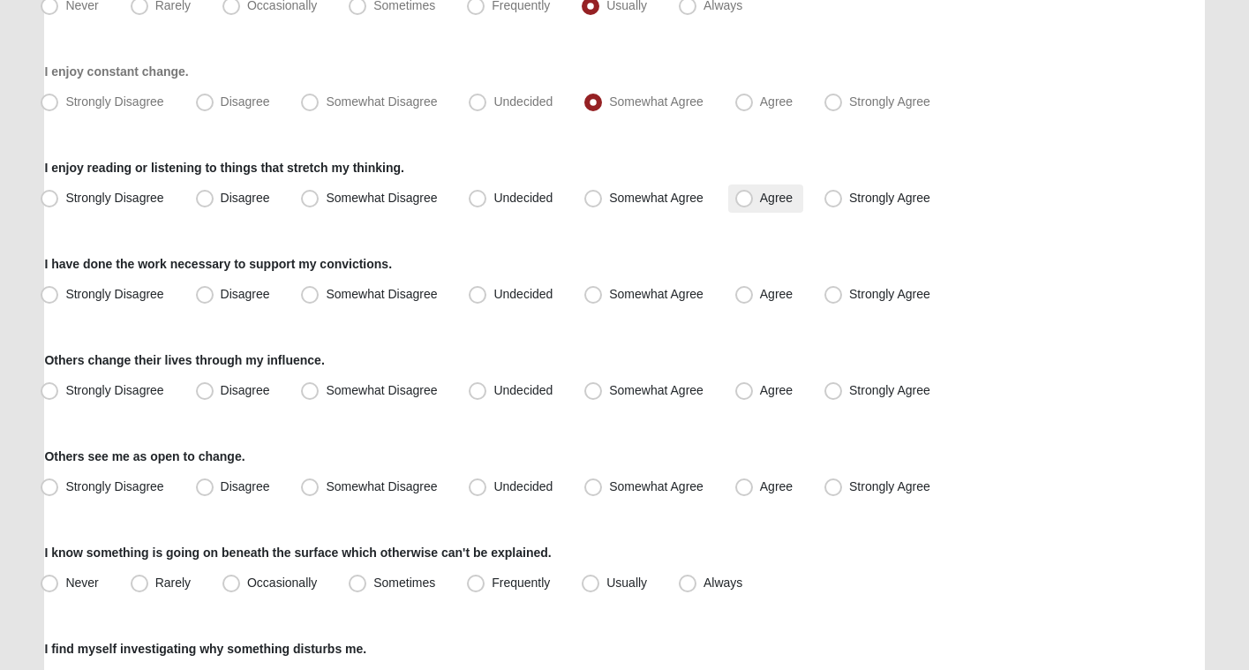
radio input "true"
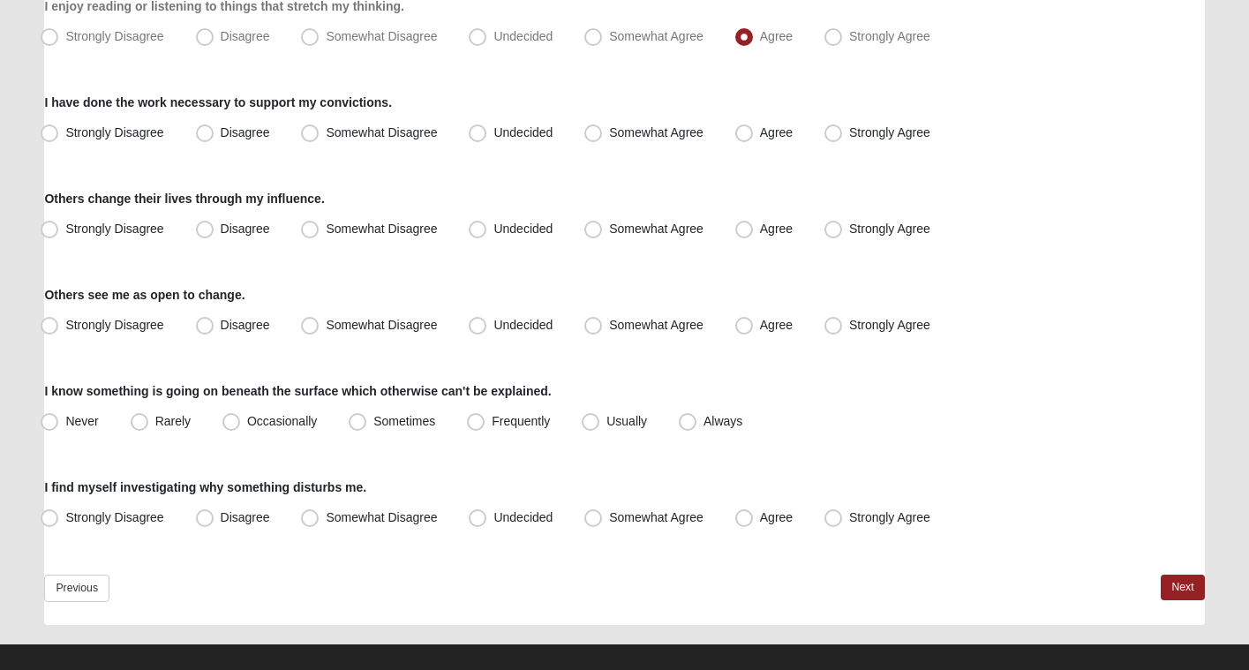
scroll to position [1601, 0]
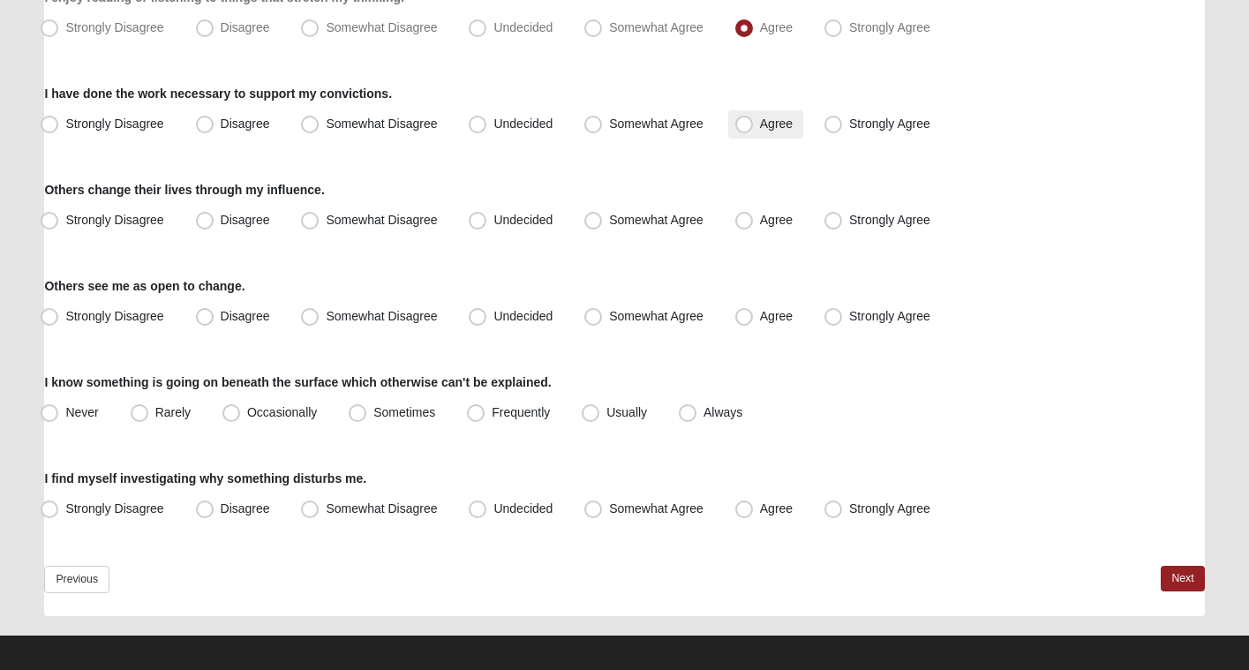
click at [760, 130] on span "Agree" at bounding box center [776, 124] width 33 height 14
click at [743, 130] on input "Agree" at bounding box center [747, 123] width 11 height 11
radio input "true"
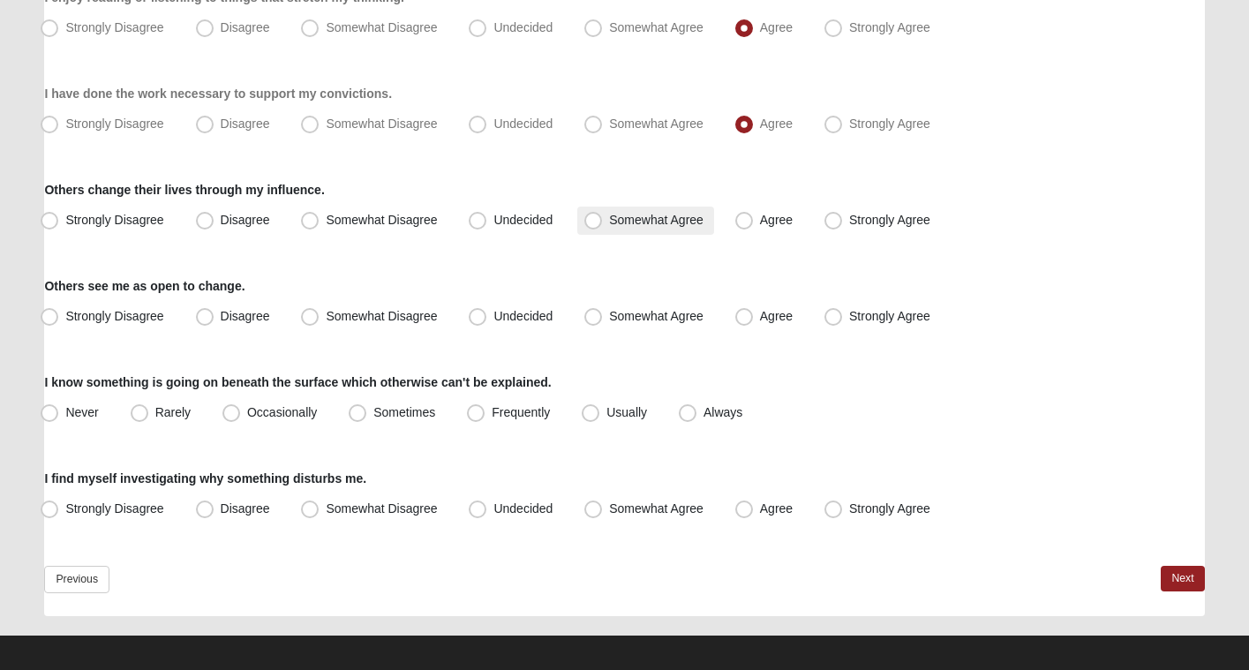
click at [671, 219] on span "Somewhat Agree" at bounding box center [656, 220] width 94 height 14
click at [603, 219] on input "Somewhat Agree" at bounding box center [596, 219] width 11 height 11
radio input "true"
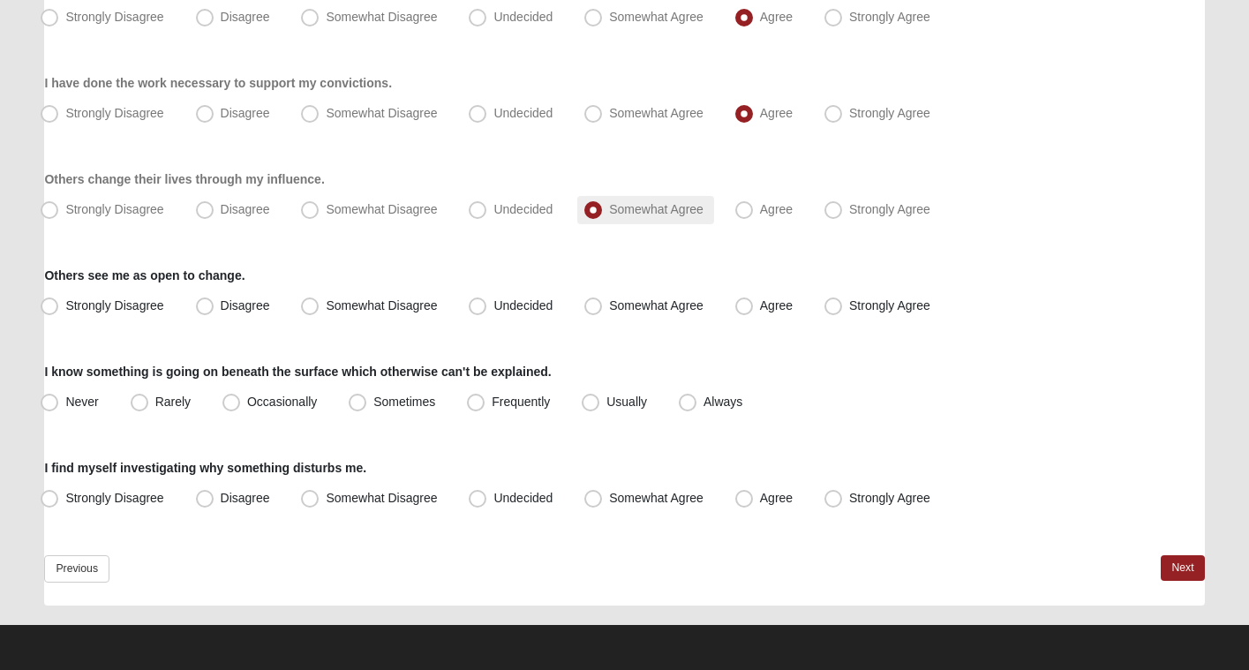
scroll to position [1612, 0]
click at [680, 305] on span "Somewhat Agree" at bounding box center [656, 305] width 94 height 14
click at [603, 305] on input "Somewhat Agree" at bounding box center [596, 305] width 11 height 11
radio input "true"
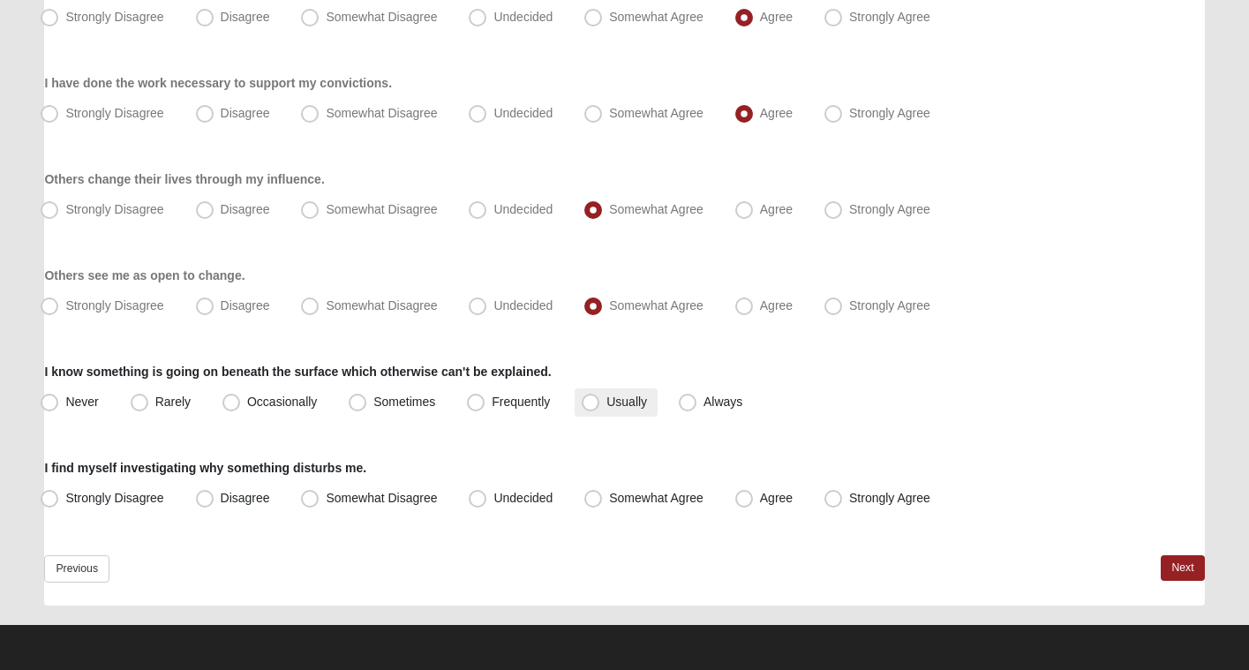
click at [647, 400] on span "Usually" at bounding box center [626, 402] width 41 height 14
click at [600, 400] on input "Usually" at bounding box center [594, 401] width 11 height 11
radio input "true"
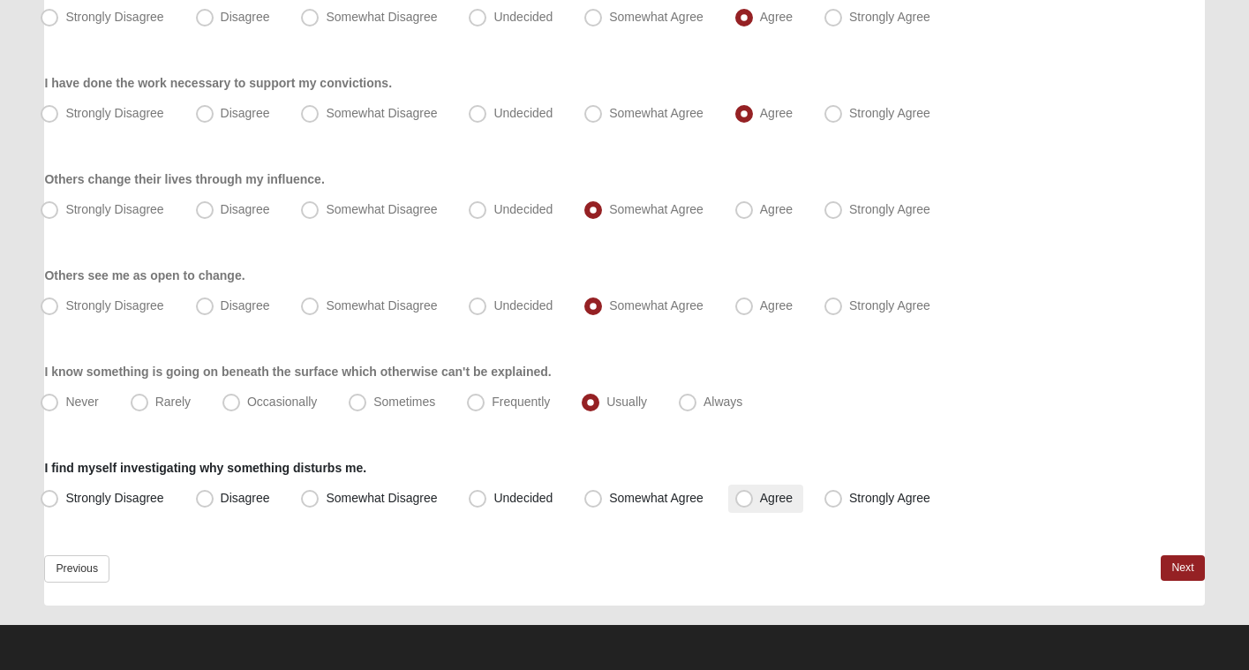
click at [756, 506] on label "Agree" at bounding box center [765, 499] width 75 height 28
click at [754, 504] on input "Agree" at bounding box center [747, 498] width 11 height 11
radio input "true"
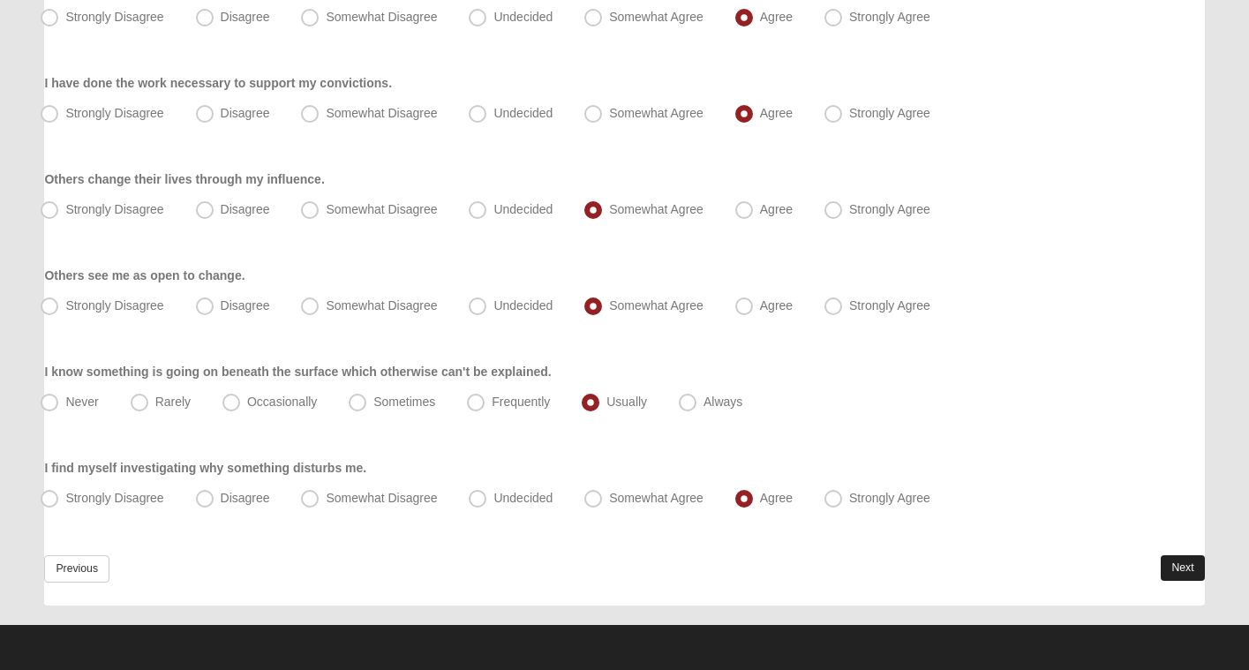
click at [1190, 562] on link "Next" at bounding box center [1182, 568] width 43 height 26
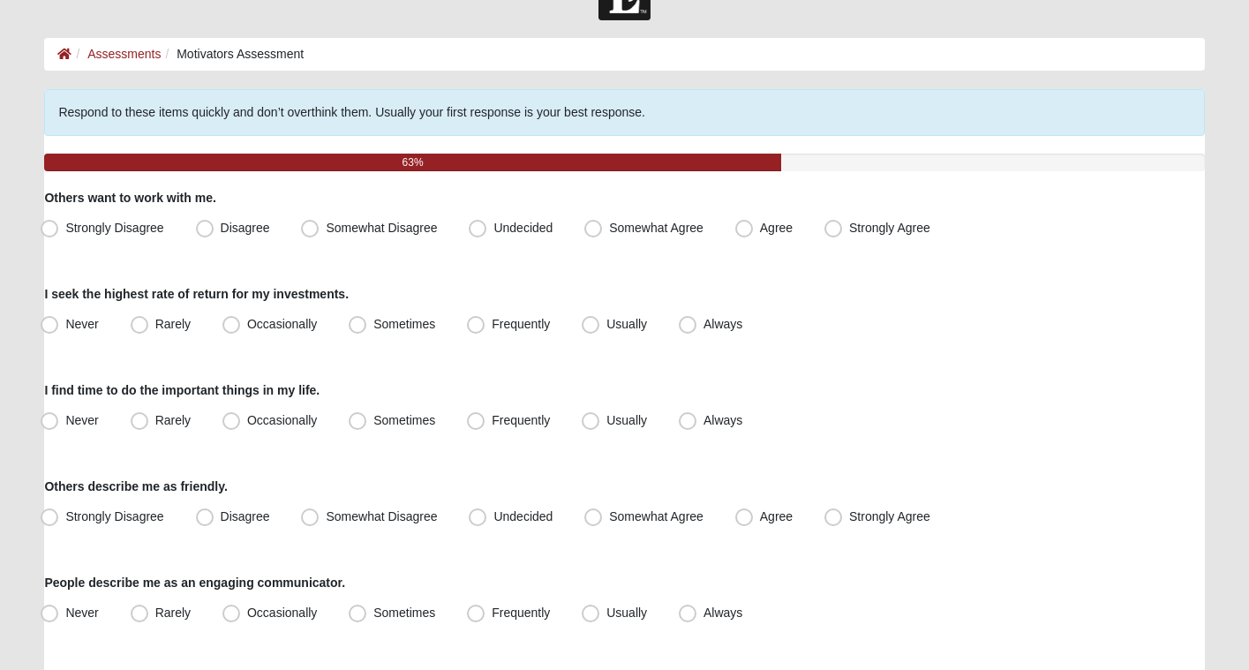
scroll to position [56, 0]
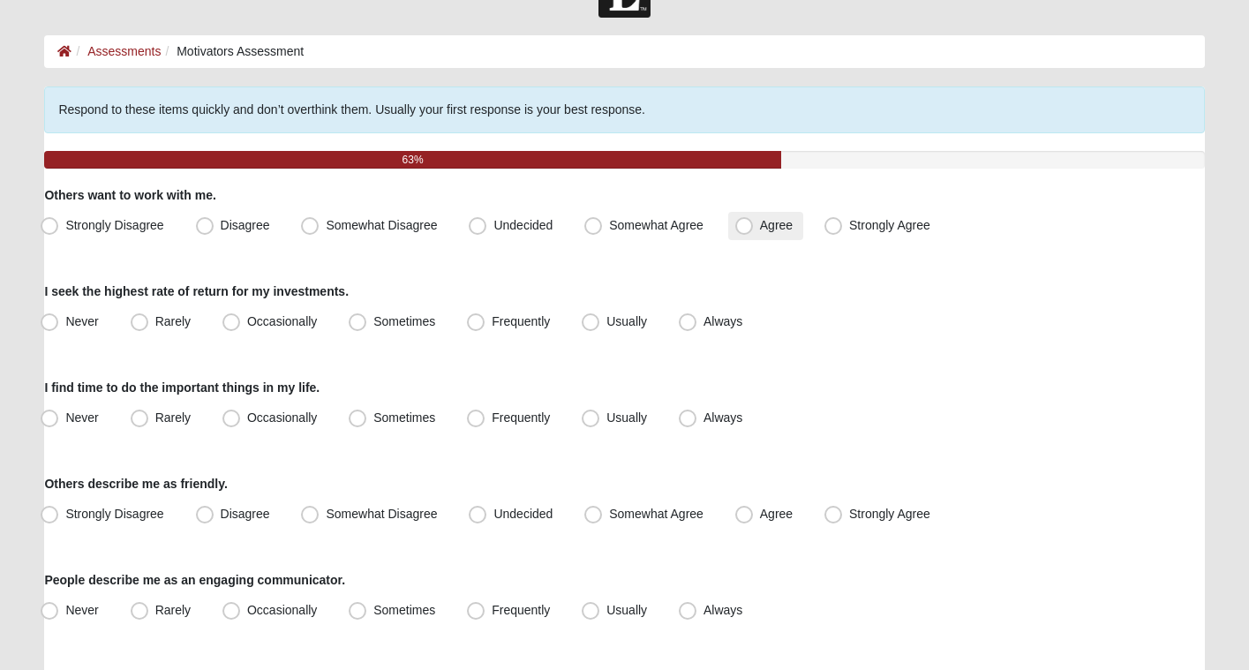
click at [756, 222] on label "Agree" at bounding box center [765, 226] width 75 height 28
click at [754, 222] on input "Agree" at bounding box center [747, 225] width 11 height 11
radio input "true"
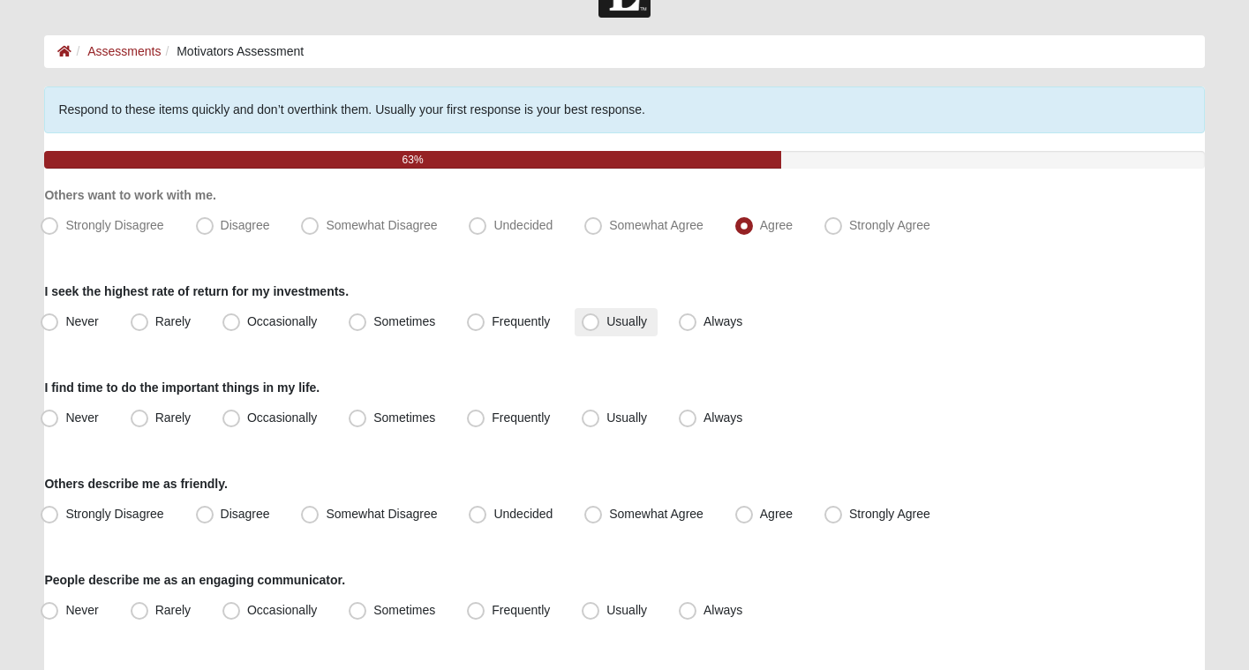
click at [609, 326] on span "Usually" at bounding box center [626, 321] width 41 height 14
click at [600, 326] on input "Usually" at bounding box center [594, 321] width 11 height 11
radio input "true"
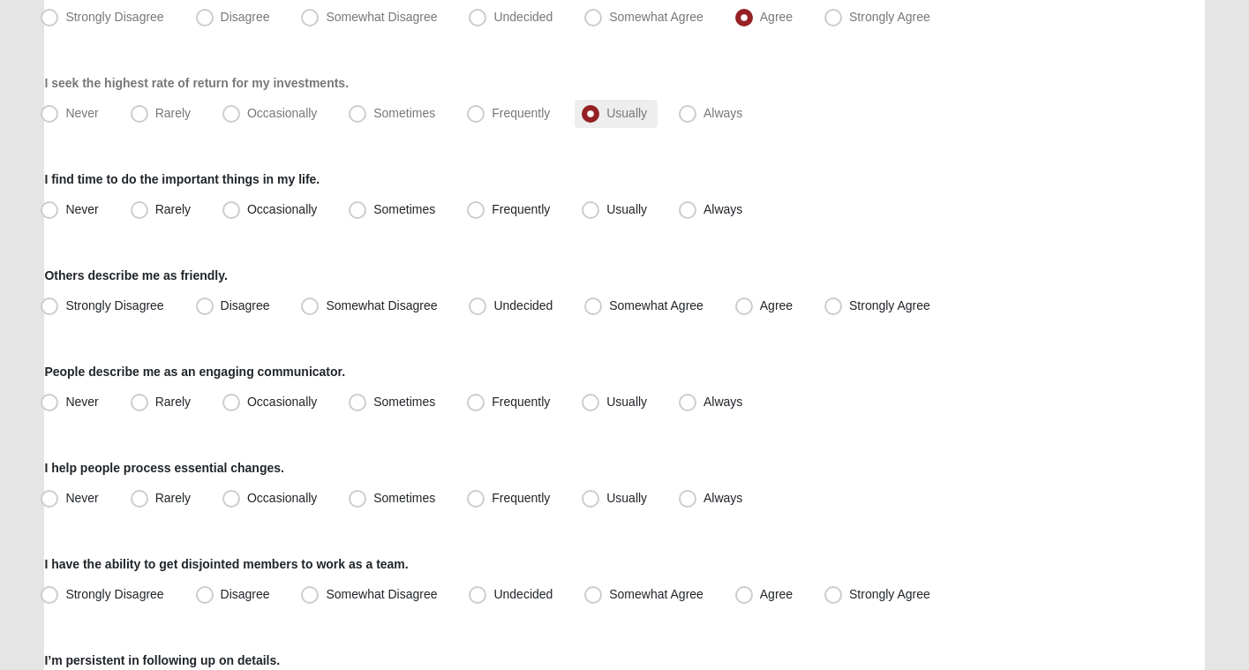
scroll to position [270, 0]
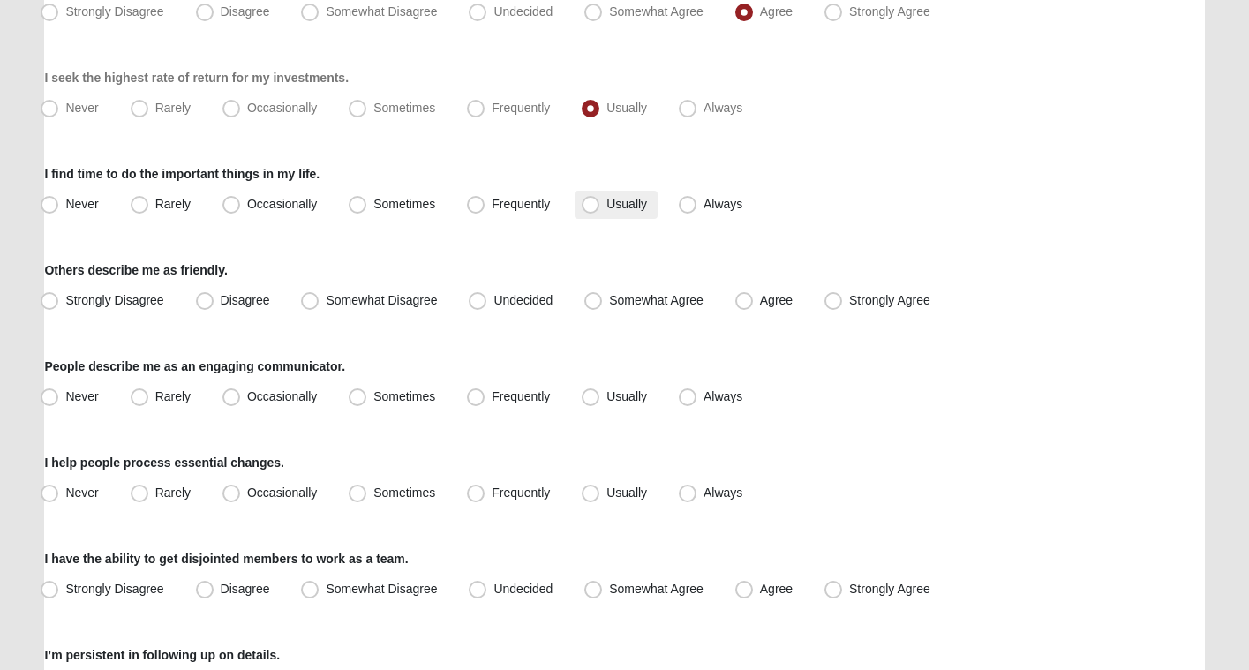
click at [642, 206] on span "Usually" at bounding box center [626, 204] width 41 height 14
click at [600, 206] on input "Usually" at bounding box center [594, 204] width 11 height 11
radio input "true"
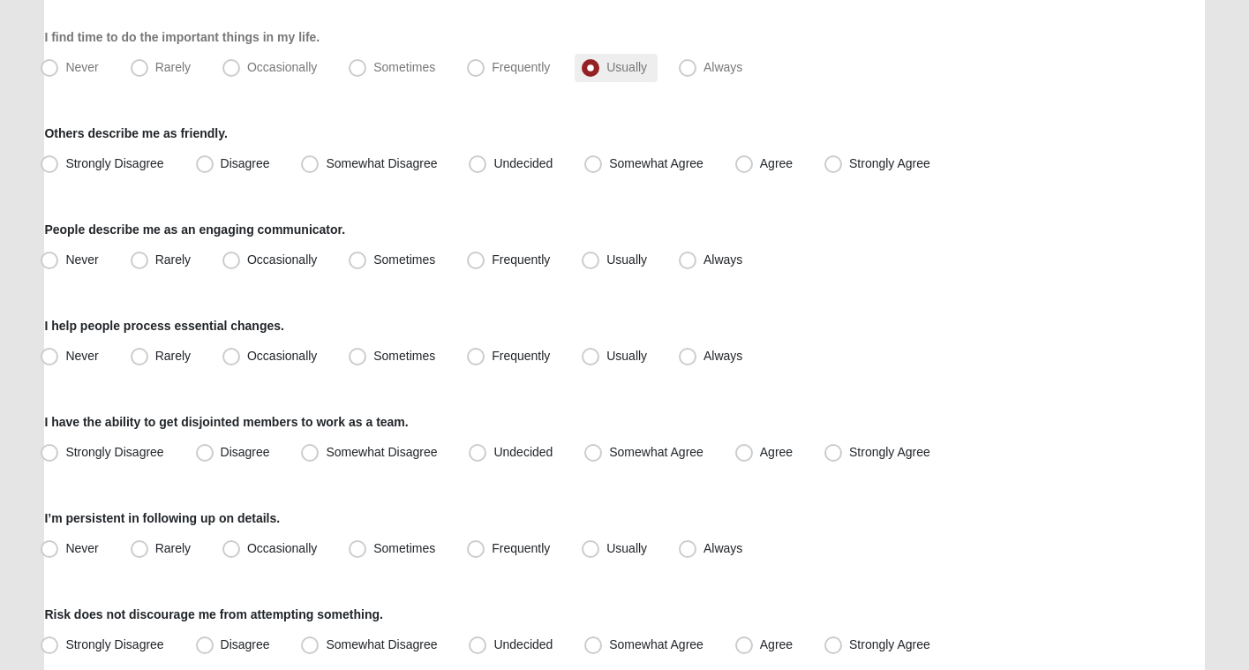
scroll to position [416, 0]
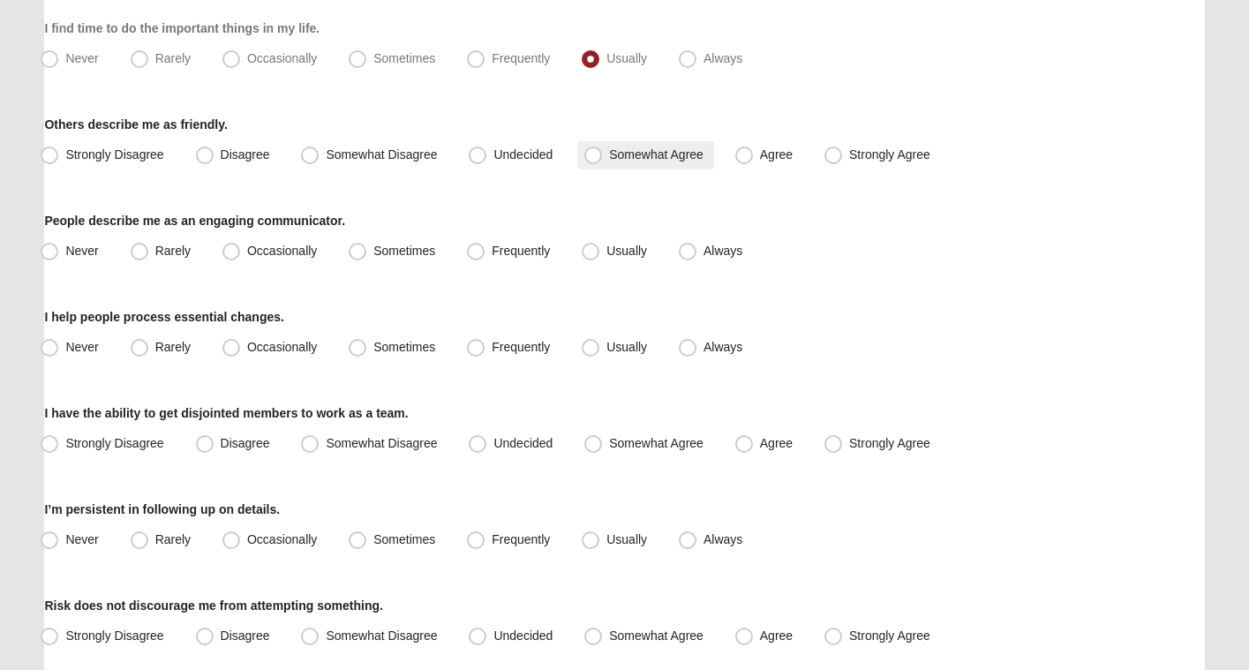
click at [669, 154] on span "Somewhat Agree" at bounding box center [656, 154] width 94 height 14
click at [603, 154] on input "Somewhat Agree" at bounding box center [596, 154] width 11 height 11
radio input "true"
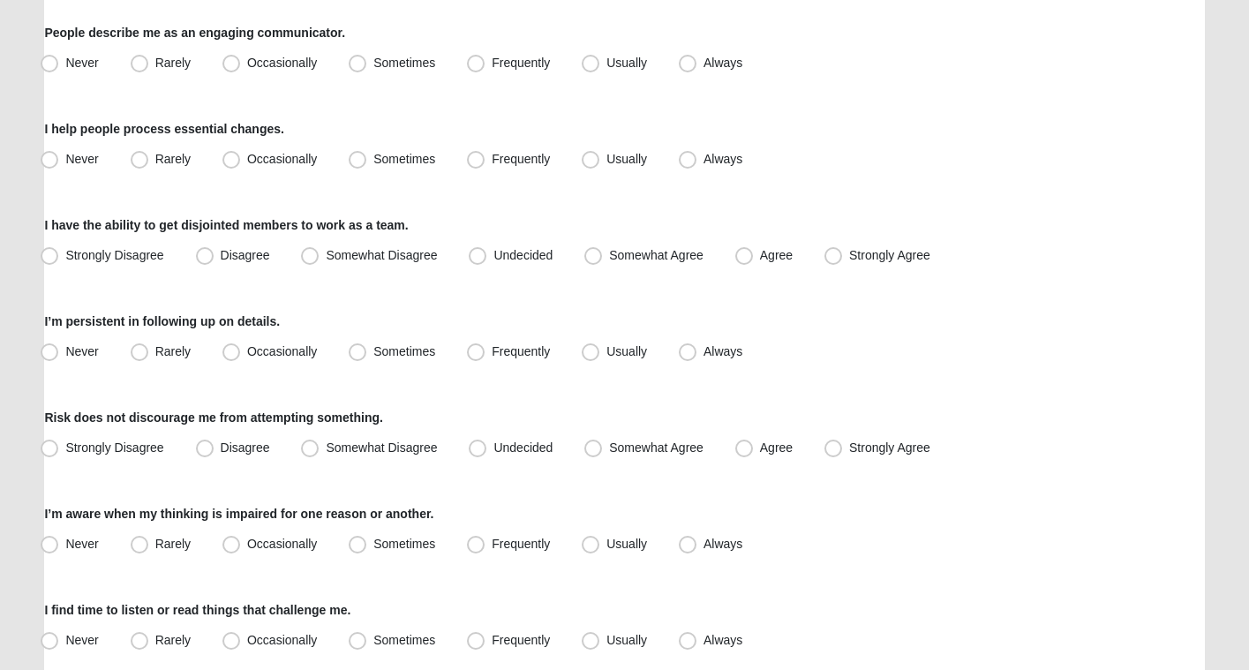
scroll to position [601, 0]
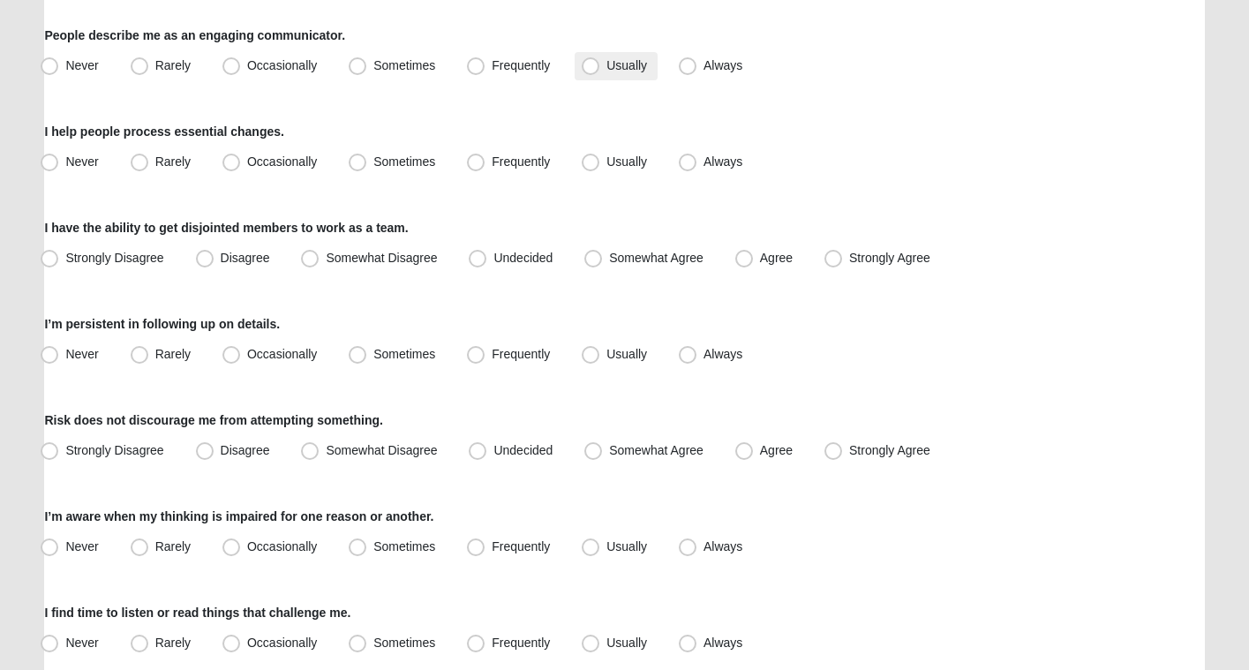
click at [601, 76] on label "Usually" at bounding box center [616, 66] width 83 height 28
click at [600, 71] on input "Usually" at bounding box center [594, 65] width 11 height 11
radio input "true"
click at [514, 160] on span "Frequently" at bounding box center [521, 161] width 58 height 14
click at [485, 160] on input "Frequently" at bounding box center [479, 161] width 11 height 11
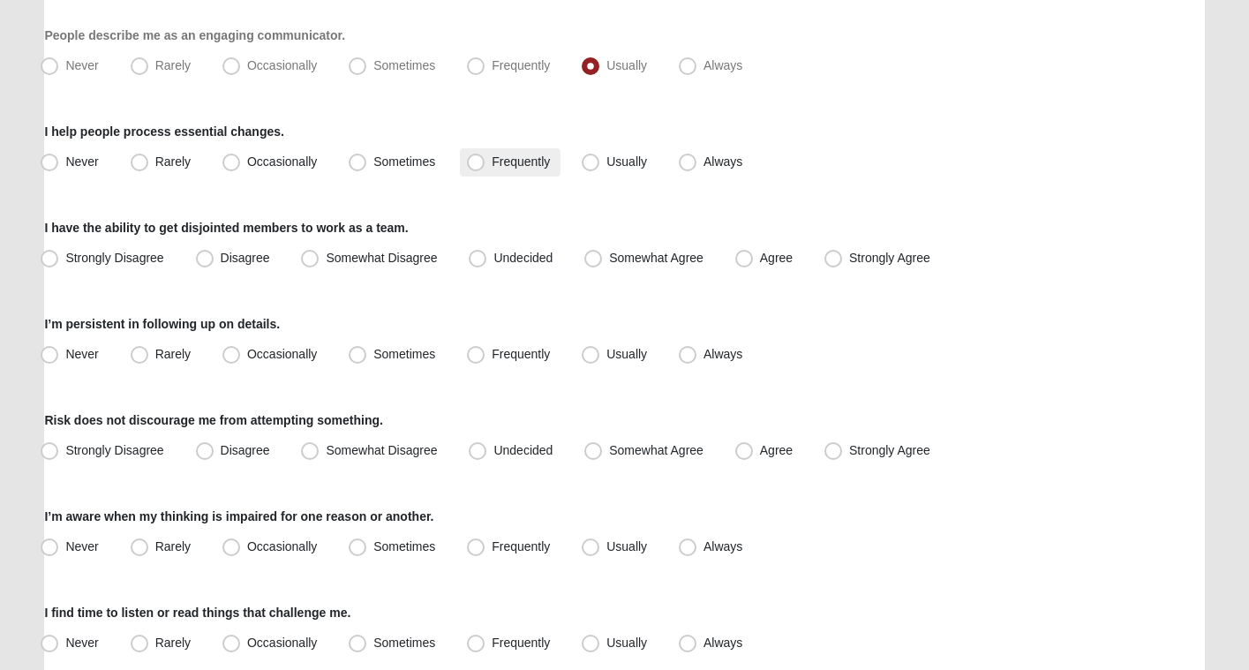
radio input "true"
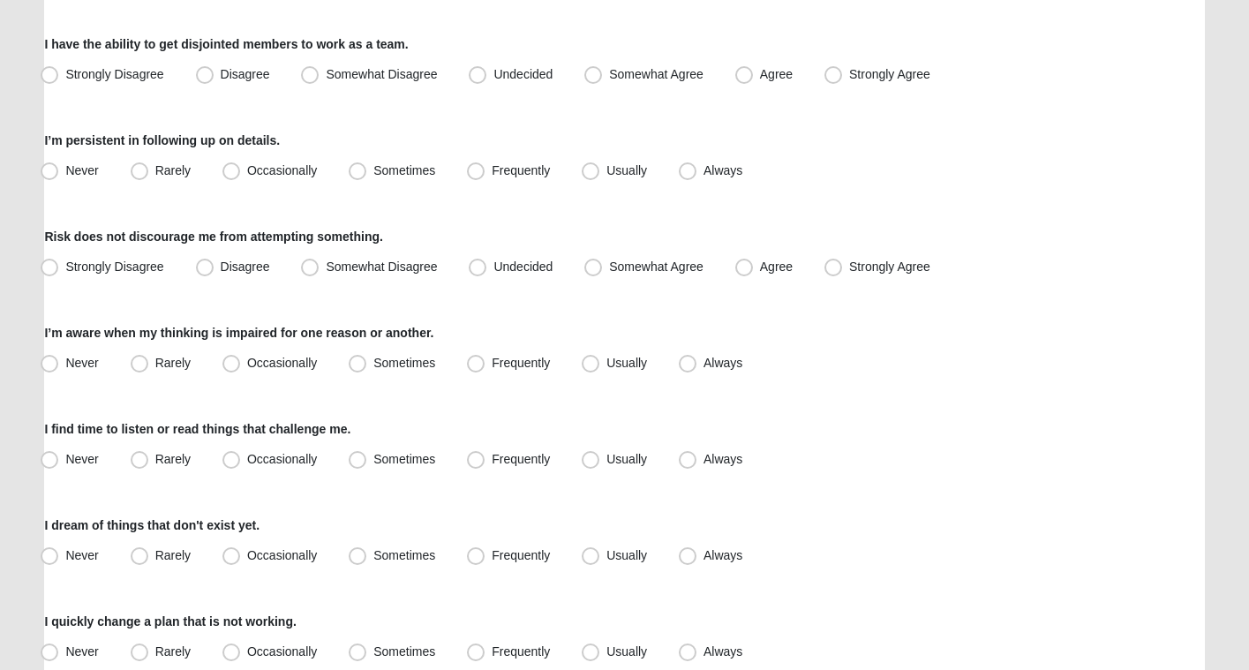
scroll to position [787, 0]
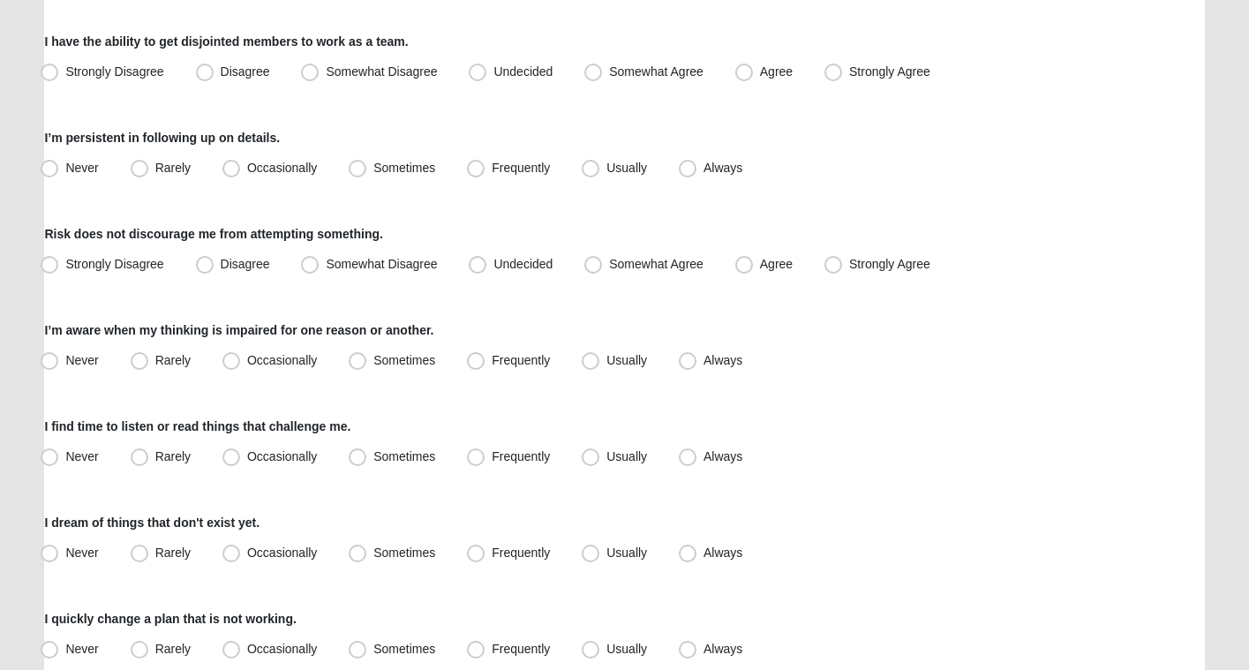
click at [726, 69] on div "Strongly Disagree Disagree Somewhat Disagree Undecided Somewhat Agree Agree Str…" at bounding box center [624, 72] width 1160 height 28
click at [760, 70] on span "Agree" at bounding box center [776, 71] width 33 height 14
click at [742, 70] on input "Agree" at bounding box center [747, 71] width 11 height 11
radio input "true"
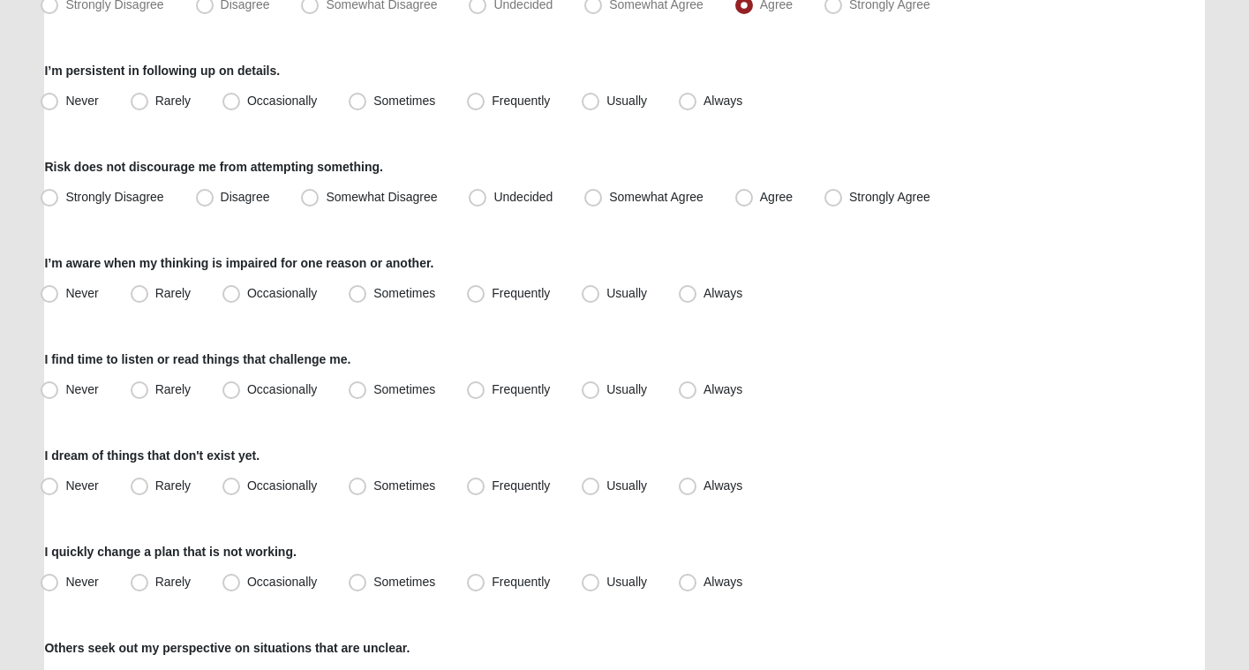
scroll to position [856, 0]
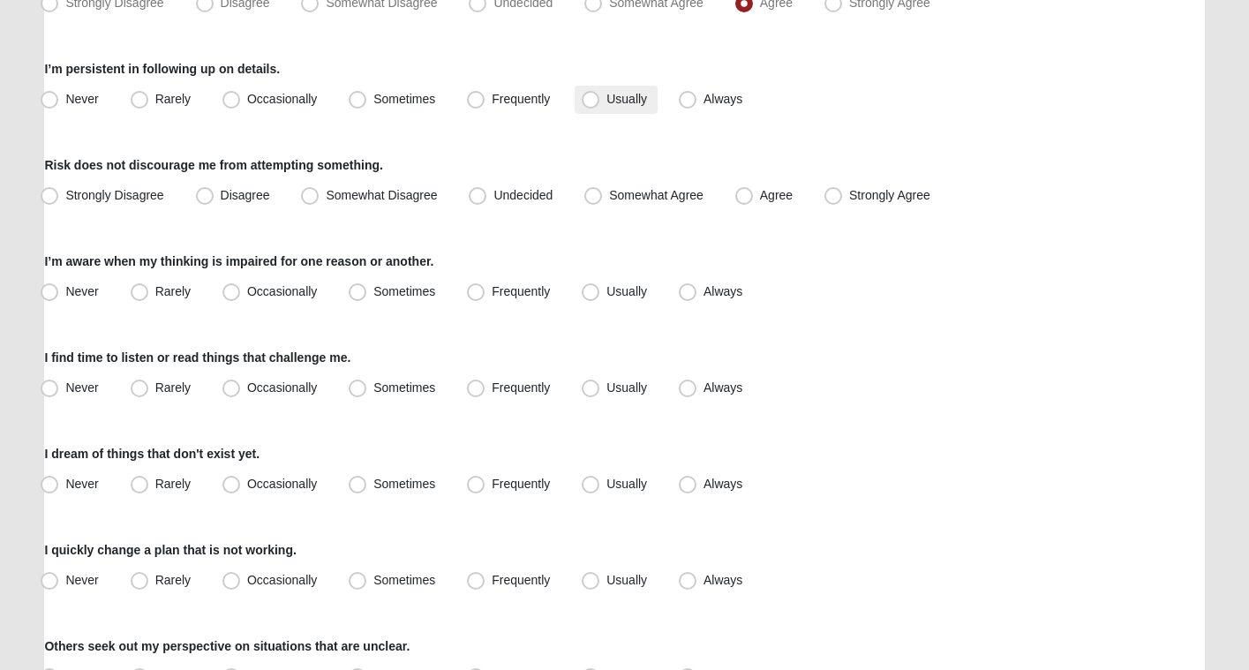
click at [600, 99] on label "Usually" at bounding box center [616, 100] width 83 height 28
click at [600, 99] on input "Usually" at bounding box center [594, 99] width 11 height 11
radio input "true"
click at [760, 191] on span "Agree" at bounding box center [776, 195] width 33 height 14
click at [745, 191] on input "Agree" at bounding box center [747, 195] width 11 height 11
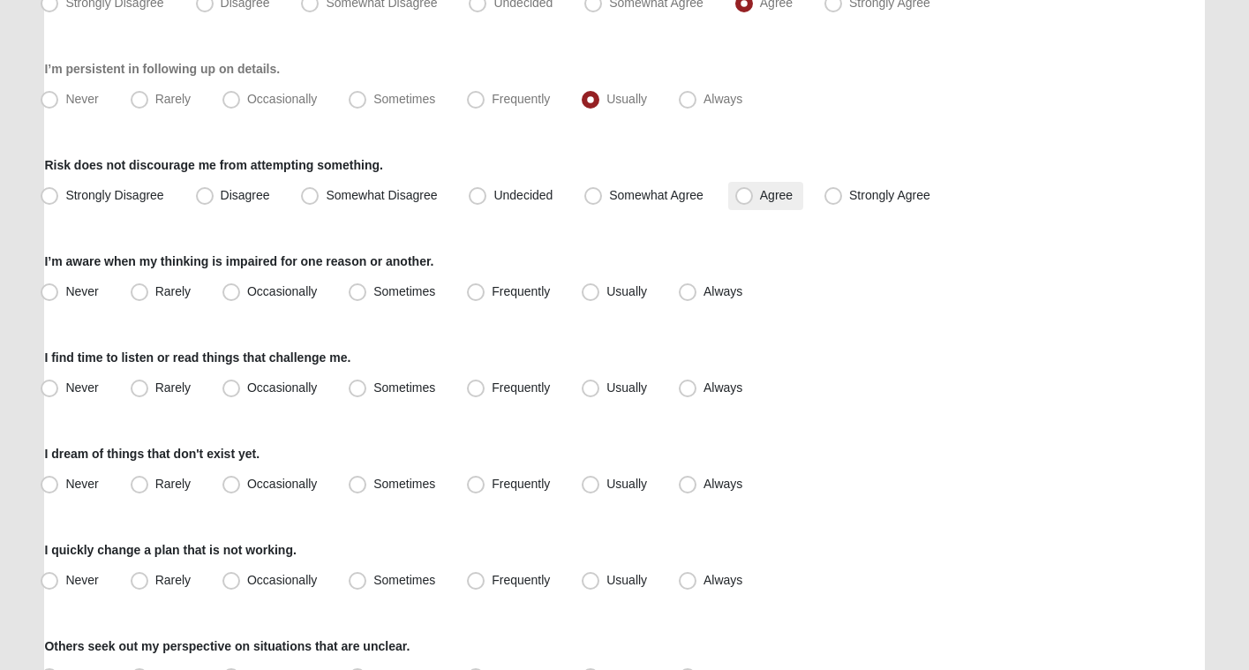
radio input "true"
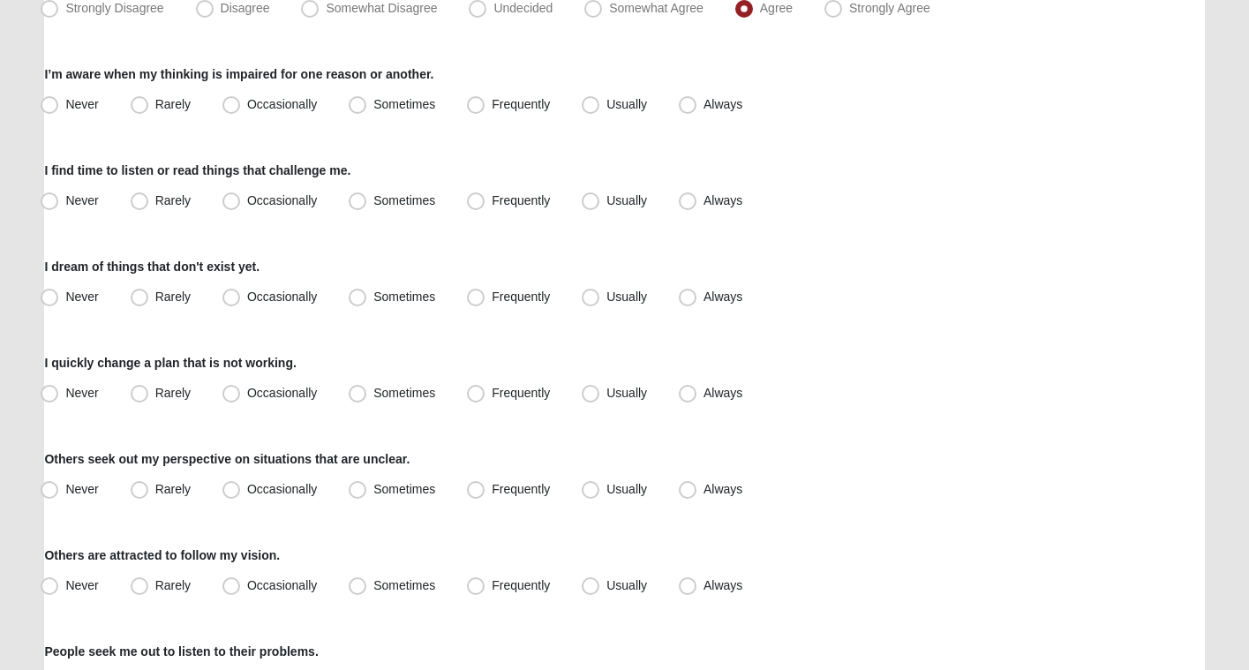
scroll to position [1057, 0]
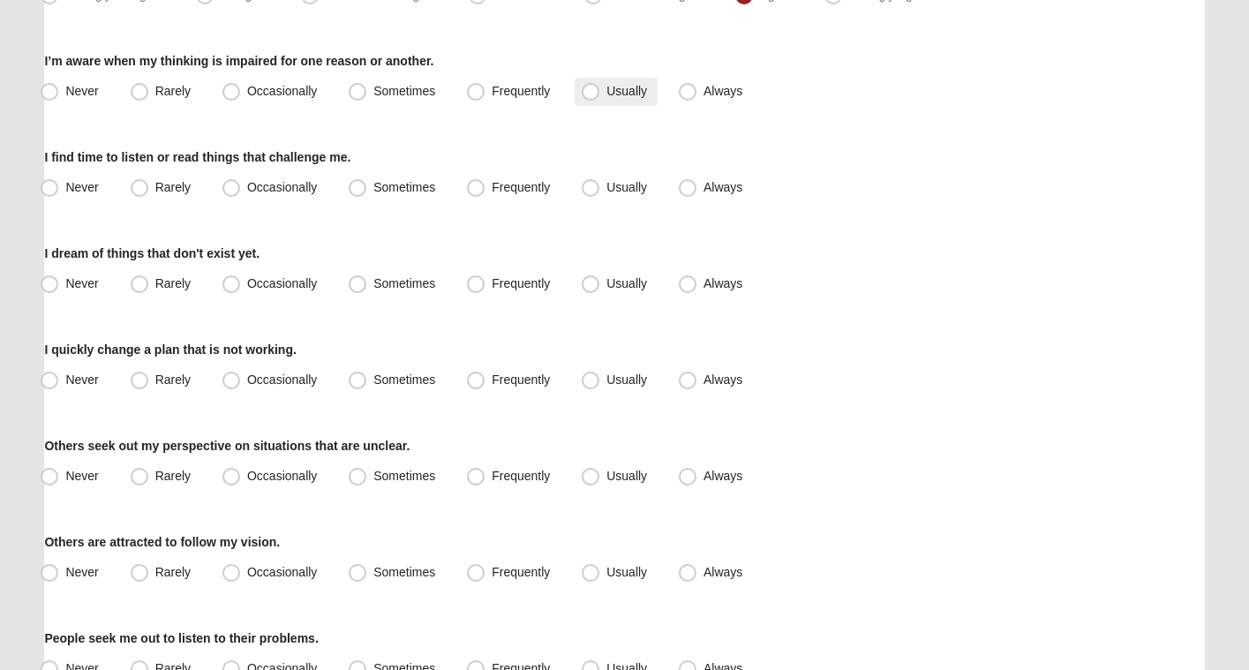
click at [609, 94] on span "Usually" at bounding box center [626, 91] width 41 height 14
click at [600, 94] on input "Usually" at bounding box center [594, 91] width 11 height 11
radio input "true"
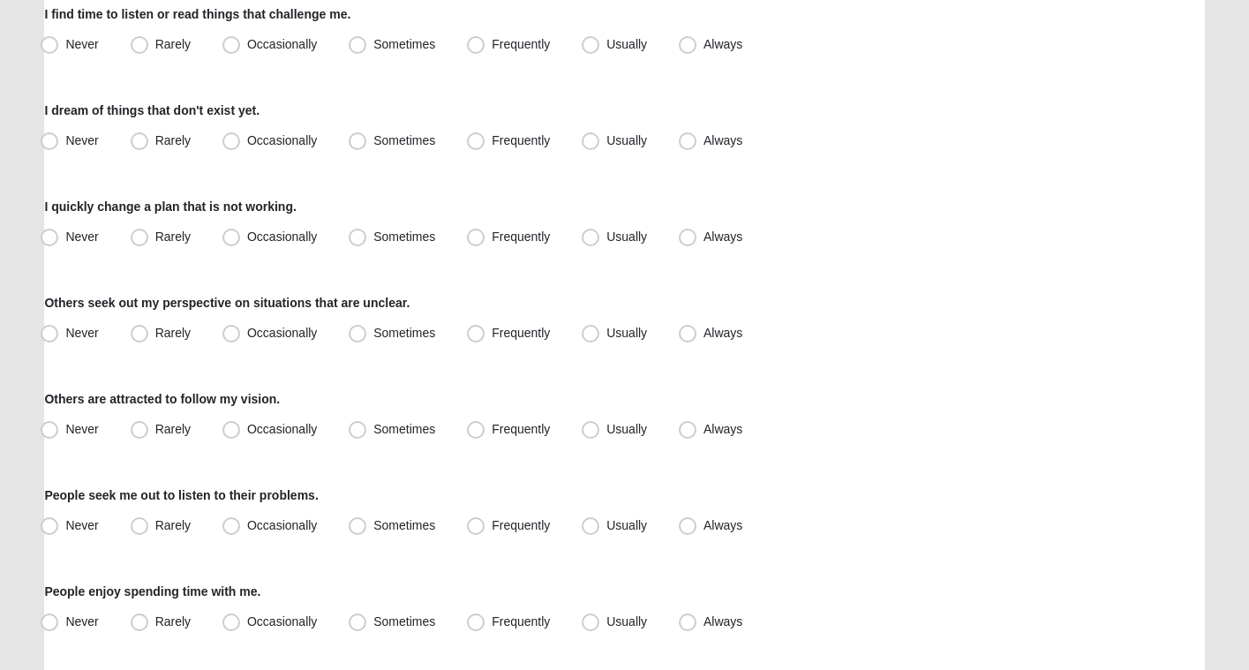
scroll to position [1197, 0]
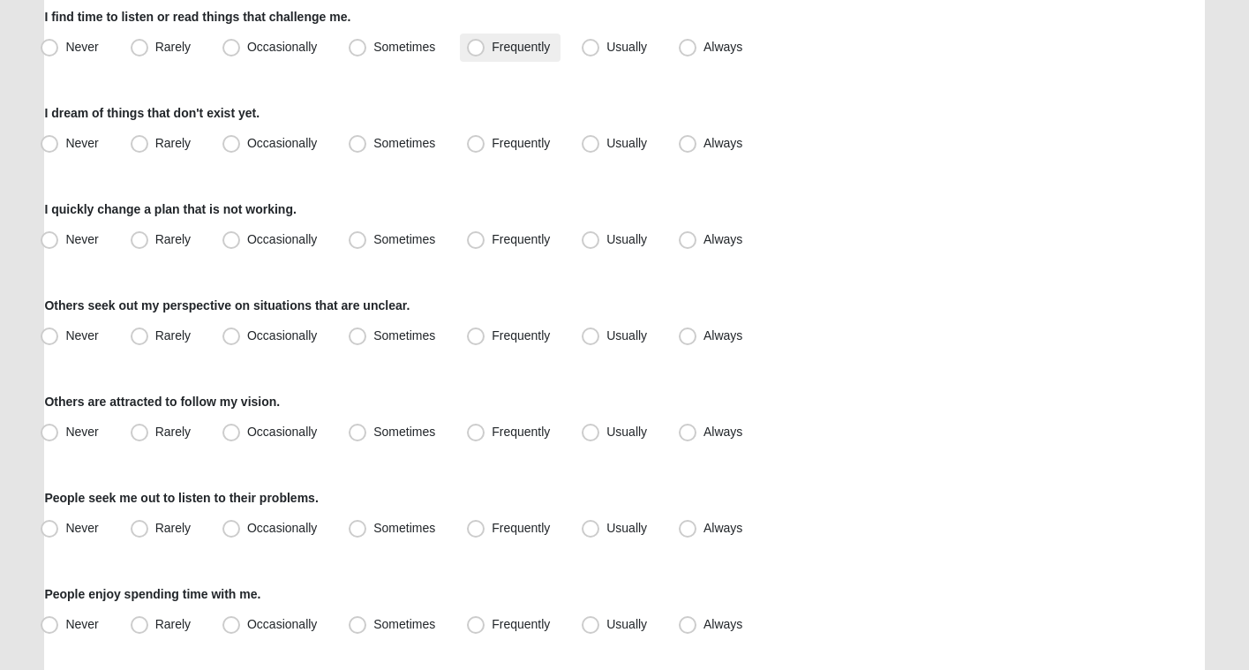
click at [522, 49] on span "Frequently" at bounding box center [521, 47] width 58 height 14
click at [485, 49] on input "Frequently" at bounding box center [479, 46] width 11 height 11
radio input "true"
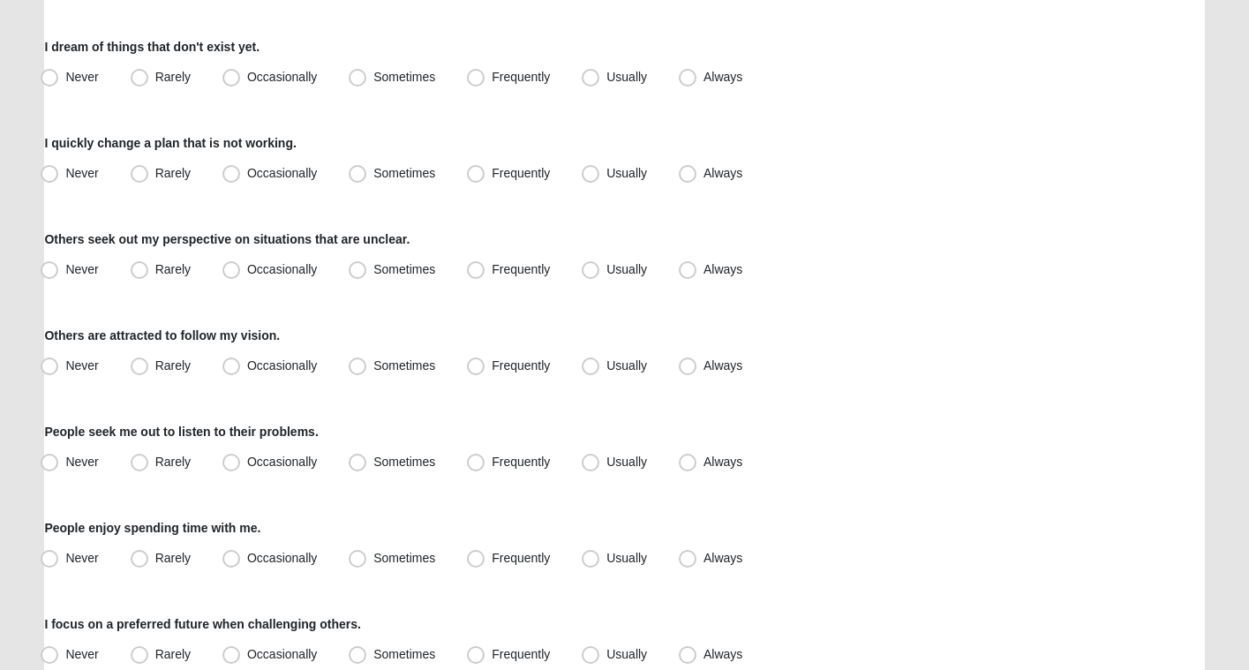
scroll to position [1267, 0]
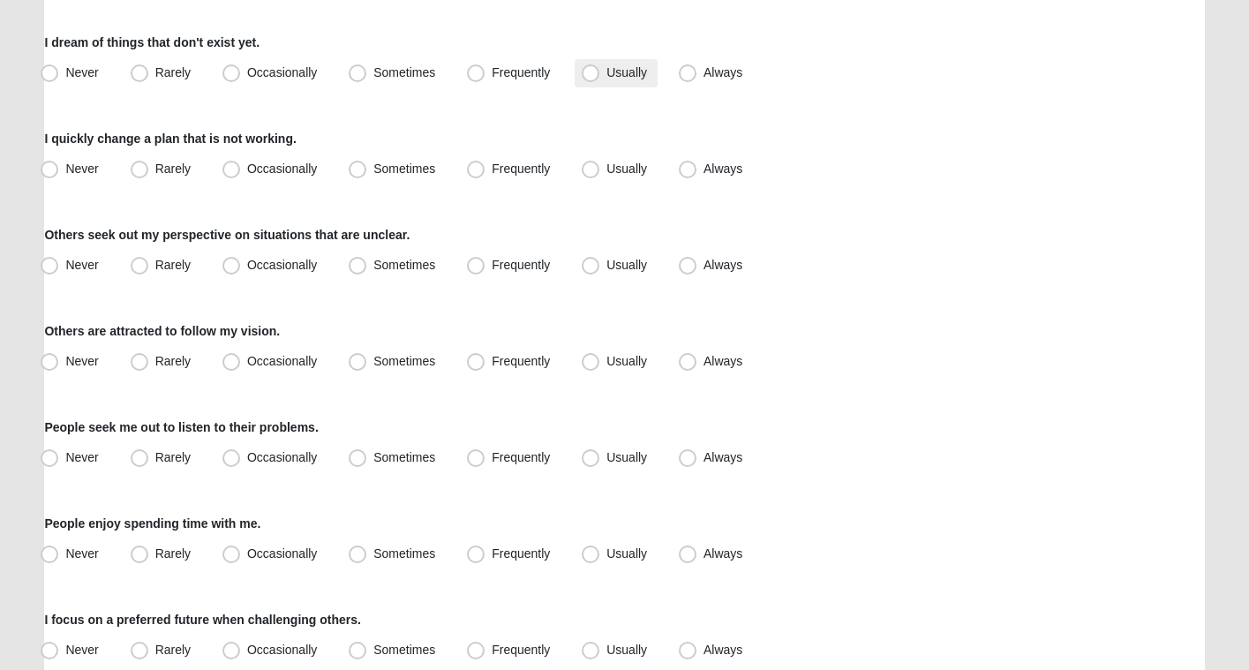
click at [611, 79] on label "Usually" at bounding box center [616, 73] width 83 height 28
click at [600, 79] on input "Usually" at bounding box center [594, 72] width 11 height 11
radio input "true"
click at [538, 170] on span "Frequently" at bounding box center [521, 169] width 58 height 14
click at [485, 170] on input "Frequently" at bounding box center [479, 168] width 11 height 11
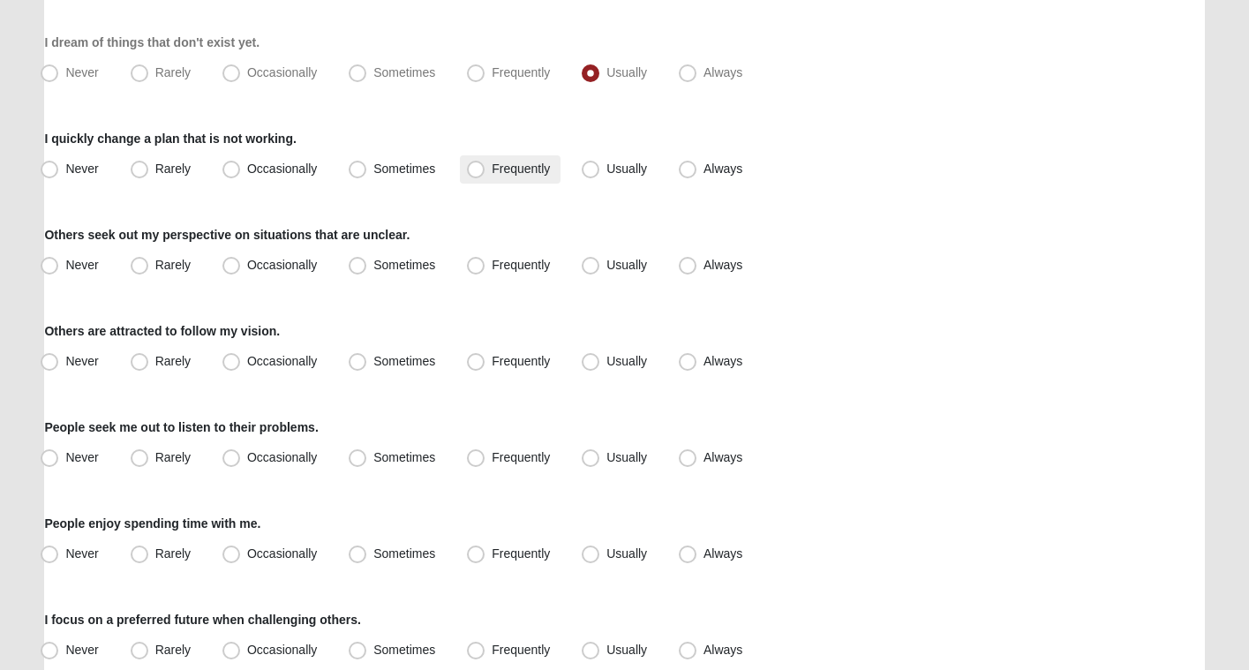
radio input "true"
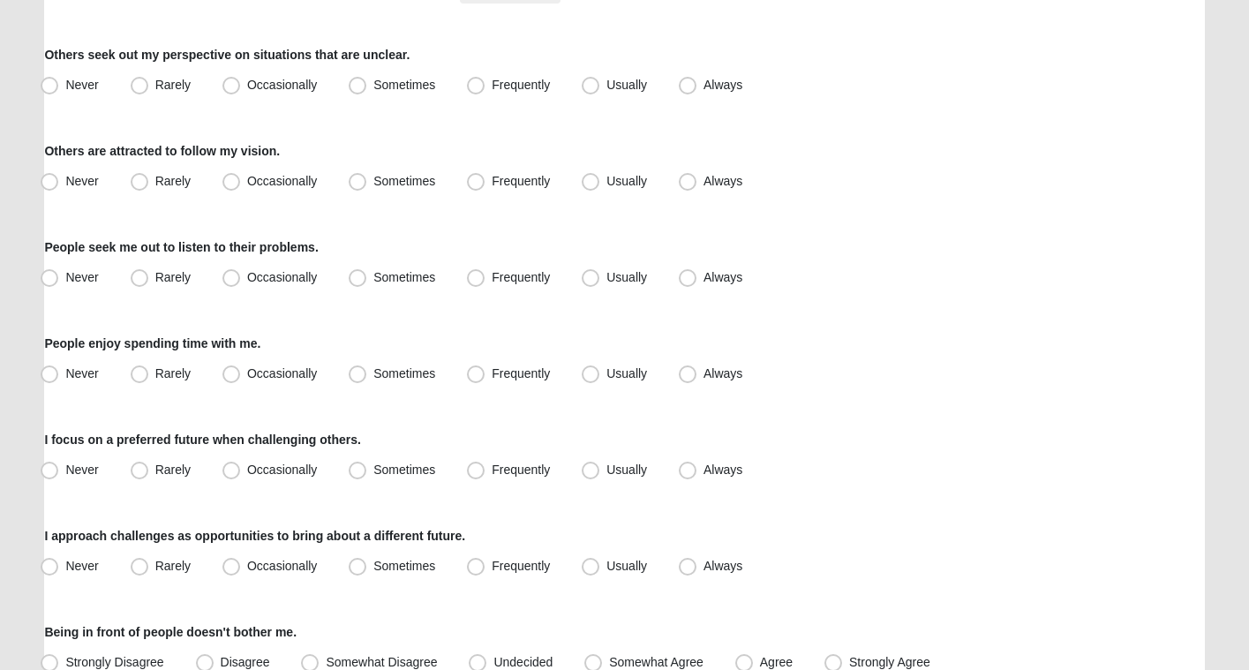
scroll to position [1449, 0]
click at [486, 80] on label "Frequently" at bounding box center [510, 84] width 101 height 28
click at [485, 80] on input "Frequently" at bounding box center [479, 83] width 11 height 11
radio input "true"
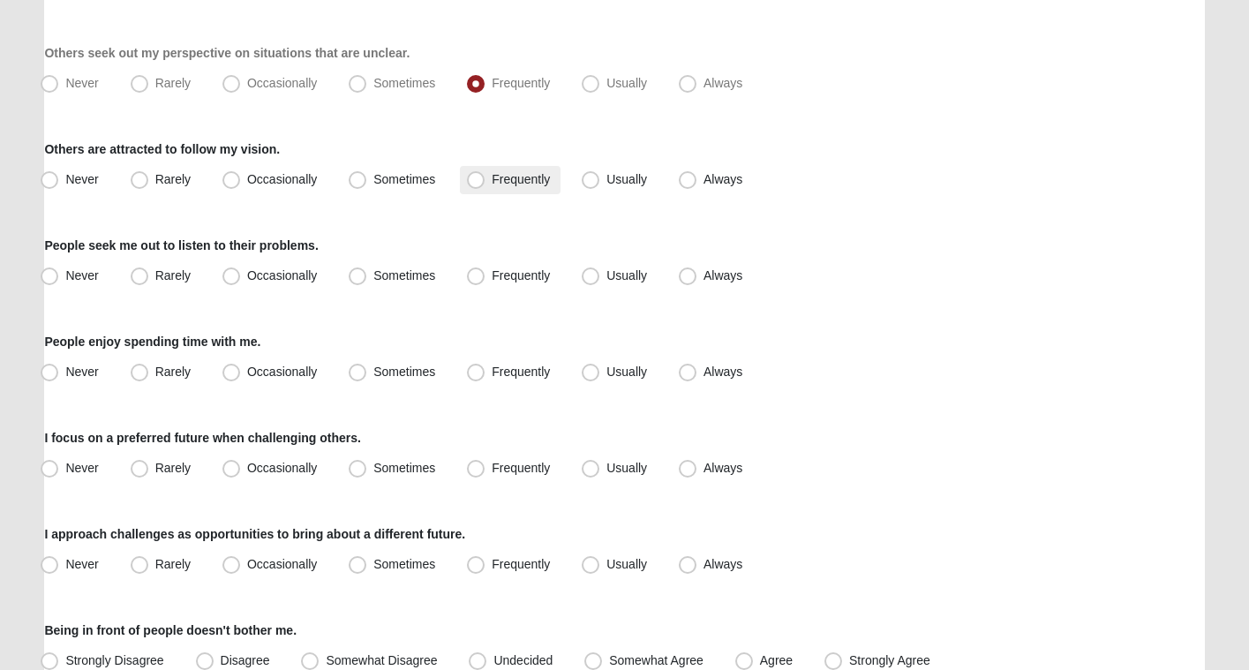
click at [528, 178] on span "Frequently" at bounding box center [521, 179] width 58 height 14
click at [485, 178] on input "Frequently" at bounding box center [479, 179] width 11 height 11
radio input "true"
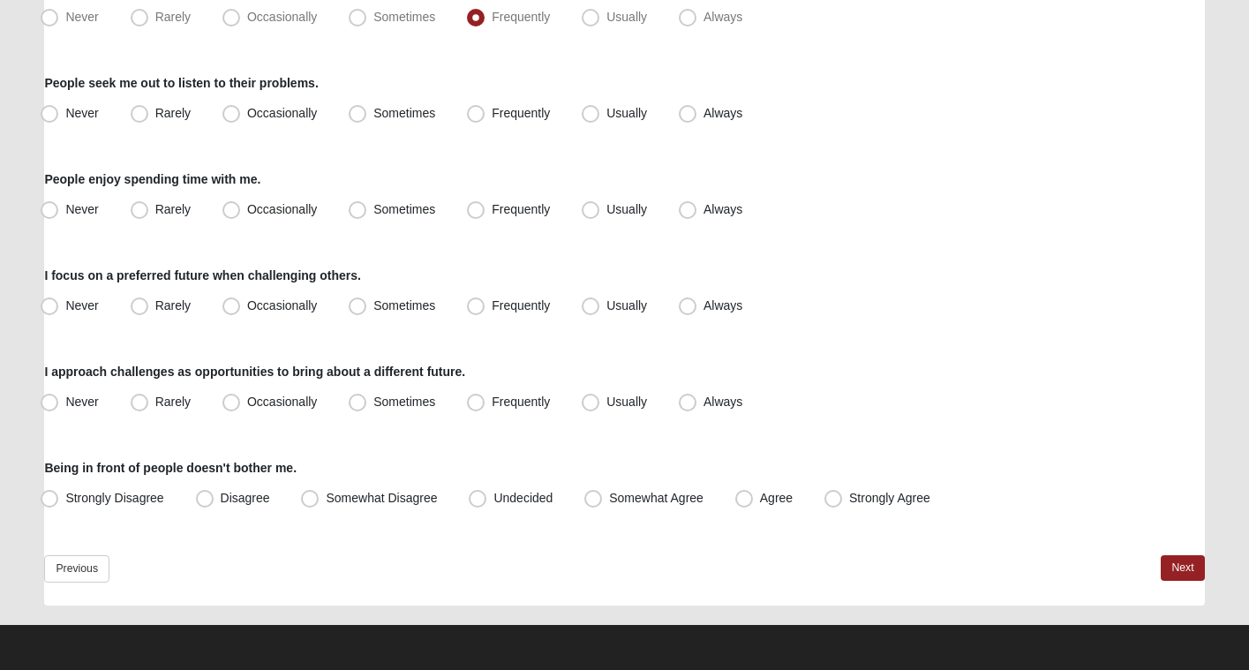
scroll to position [1612, 0]
click at [415, 113] on span "Sometimes" at bounding box center [404, 113] width 62 height 14
click at [367, 113] on input "Sometimes" at bounding box center [361, 113] width 11 height 11
radio input "true"
click at [602, 213] on label "Usually" at bounding box center [616, 210] width 83 height 28
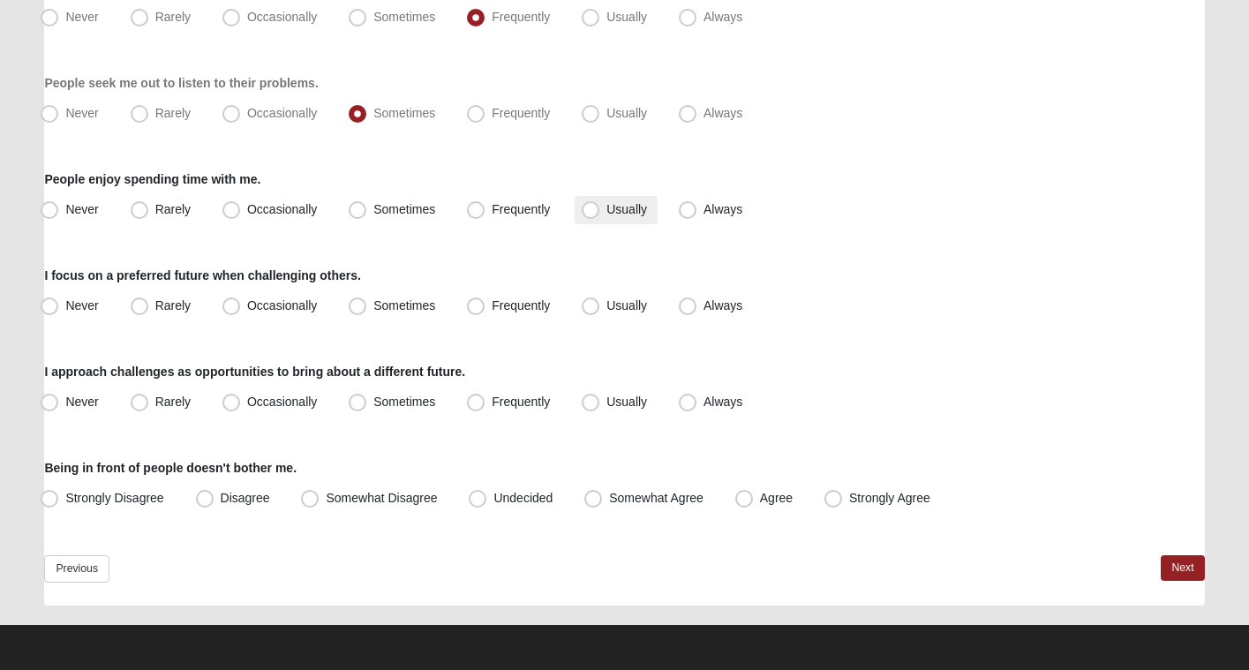
click at [600, 213] on input "Usually" at bounding box center [594, 209] width 11 height 11
radio input "true"
click at [494, 303] on span "Frequently" at bounding box center [521, 305] width 58 height 14
click at [485, 303] on input "Frequently" at bounding box center [479, 305] width 11 height 11
radio input "true"
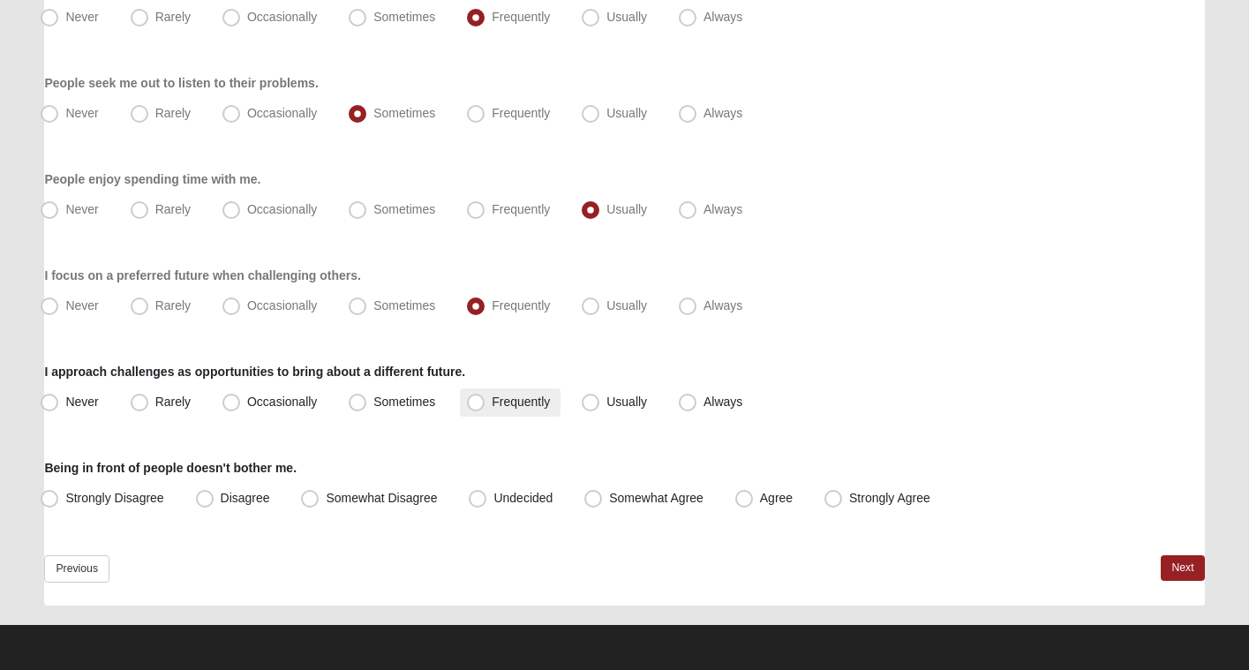
click at [519, 401] on span "Frequently" at bounding box center [521, 402] width 58 height 14
click at [485, 401] on input "Frequently" at bounding box center [479, 401] width 11 height 11
radio input "true"
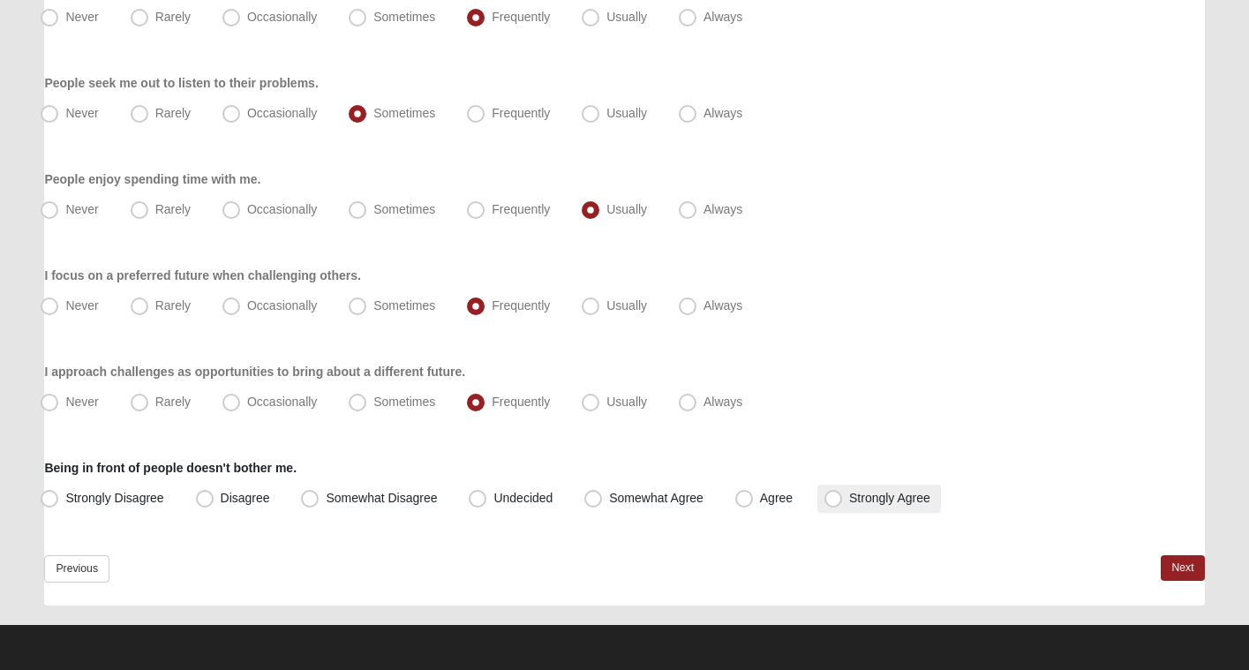
click at [888, 503] on span "Strongly Agree" at bounding box center [889, 498] width 81 height 14
click at [843, 503] on input "Strongly Agree" at bounding box center [836, 498] width 11 height 11
radio input "true"
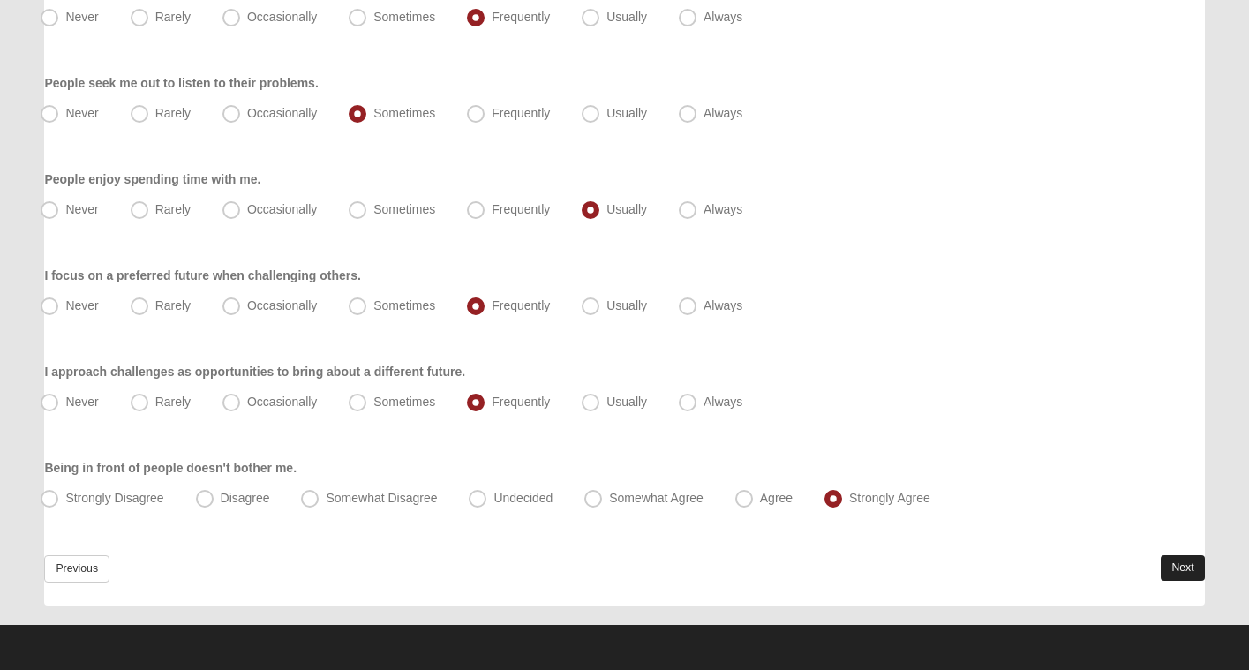
click at [1182, 560] on link "Next" at bounding box center [1182, 568] width 43 height 26
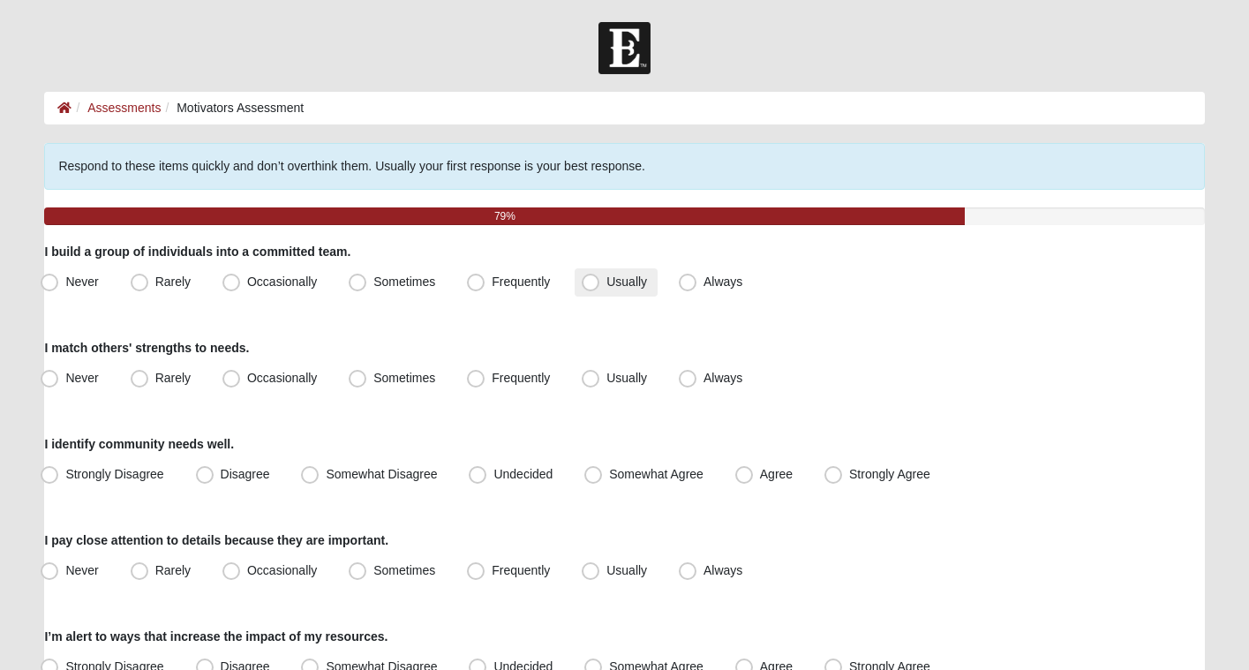
click at [623, 279] on span "Usually" at bounding box center [626, 282] width 41 height 14
click at [600, 279] on input "Usually" at bounding box center [594, 281] width 11 height 11
radio input "true"
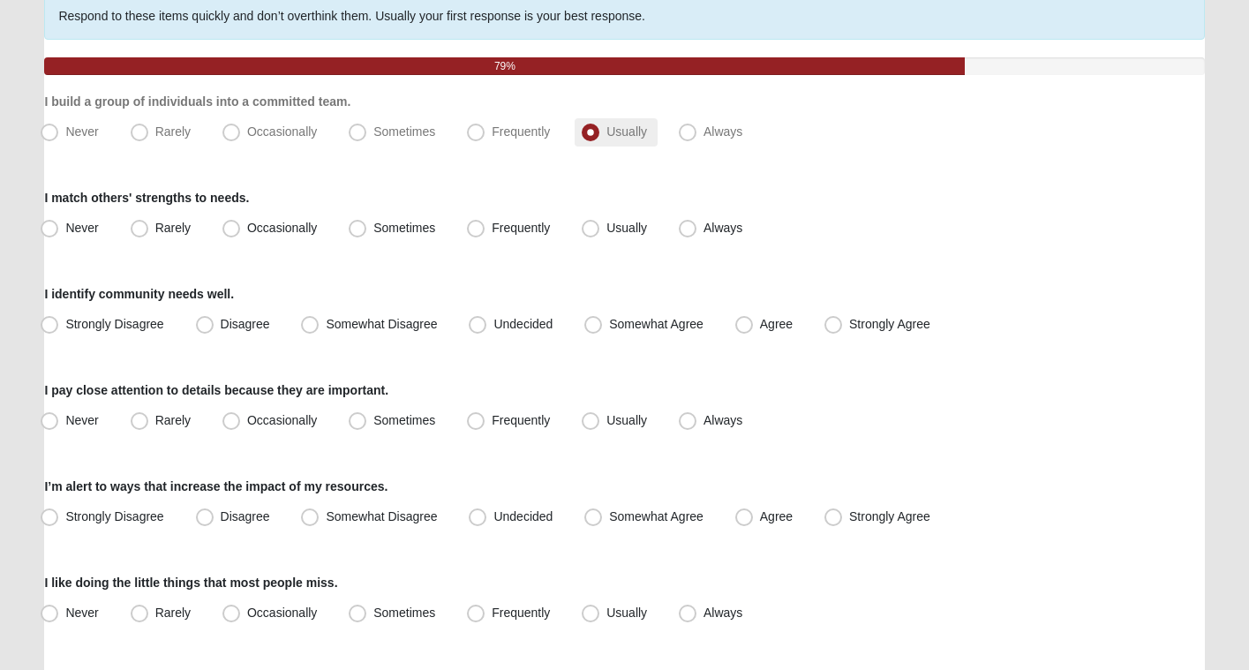
scroll to position [156, 0]
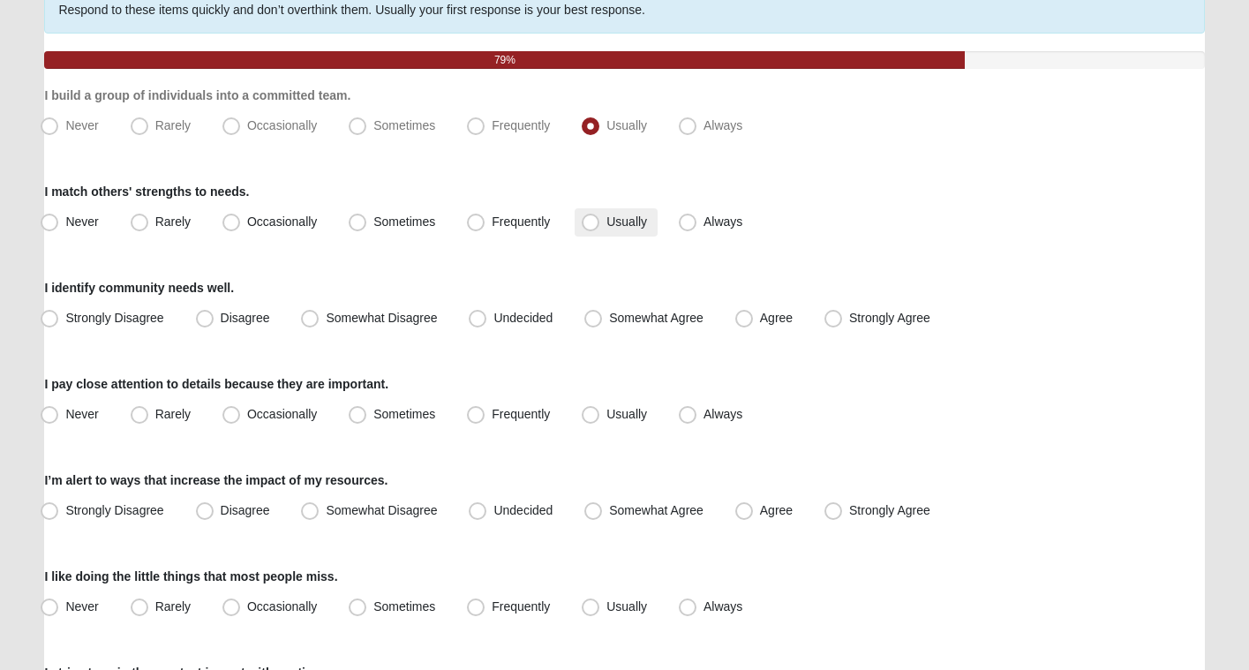
click at [600, 225] on label "Usually" at bounding box center [616, 222] width 83 height 28
click at [600, 225] on input "Usually" at bounding box center [594, 221] width 11 height 11
radio input "true"
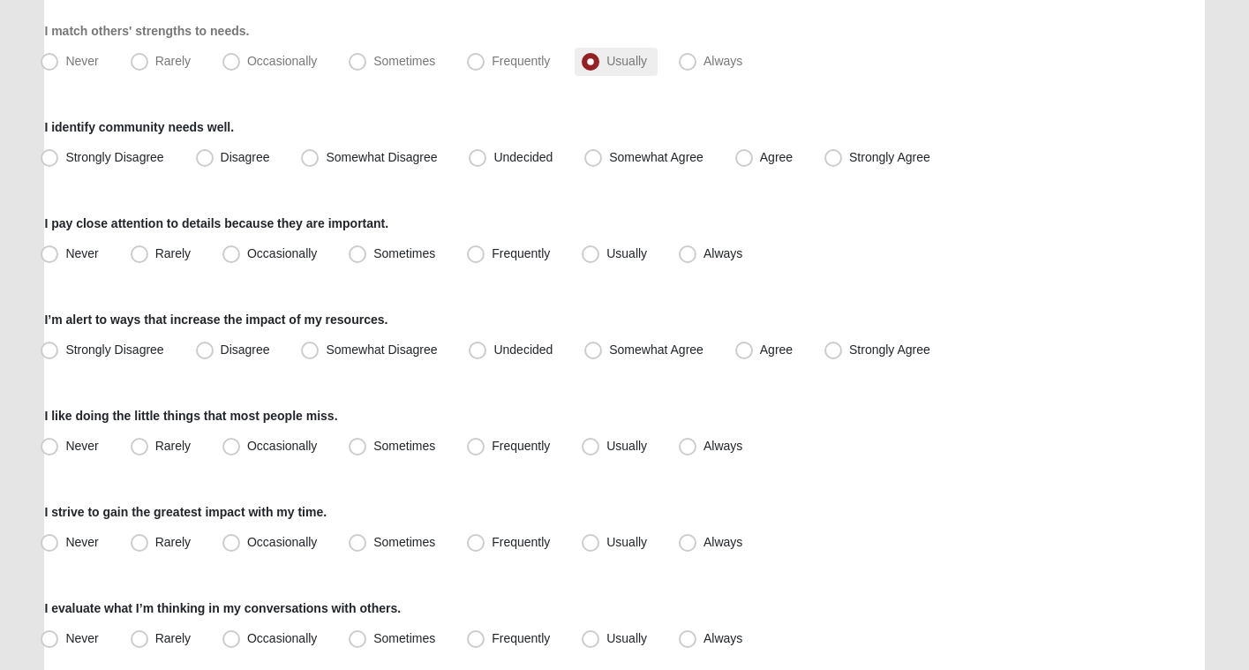
scroll to position [329, 0]
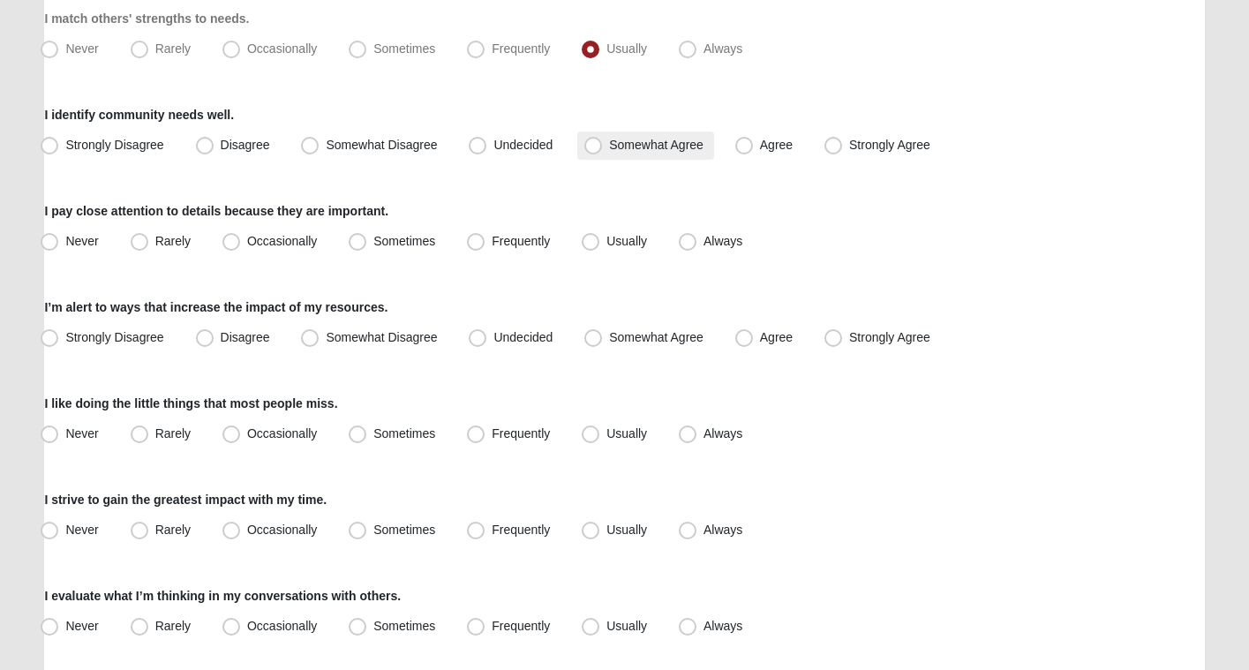
click at [645, 151] on span "Somewhat Agree" at bounding box center [656, 145] width 94 height 14
click at [603, 151] on input "Somewhat Agree" at bounding box center [596, 144] width 11 height 11
radio input "true"
click at [633, 244] on span "Usually" at bounding box center [626, 241] width 41 height 14
click at [600, 244] on input "Usually" at bounding box center [594, 241] width 11 height 11
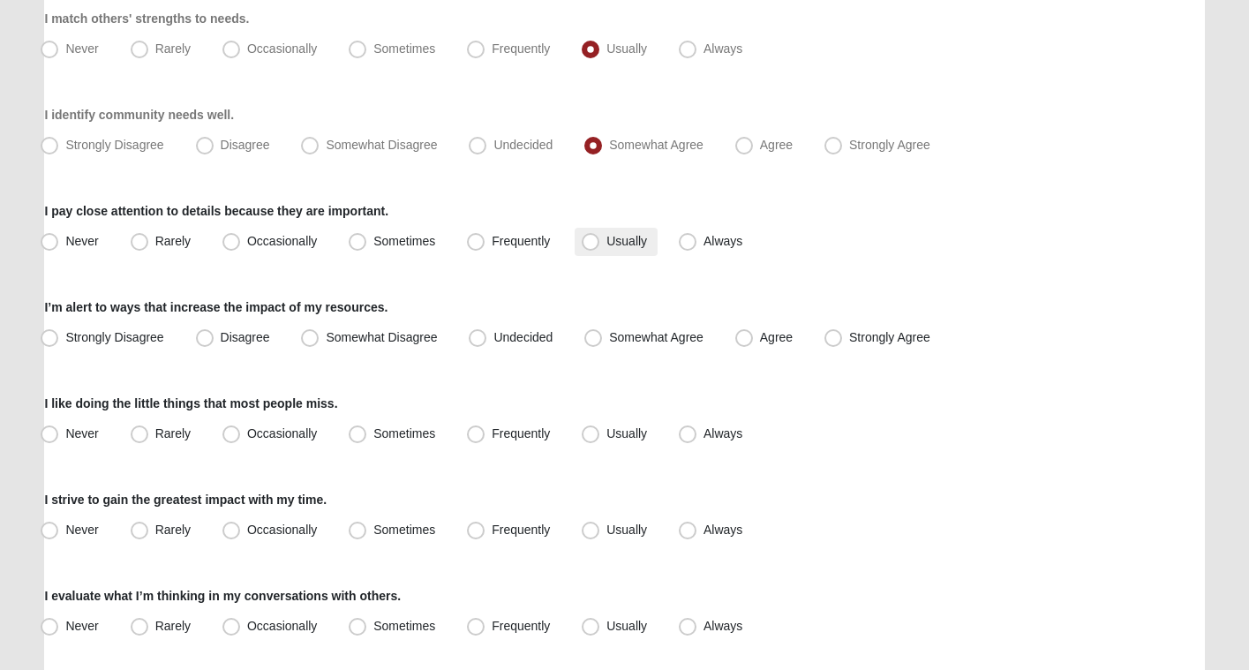
radio input "true"
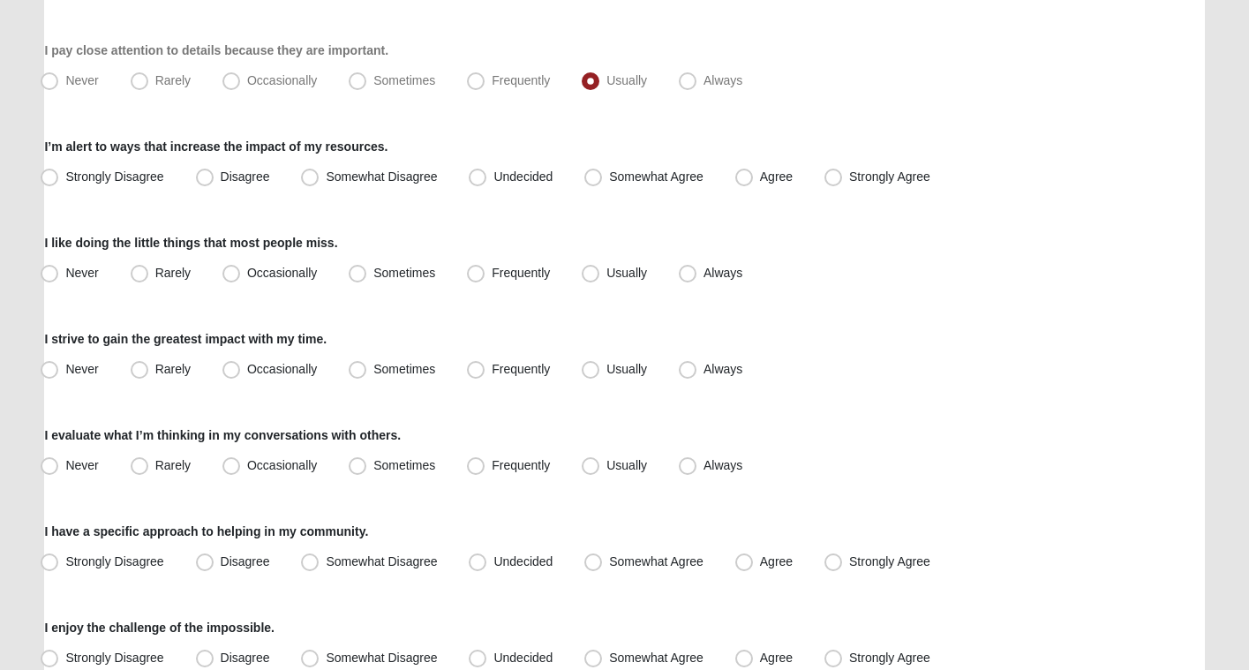
scroll to position [490, 0]
click at [760, 183] on span "Agree" at bounding box center [776, 176] width 33 height 14
click at [750, 183] on input "Agree" at bounding box center [747, 176] width 11 height 11
radio input "true"
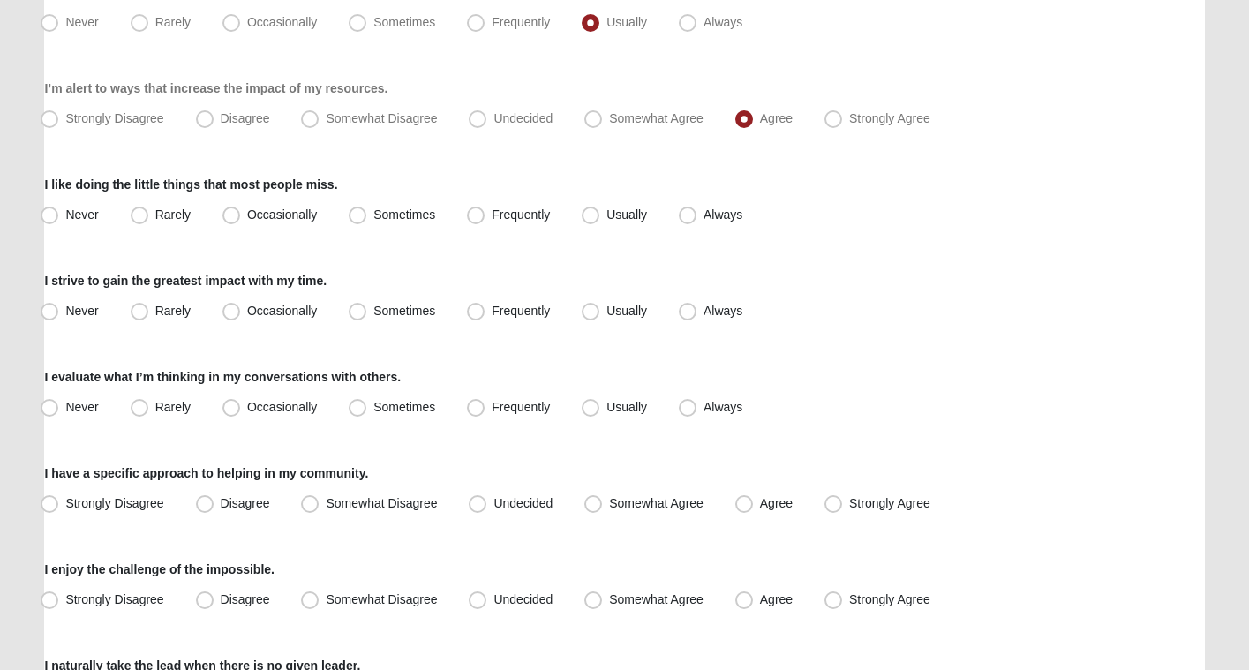
scroll to position [559, 0]
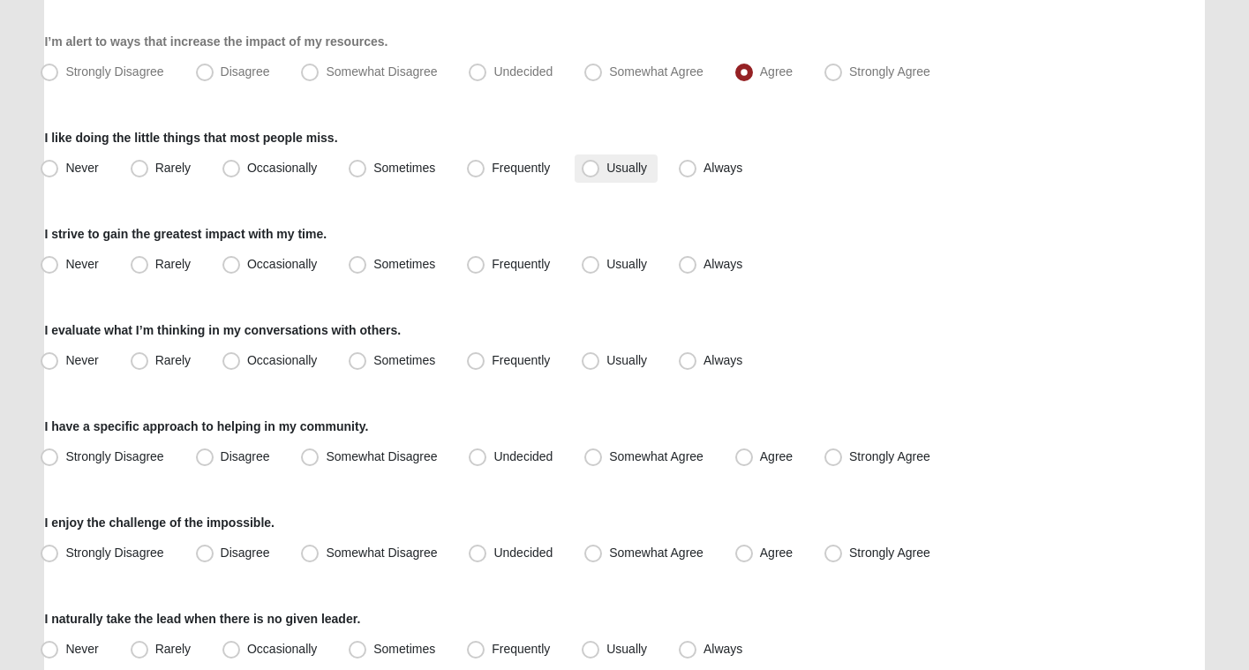
click at [606, 169] on span "Usually" at bounding box center [626, 168] width 41 height 14
click at [591, 169] on input "Usually" at bounding box center [594, 167] width 11 height 11
radio input "true"
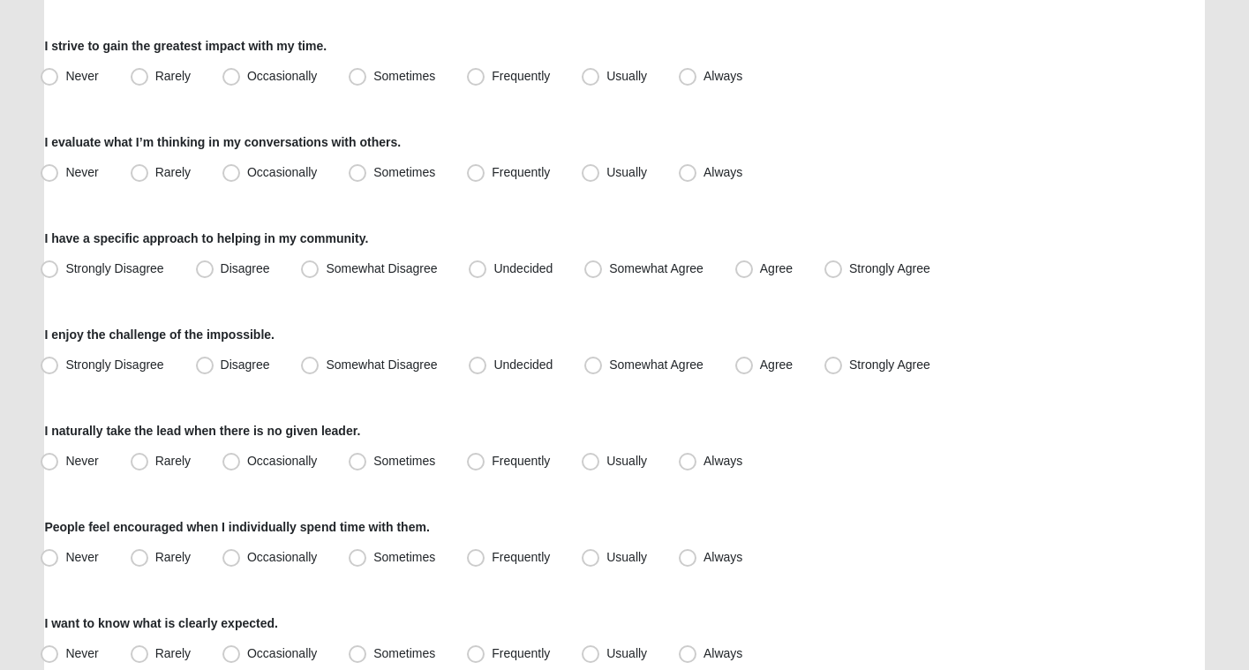
scroll to position [792, 0]
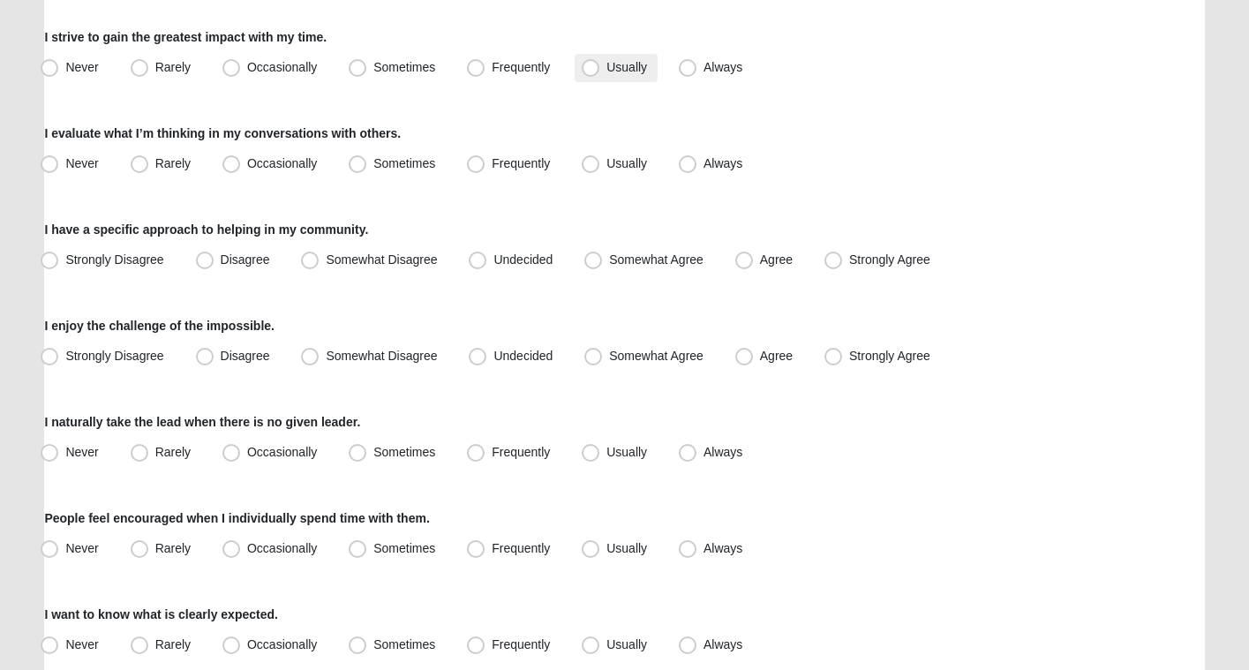
click at [615, 69] on span "Usually" at bounding box center [626, 67] width 41 height 14
click at [600, 69] on input "Usually" at bounding box center [594, 67] width 11 height 11
radio input "true"
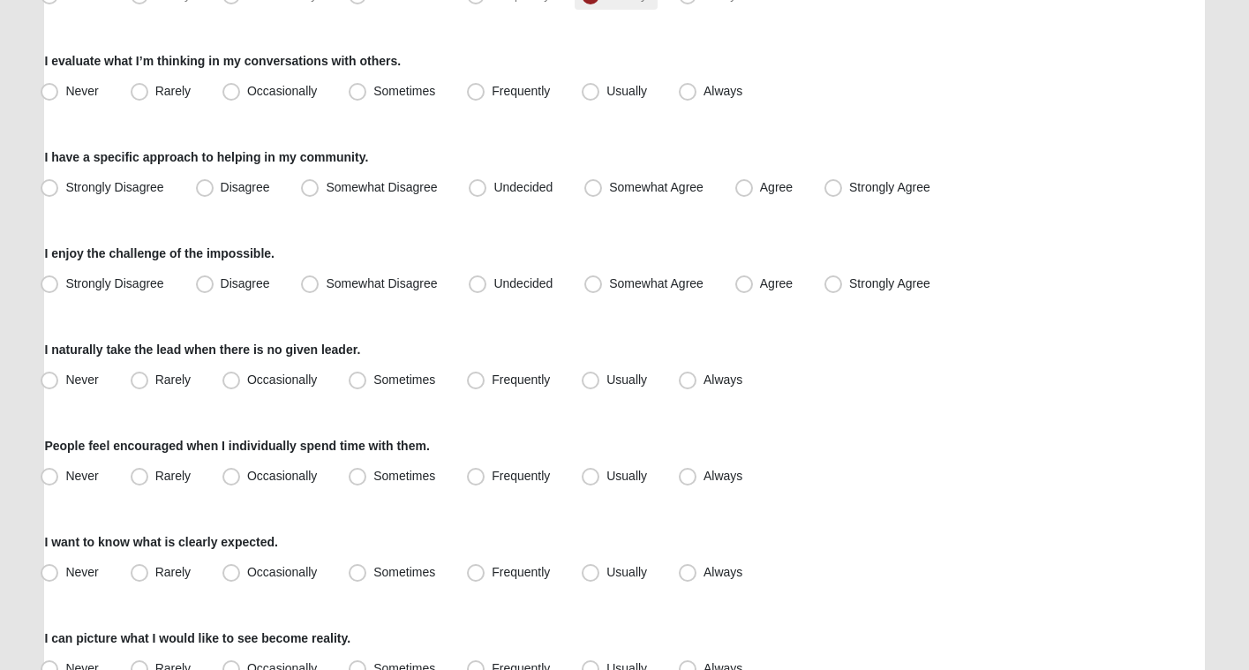
scroll to position [867, 0]
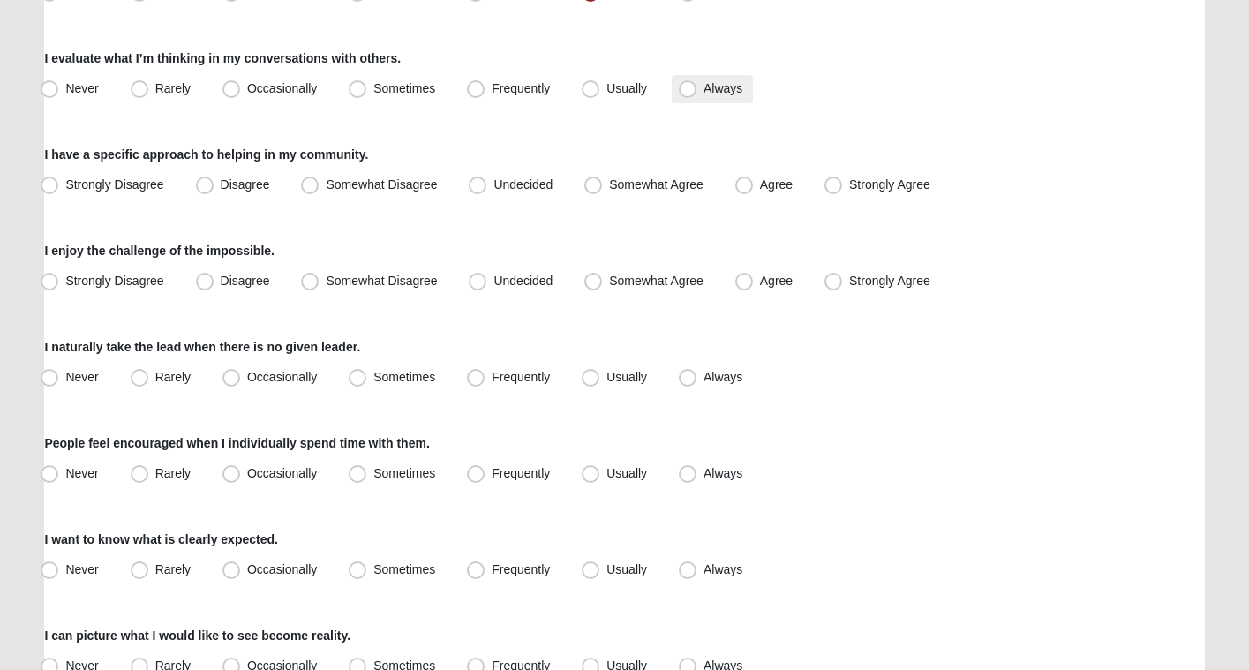
click at [703, 88] on label "Always" at bounding box center [712, 89] width 81 height 28
click at [697, 88] on input "Always" at bounding box center [691, 88] width 11 height 11
radio input "true"
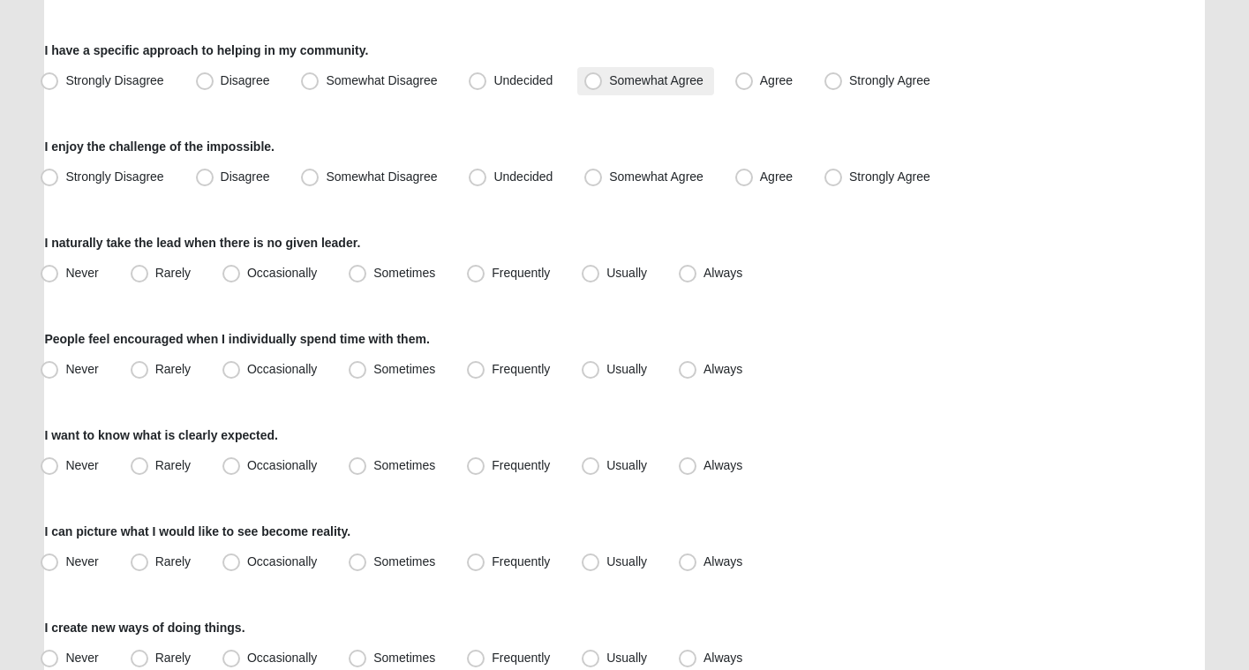
scroll to position [983, 0]
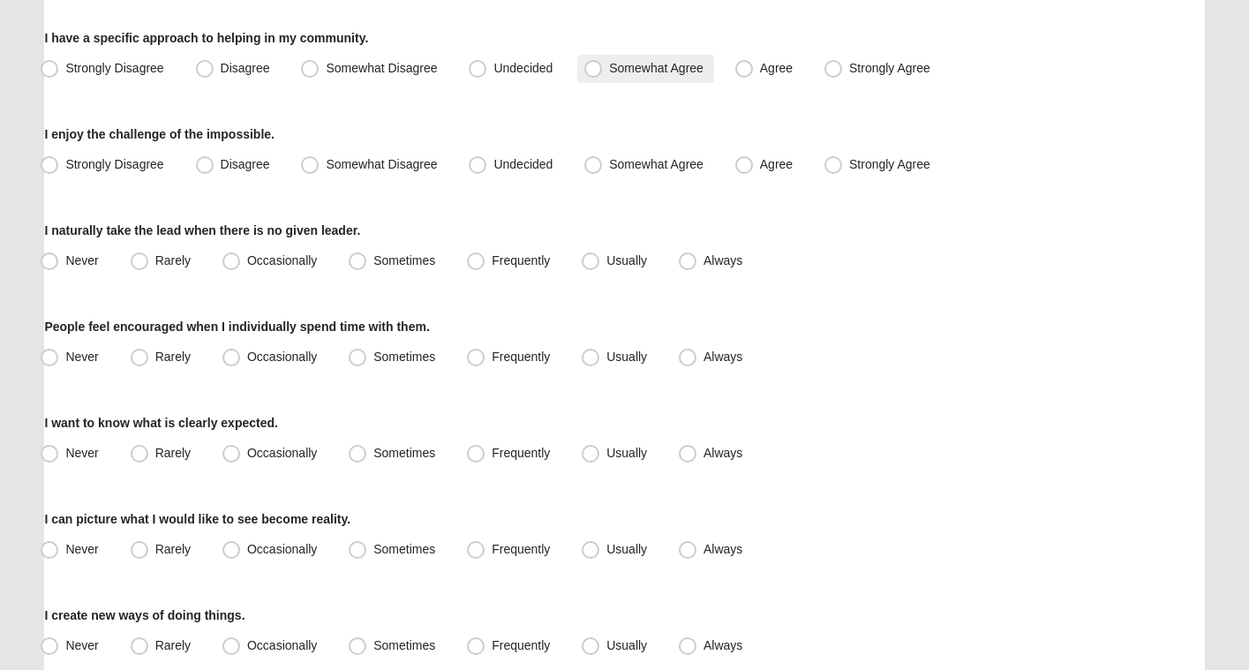
click at [658, 73] on span "Somewhat Agree" at bounding box center [656, 68] width 94 height 14
click at [603, 73] on input "Somewhat Agree" at bounding box center [596, 68] width 11 height 11
radio input "true"
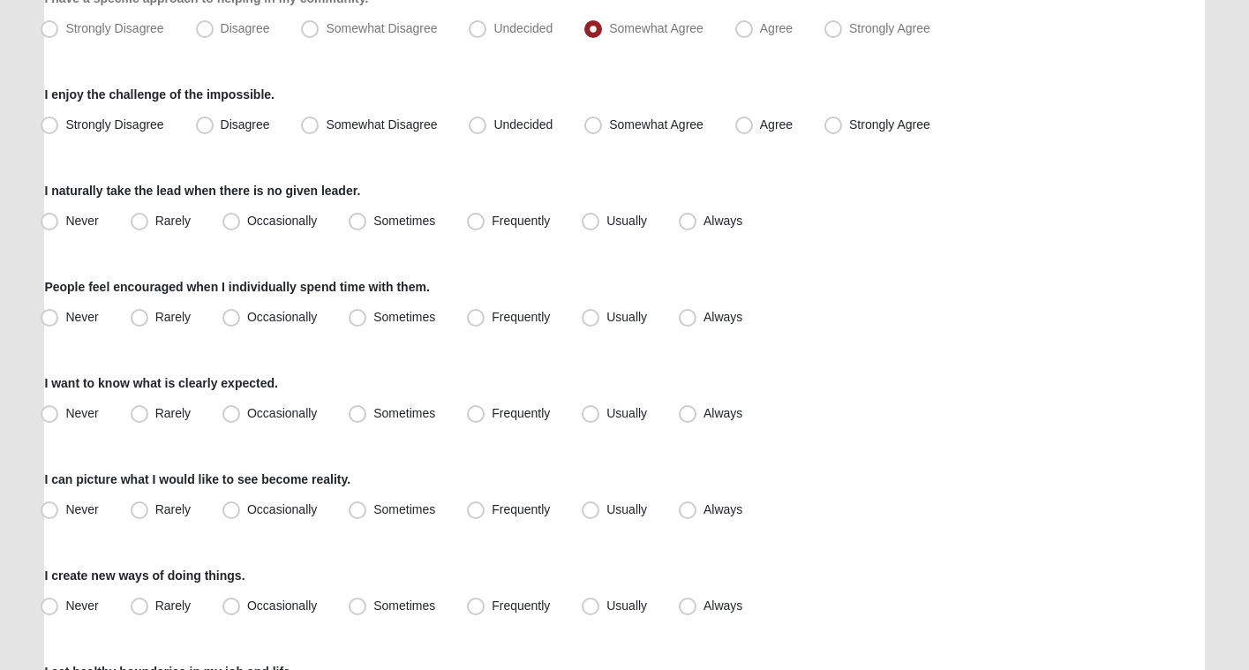
scroll to position [1048, 0]
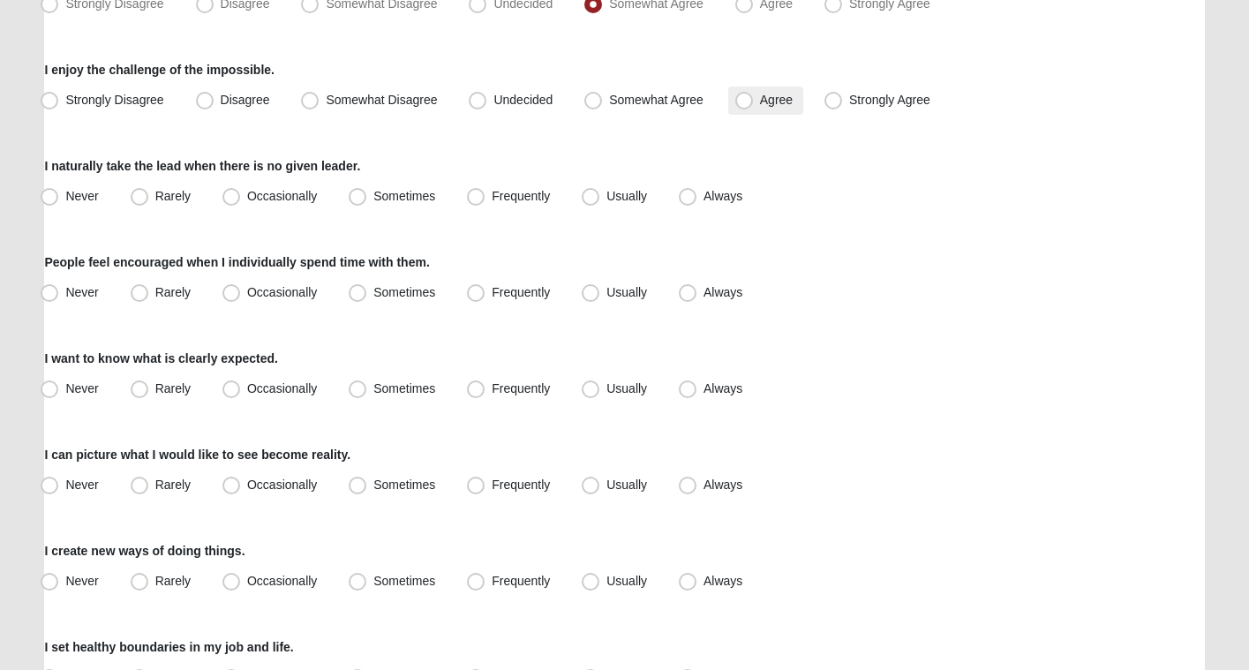
click at [756, 108] on label "Agree" at bounding box center [765, 100] width 75 height 28
click at [754, 106] on input "Agree" at bounding box center [747, 99] width 11 height 11
radio input "true"
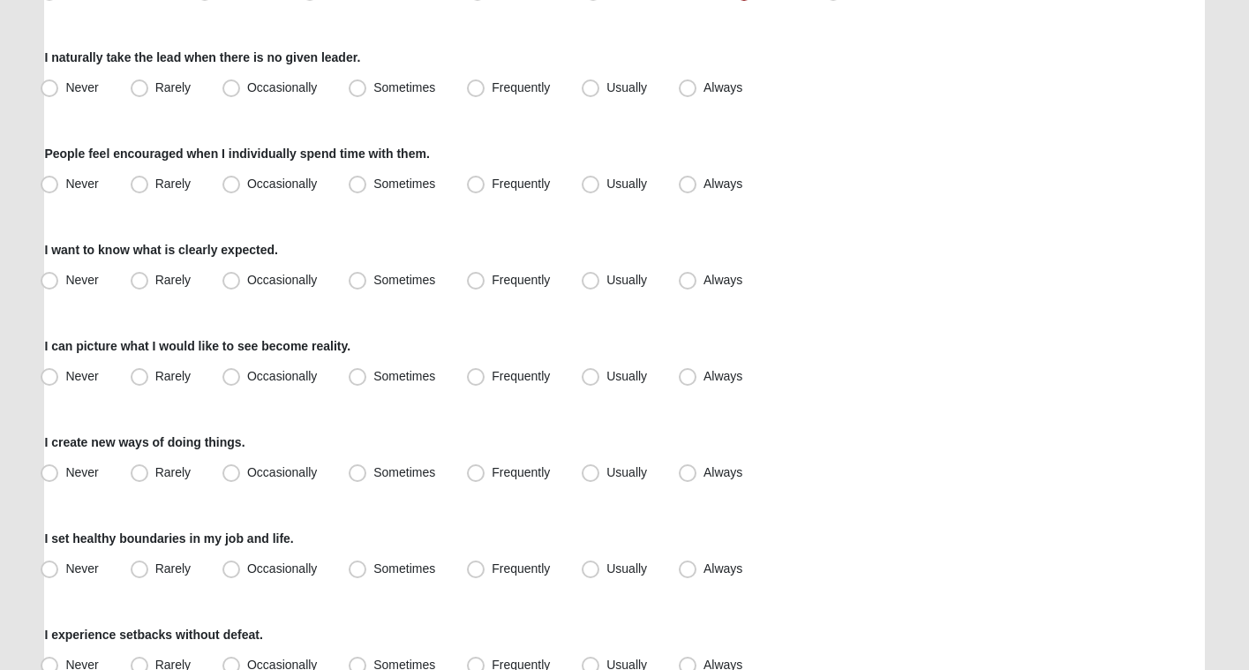
scroll to position [1162, 0]
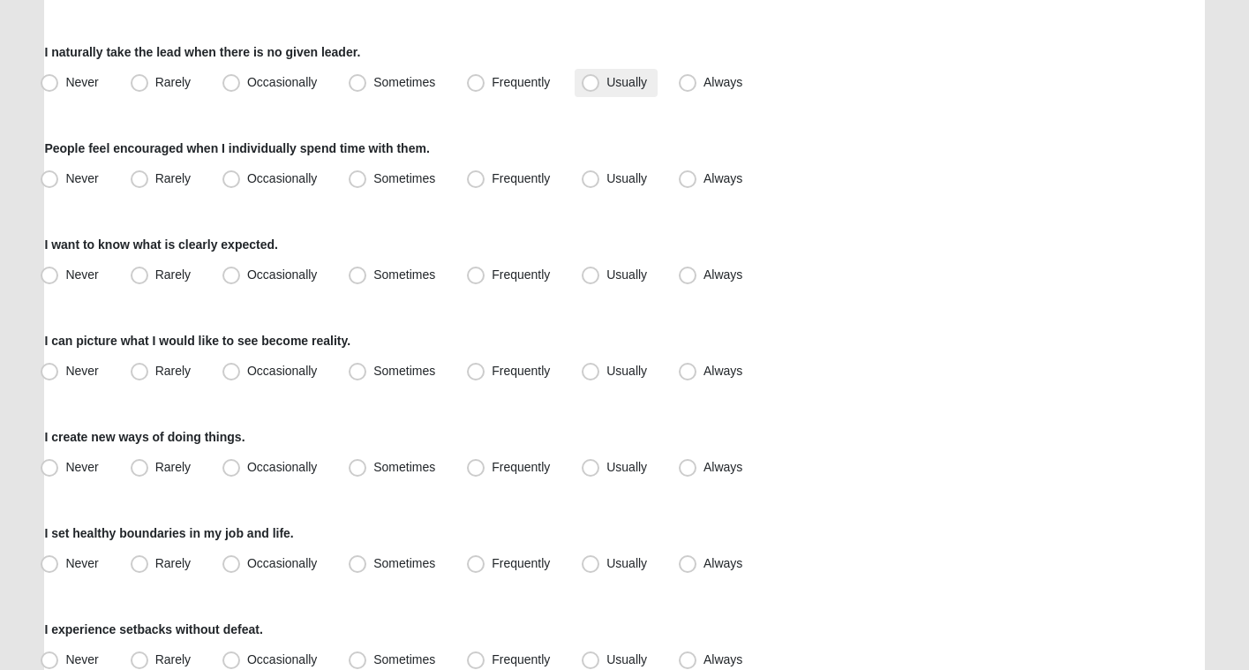
click at [627, 85] on span "Usually" at bounding box center [626, 82] width 41 height 14
click at [600, 85] on input "Usually" at bounding box center [594, 82] width 11 height 11
radio input "true"
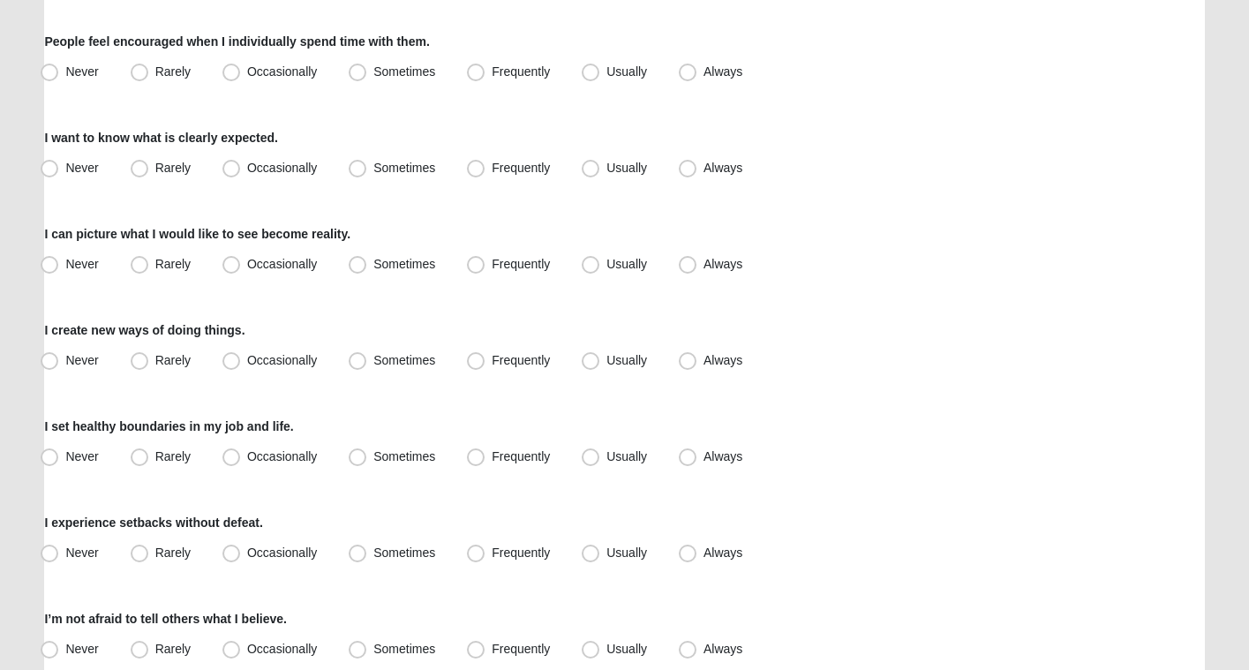
scroll to position [1273, 0]
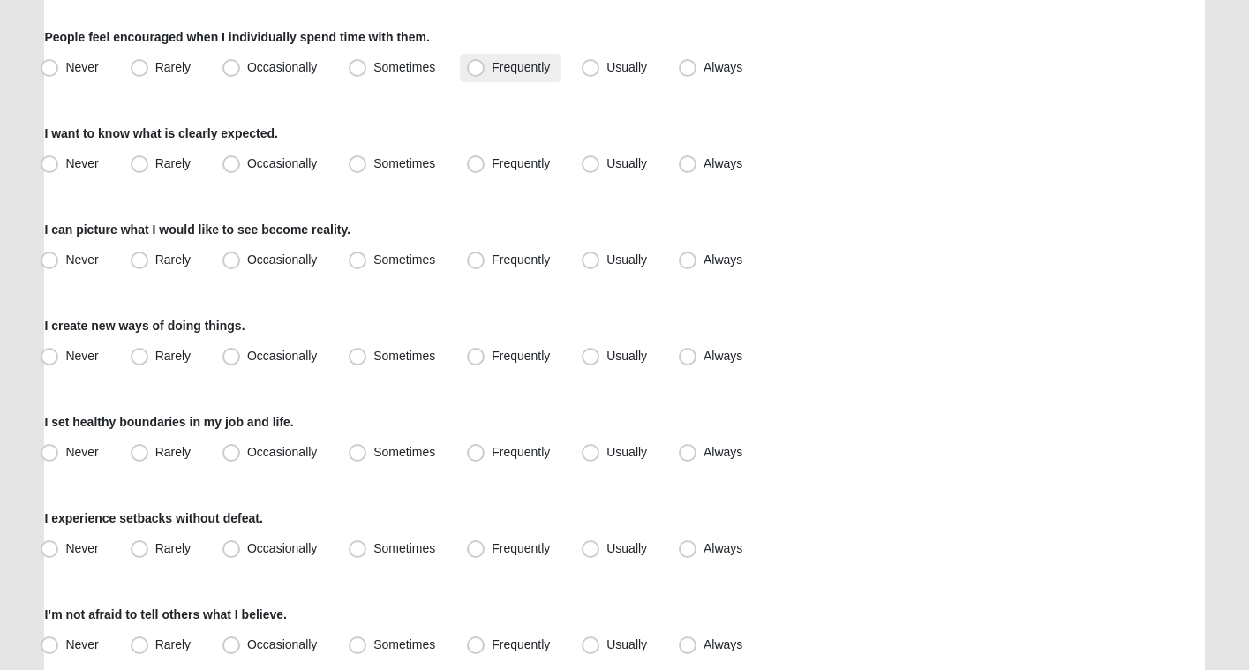
click at [525, 67] on span "Frequently" at bounding box center [521, 67] width 58 height 14
click at [485, 67] on input "Frequently" at bounding box center [479, 67] width 11 height 11
radio input "true"
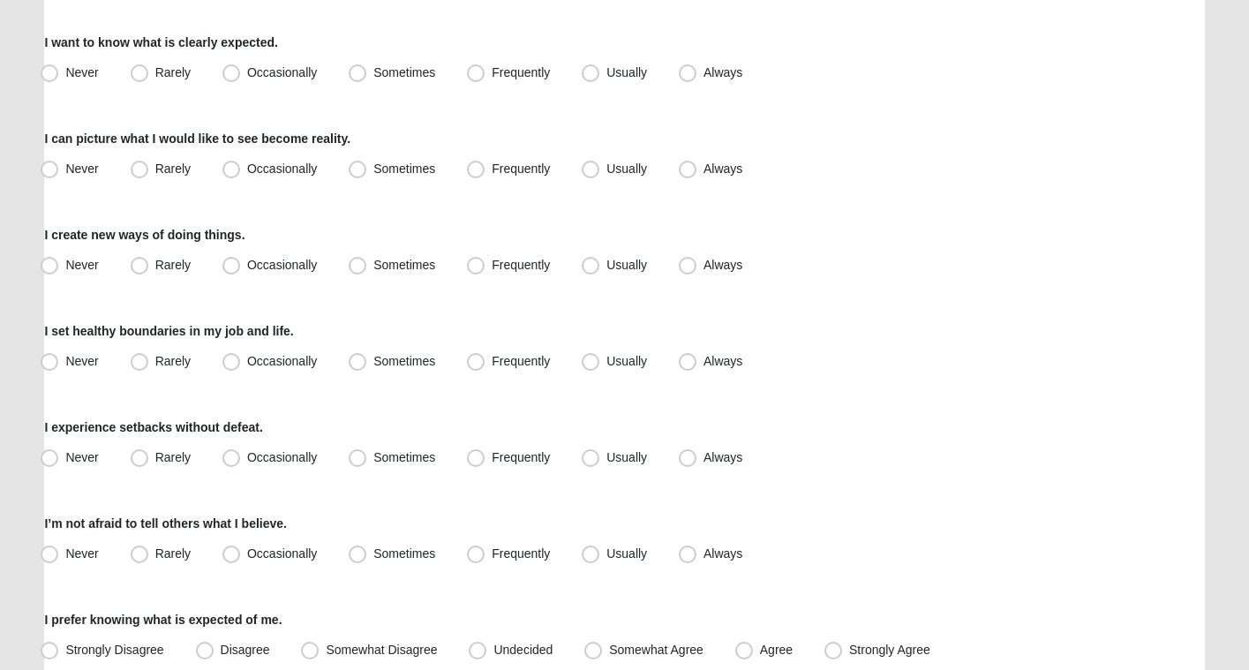
scroll to position [1366, 0]
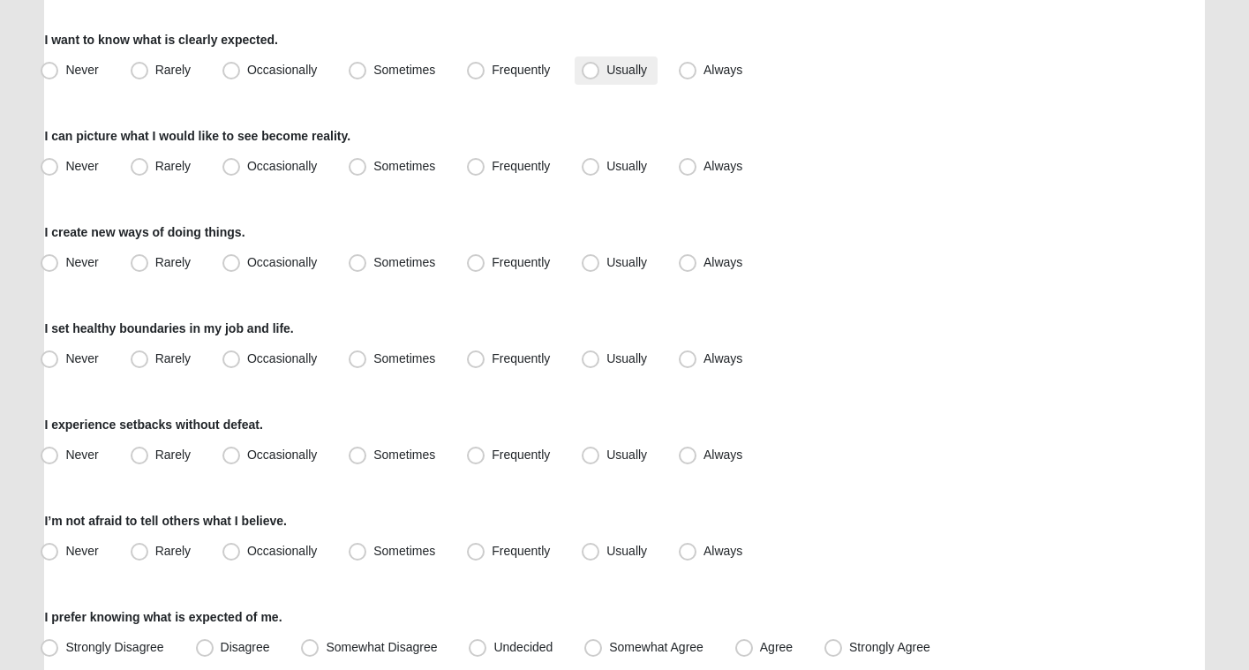
click at [613, 70] on span "Usually" at bounding box center [626, 70] width 41 height 14
click at [600, 70] on input "Usually" at bounding box center [594, 69] width 11 height 11
radio input "true"
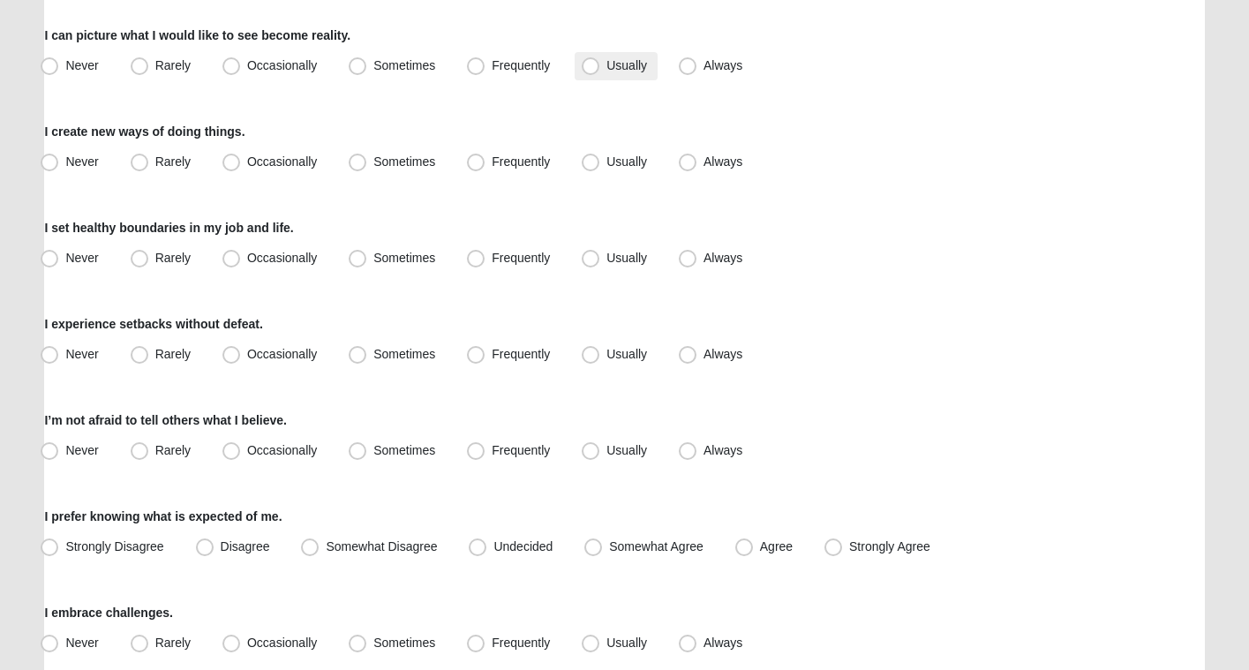
scroll to position [1468, 0]
click at [598, 74] on label "Usually" at bounding box center [616, 65] width 83 height 28
click at [598, 71] on input "Usually" at bounding box center [594, 64] width 11 height 11
radio input "true"
click at [716, 67] on span "Always" at bounding box center [722, 64] width 39 height 14
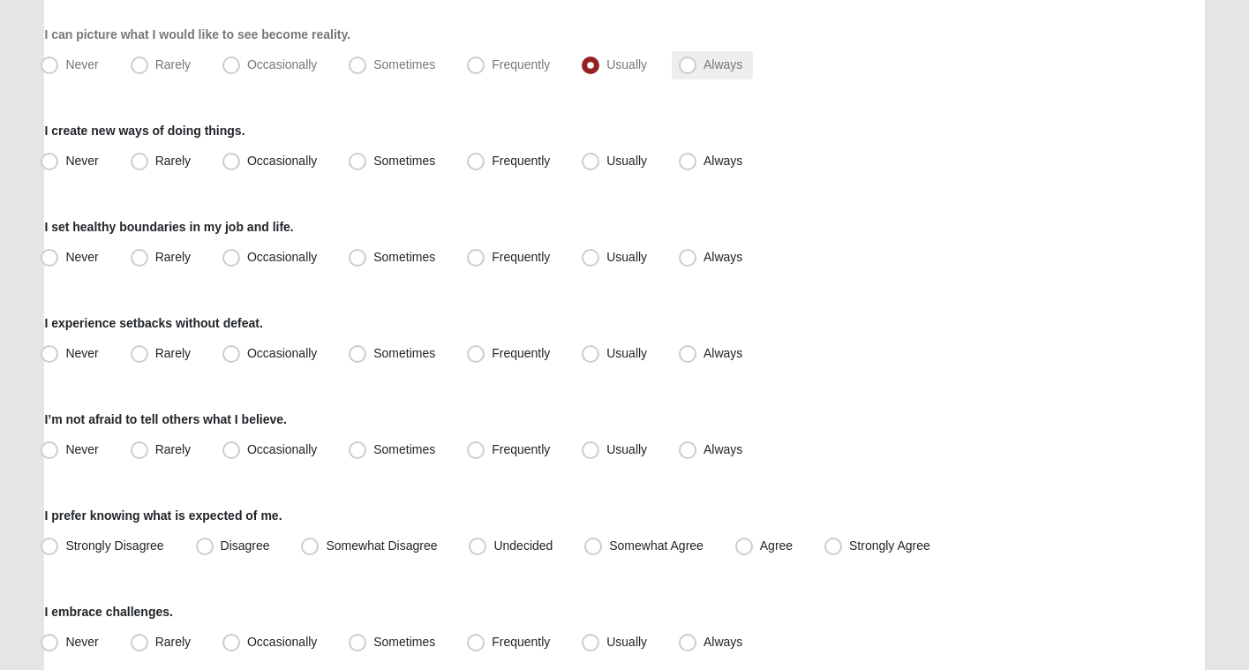
click at [697, 67] on input "Always" at bounding box center [691, 64] width 11 height 11
radio input "true"
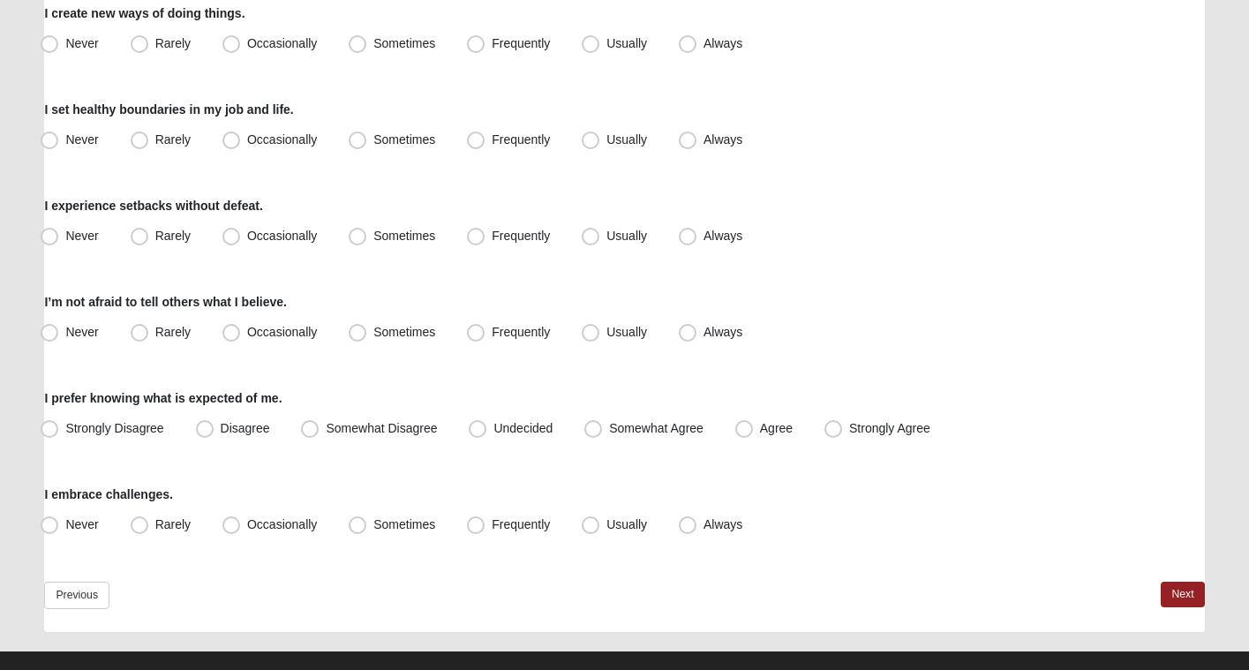
scroll to position [1581, 0]
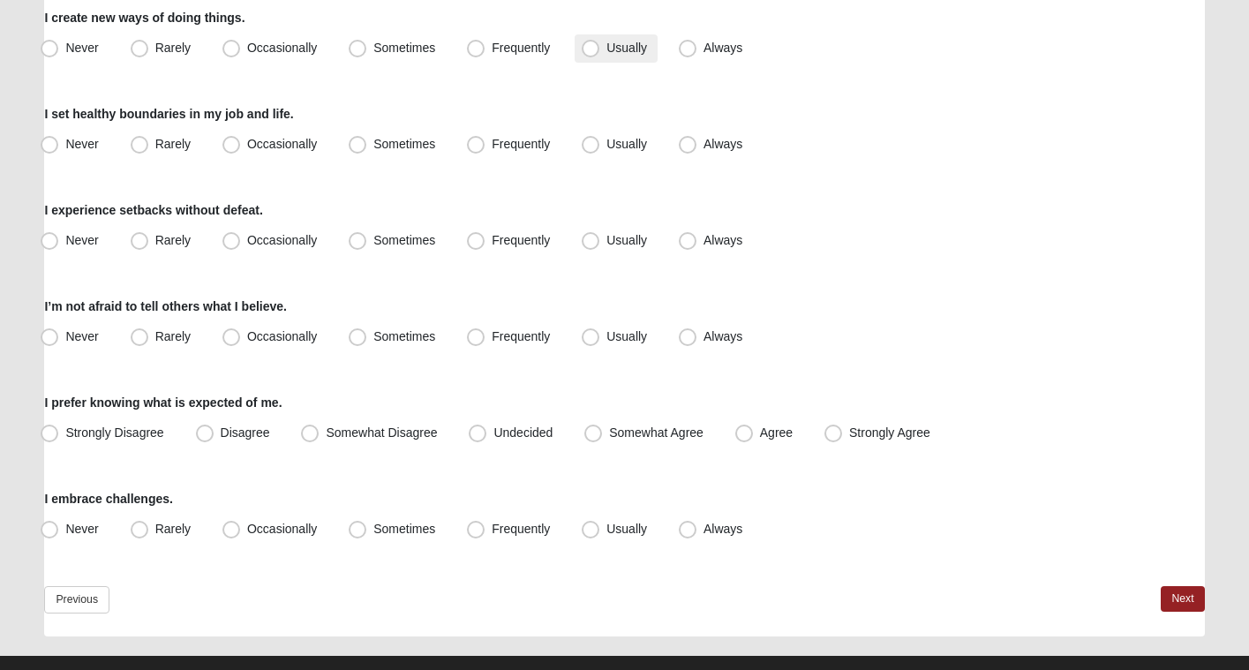
click at [625, 48] on span "Usually" at bounding box center [626, 48] width 41 height 14
click at [600, 48] on input "Usually" at bounding box center [594, 47] width 11 height 11
radio input "true"
click at [619, 141] on span "Usually" at bounding box center [626, 144] width 41 height 14
click at [600, 141] on input "Usually" at bounding box center [594, 144] width 11 height 11
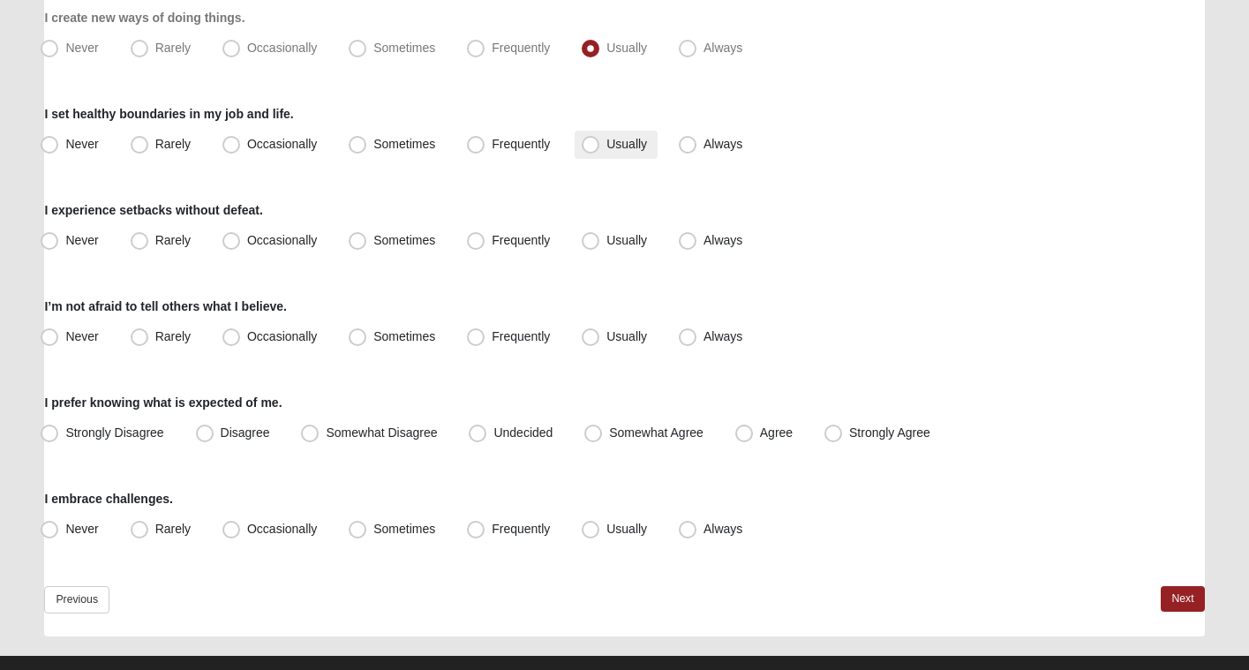
radio input "true"
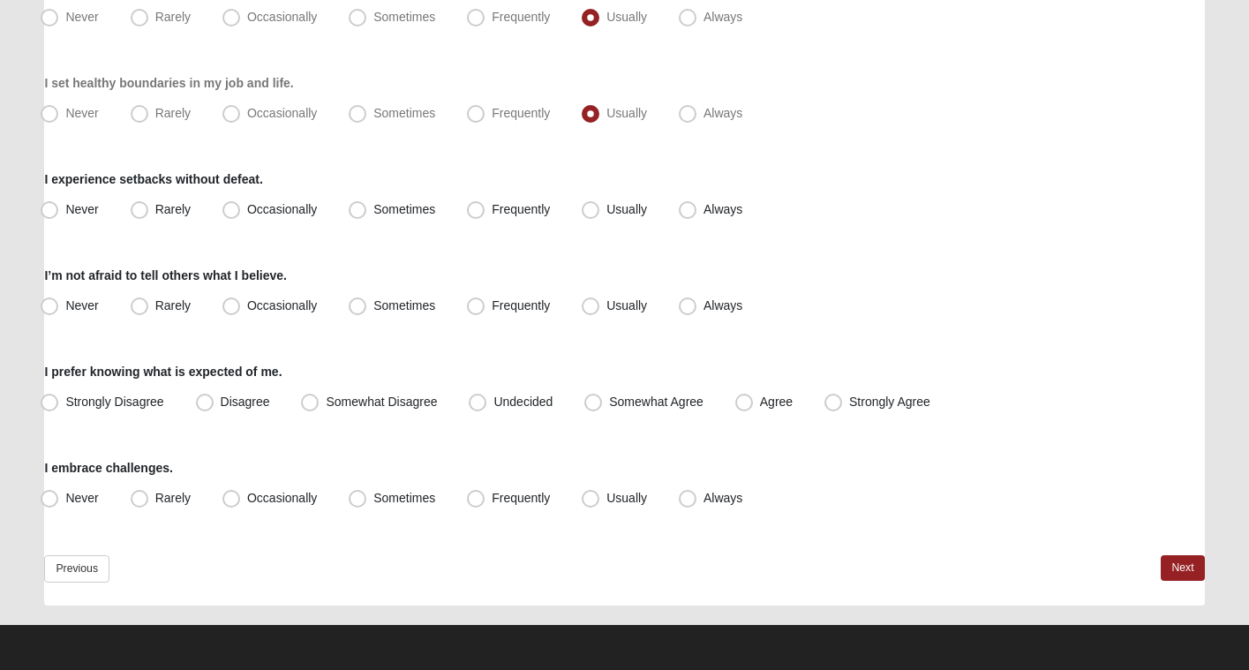
scroll to position [1612, 0]
click at [520, 207] on span "Frequently" at bounding box center [521, 209] width 58 height 14
click at [485, 207] on input "Frequently" at bounding box center [479, 209] width 11 height 11
radio input "true"
click at [628, 303] on span "Usually" at bounding box center [626, 305] width 41 height 14
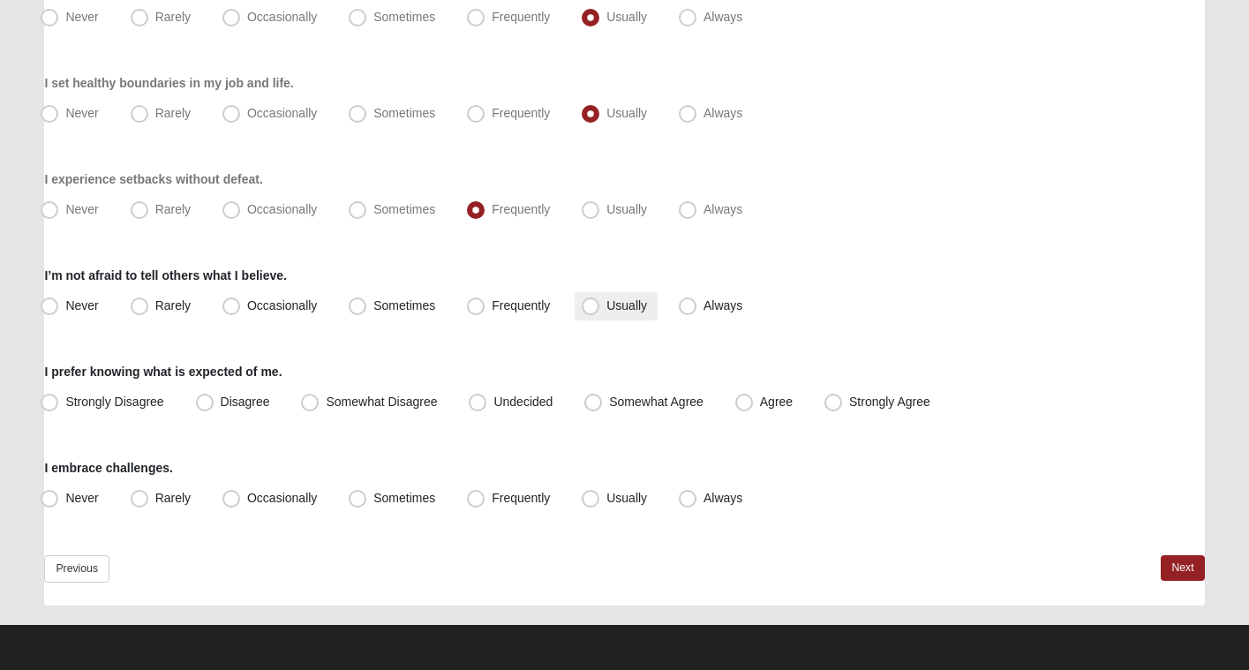
click at [600, 303] on input "Usually" at bounding box center [594, 305] width 11 height 11
radio input "true"
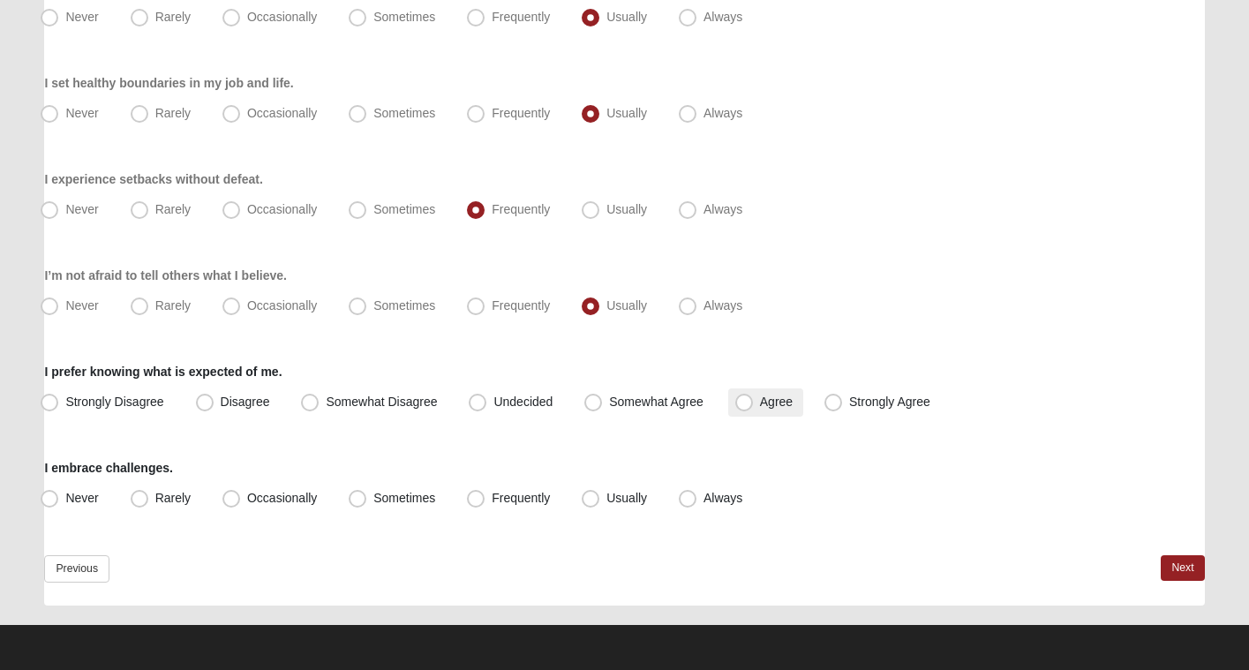
click at [764, 400] on span "Agree" at bounding box center [776, 402] width 33 height 14
click at [754, 400] on input "Agree" at bounding box center [747, 401] width 11 height 11
radio input "true"
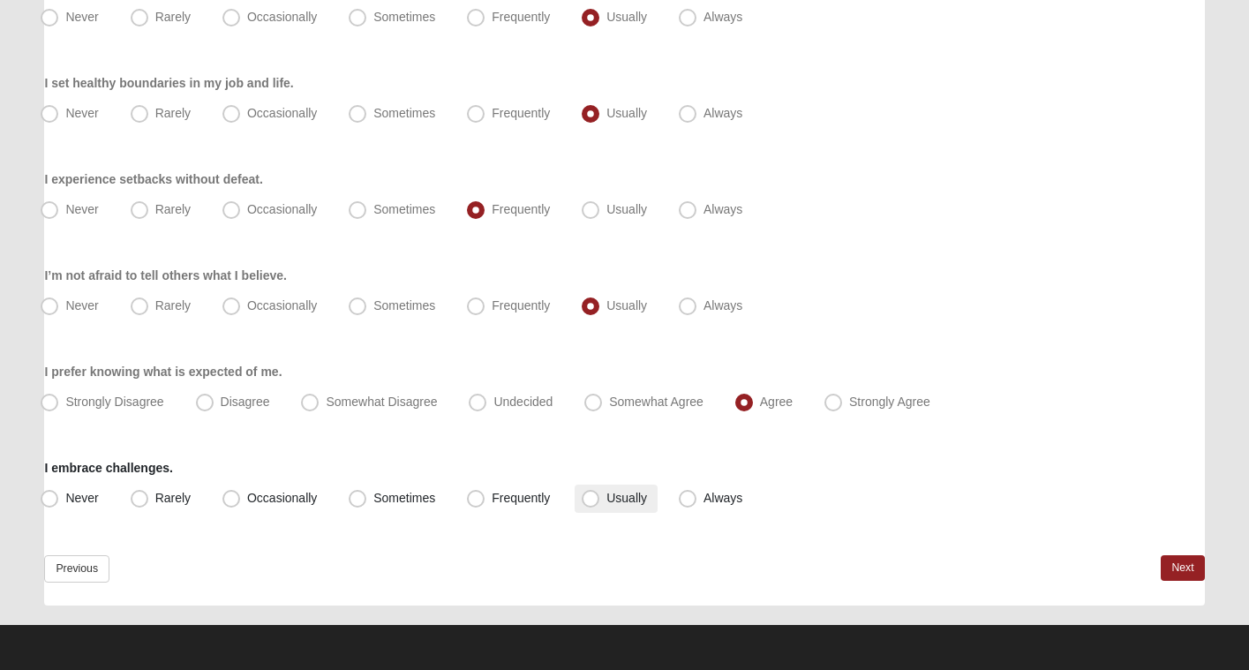
click at [624, 500] on span "Usually" at bounding box center [626, 498] width 41 height 14
click at [600, 500] on input "Usually" at bounding box center [594, 498] width 11 height 11
radio input "true"
click at [701, 500] on label "Always" at bounding box center [712, 499] width 81 height 28
click at [697, 500] on input "Always" at bounding box center [691, 498] width 11 height 11
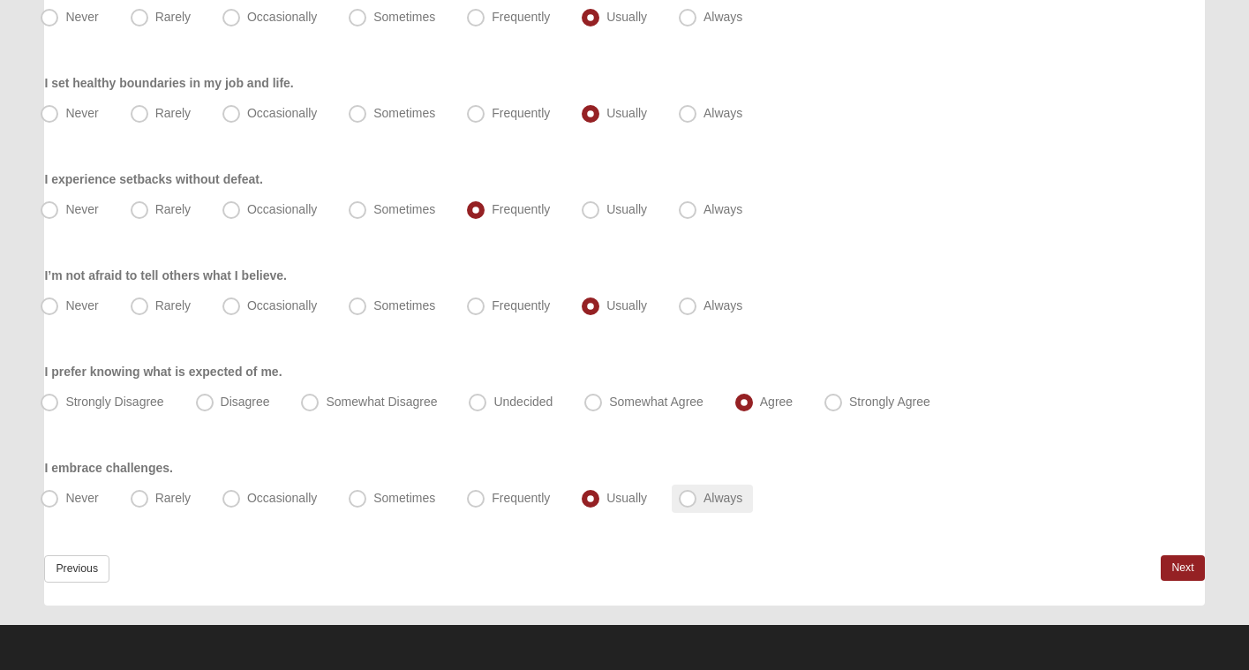
radio input "true"
click at [642, 494] on span "Usually" at bounding box center [626, 498] width 41 height 14
click at [600, 494] on input "Usually" at bounding box center [594, 498] width 11 height 11
radio input "true"
click at [1193, 568] on link "Next" at bounding box center [1182, 568] width 43 height 26
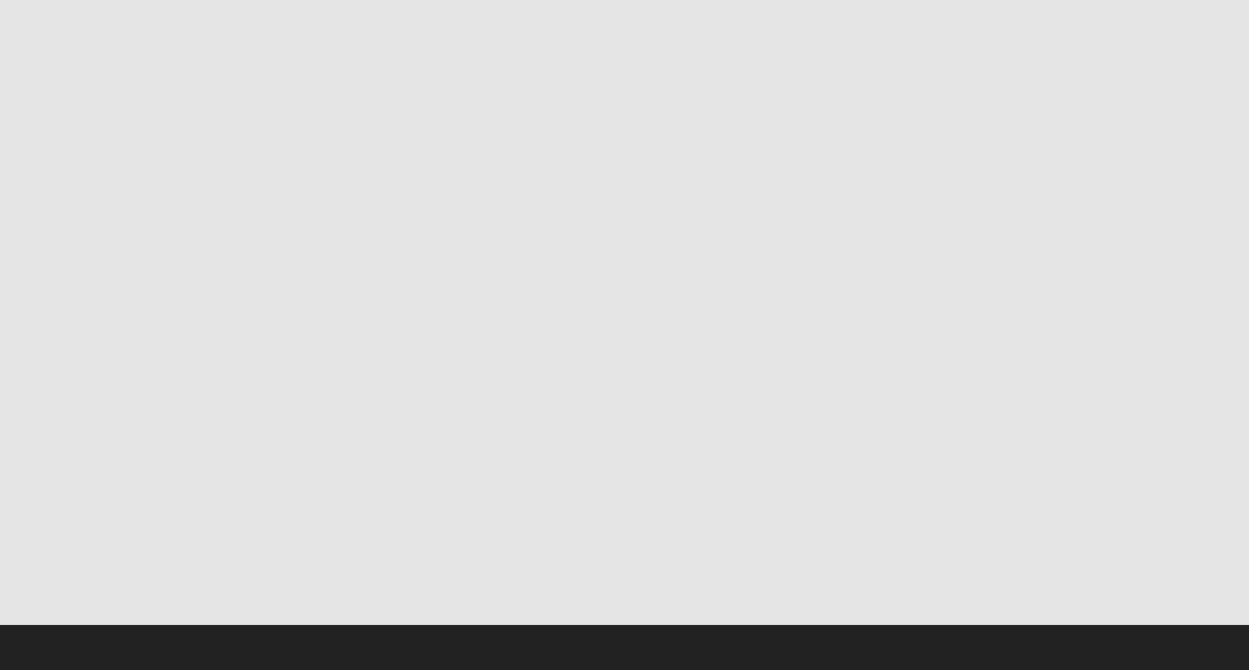
scroll to position [0, 0]
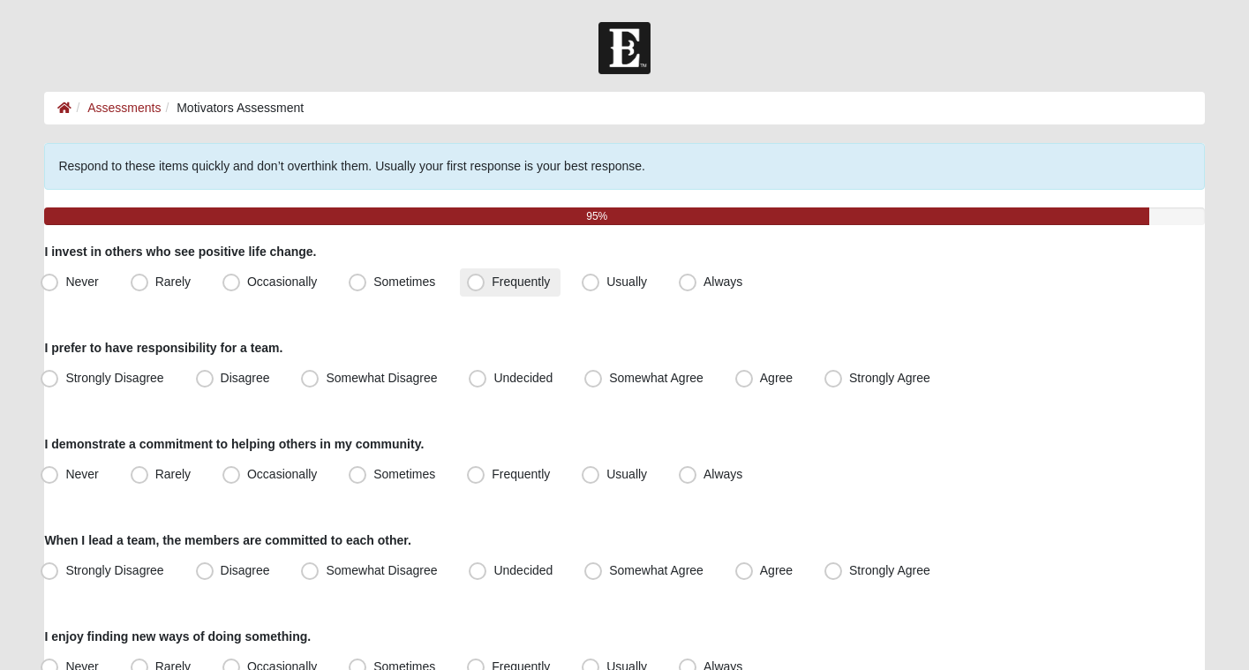
click at [492, 282] on span "Frequently" at bounding box center [521, 282] width 58 height 14
click at [485, 282] on input "Frequently" at bounding box center [479, 281] width 11 height 11
radio input "true"
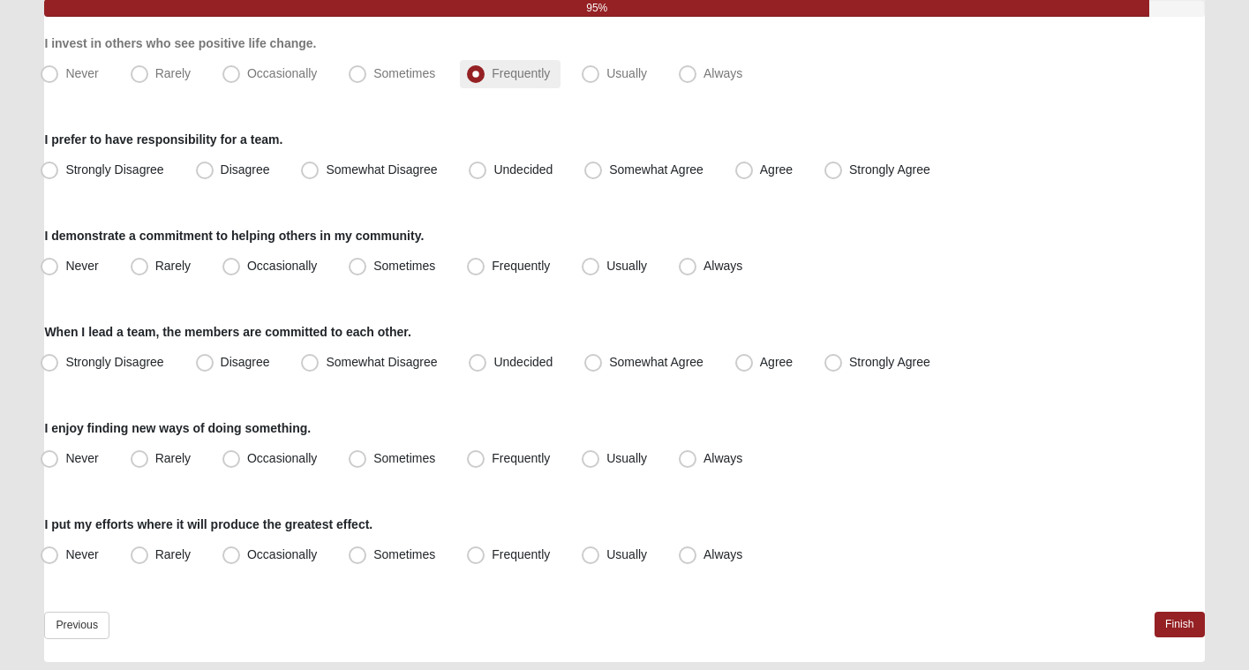
scroll to position [220, 0]
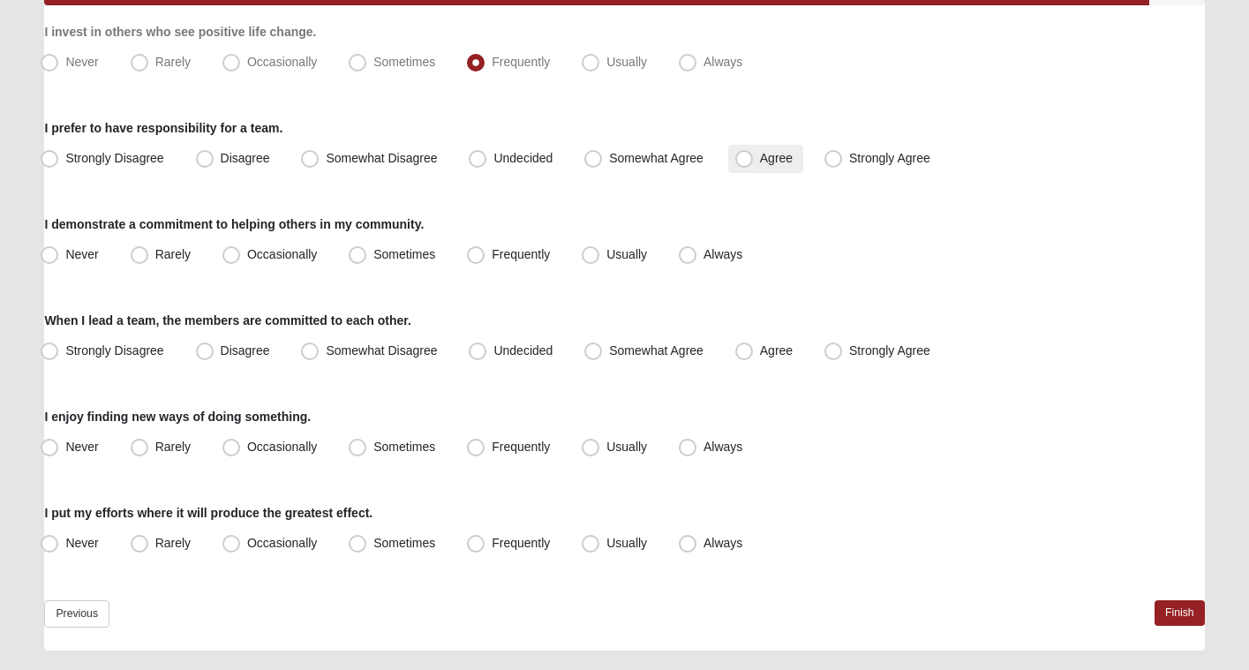
click at [768, 162] on span "Agree" at bounding box center [776, 158] width 33 height 14
click at [754, 162] on input "Agree" at bounding box center [747, 158] width 11 height 11
radio input "true"
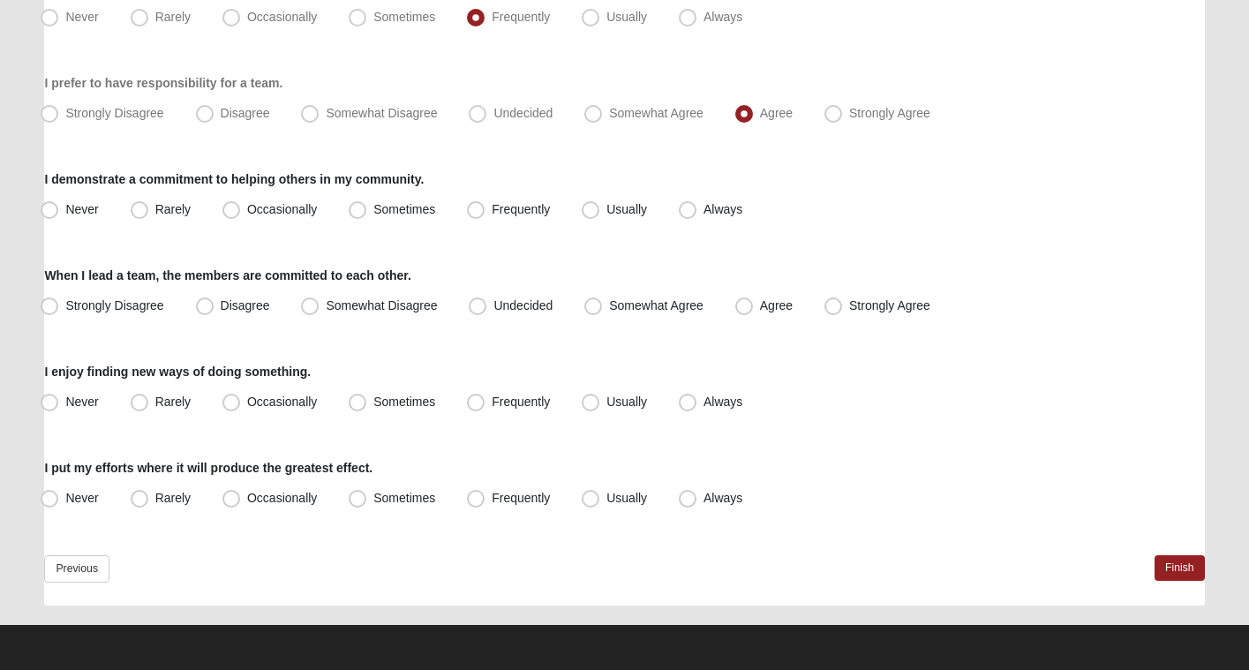
scroll to position [265, 0]
click at [499, 203] on span "Frequently" at bounding box center [521, 209] width 58 height 14
click at [485, 204] on input "Frequently" at bounding box center [479, 209] width 11 height 11
radio input "true"
click at [770, 306] on span "Agree" at bounding box center [776, 305] width 33 height 14
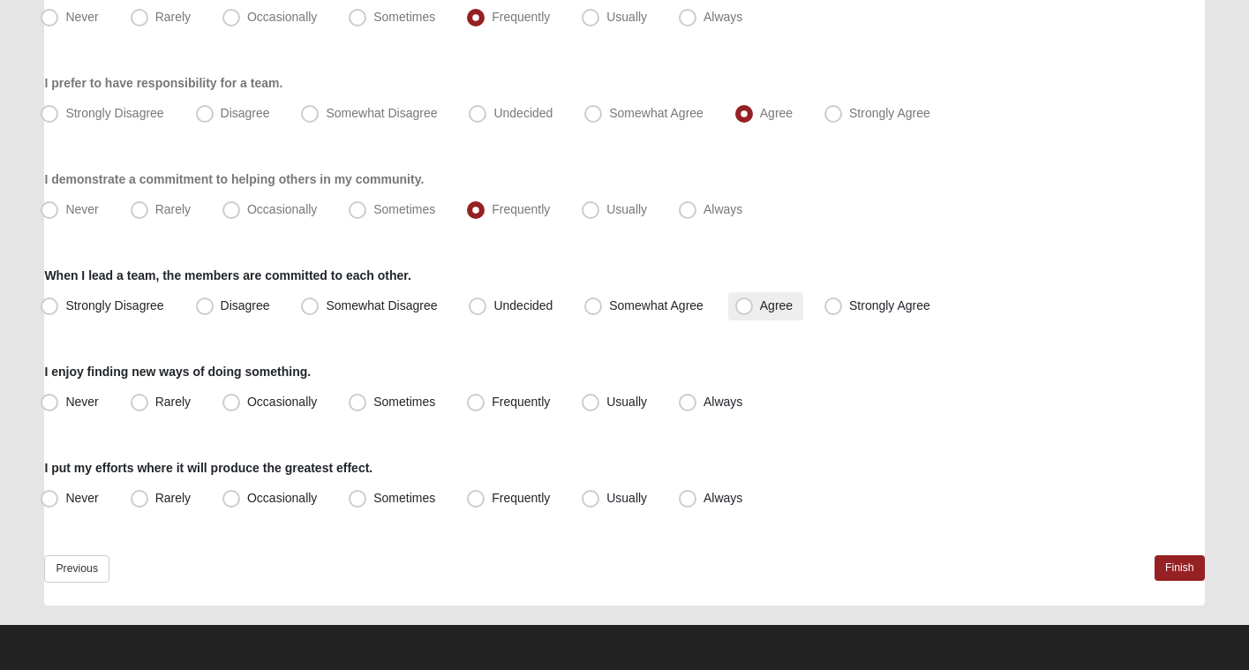
click at [754, 306] on input "Agree" at bounding box center [747, 305] width 11 height 11
radio input "true"
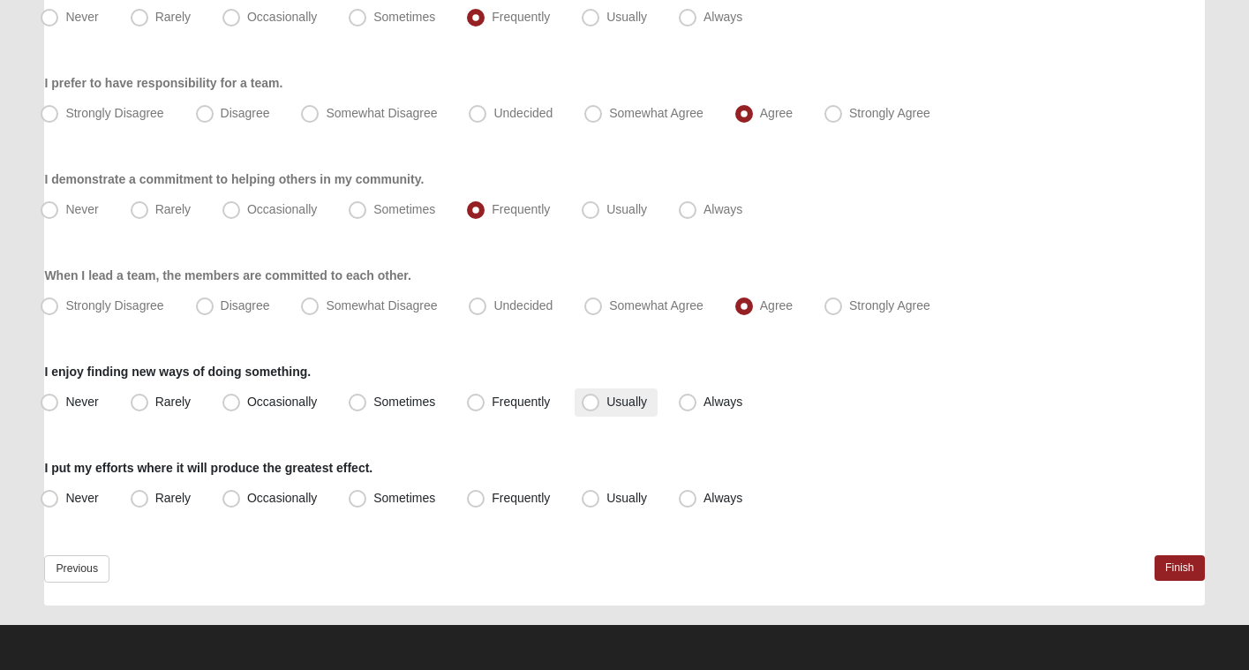
click at [603, 399] on label "Usually" at bounding box center [616, 402] width 83 height 28
click at [600, 399] on input "Usually" at bounding box center [594, 401] width 11 height 11
radio input "true"
click at [606, 490] on label "Usually" at bounding box center [616, 499] width 83 height 28
click at [600, 493] on input "Usually" at bounding box center [594, 498] width 11 height 11
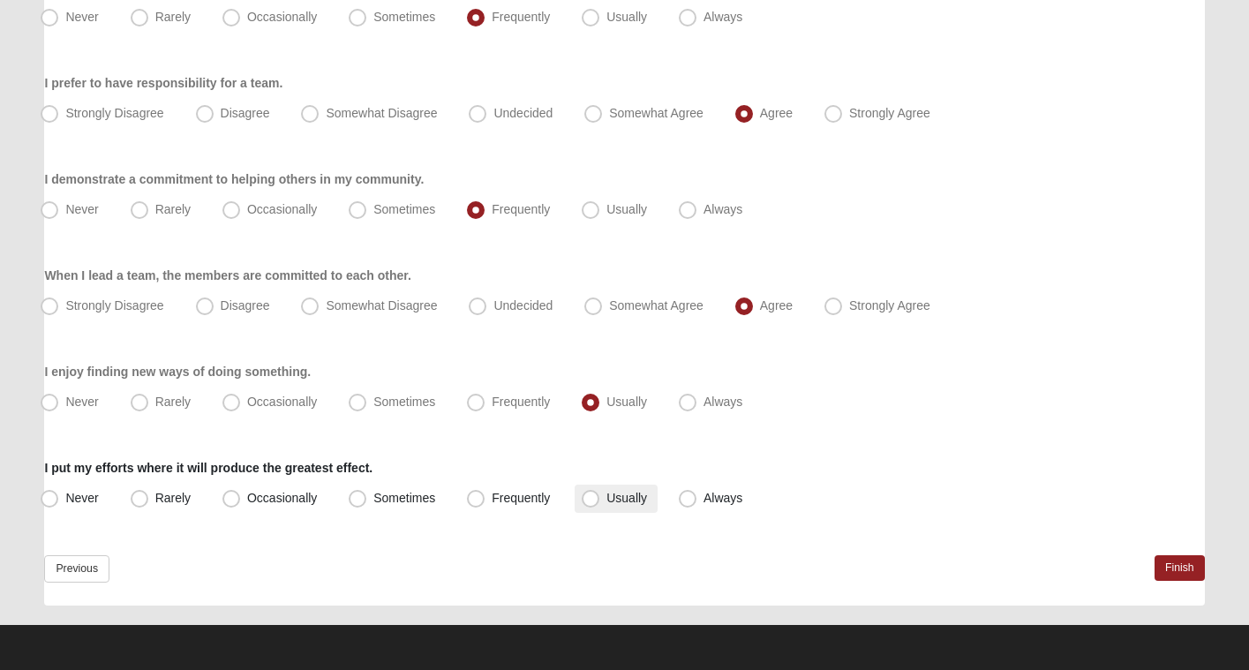
radio input "true"
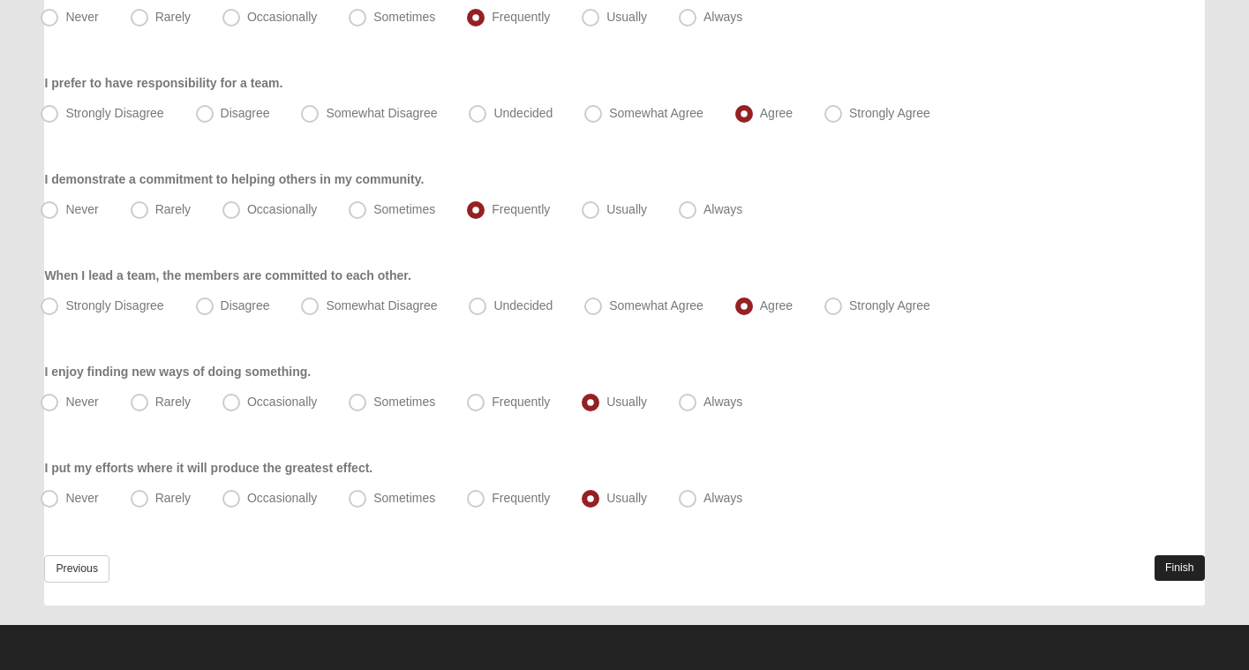
click at [1163, 567] on link "Finish" at bounding box center [1180, 568] width 50 height 26
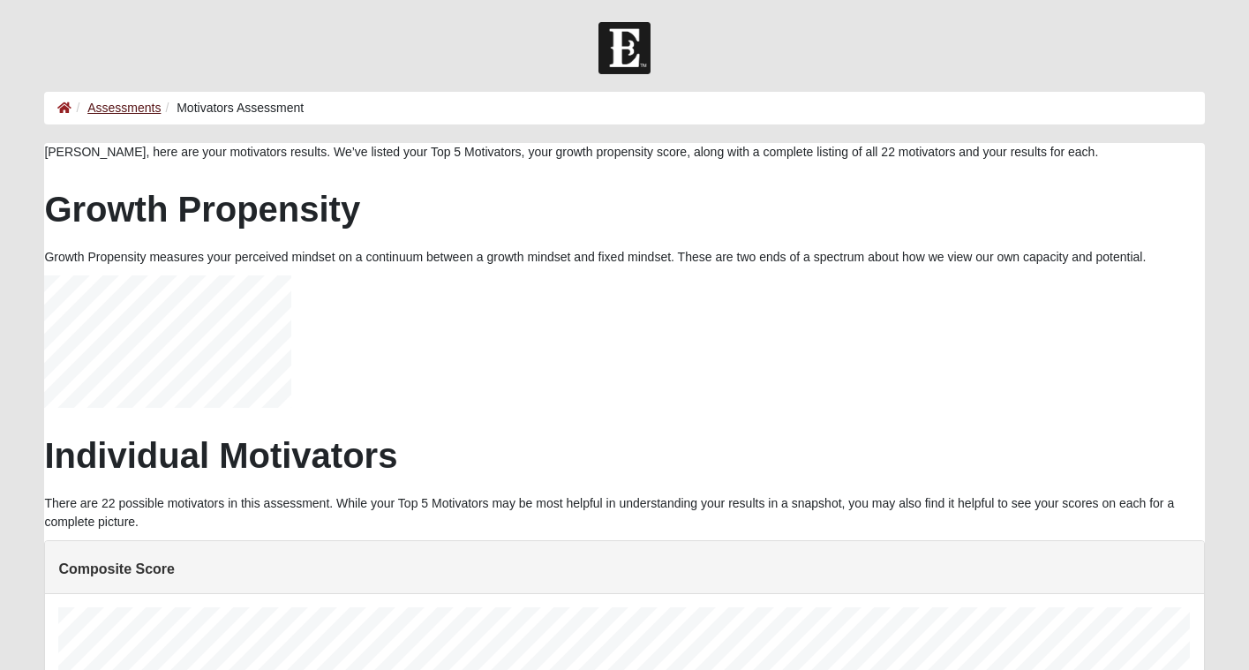
click at [139, 107] on link "Assessments" at bounding box center [123, 108] width 73 height 14
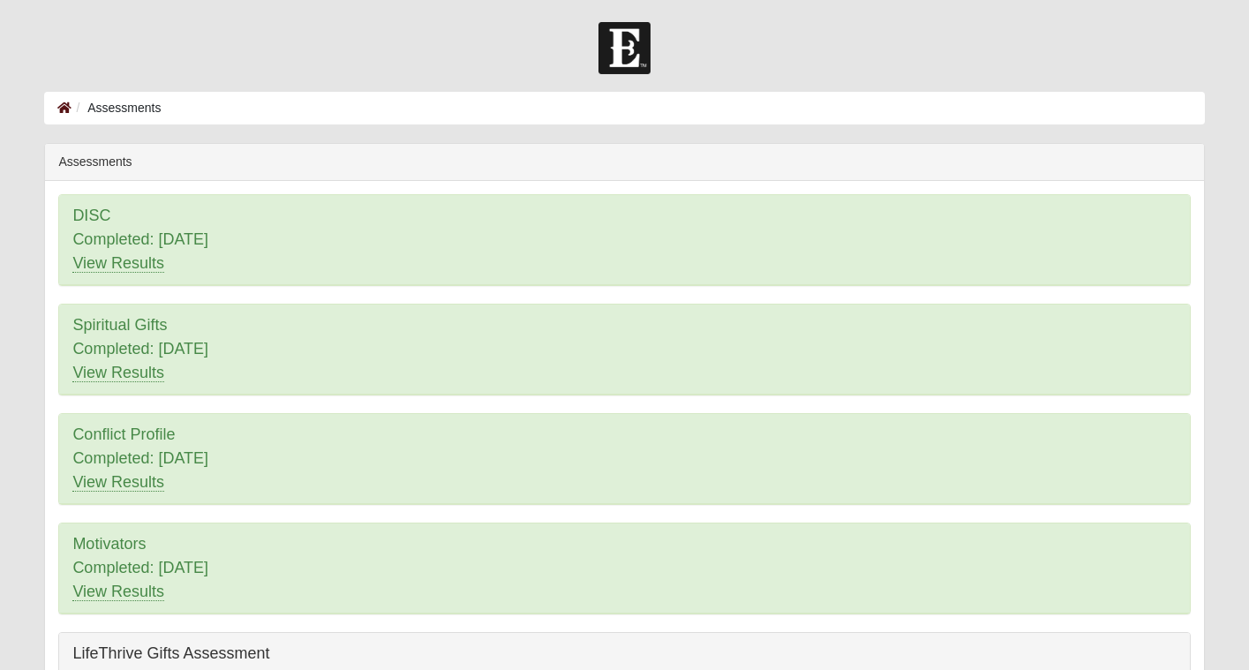
click at [64, 110] on icon at bounding box center [64, 108] width 14 height 12
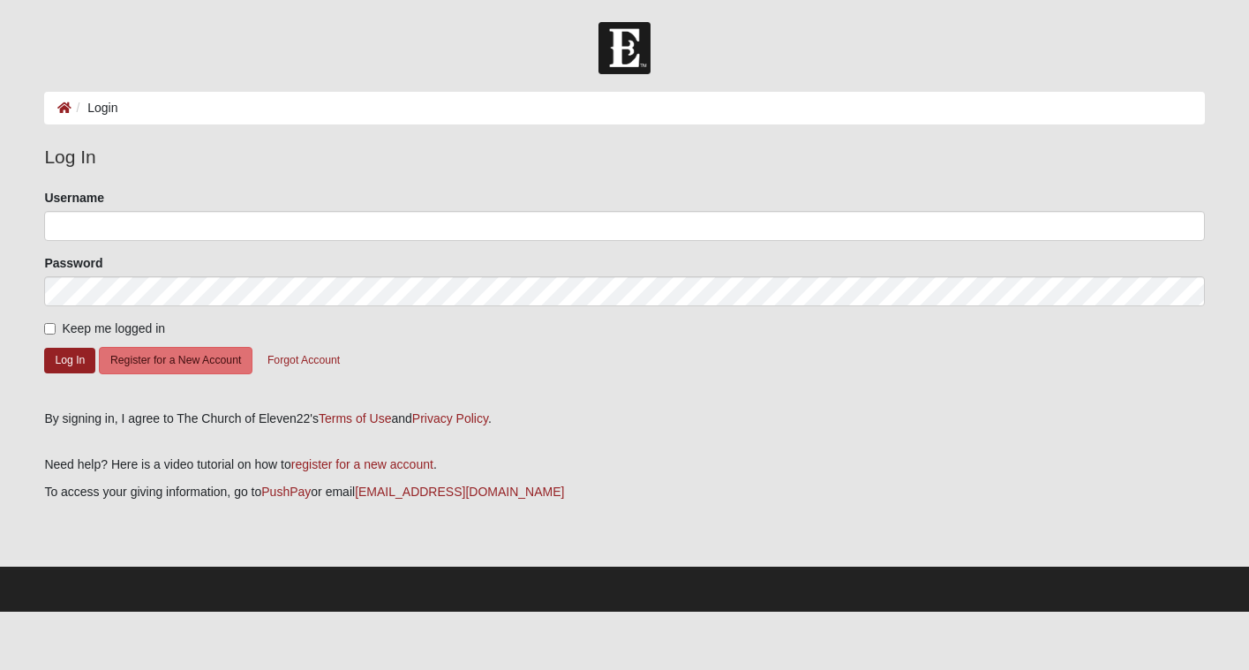
click at [19, 154] on form "Hello Jonathan My Account Log Out Login Login Error" at bounding box center [624, 317] width 1249 height 590
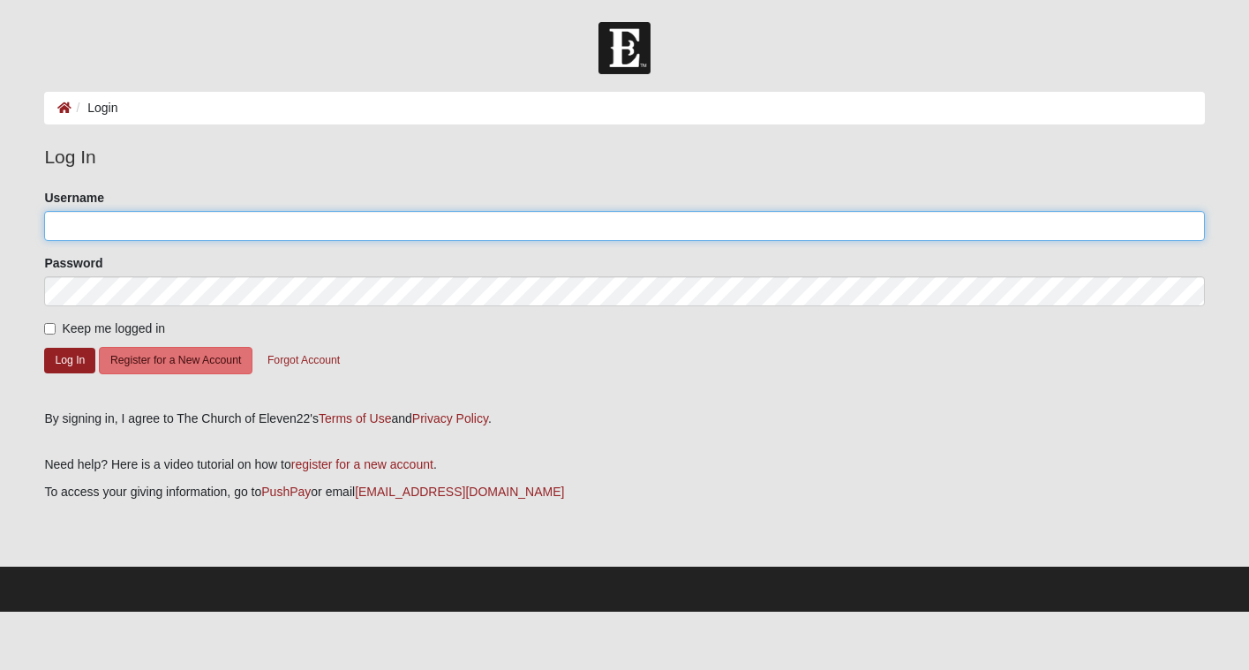
click at [103, 233] on input "Username" at bounding box center [624, 226] width 1160 height 30
type input "JCoram"
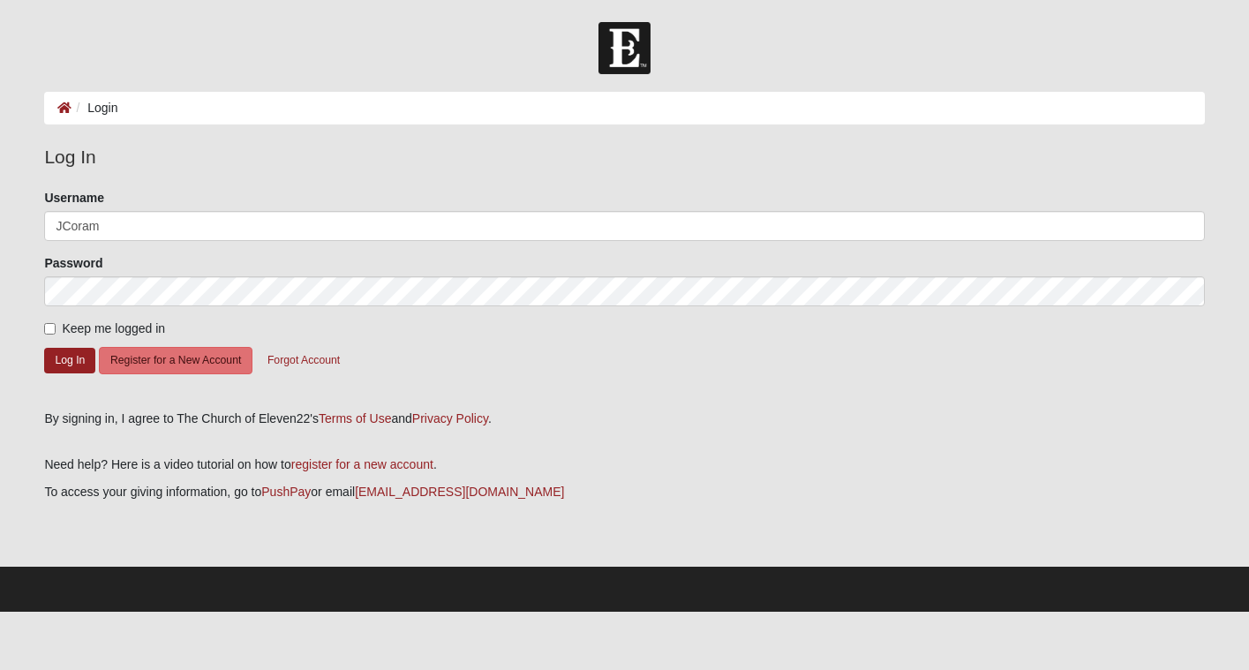
click at [52, 324] on input "Keep me logged in" at bounding box center [49, 328] width 11 height 11
checkbox input "true"
click at [57, 351] on button "Log In" at bounding box center [69, 361] width 51 height 26
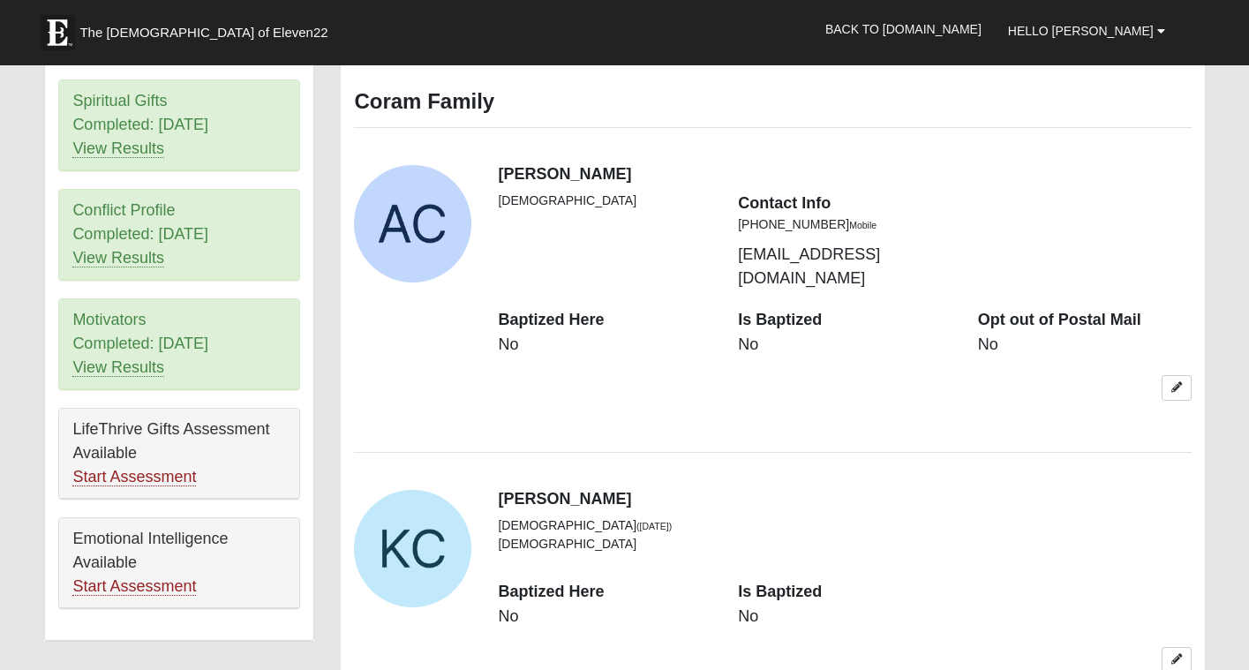
scroll to position [807, 0]
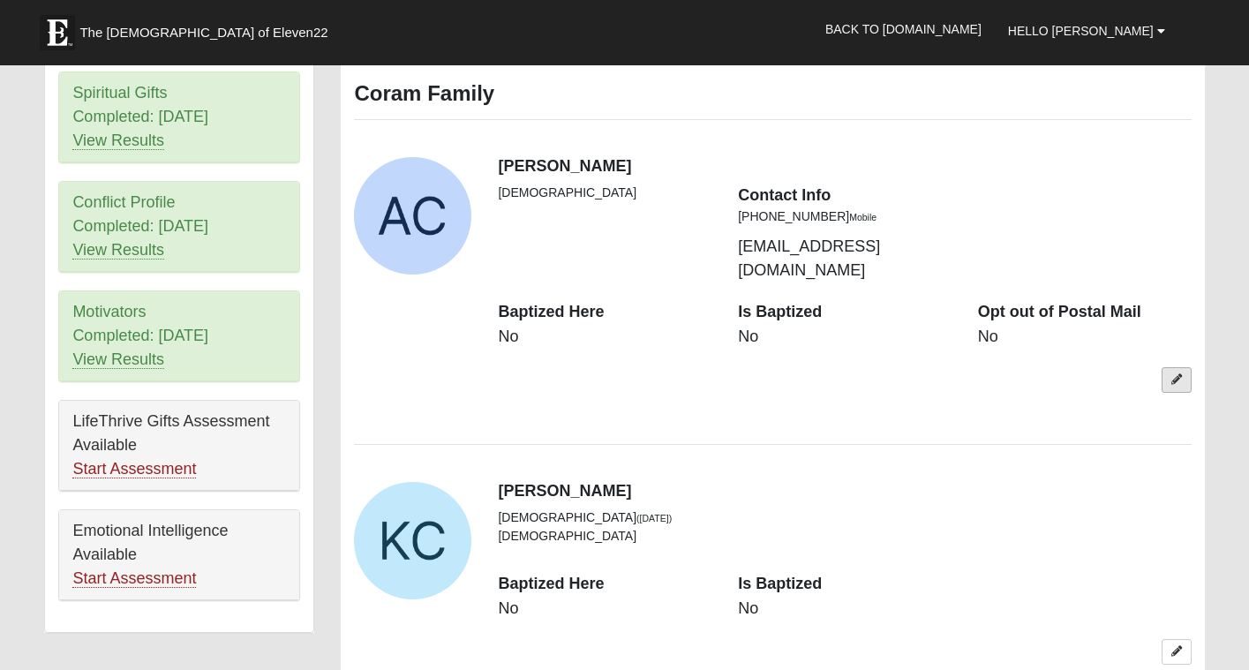
click at [1178, 374] on icon at bounding box center [1176, 379] width 11 height 11
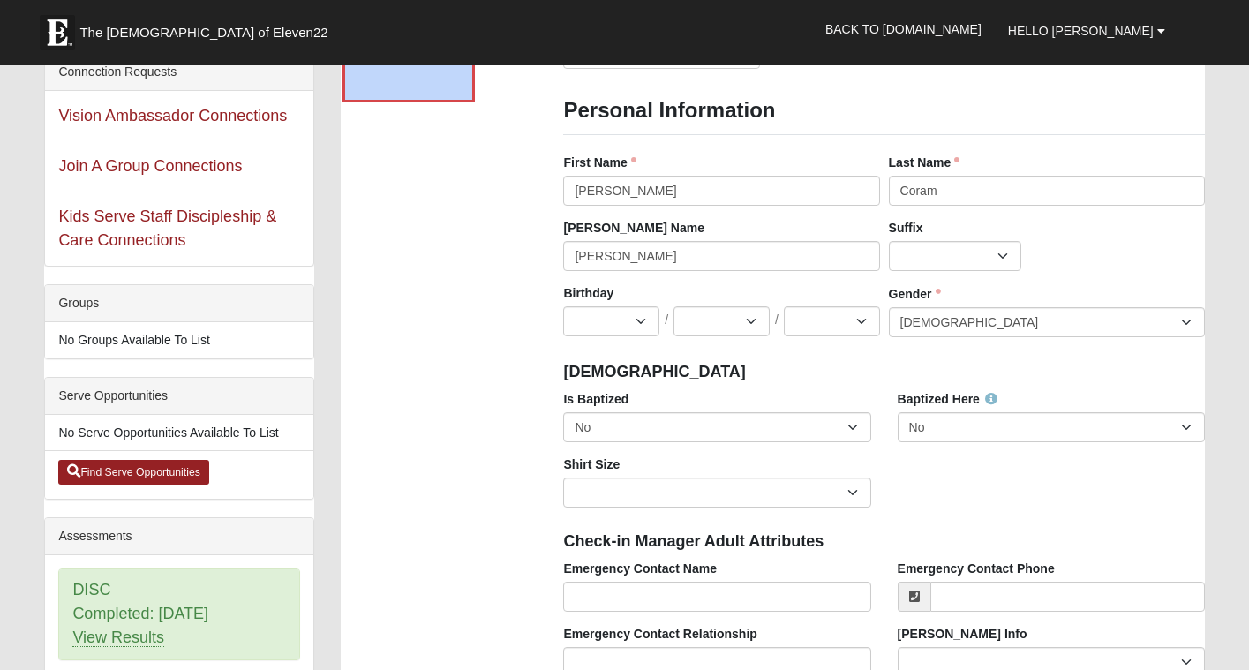
scroll to position [211, 0]
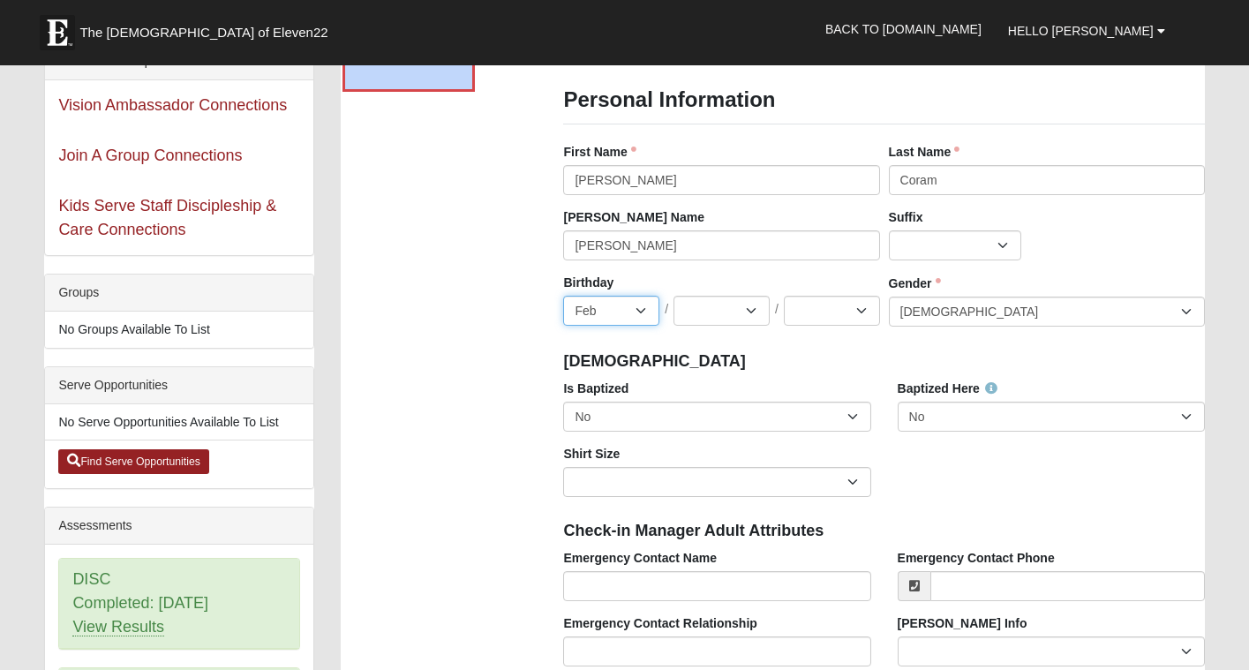
select select "1"
select select "8"
select select "1992"
click at [727, 382] on div "Is Baptized No Yes" at bounding box center [716, 406] width 307 height 52
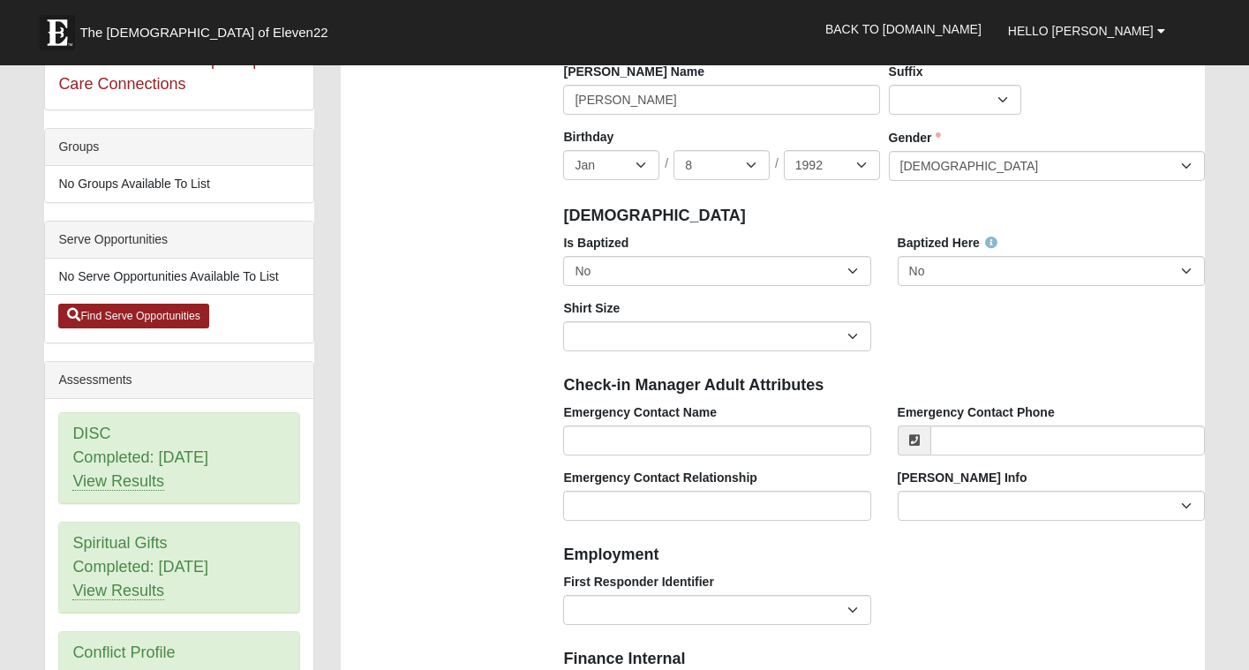
scroll to position [373, 0]
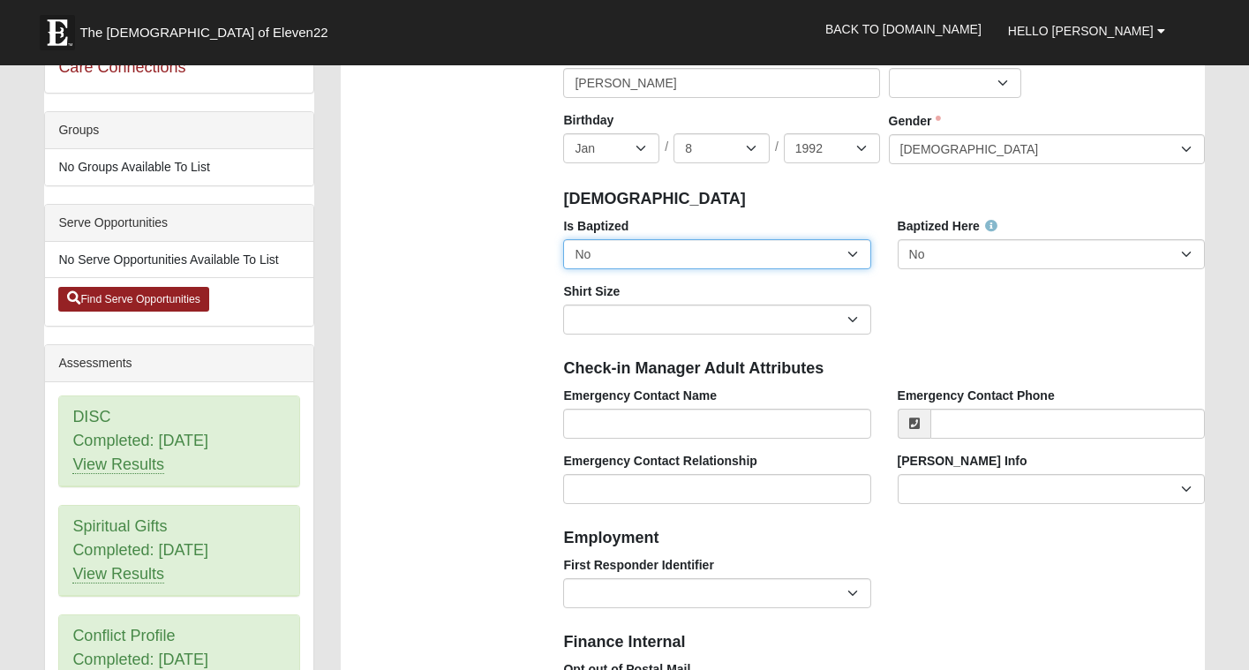
select select "True"
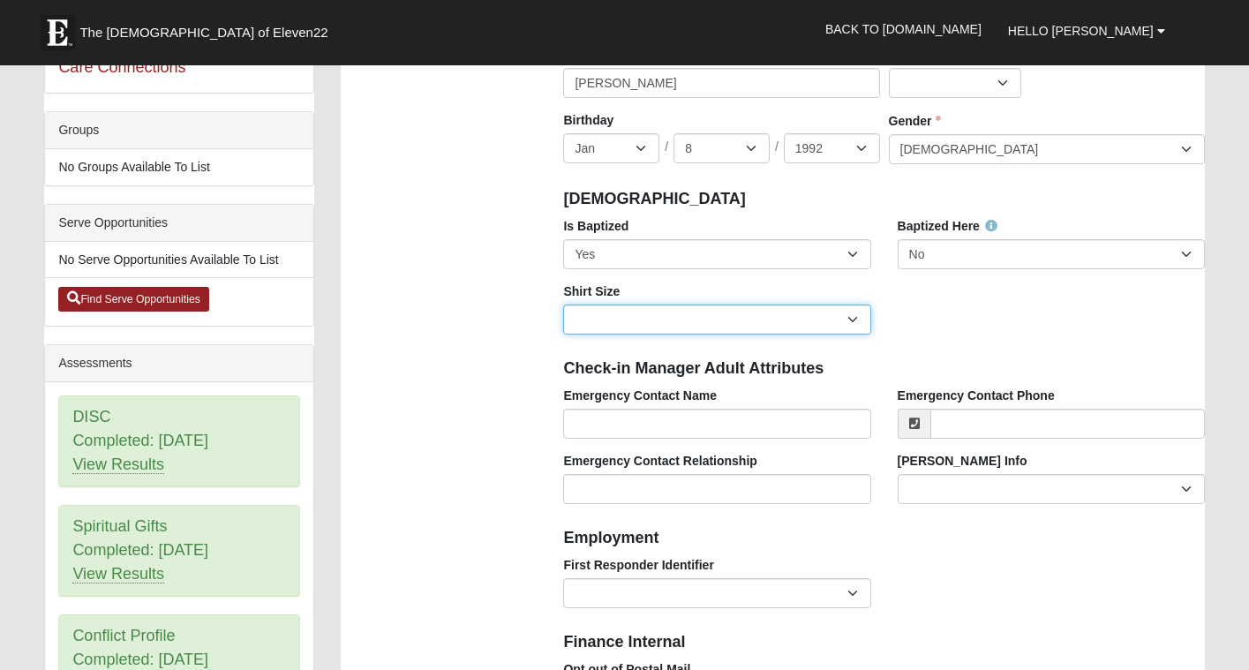
select select "Adult Medium"
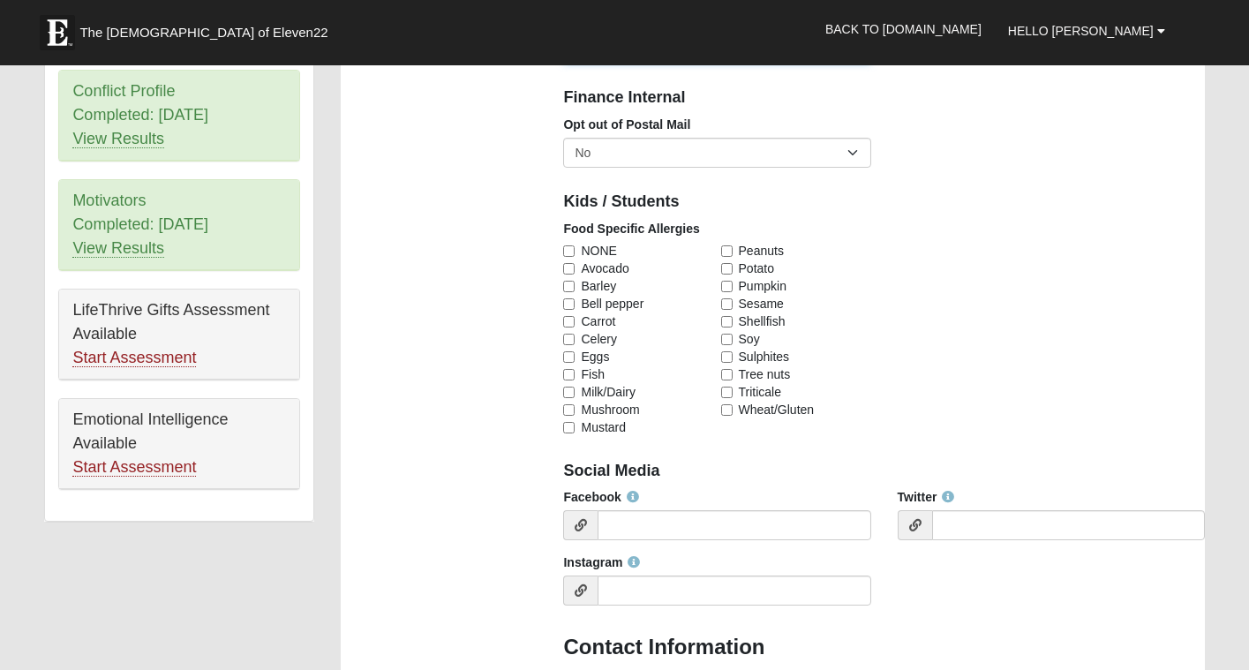
scroll to position [920, 0]
click at [571, 244] on input "NONE" at bounding box center [568, 249] width 11 height 11
checkbox input "true"
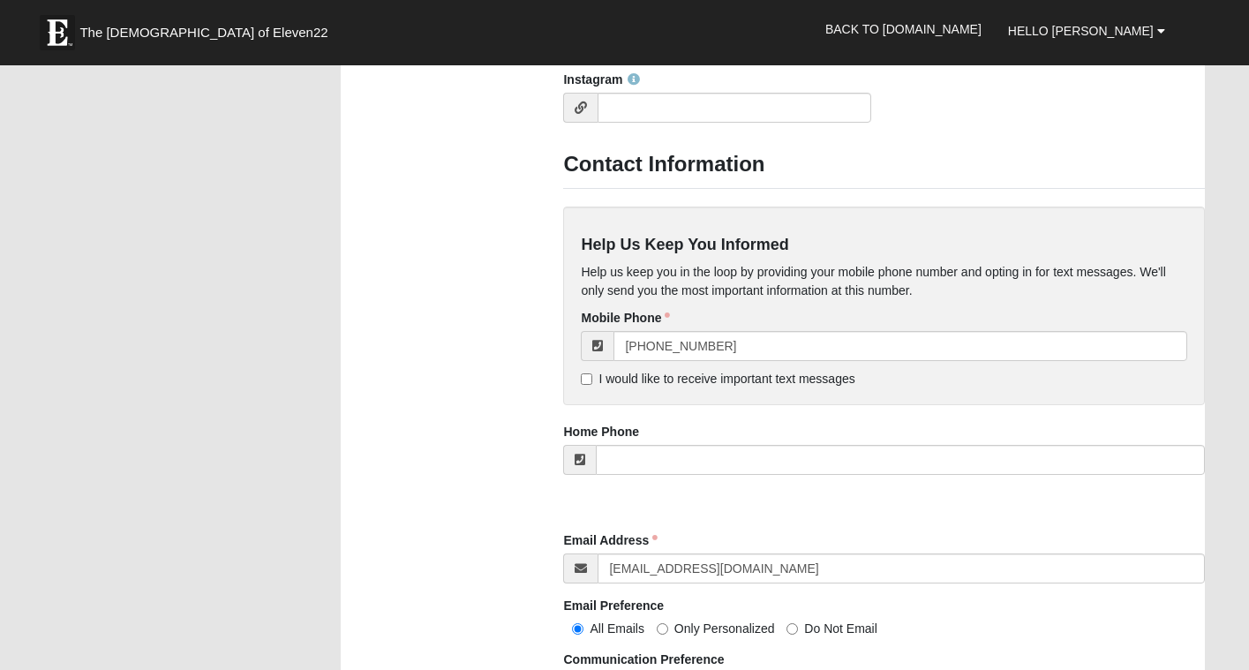
scroll to position [1402, 0]
click at [656, 371] on span "I would like to receive important text messages" at bounding box center [726, 378] width 256 height 14
click at [592, 372] on input "I would like to receive important text messages" at bounding box center [586, 377] width 11 height 11
checkbox input "true"
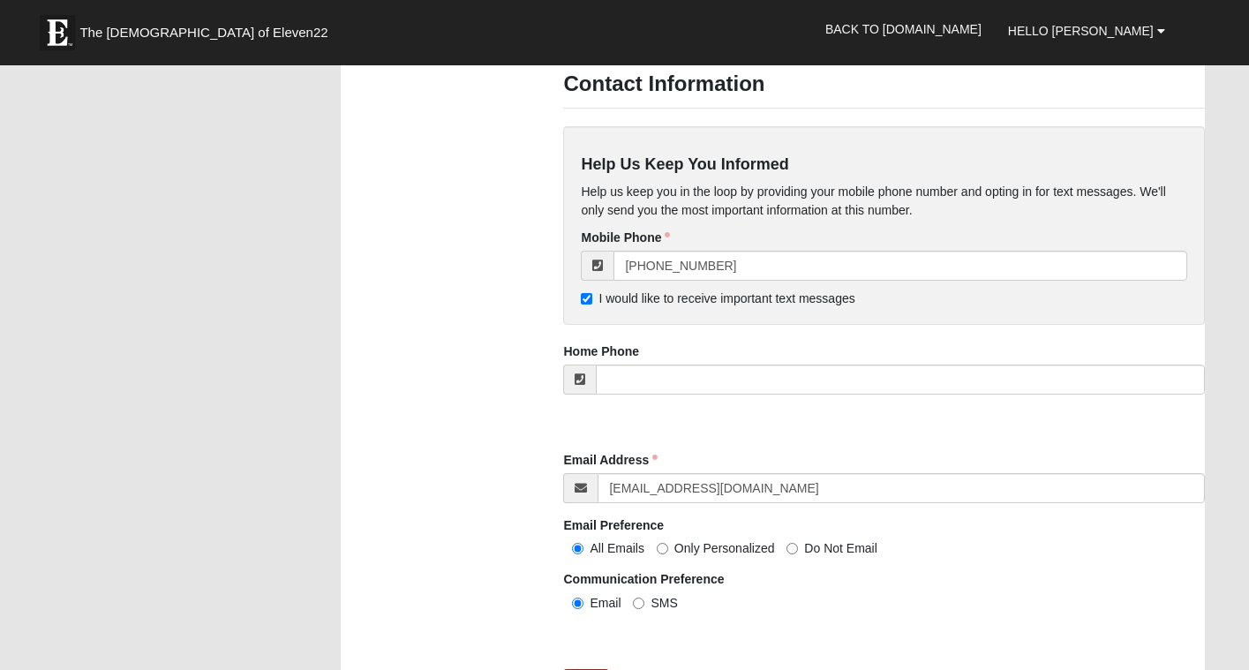
scroll to position [1511, 0]
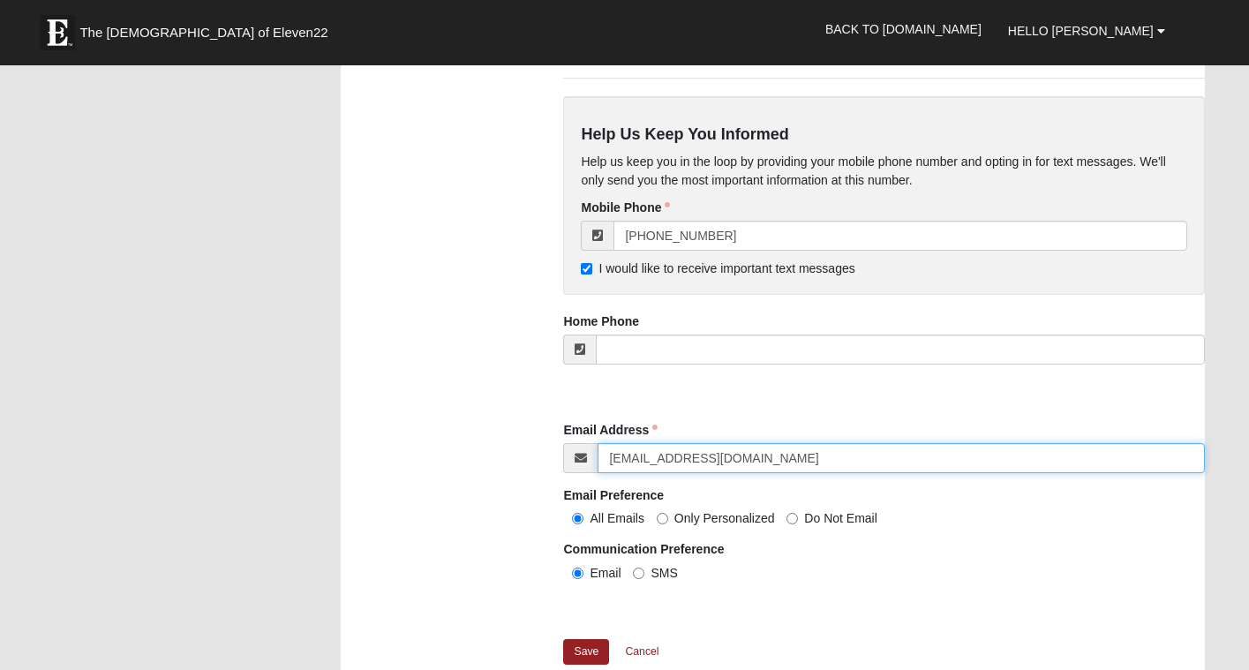
click at [705, 449] on input "jrcoram@gmail.com" at bounding box center [901, 458] width 606 height 30
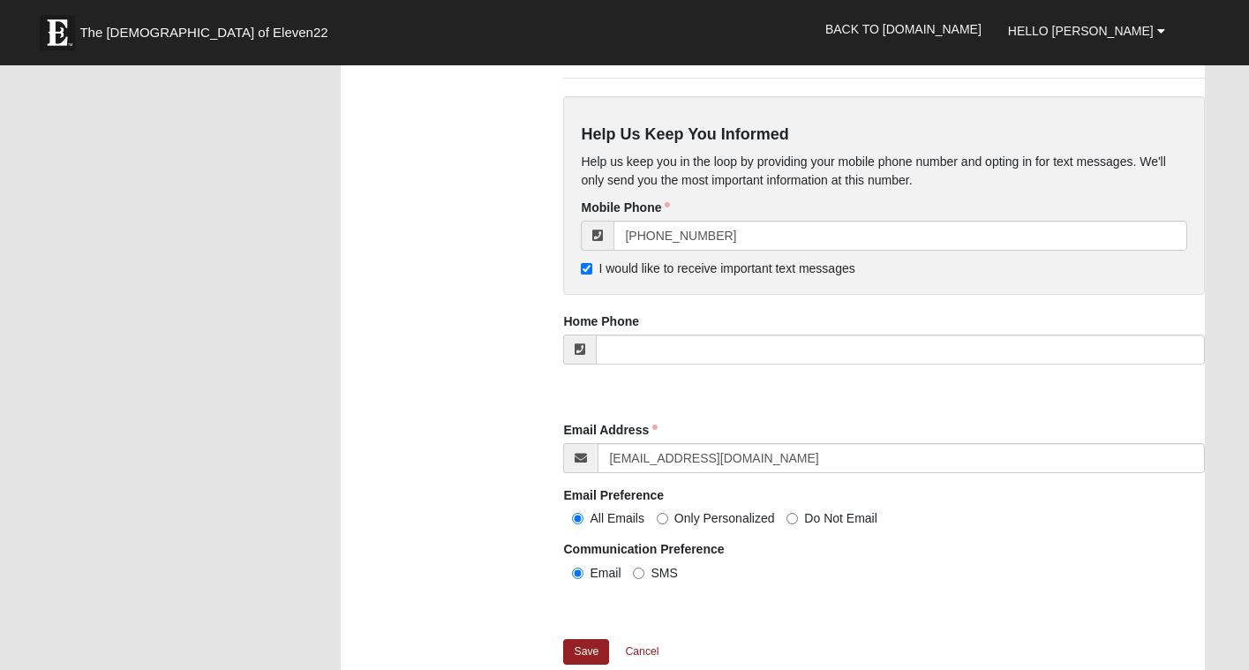
click at [640, 568] on input "SMS" at bounding box center [638, 573] width 11 height 11
radio input "true"
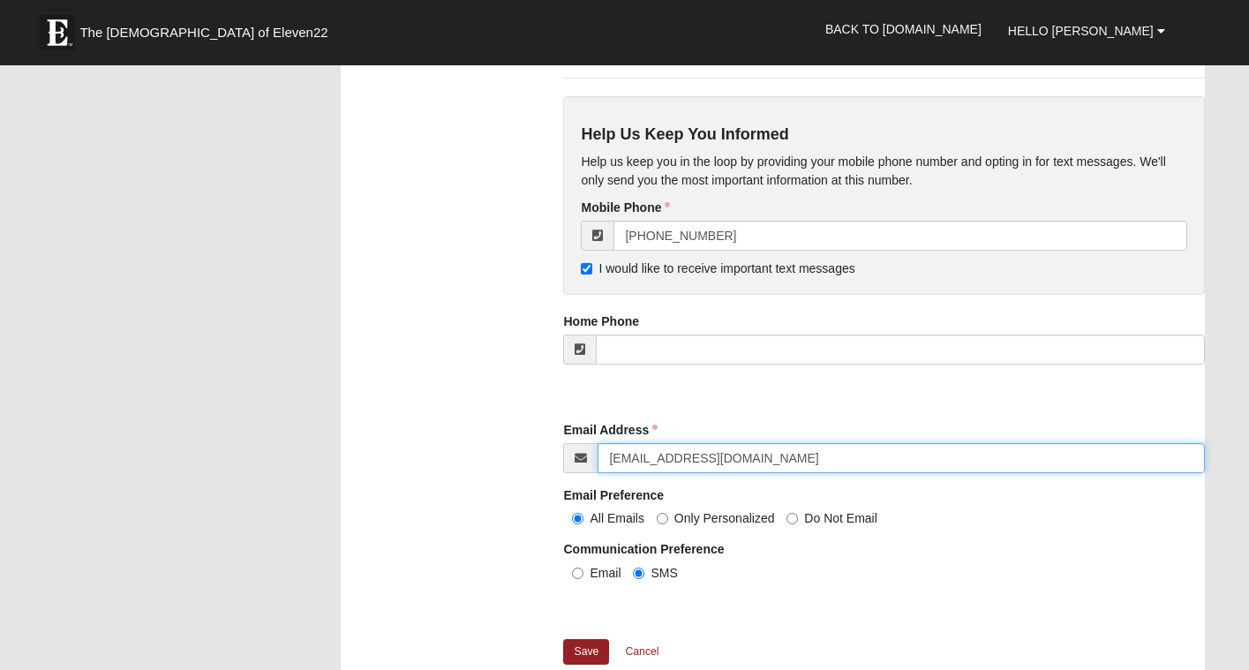
click at [675, 453] on input "jrcoram@gmail.com" at bounding box center [901, 458] width 606 height 30
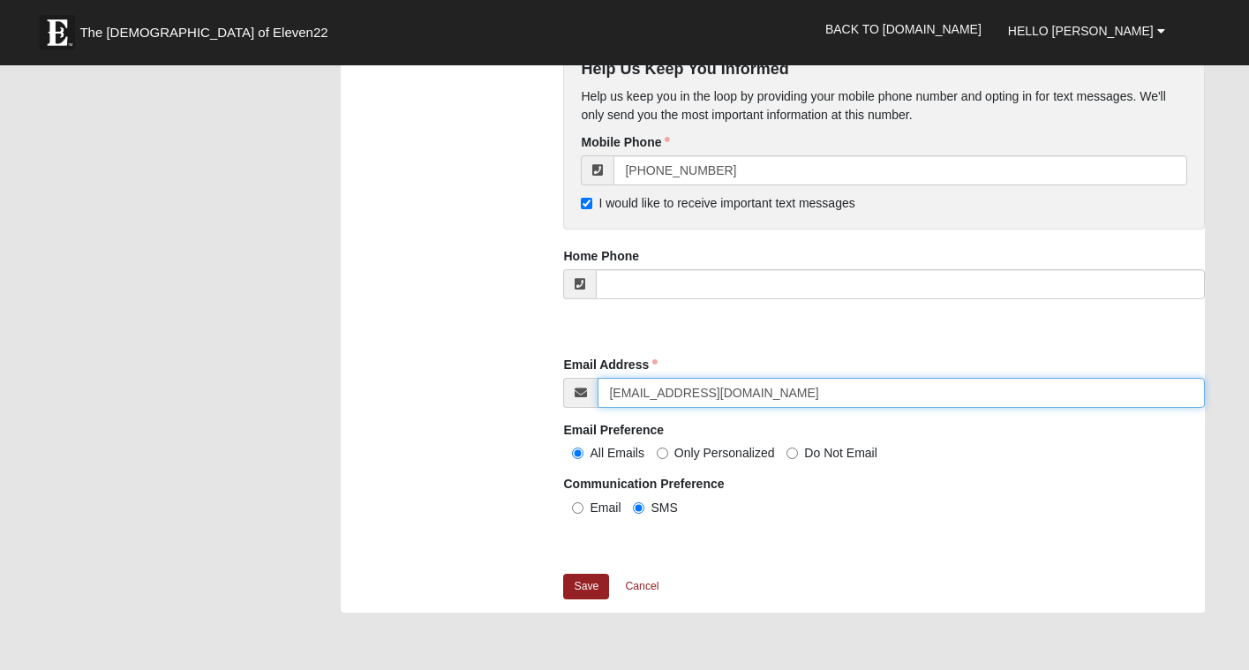
scroll to position [1628, 0]
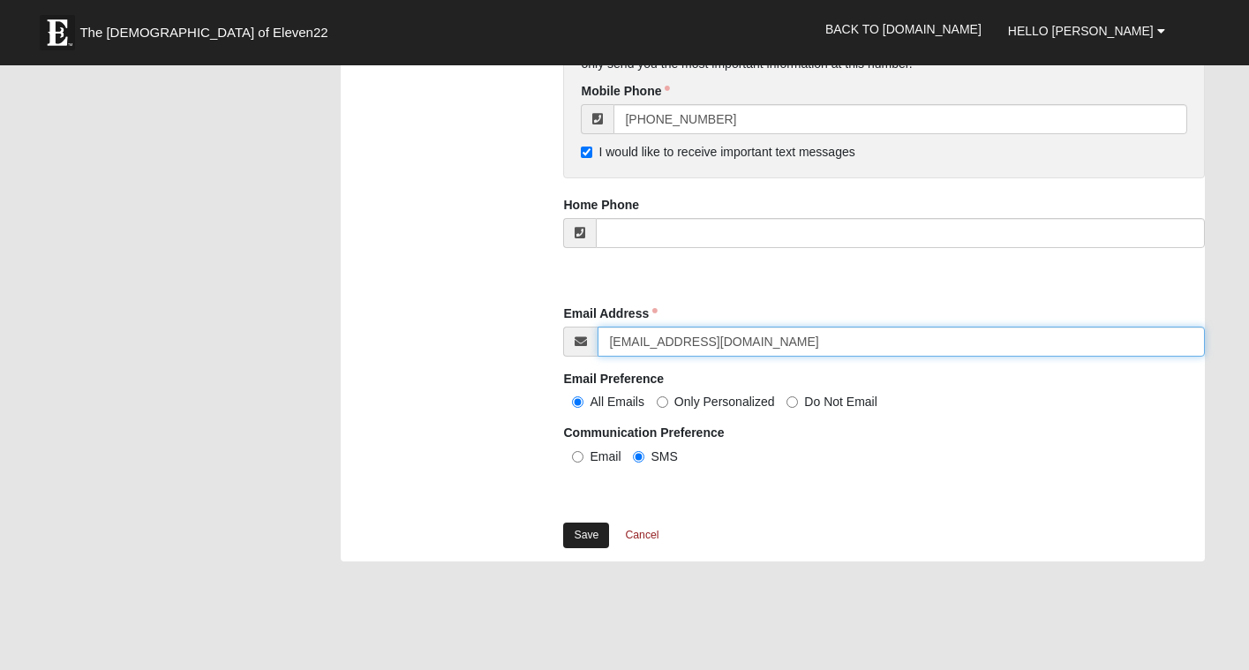
type input "abond326@hotmail.com"
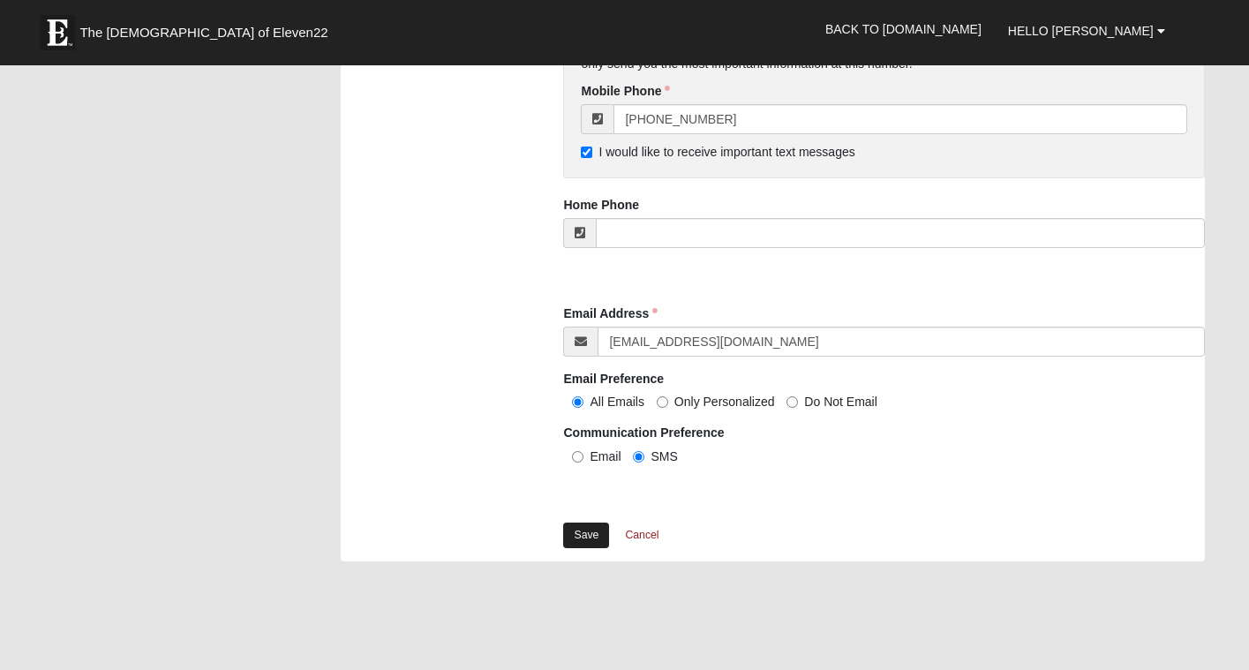
click at [591, 530] on link "Save" at bounding box center [586, 536] width 46 height 26
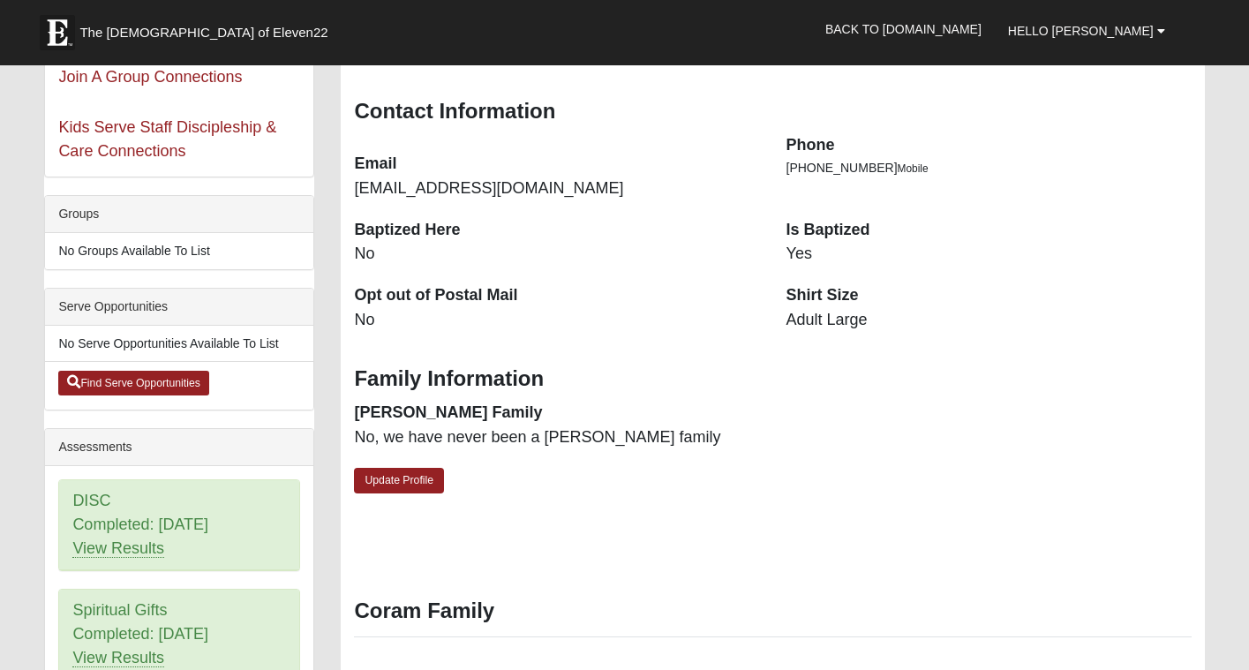
scroll to position [322, 0]
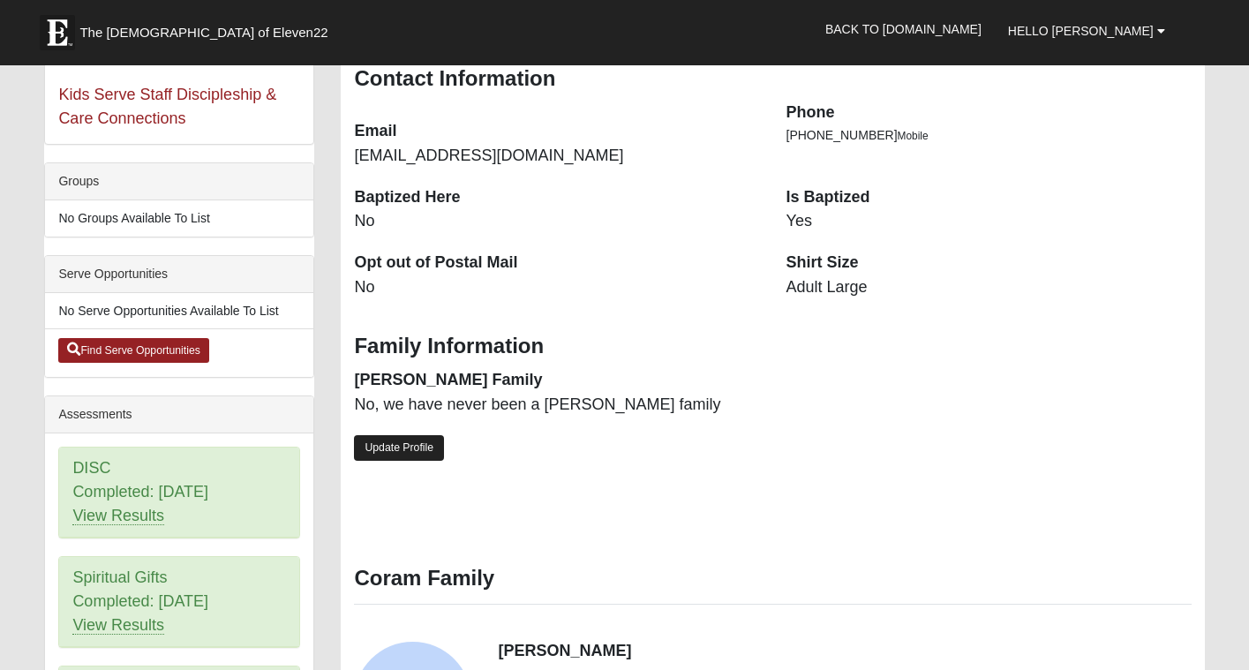
click at [420, 440] on link "Update Profile" at bounding box center [399, 448] width 90 height 26
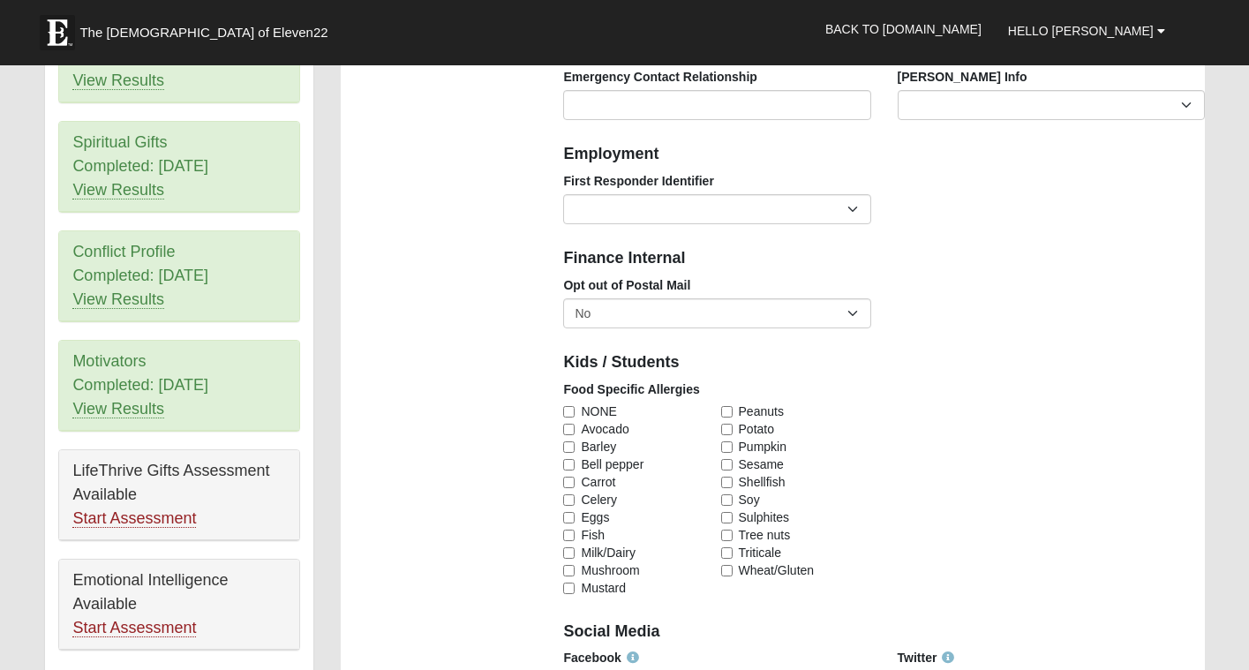
scroll to position [761, 0]
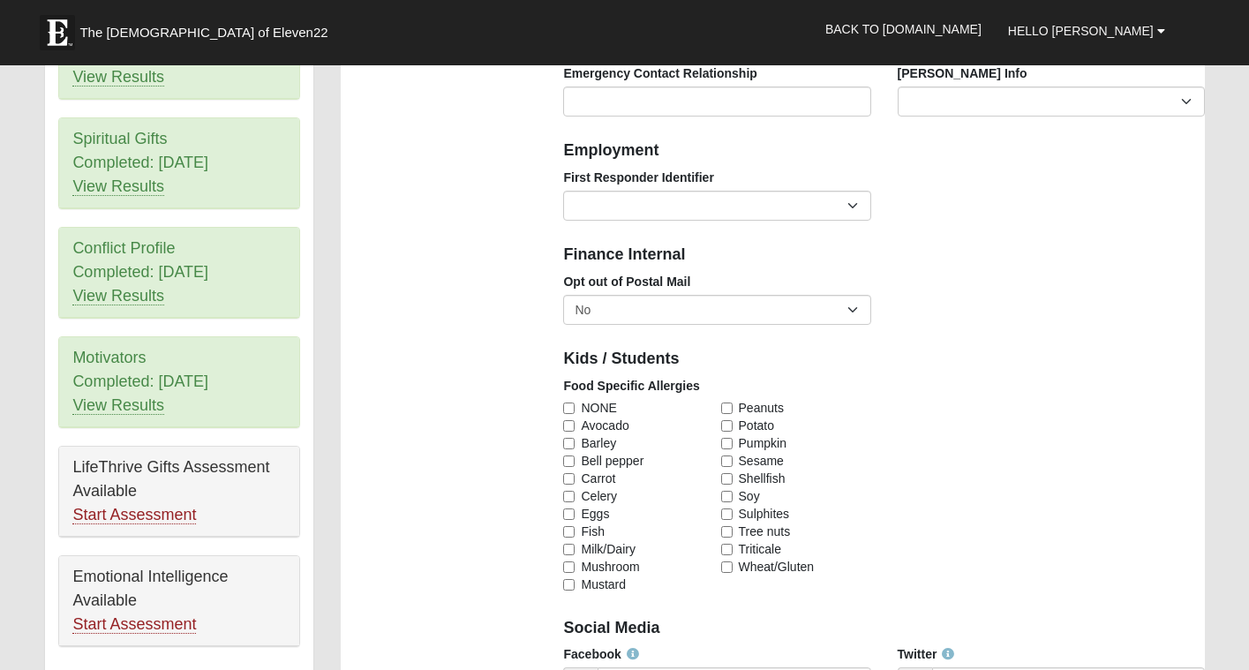
click at [568, 402] on input "NONE" at bounding box center [568, 407] width 11 height 11
checkbox input "true"
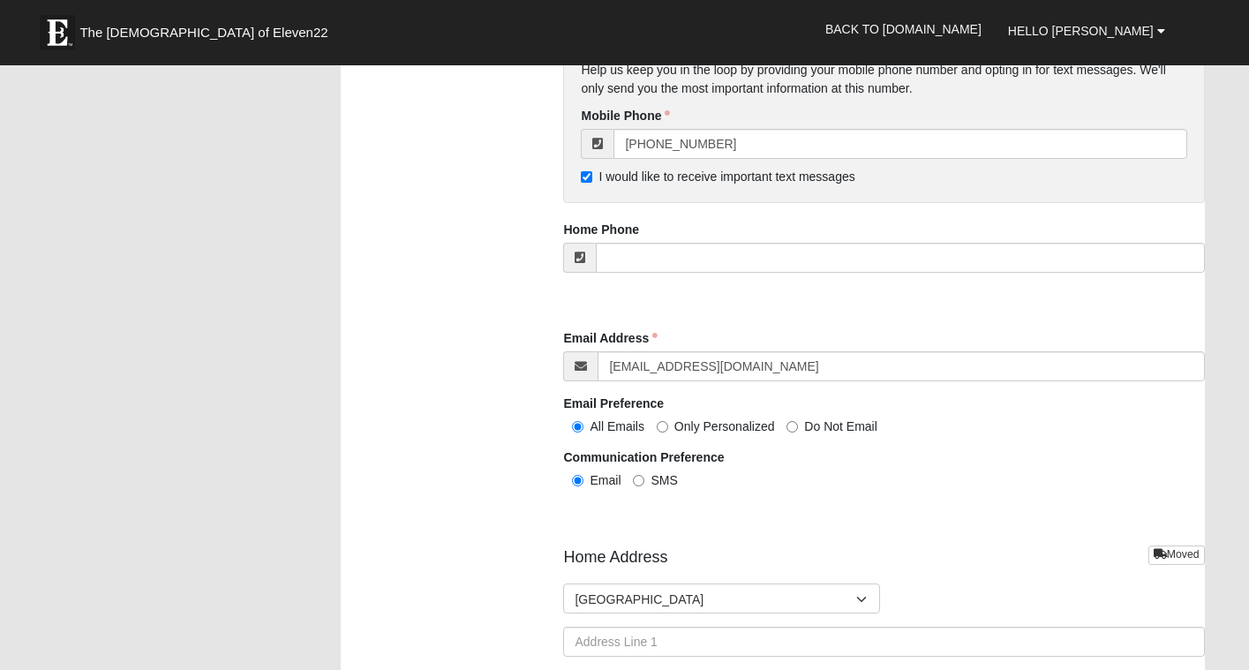
scroll to position [1780, 0]
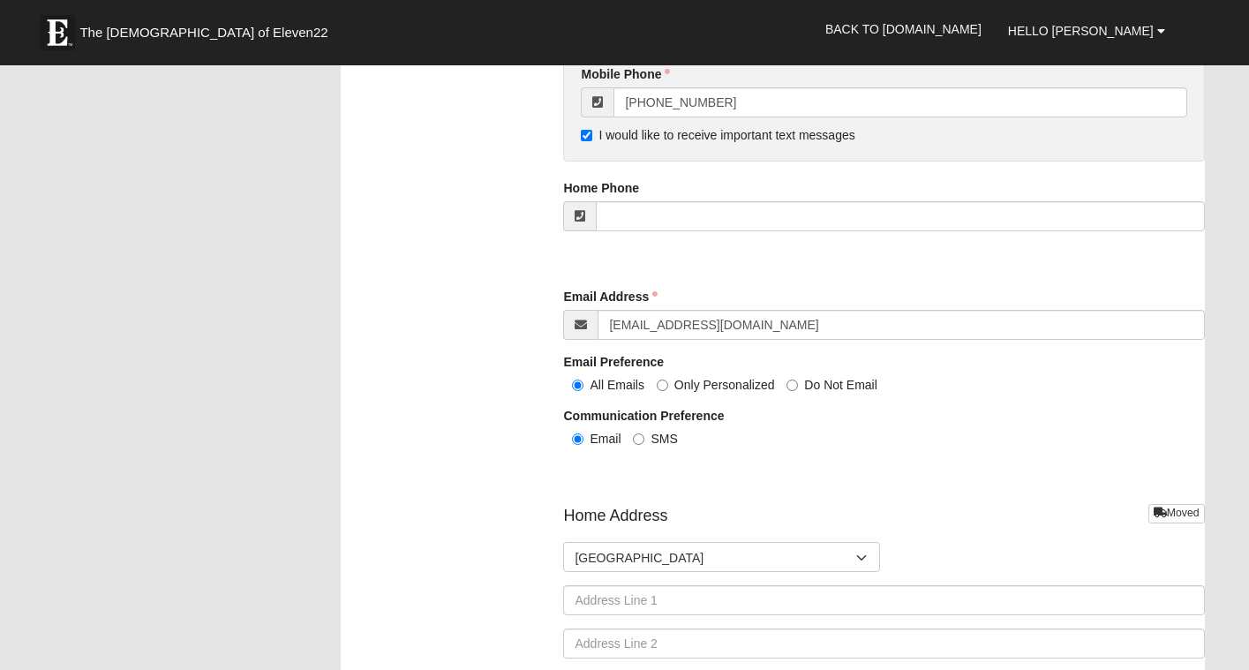
click at [643, 433] on input "SMS" at bounding box center [638, 438] width 11 height 11
radio input "true"
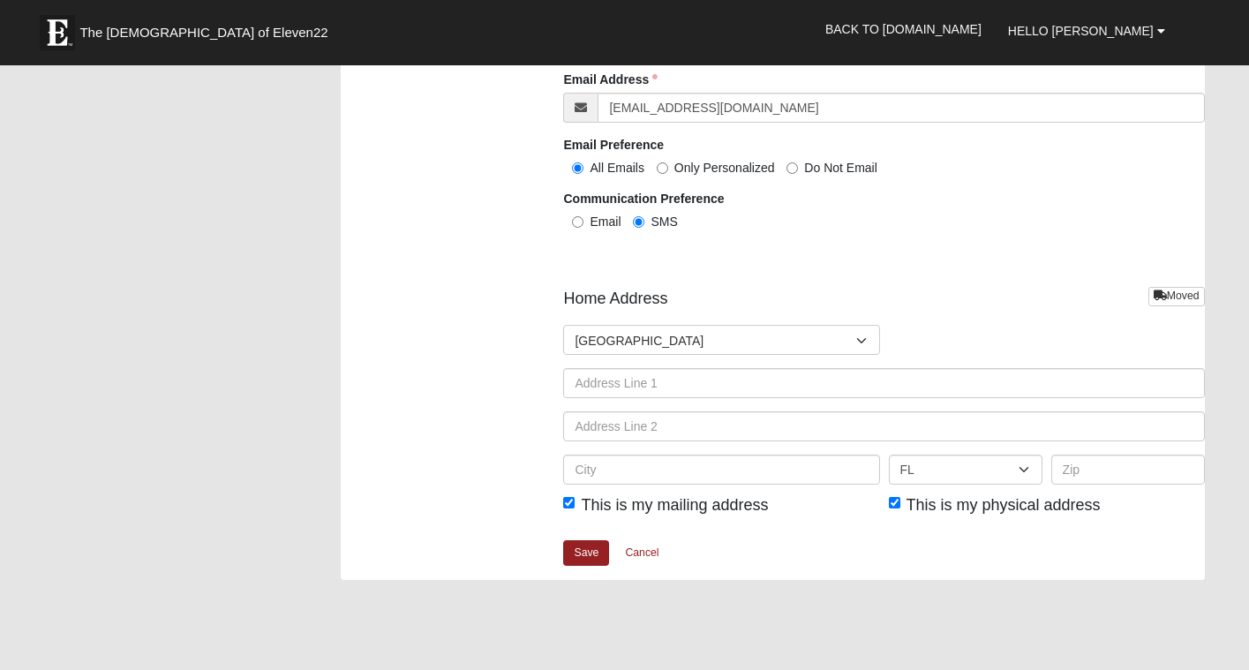
scroll to position [1999, 0]
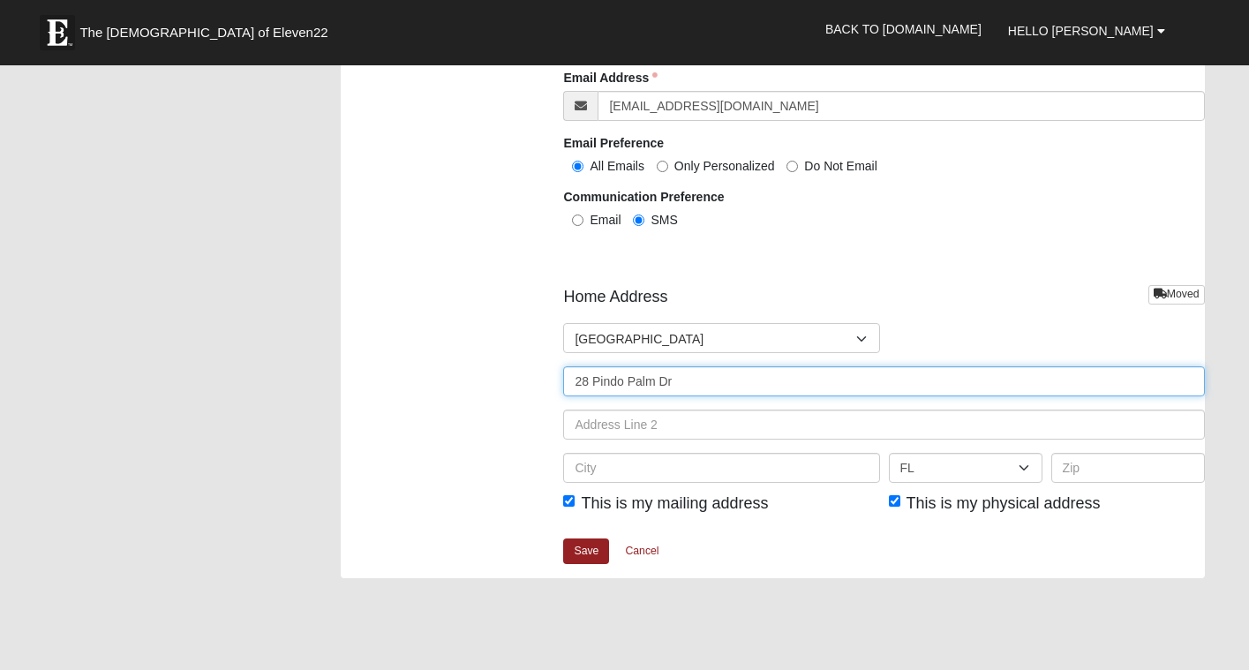
type input "28 Pindo Palm Dr"
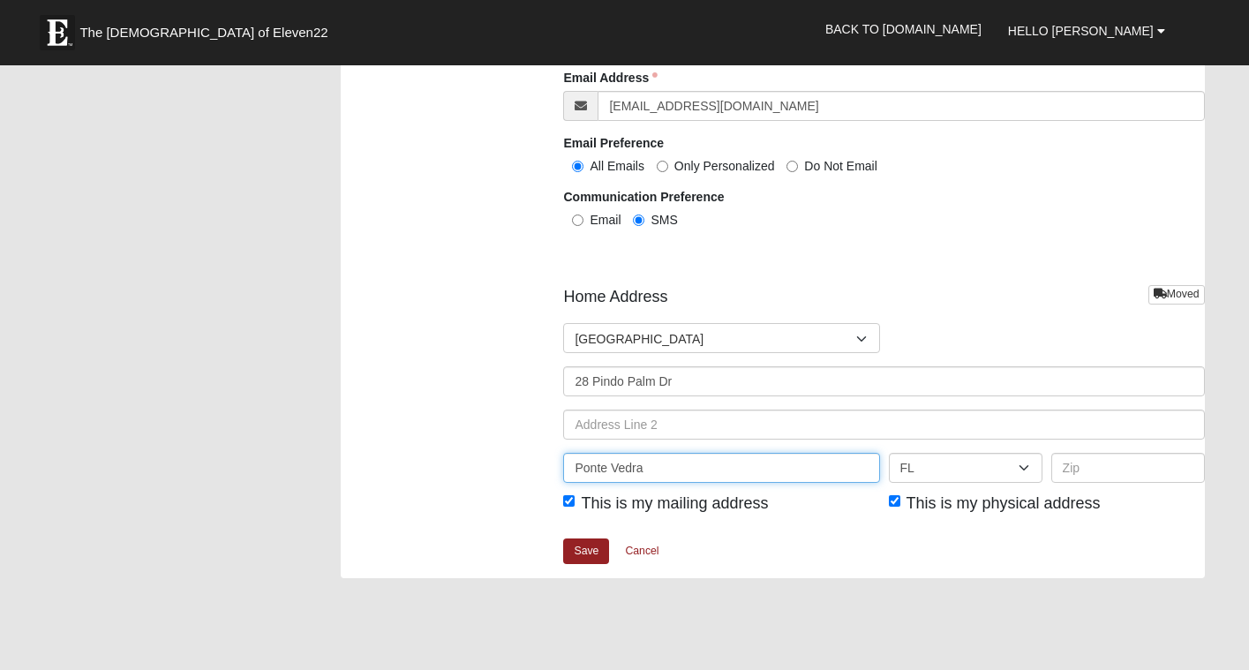
type input "Ponte Vedra"
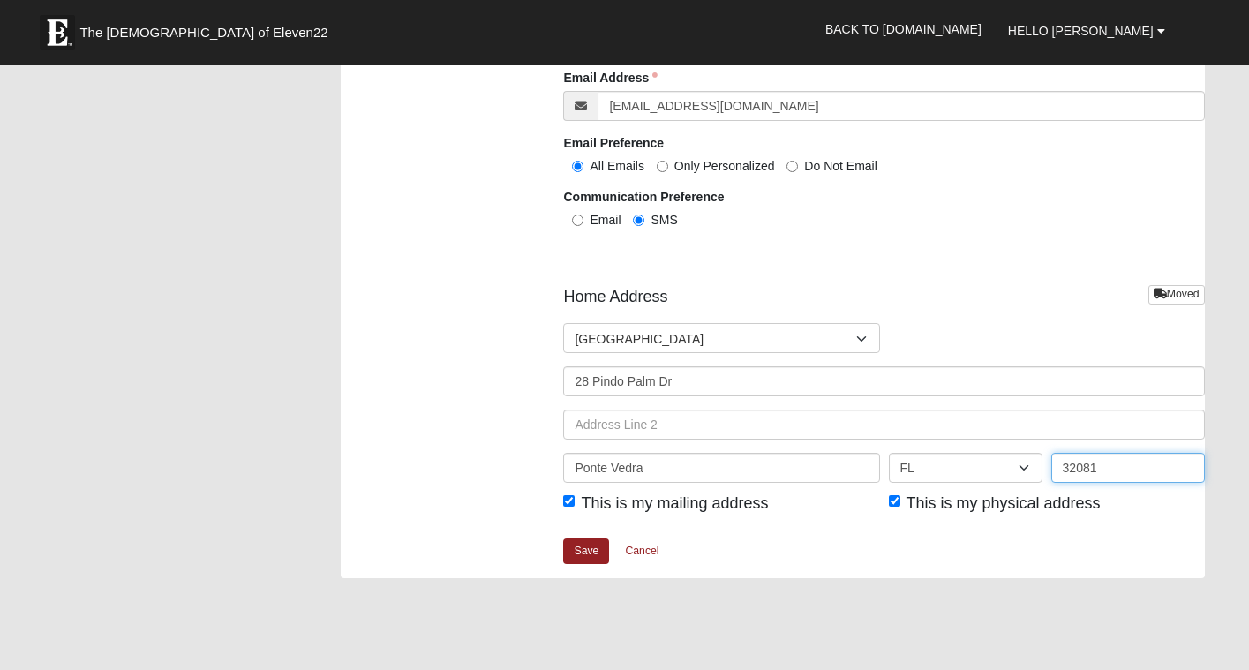
type input "32081"
click at [907, 528] on div "Home Address Moved Countries United States ------------------------ Afghanistan…" at bounding box center [883, 411] width 641 height 252
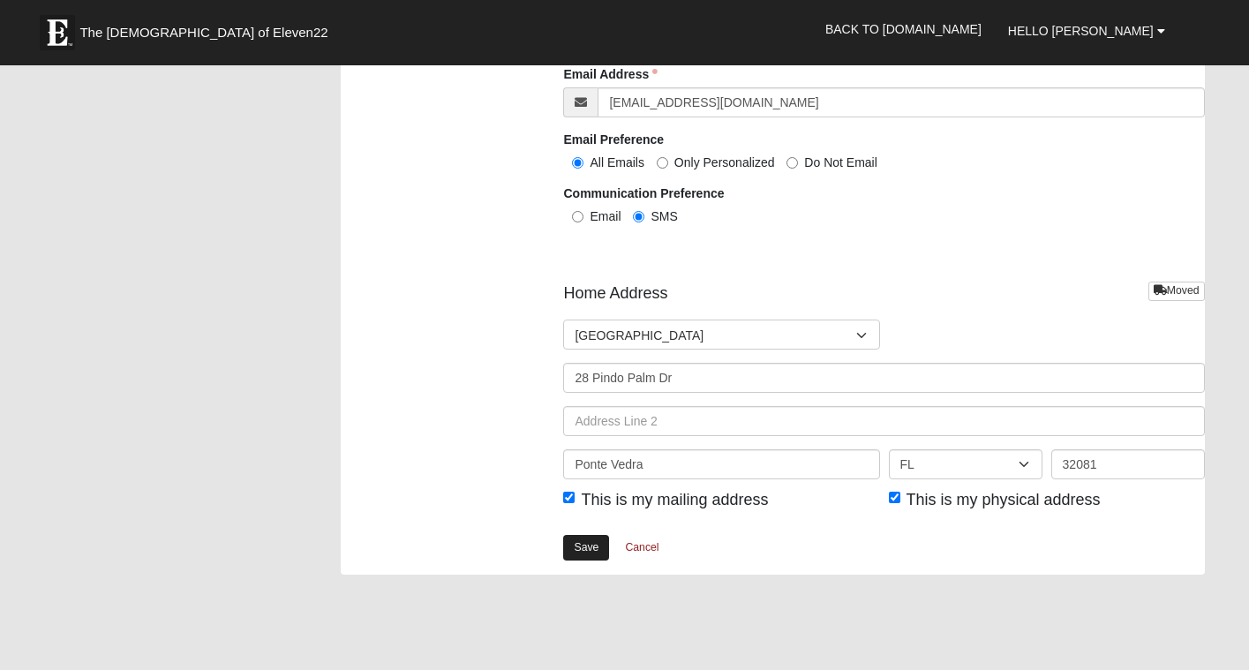
click at [587, 536] on link "Save" at bounding box center [586, 548] width 46 height 26
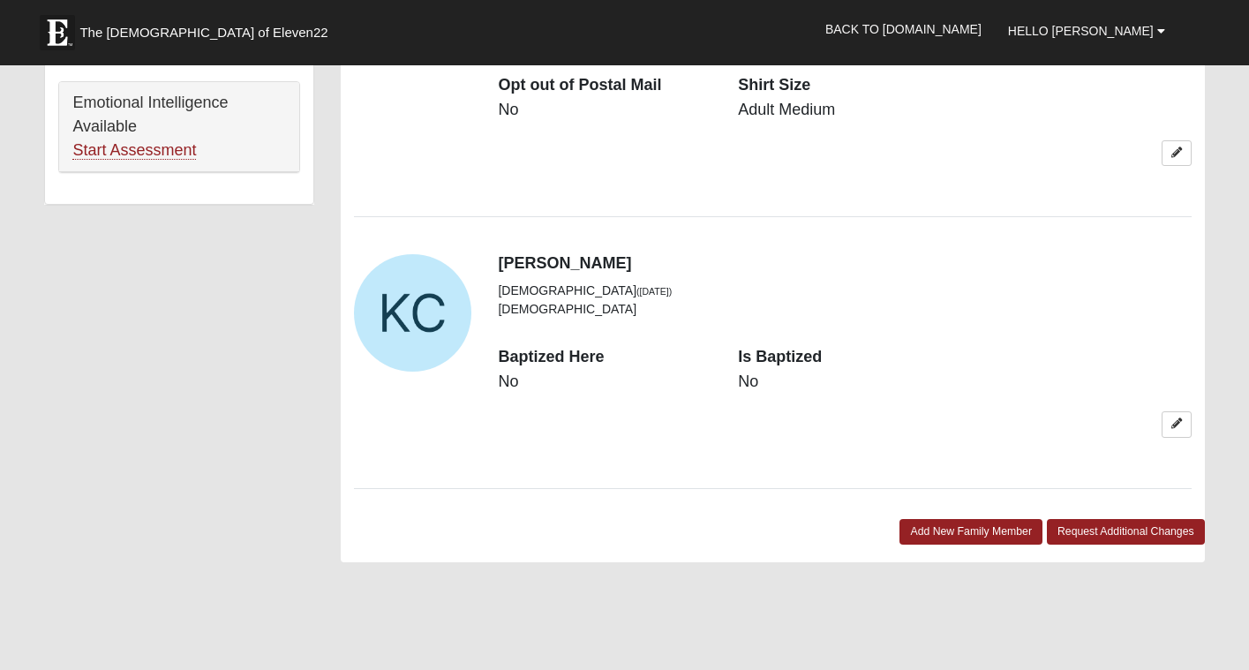
scroll to position [1237, 0]
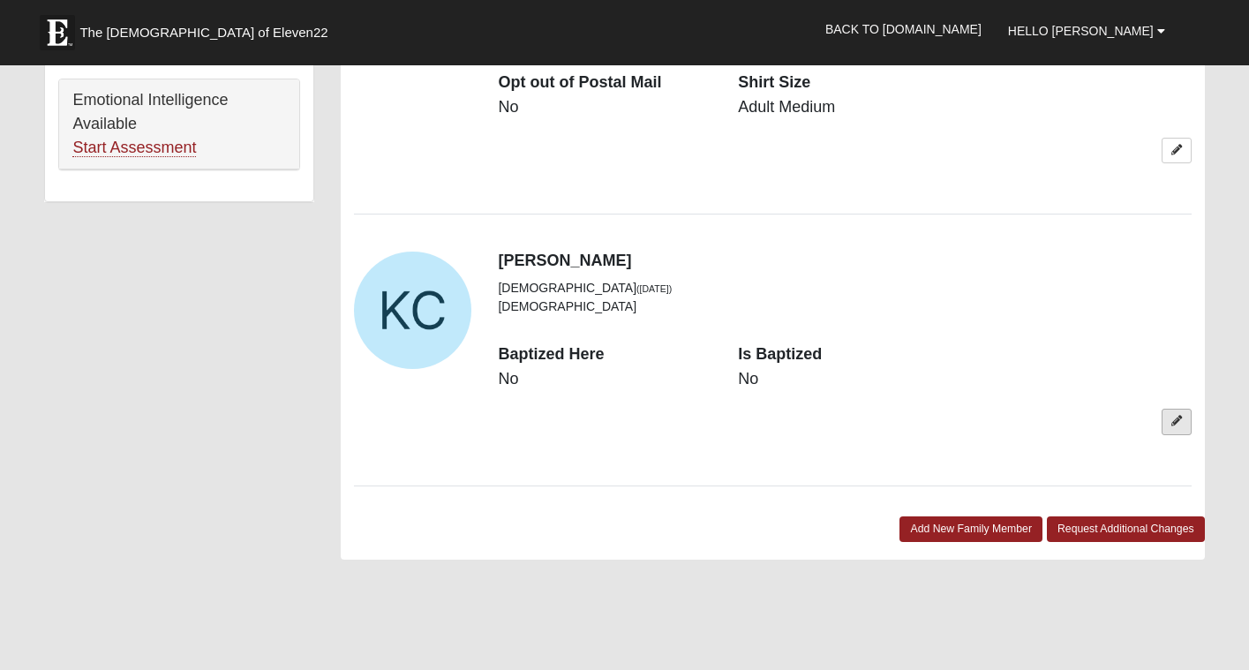
click at [1183, 409] on link at bounding box center [1177, 422] width 30 height 26
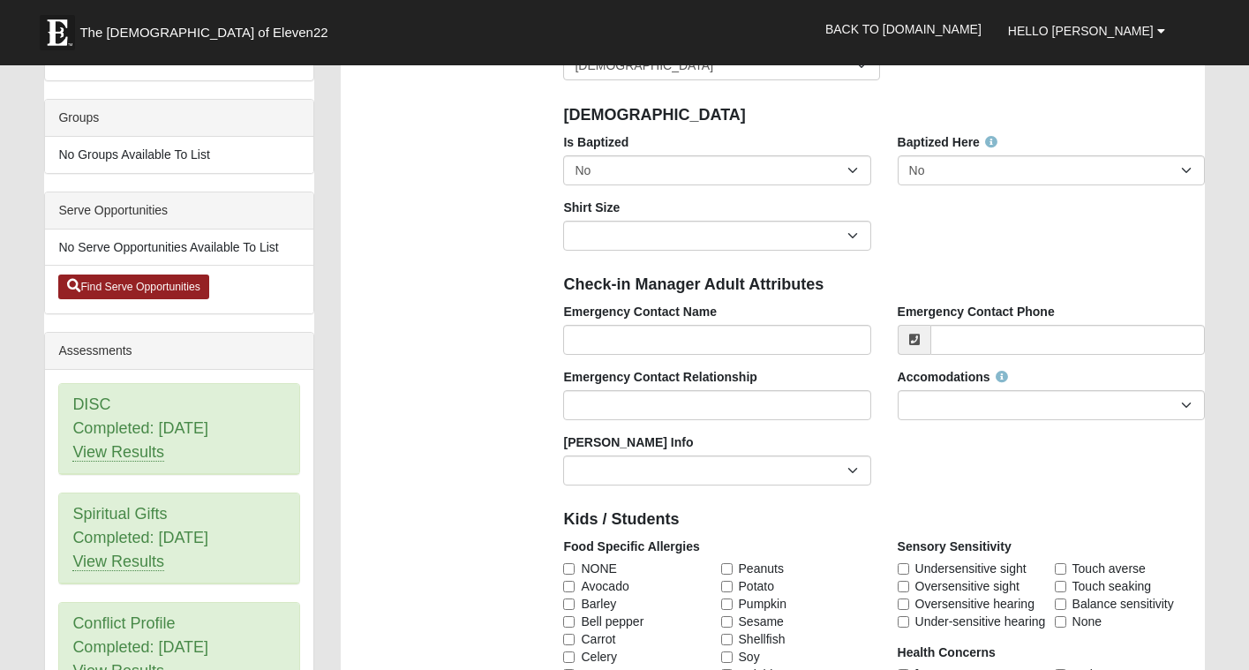
scroll to position [360, 0]
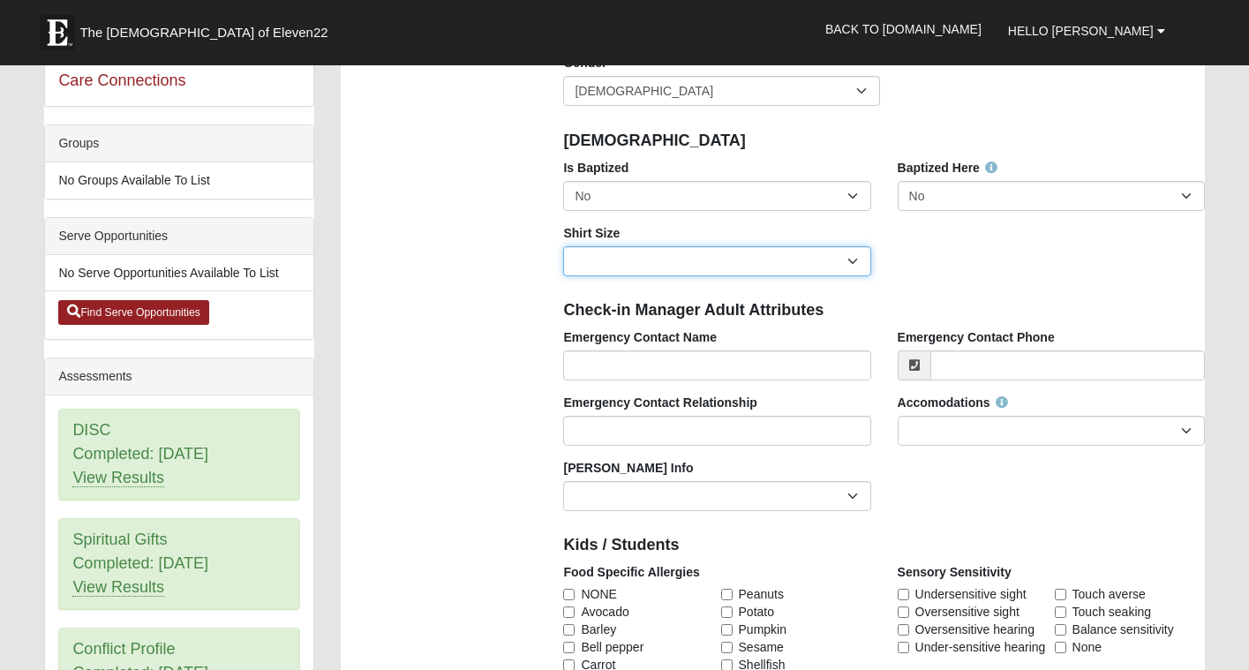
select select "Youth Small"
click at [535, 399] on div "Photo Personal Information First Name Kai First Name is required. Last Name [PE…" at bounding box center [772, 624] width 890 height 1676
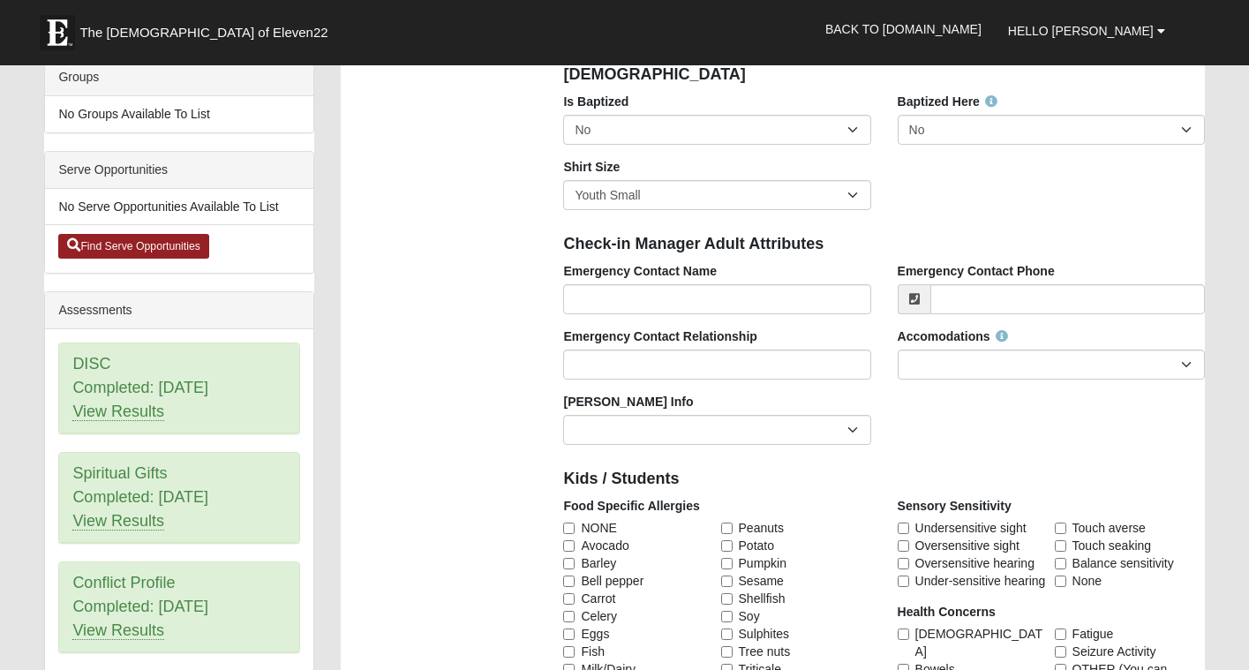
scroll to position [426, 0]
type input "[PERSON_NAME]"
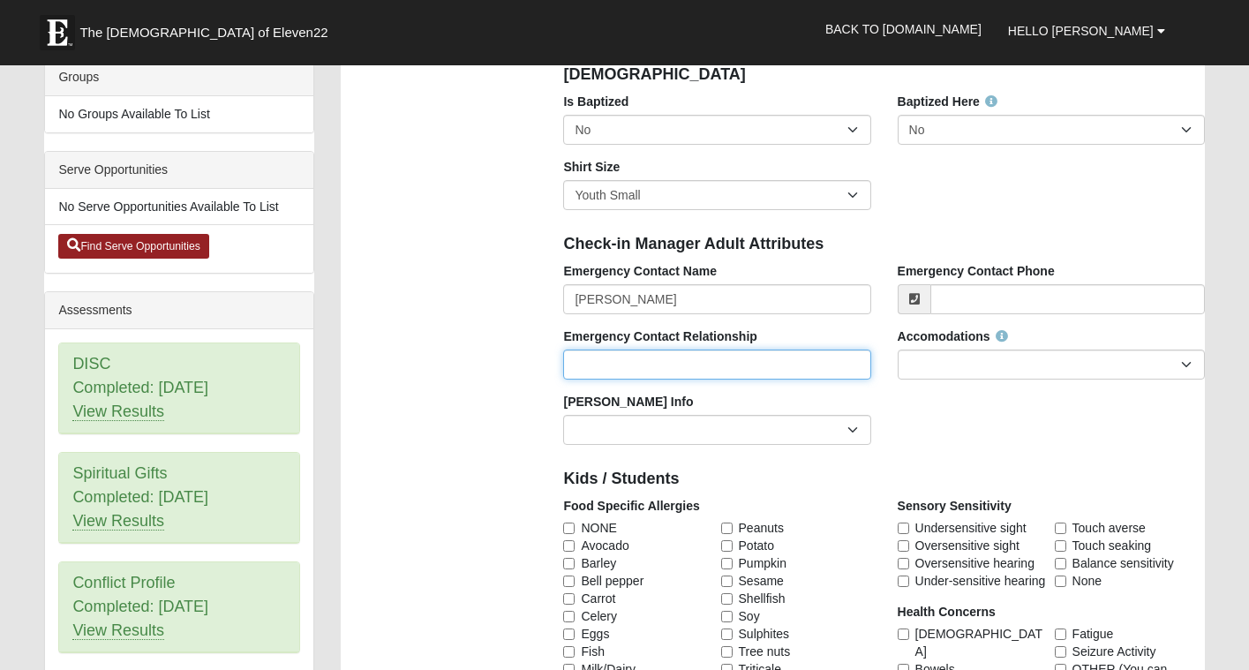
click at [666, 356] on input "Emergency Contact Relationship" at bounding box center [716, 365] width 307 height 30
type input "Father"
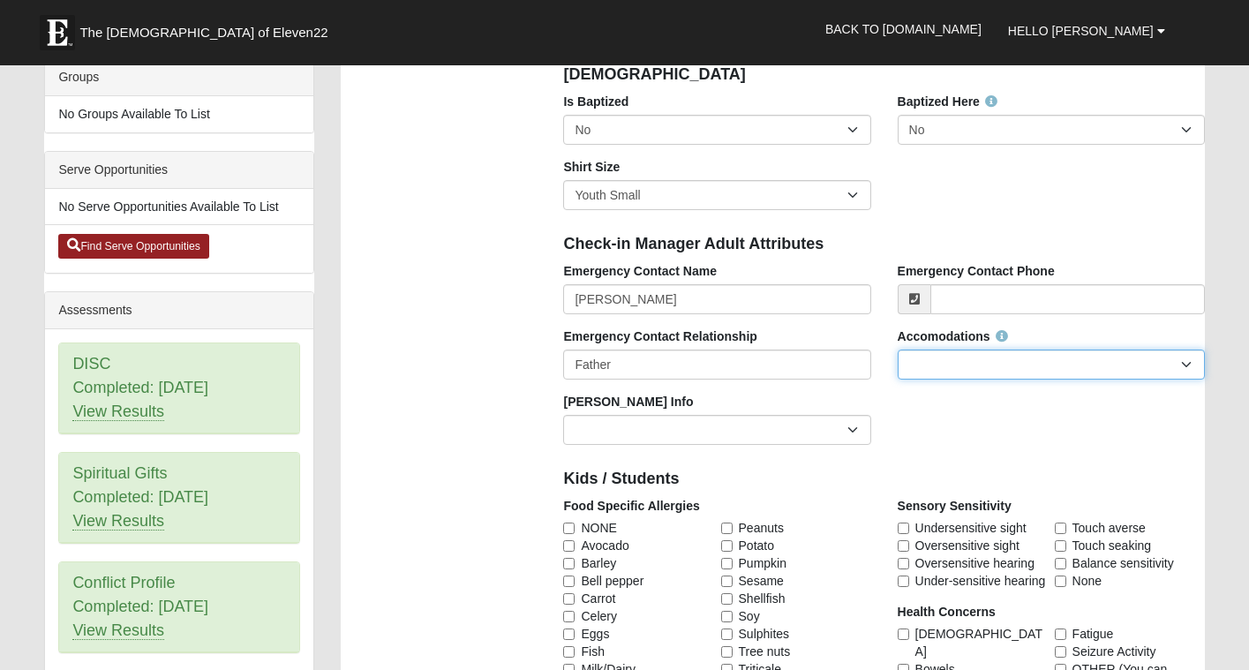
select select "None Needed"
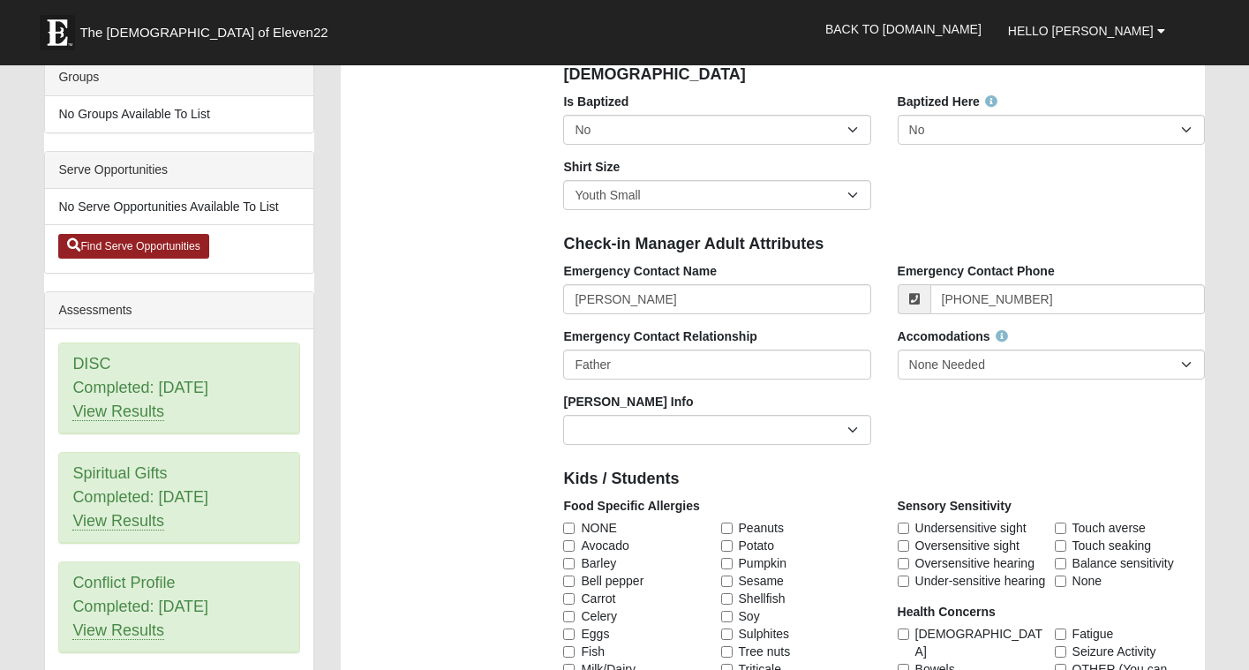
type input "[PHONE_NUMBER]"
click at [893, 432] on div "Emergency Contact Name [PERSON_NAME] Emergency Contact Phone [PHONE_NUMBER] Eme…" at bounding box center [883, 360] width 667 height 196
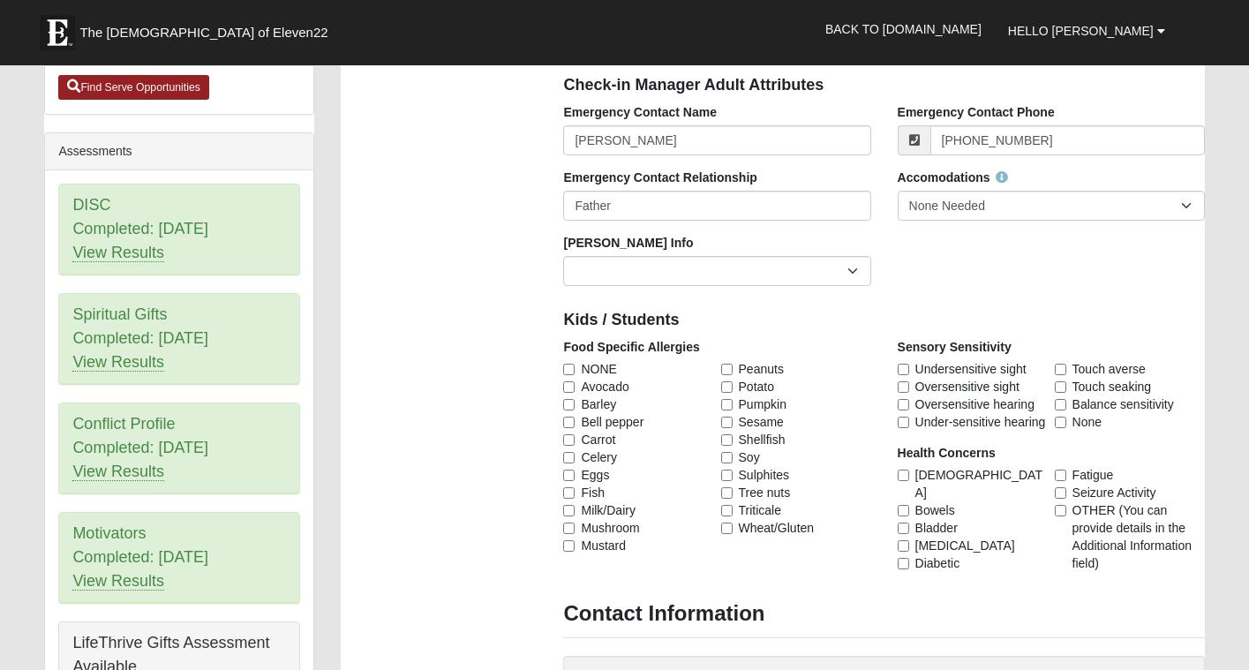
scroll to position [587, 0]
click at [568, 363] on input "NONE" at bounding box center [568, 367] width 11 height 11
checkbox input "true"
click at [1063, 415] on input "None" at bounding box center [1060, 420] width 11 height 11
checkbox input "true"
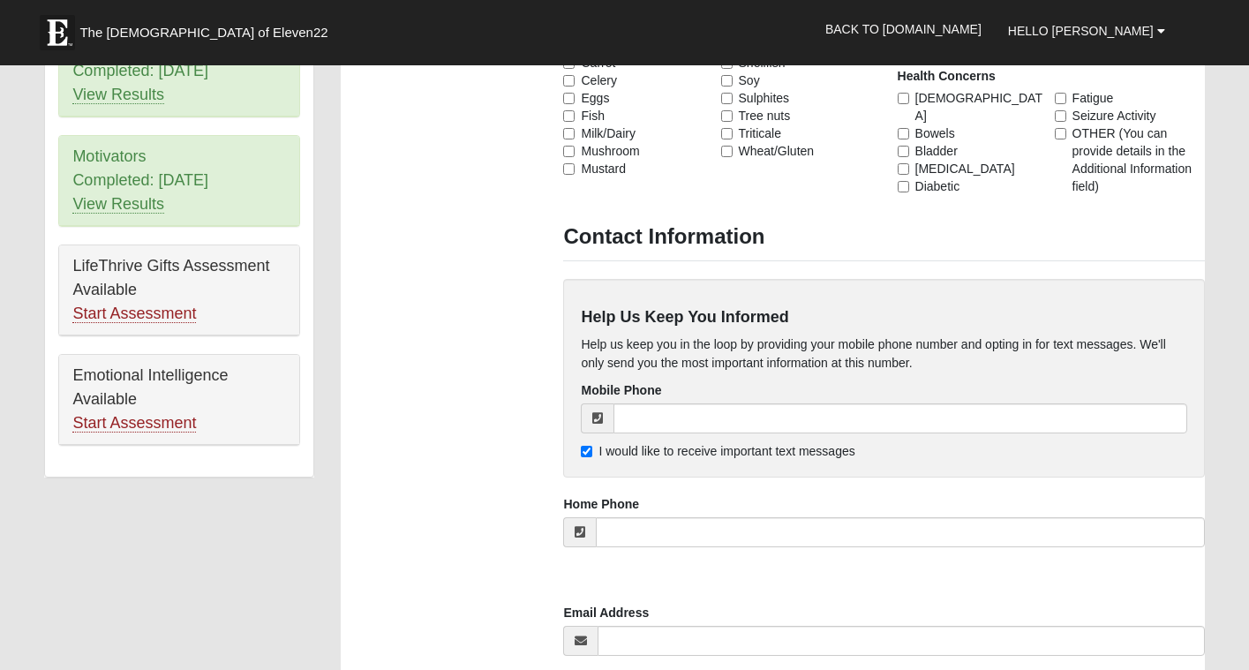
scroll to position [1052, 0]
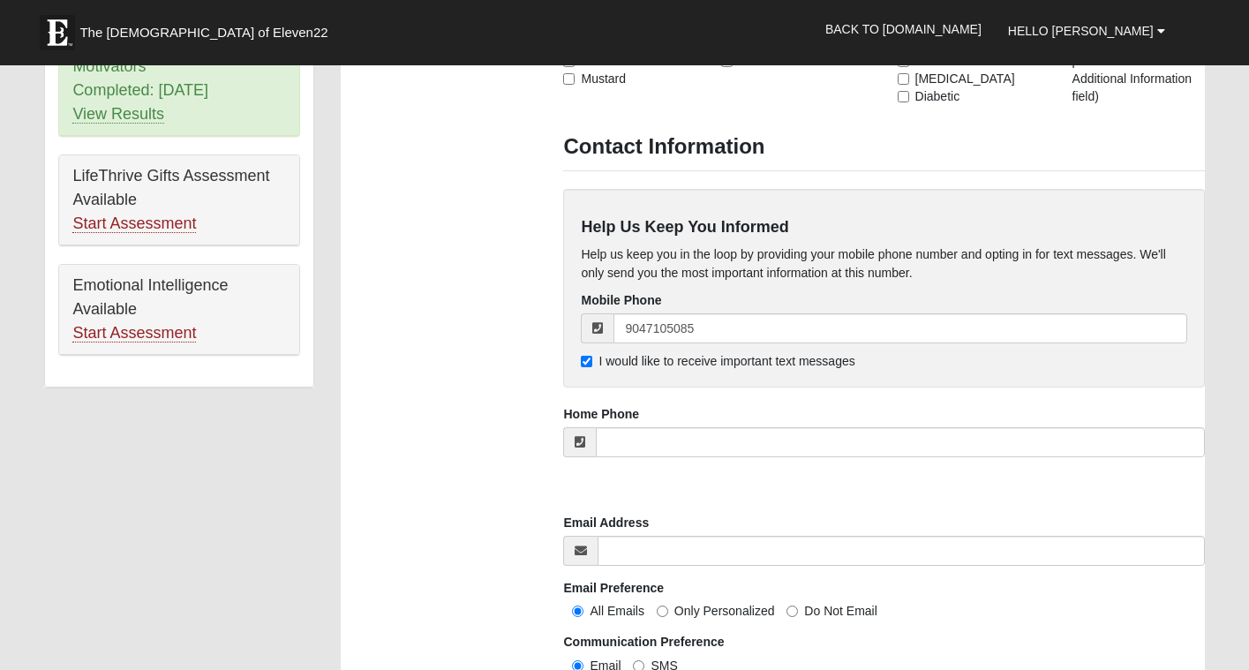
type input "[PHONE_NUMBER]"
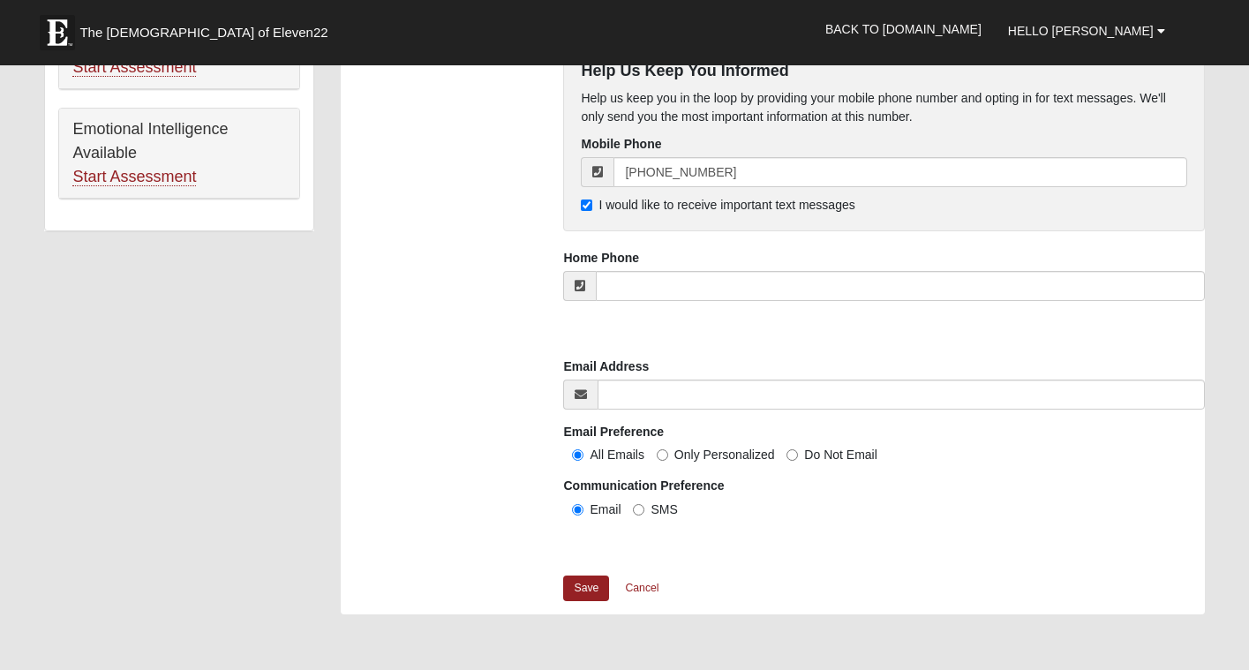
scroll to position [1212, 0]
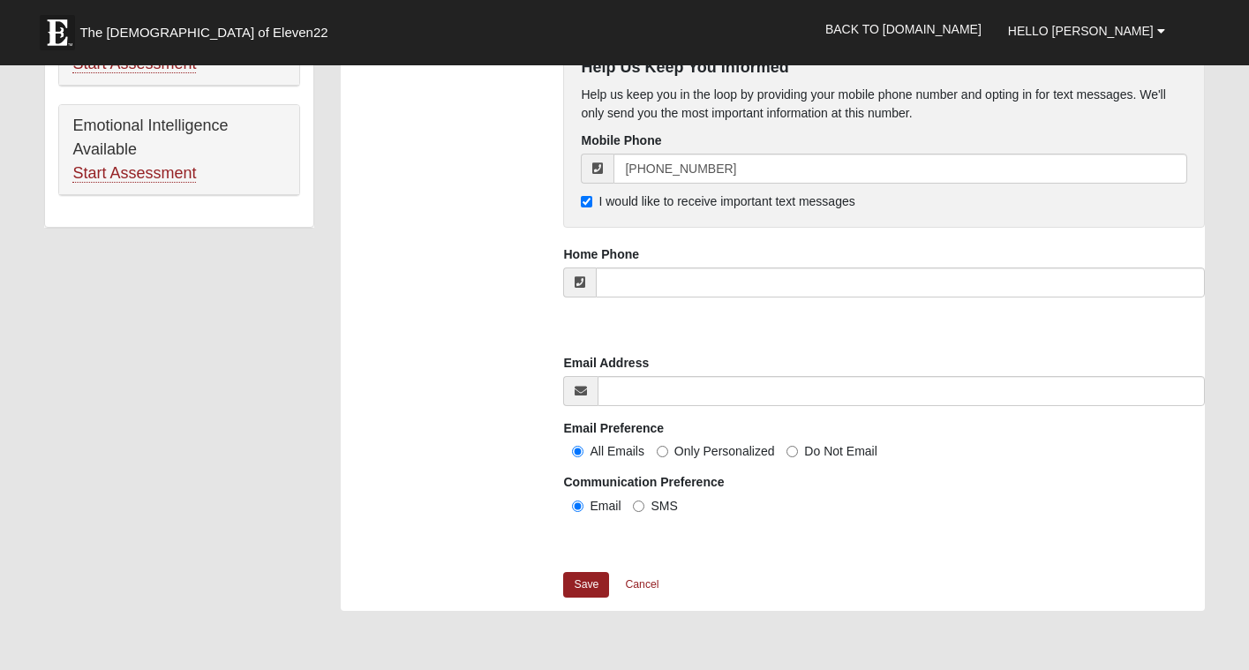
click at [640, 500] on input "SMS" at bounding box center [638, 505] width 11 height 11
radio input "true"
click at [588, 572] on link "Save" at bounding box center [586, 585] width 46 height 26
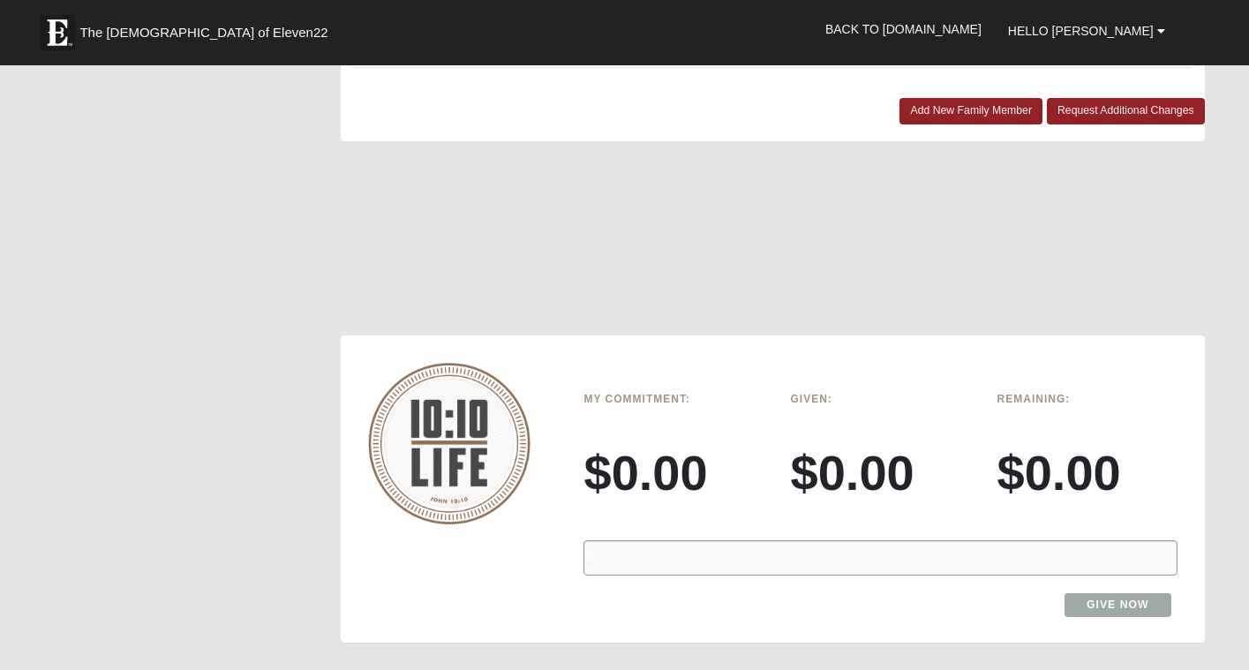
scroll to position [1968, 0]
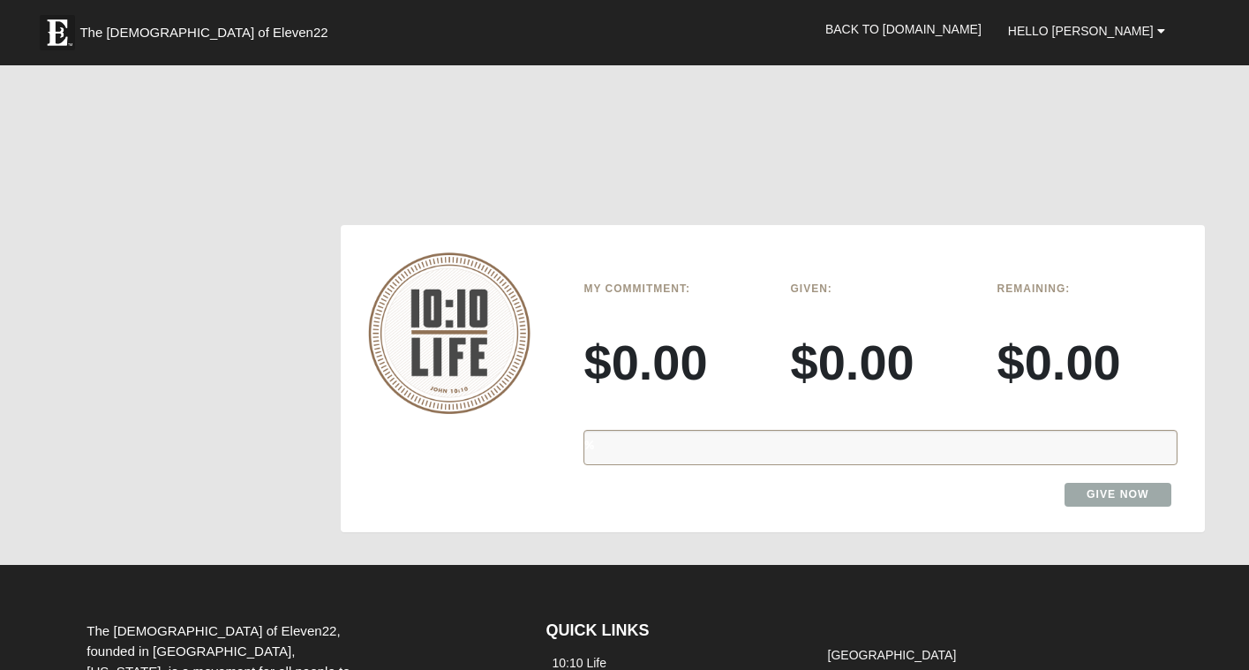
click at [651, 430] on div "%" at bounding box center [879, 447] width 593 height 35
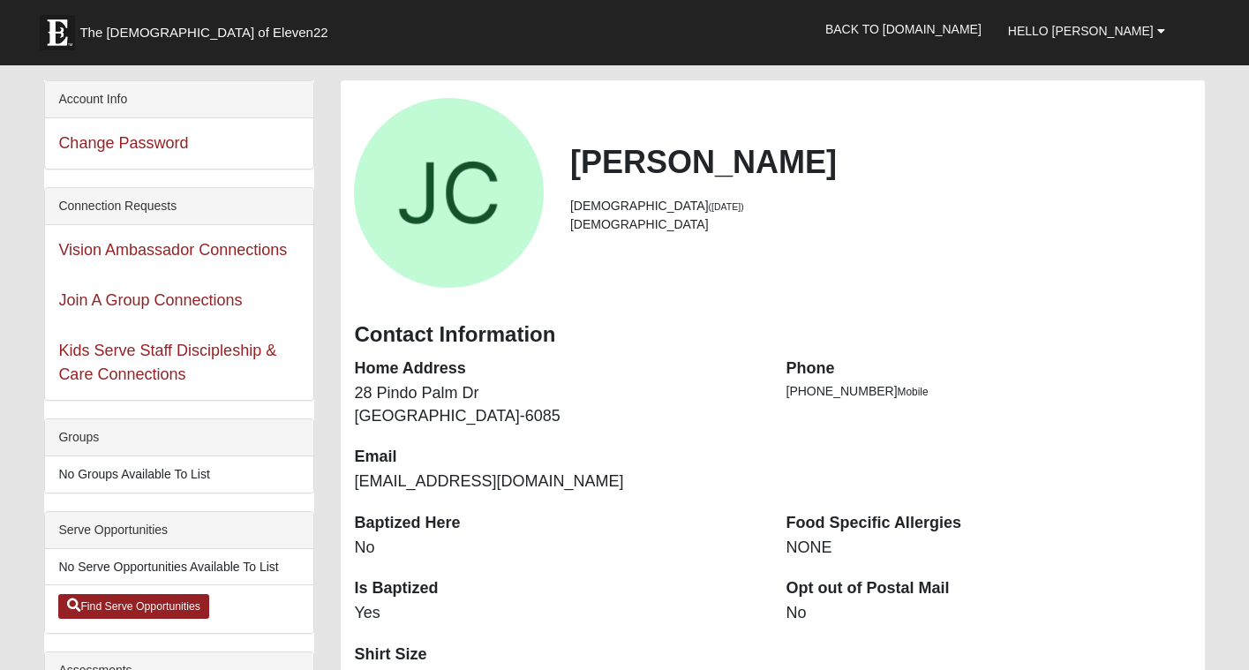
scroll to position [59, 0]
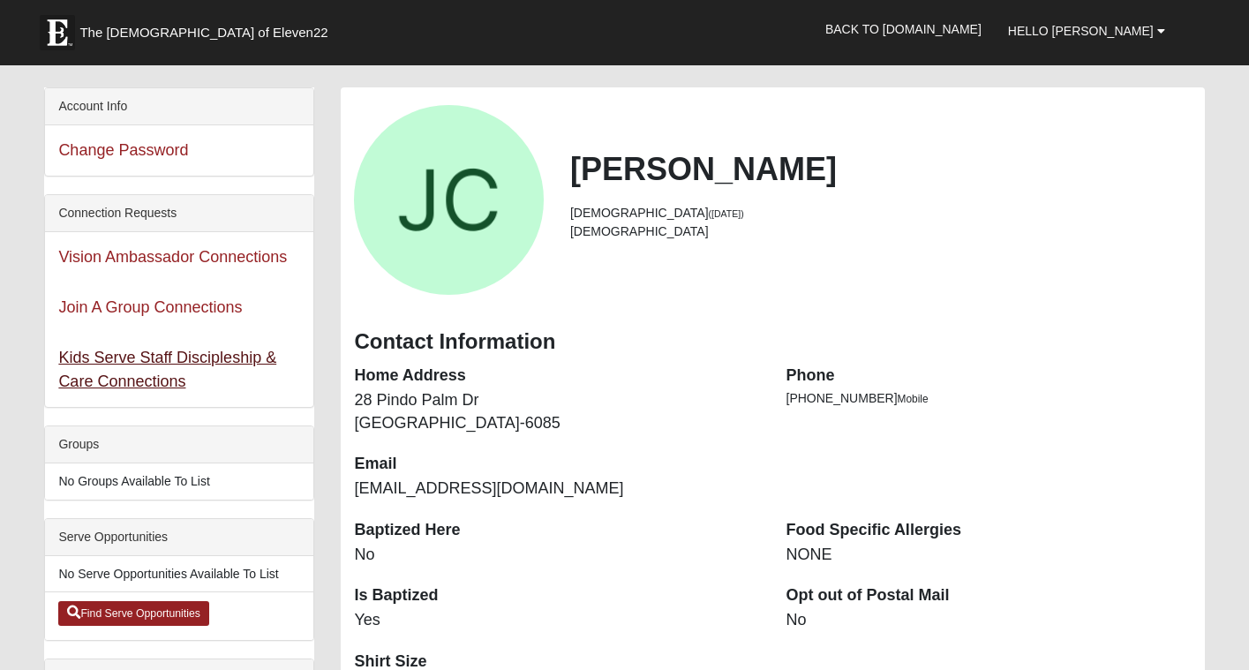
click at [200, 360] on link "Kids Serve Staff Discipleship & Care Connections" at bounding box center [167, 369] width 218 height 41
click at [182, 311] on link "Join A Group Connections" at bounding box center [150, 307] width 184 height 18
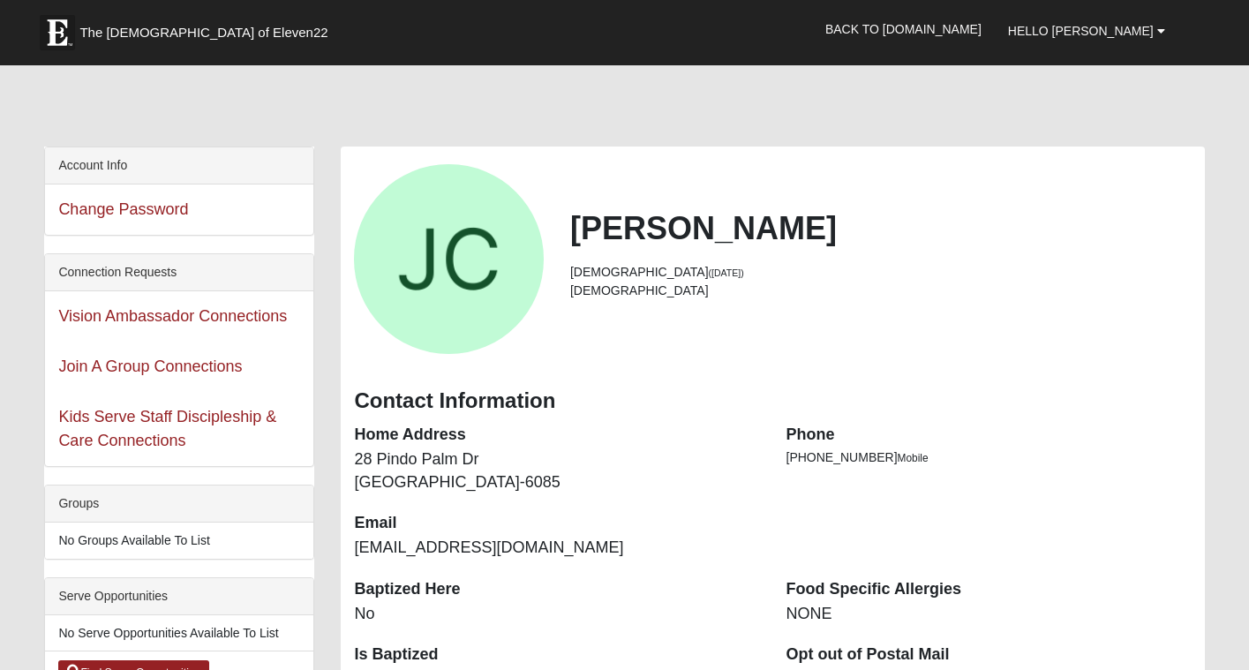
scroll to position [0, 0]
click at [118, 32] on span "The [DEMOGRAPHIC_DATA] of Eleven22" at bounding box center [203, 33] width 248 height 18
